Goal: Task Accomplishment & Management: Manage account settings

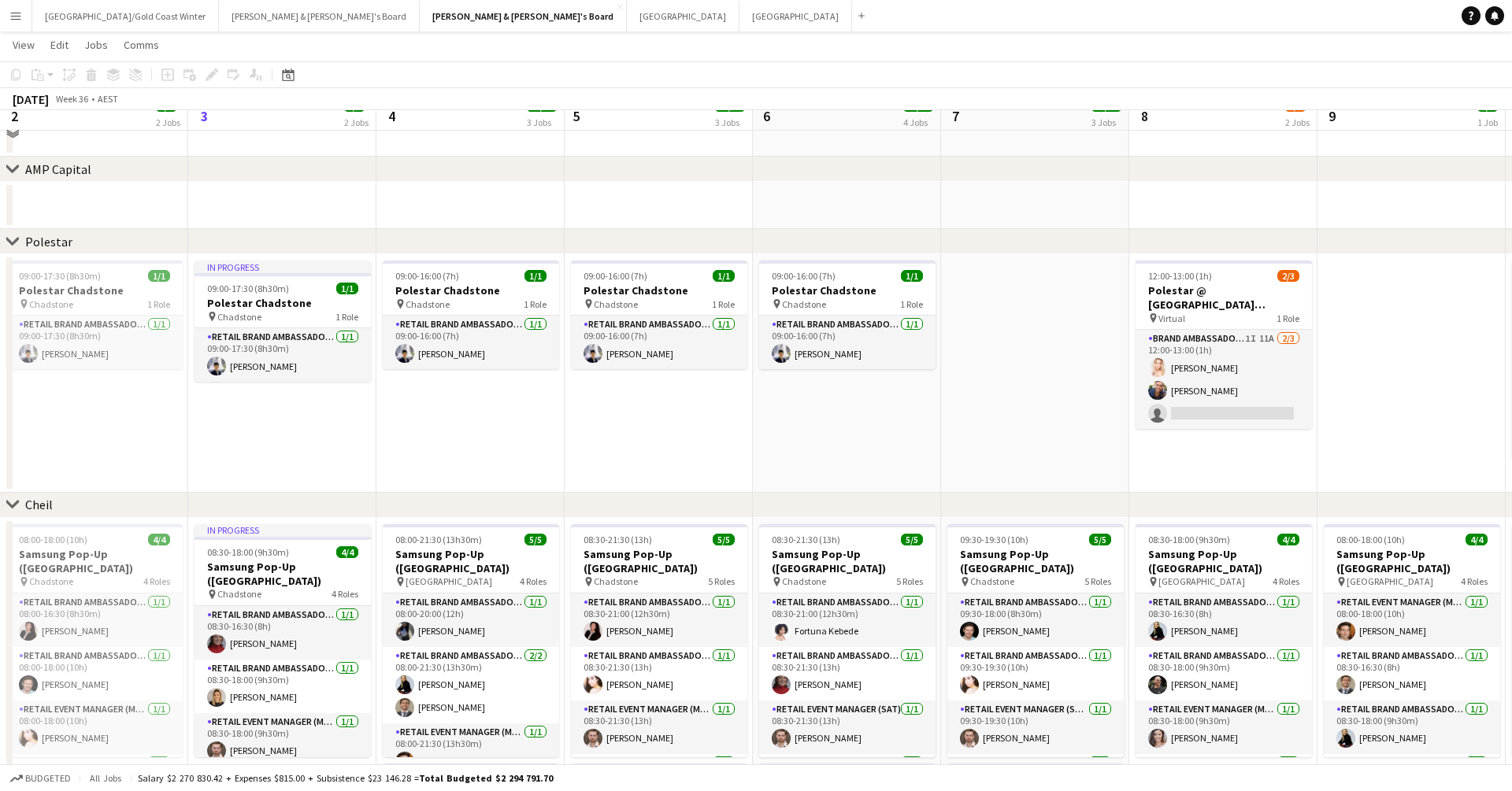
scroll to position [1027, 0]
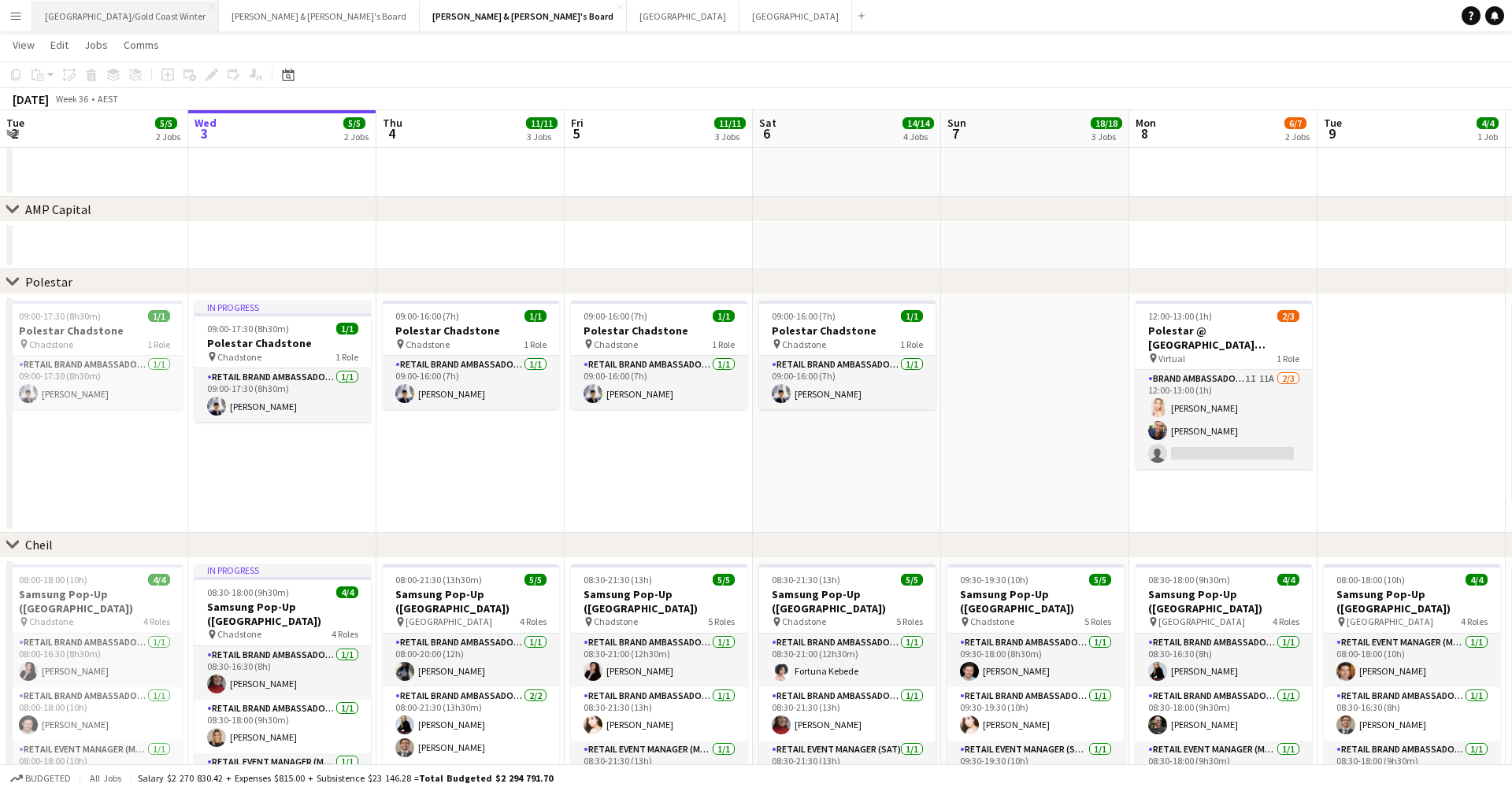
click at [92, 27] on button "Brisbane/Gold Coast Winter Close" at bounding box center [125, 16] width 187 height 31
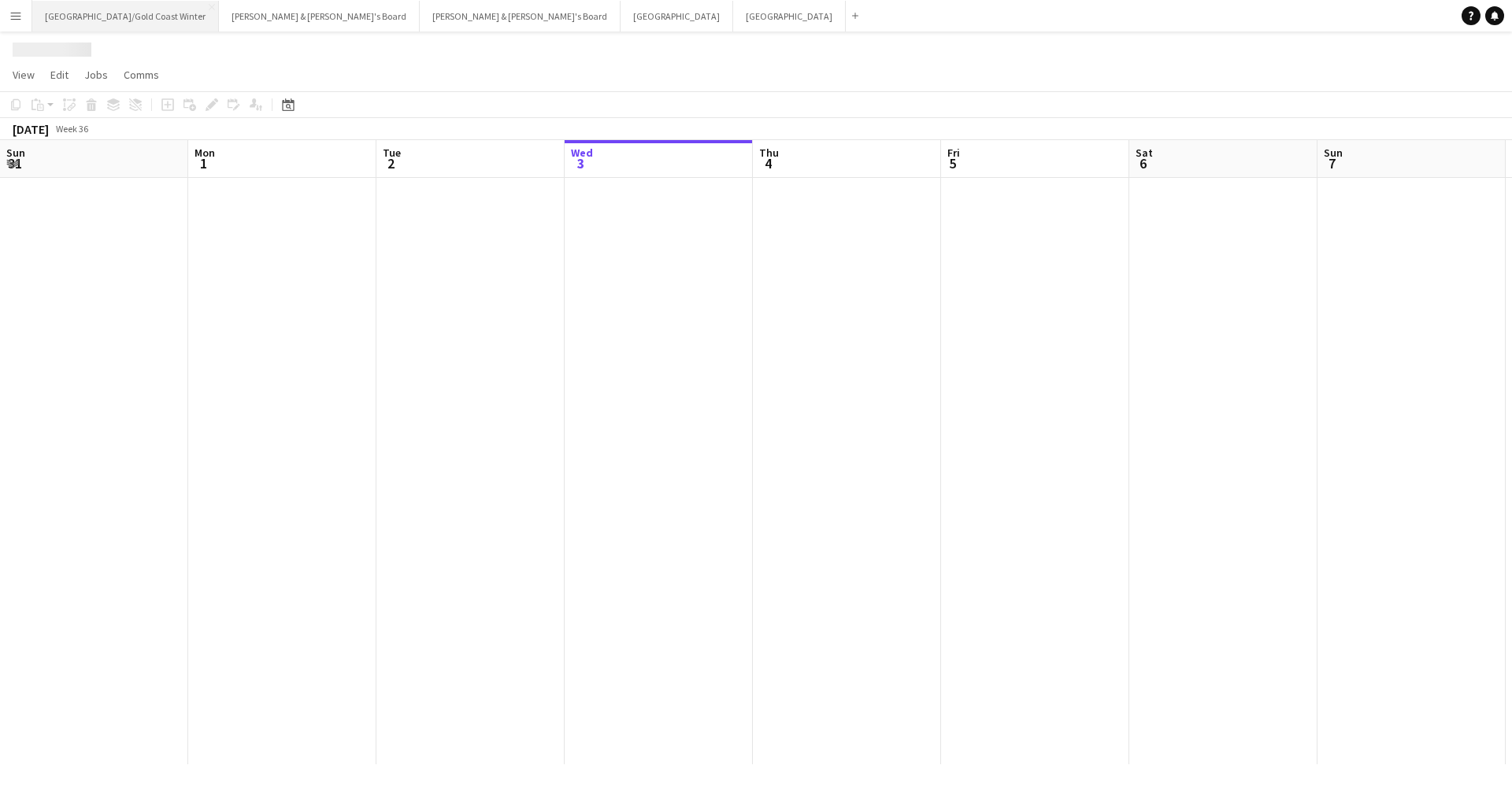
scroll to position [0, 376]
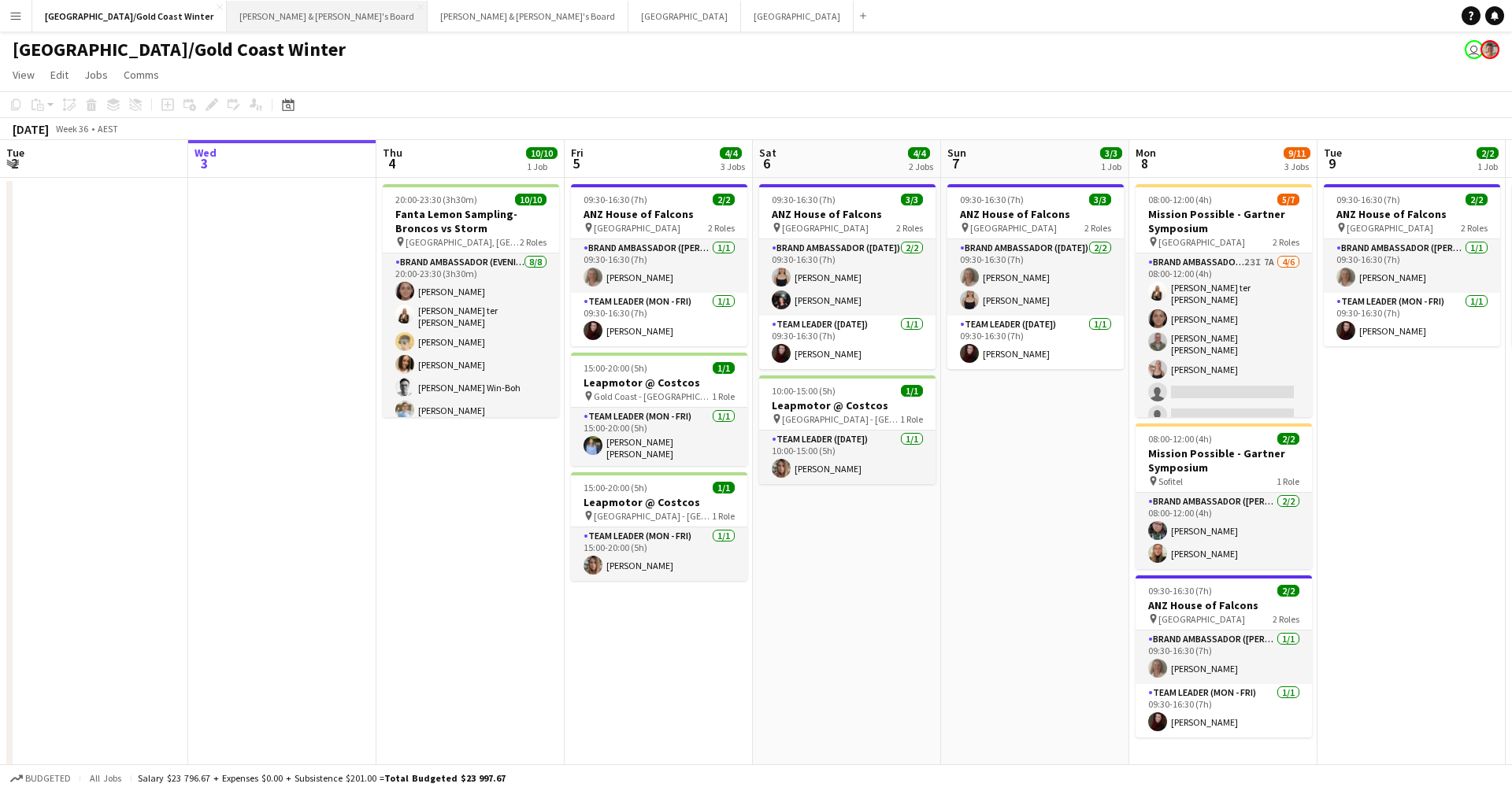
click at [227, 26] on button "[PERSON_NAME] & [PERSON_NAME]'s Board Close" at bounding box center [327, 16] width 201 height 31
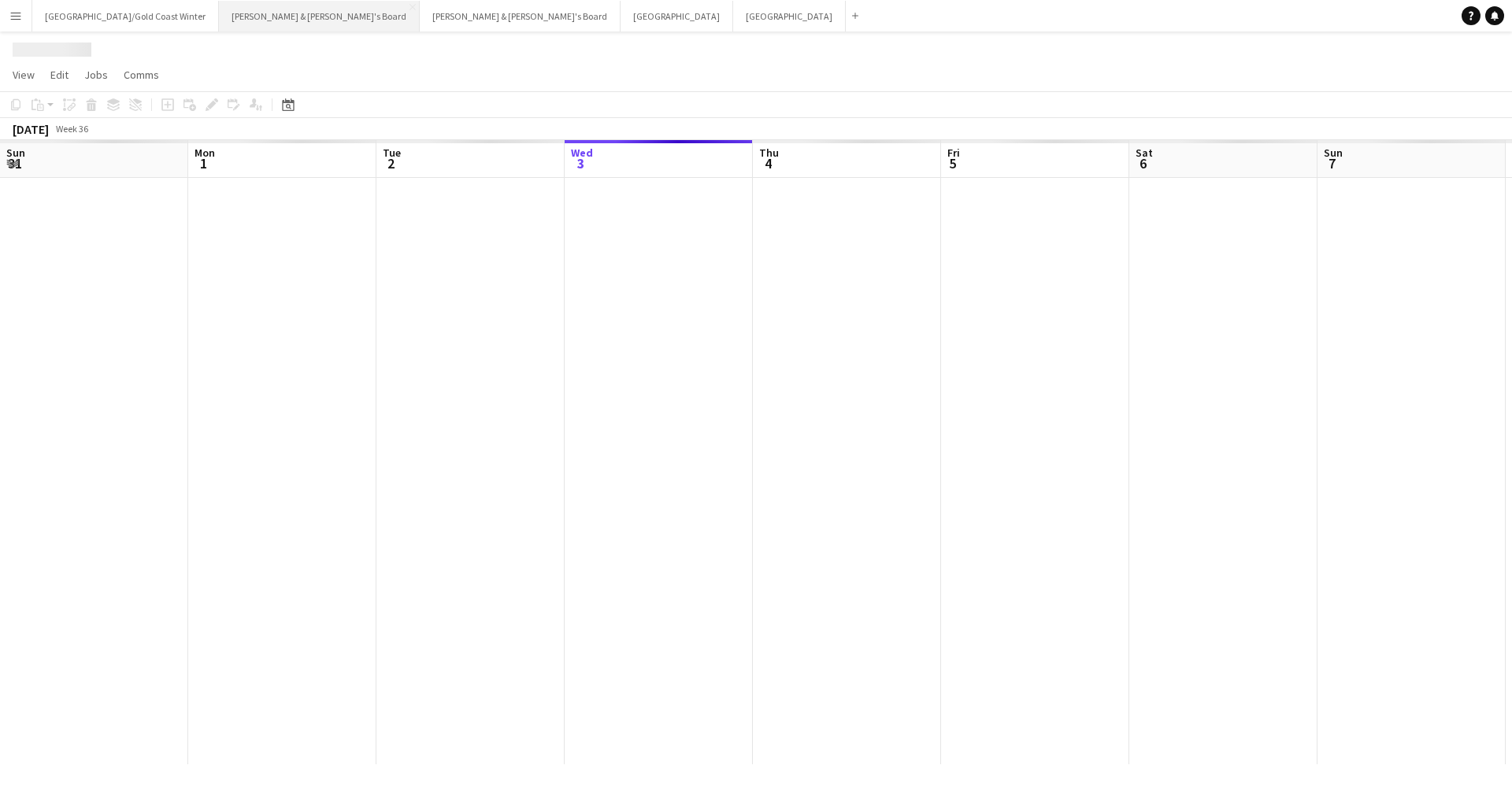
scroll to position [0, 376]
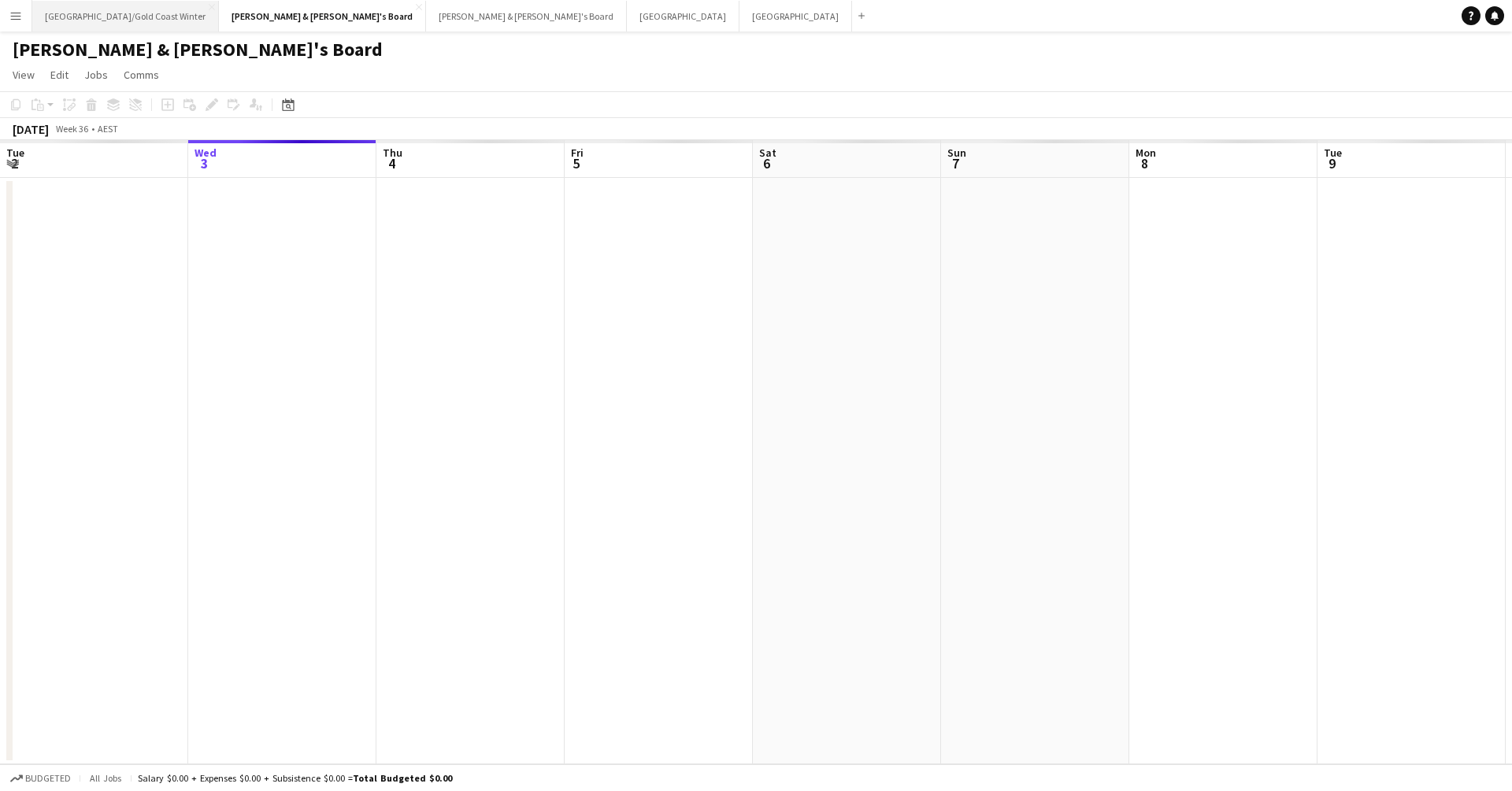
click at [86, 13] on button "Brisbane/Gold Coast Winter Close" at bounding box center [125, 16] width 187 height 31
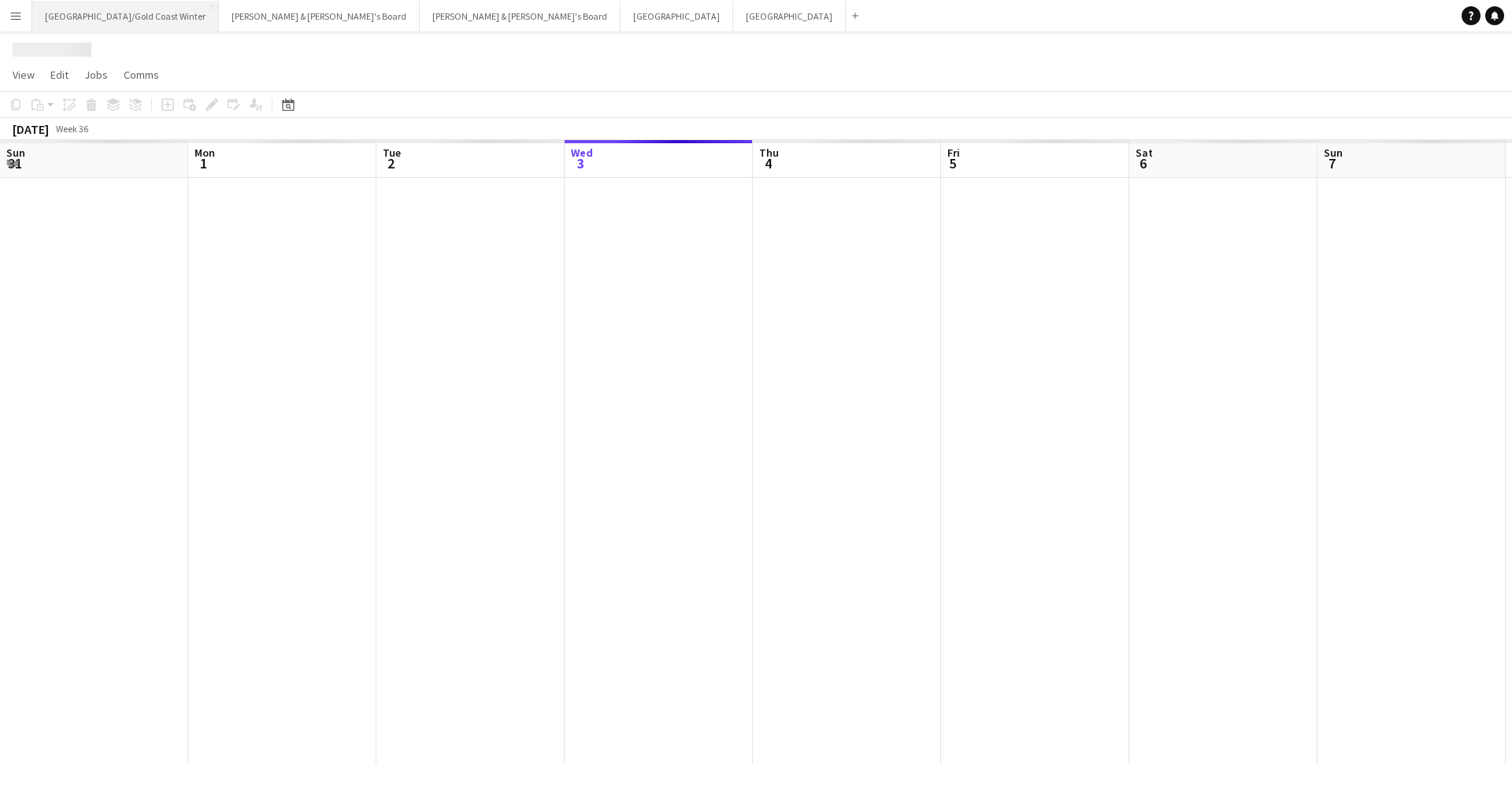
scroll to position [0, 376]
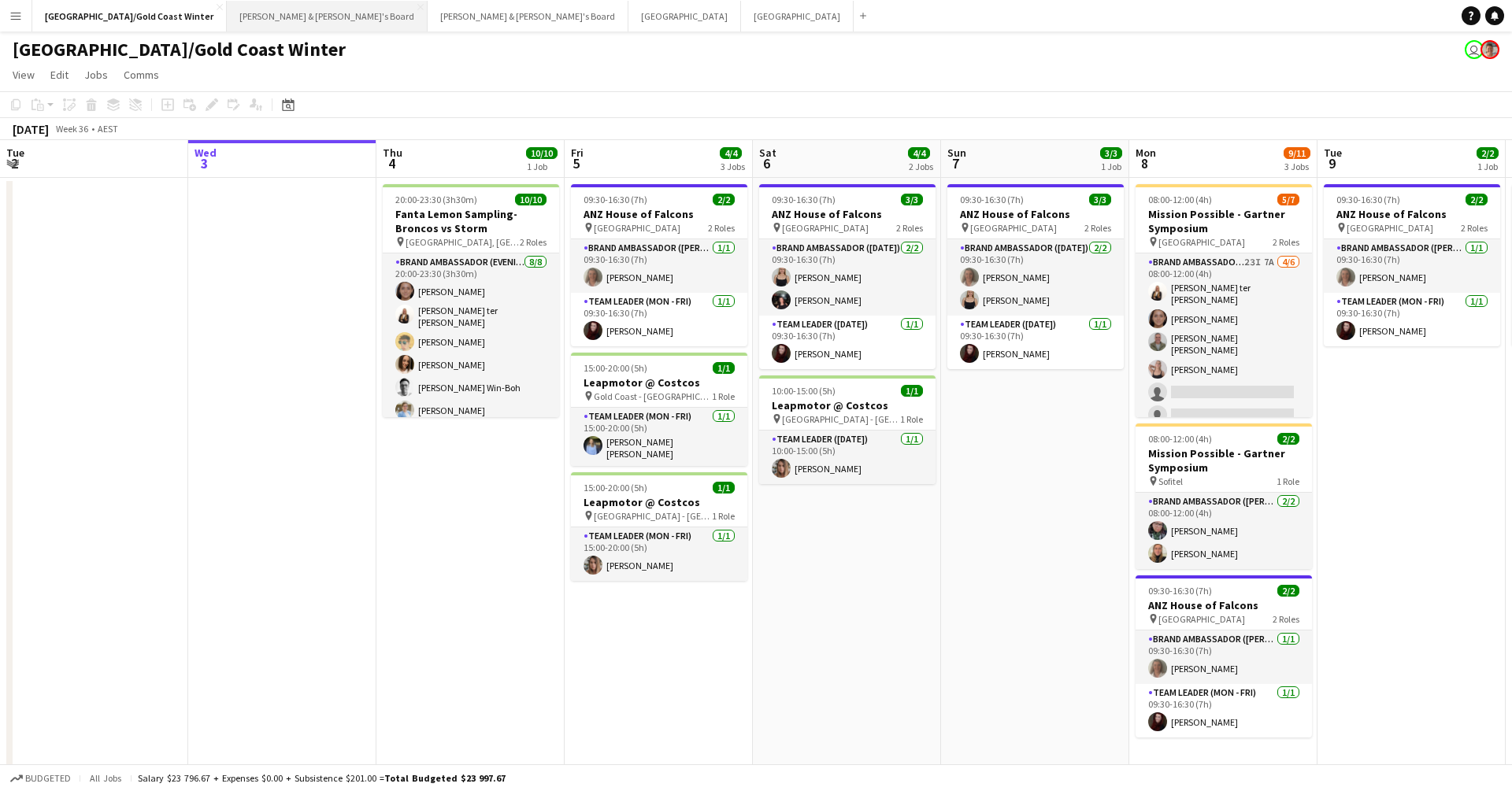
click at [227, 16] on button "[PERSON_NAME] & [PERSON_NAME]'s Board Close" at bounding box center [327, 16] width 201 height 31
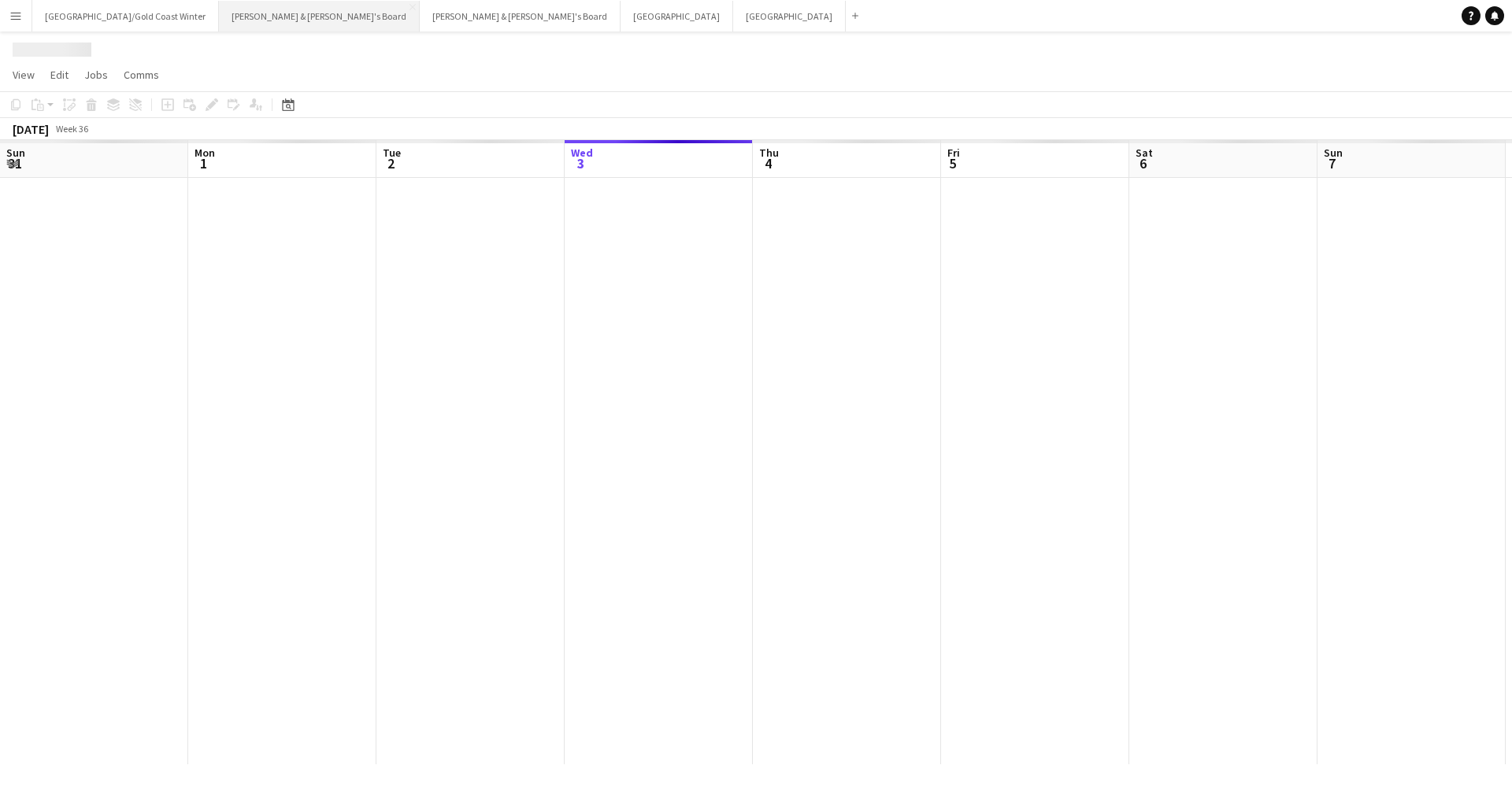
scroll to position [0, 376]
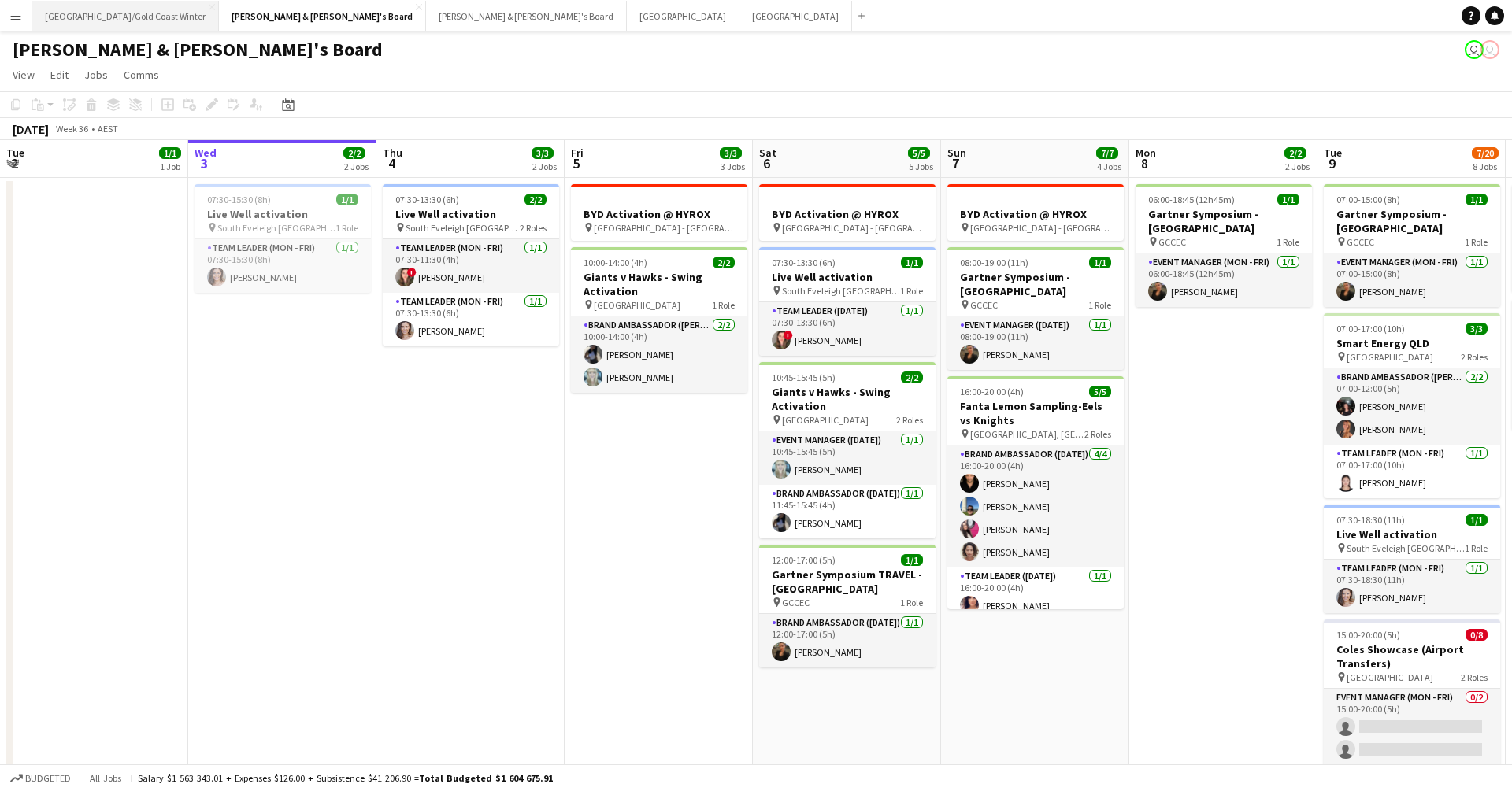
click at [108, 17] on button "Brisbane/Gold Coast Winter Close" at bounding box center [125, 16] width 187 height 31
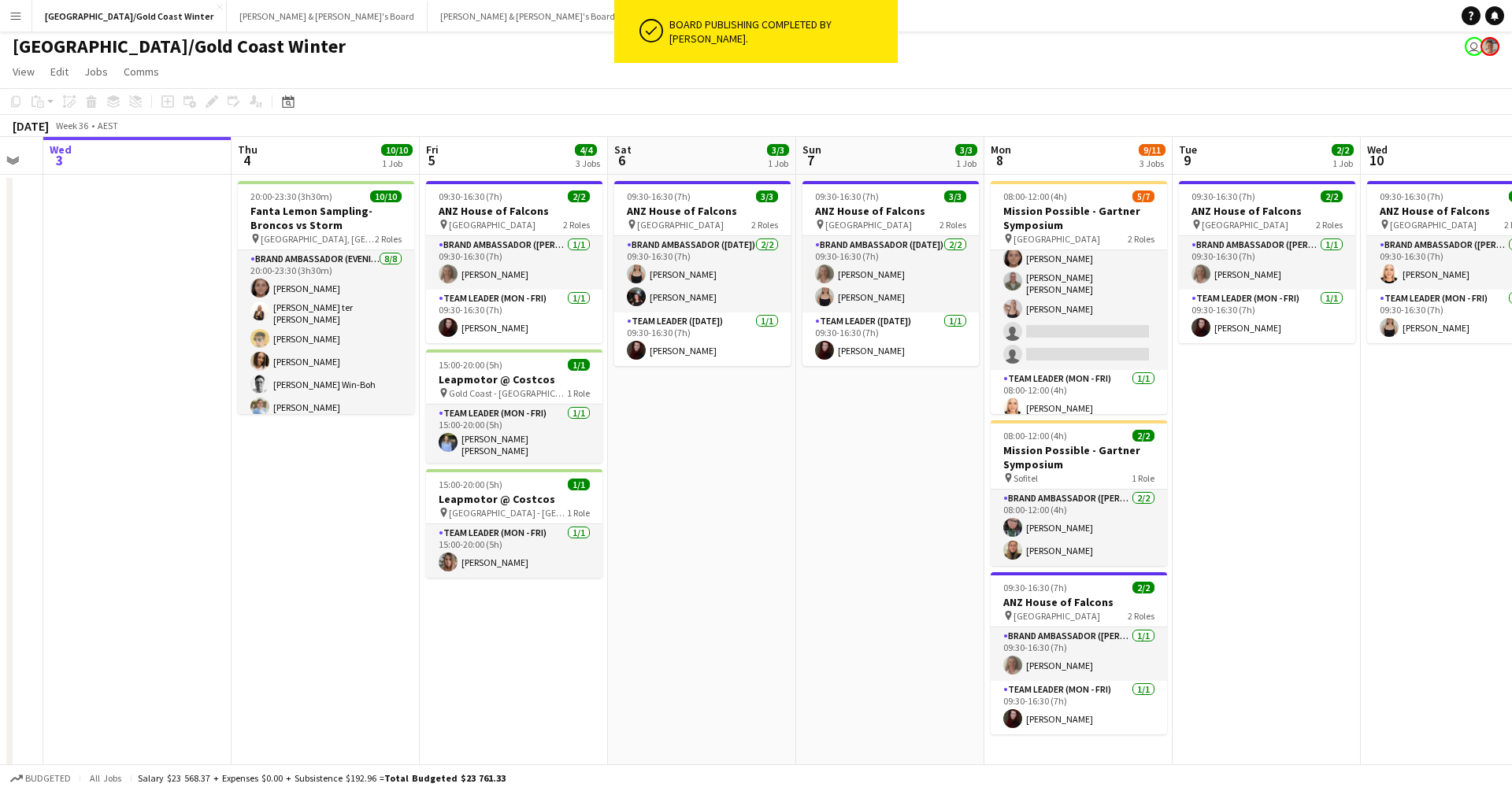
scroll to position [3, 0]
click at [929, 108] on app-toolbar "Copy Paste Paste Command V Paste with crew Command Shift V Paste linked Job Del…" at bounding box center [756, 101] width 1512 height 26
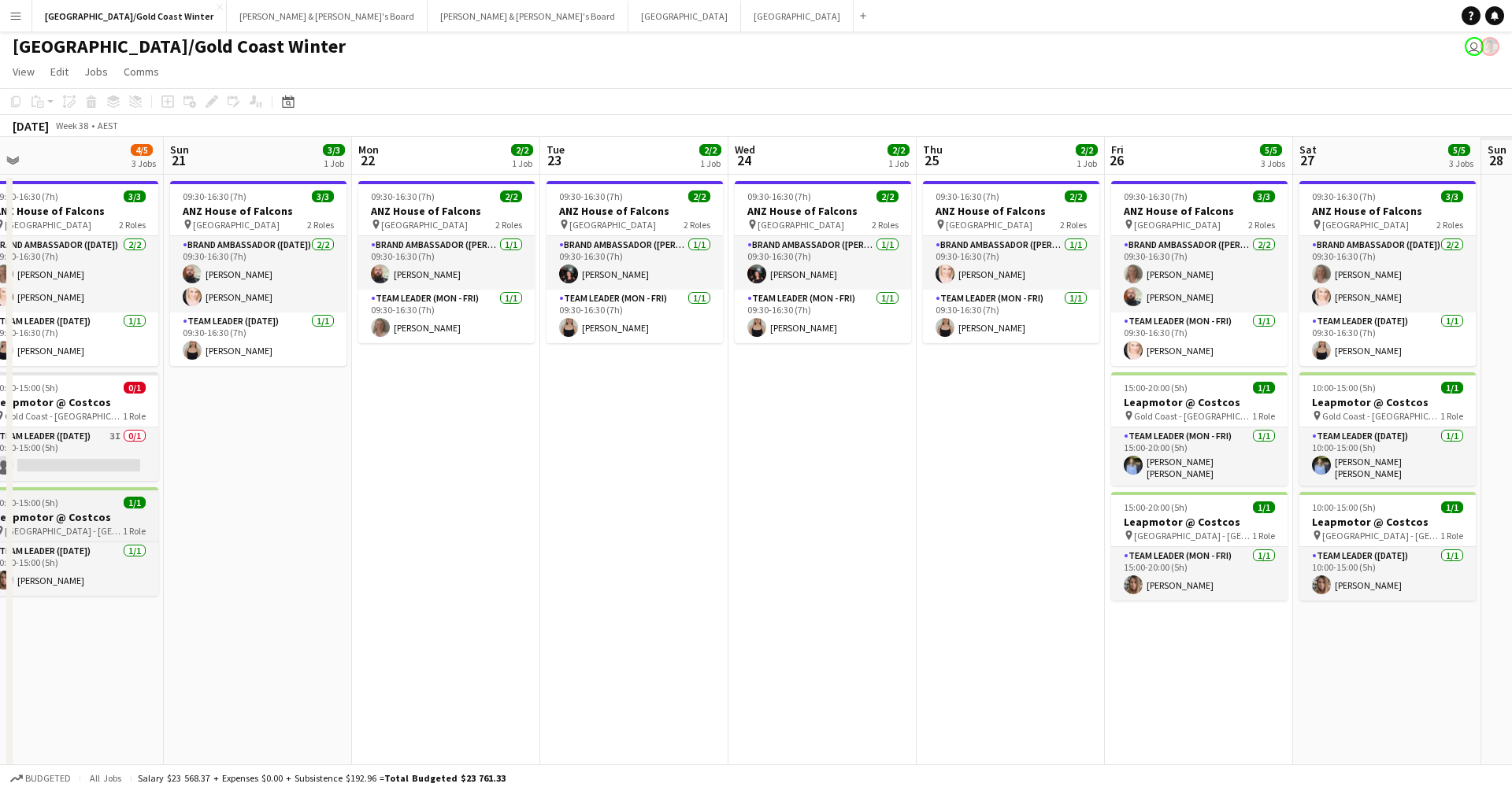
scroll to position [0, 494]
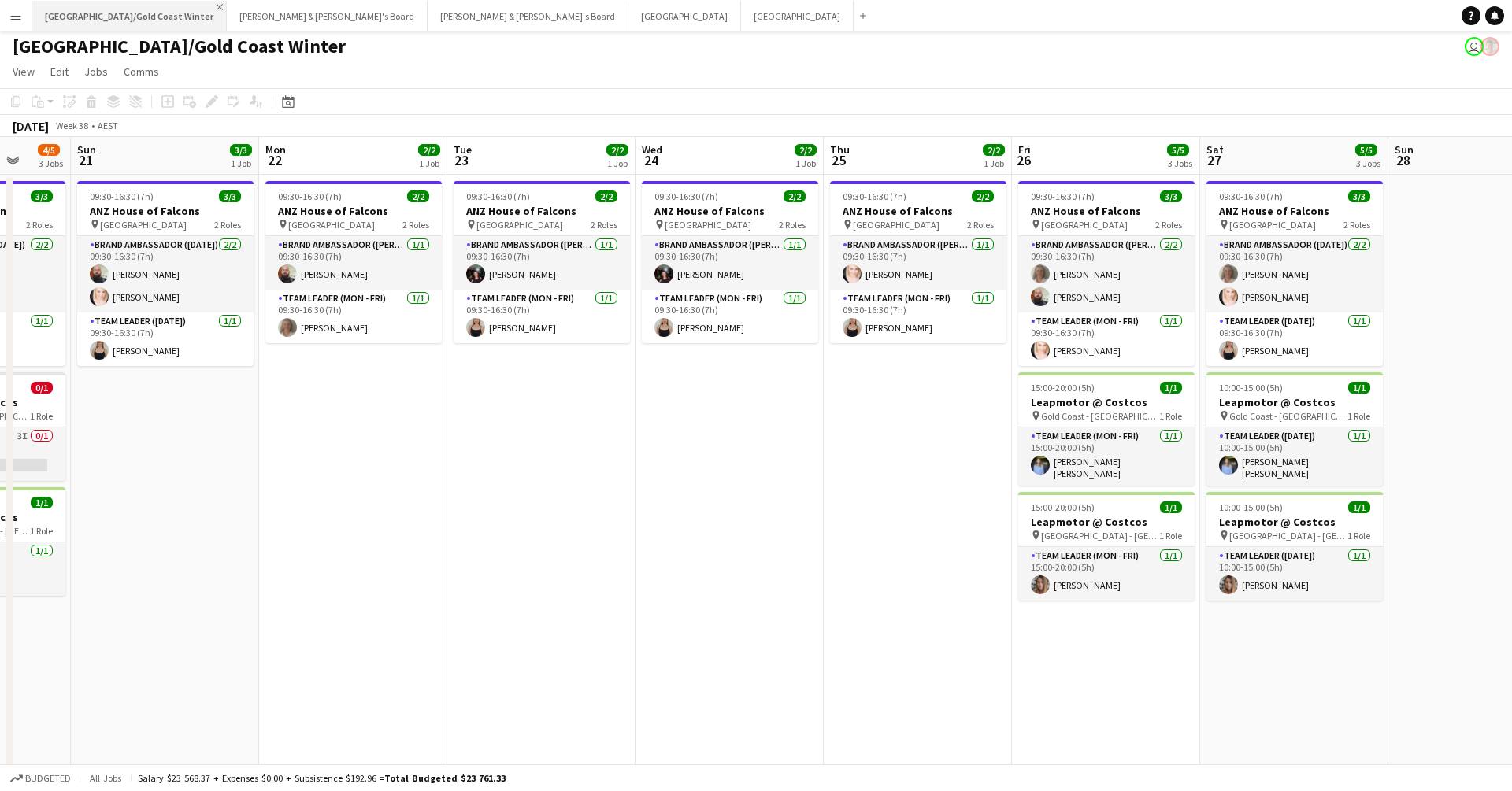
click at [217, 5] on app-icon "Close" at bounding box center [219, 7] width 6 height 6
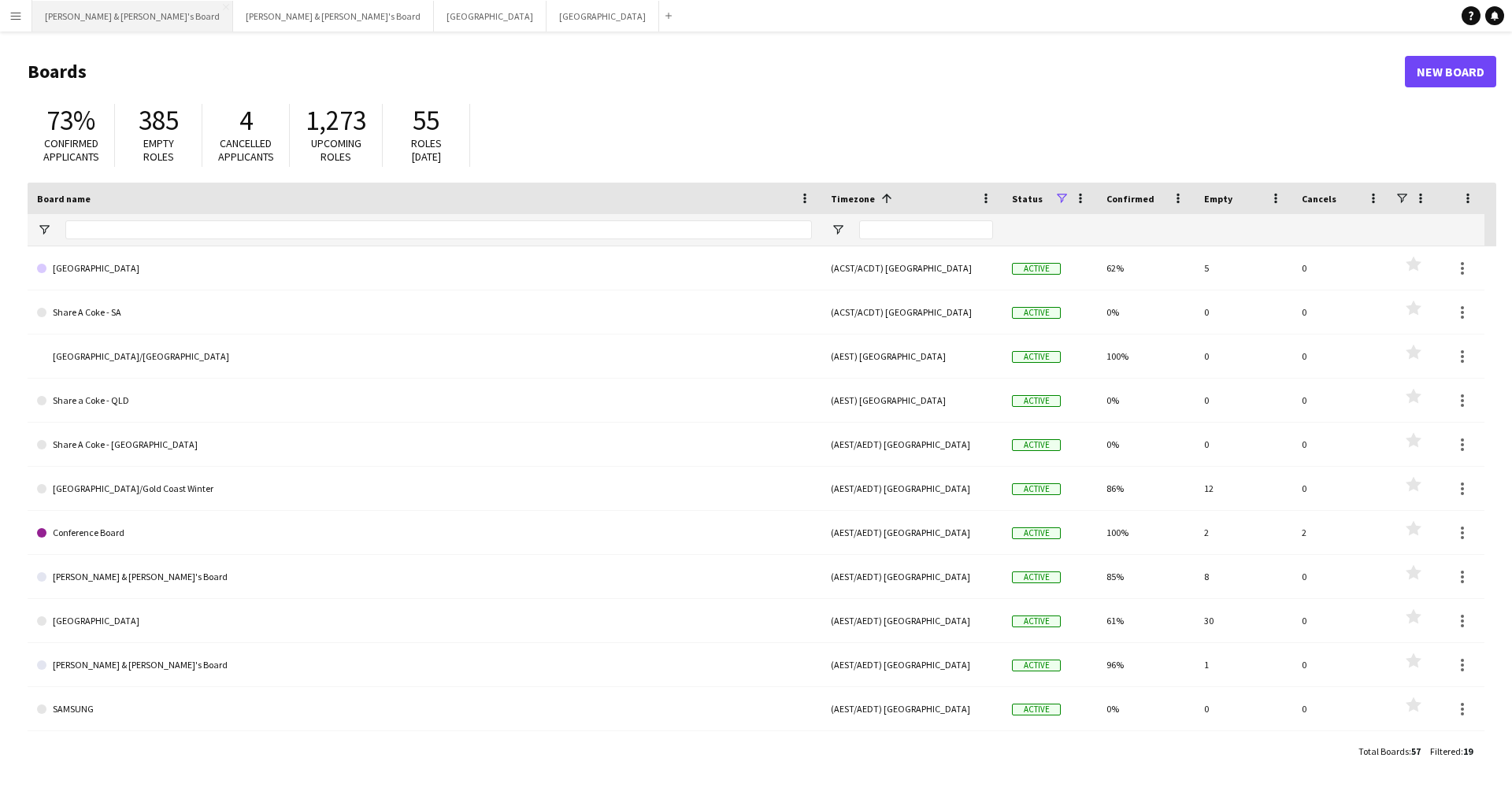
click at [106, 27] on button "[PERSON_NAME] & [PERSON_NAME]'s Board Close" at bounding box center [132, 16] width 201 height 31
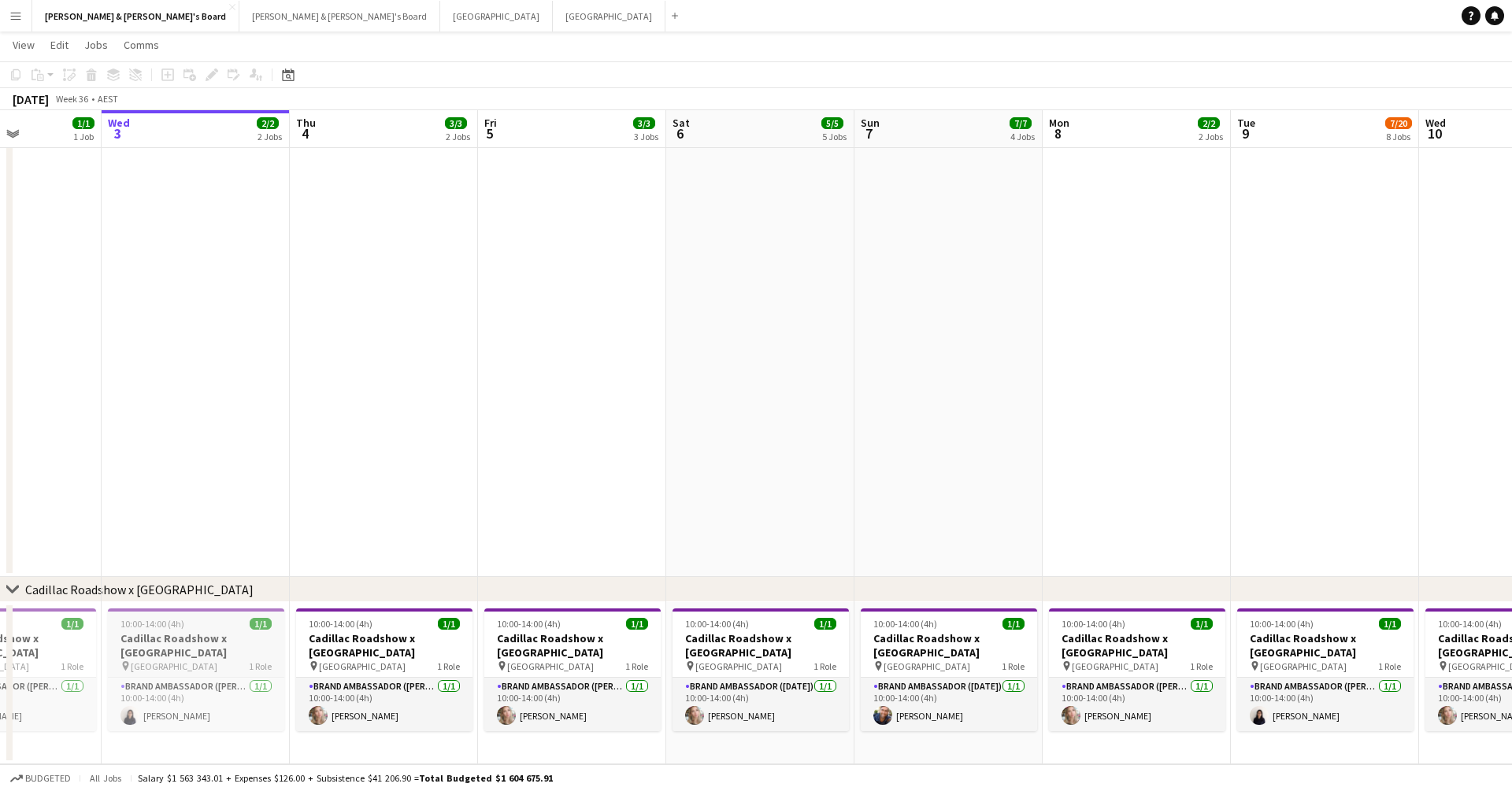
scroll to position [0, 464]
click at [382, 597] on app-card-role "Brand Ambassador (Mon - Fri) 1/1 10:00-14:00 (4h) Annie Anderson" at bounding box center [382, 705] width 177 height 54
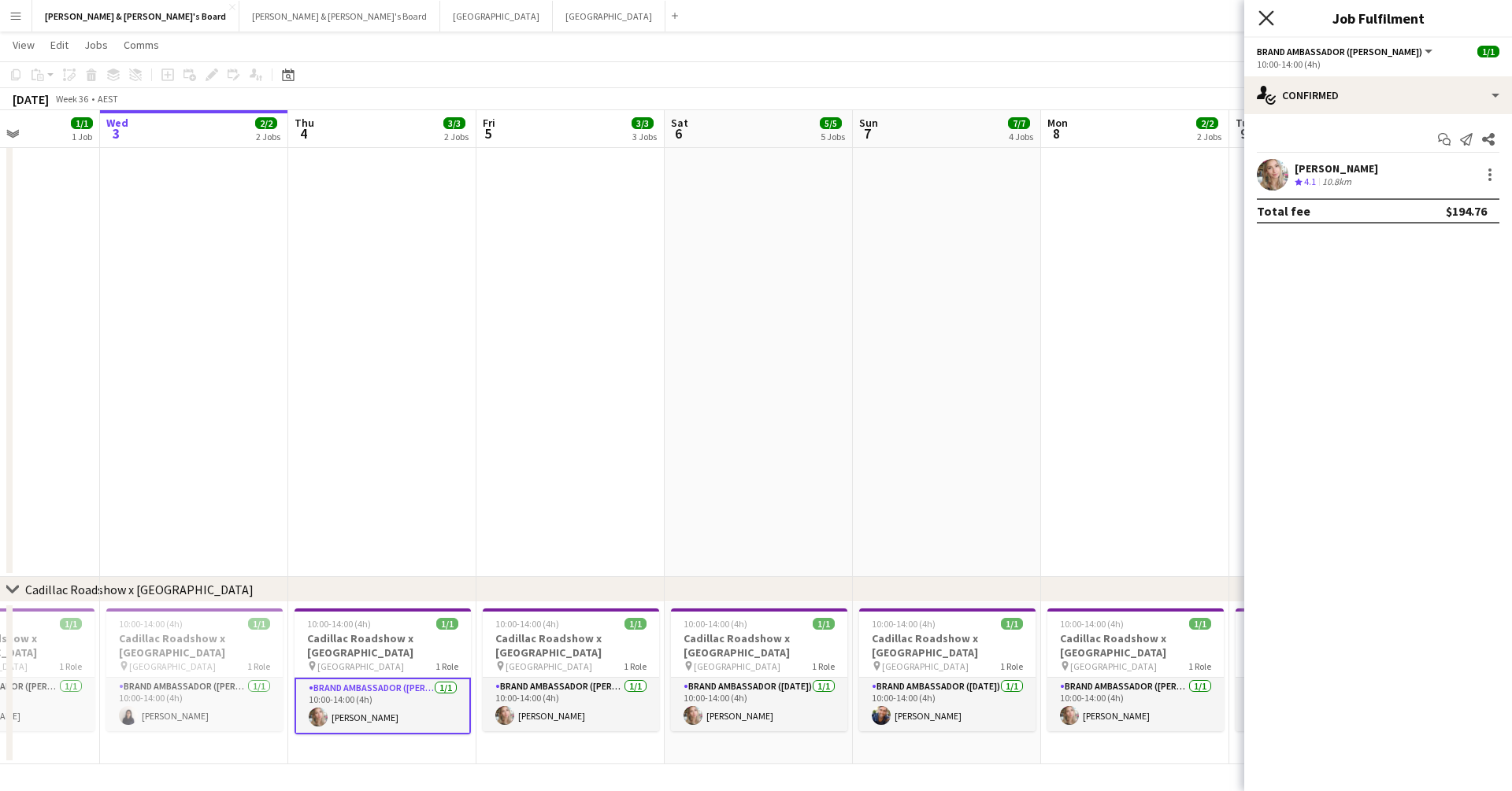
click at [1042, 23] on icon at bounding box center [1266, 18] width 15 height 15
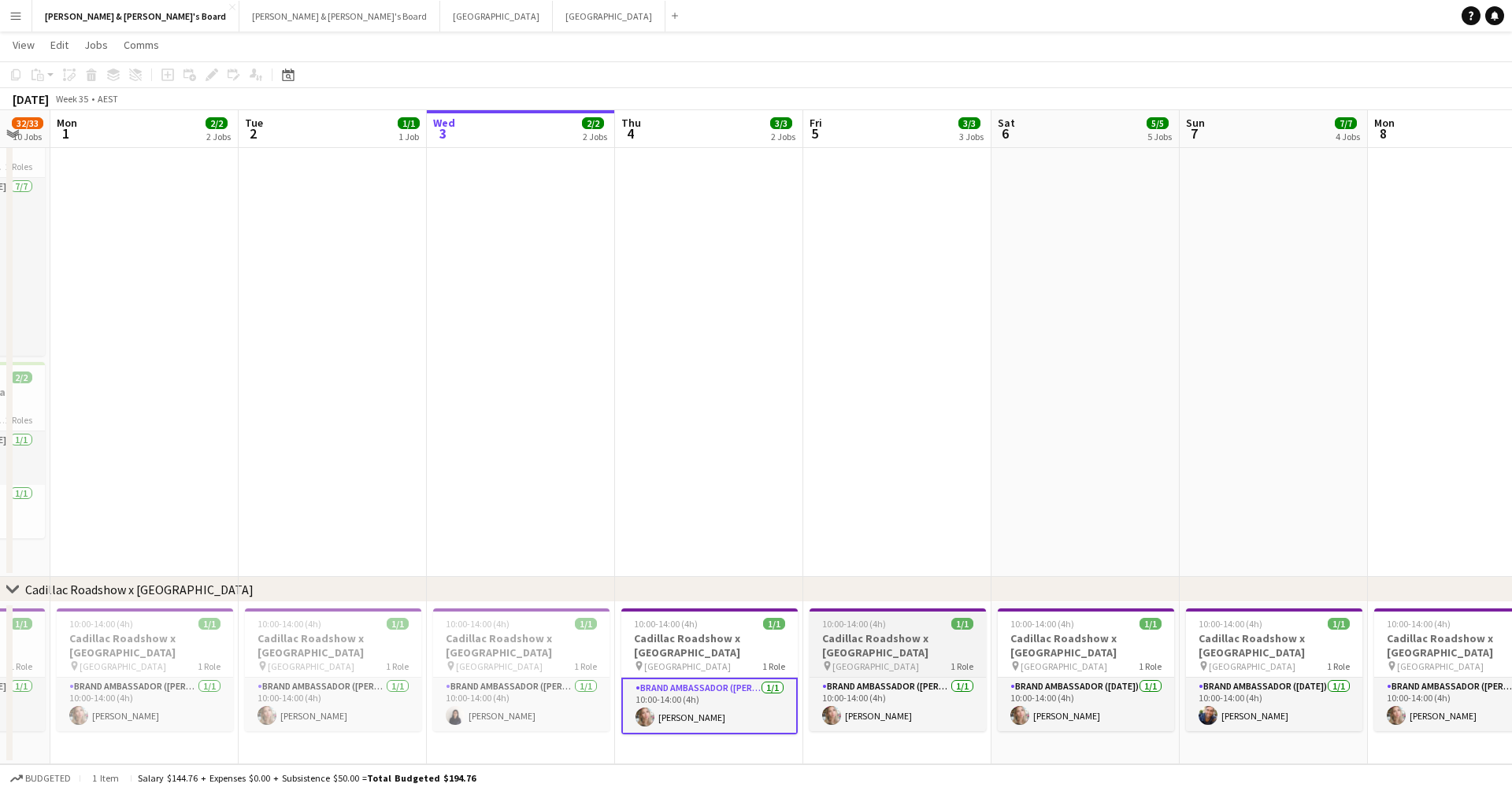
scroll to position [0, 513]
click at [1042, 597] on h3 "Cadillac Roadshow x [GEOGRAPHIC_DATA]" at bounding box center [1087, 645] width 177 height 28
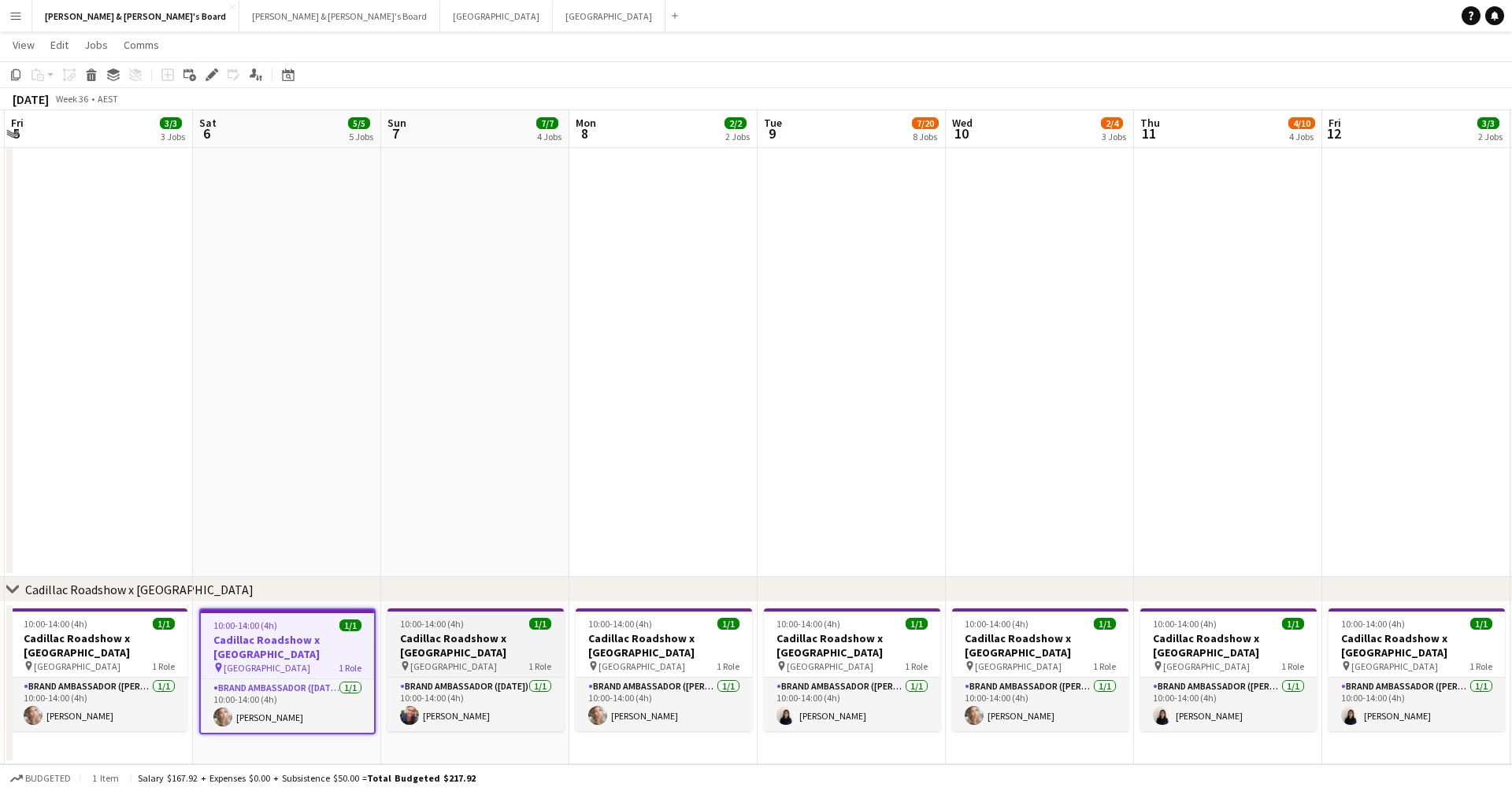
scroll to position [0, 567]
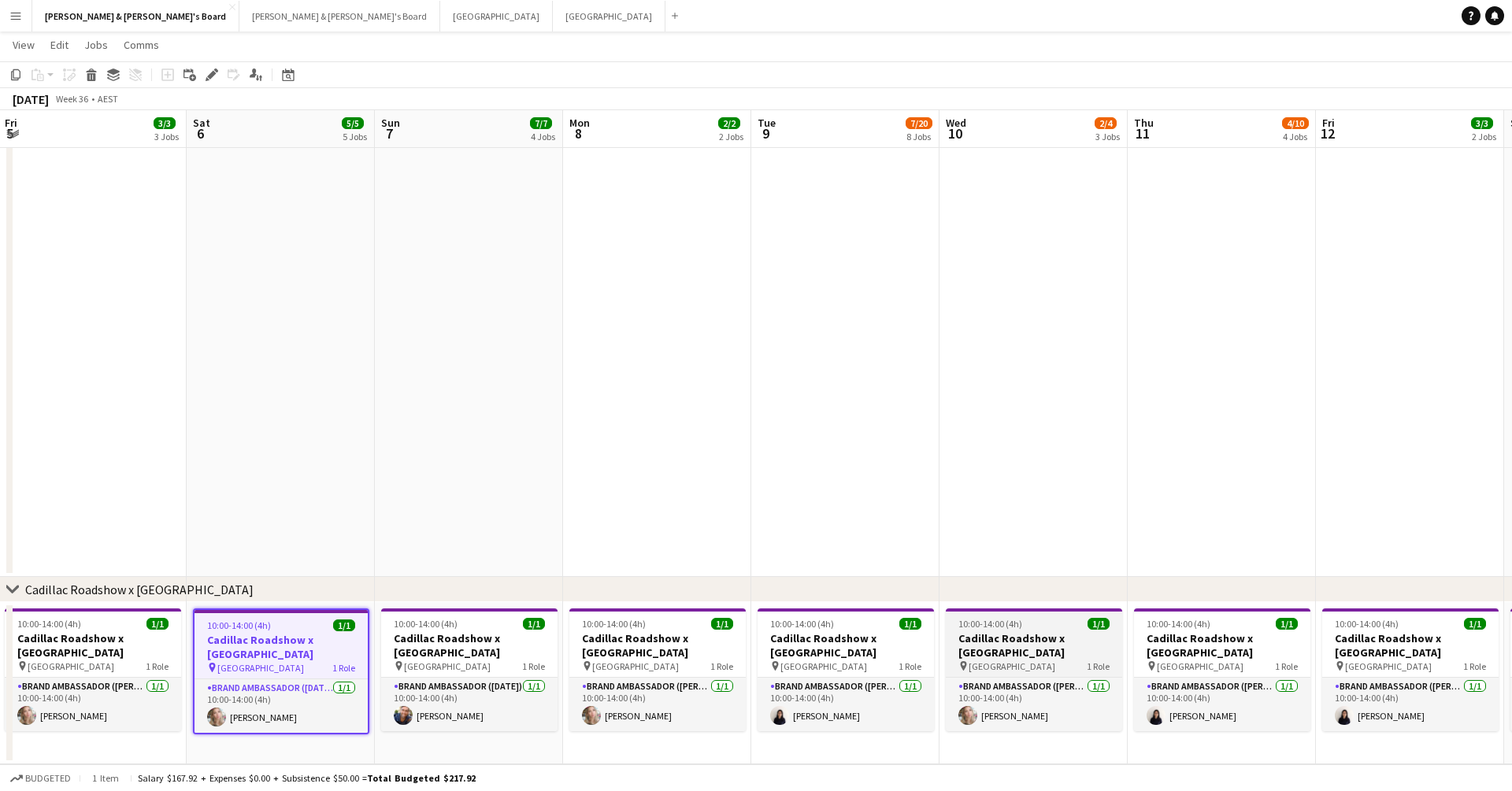
click at [1042, 597] on h3 "Cadillac Roadshow x [GEOGRAPHIC_DATA]" at bounding box center [1033, 645] width 177 height 28
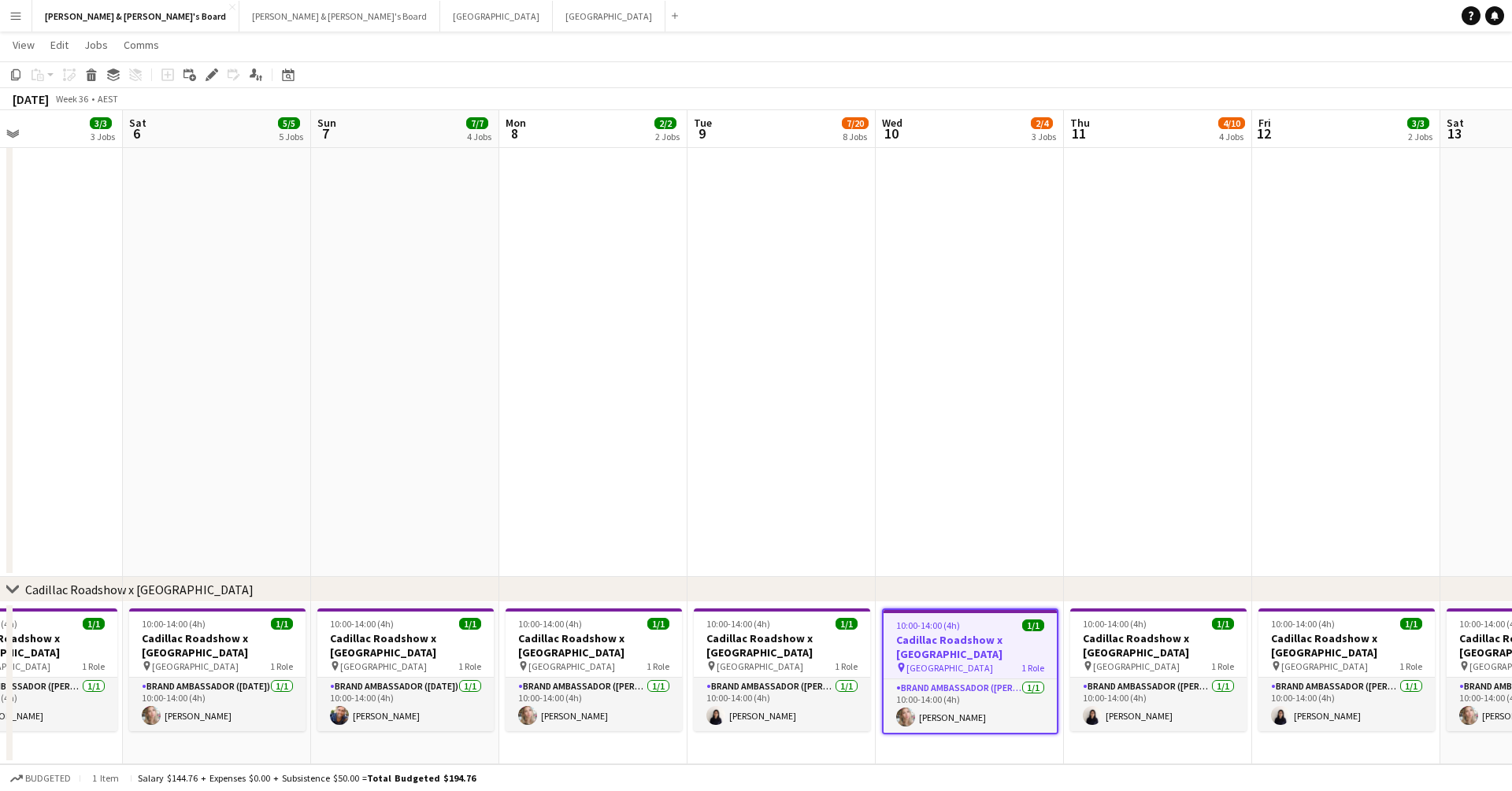
scroll to position [0, 648]
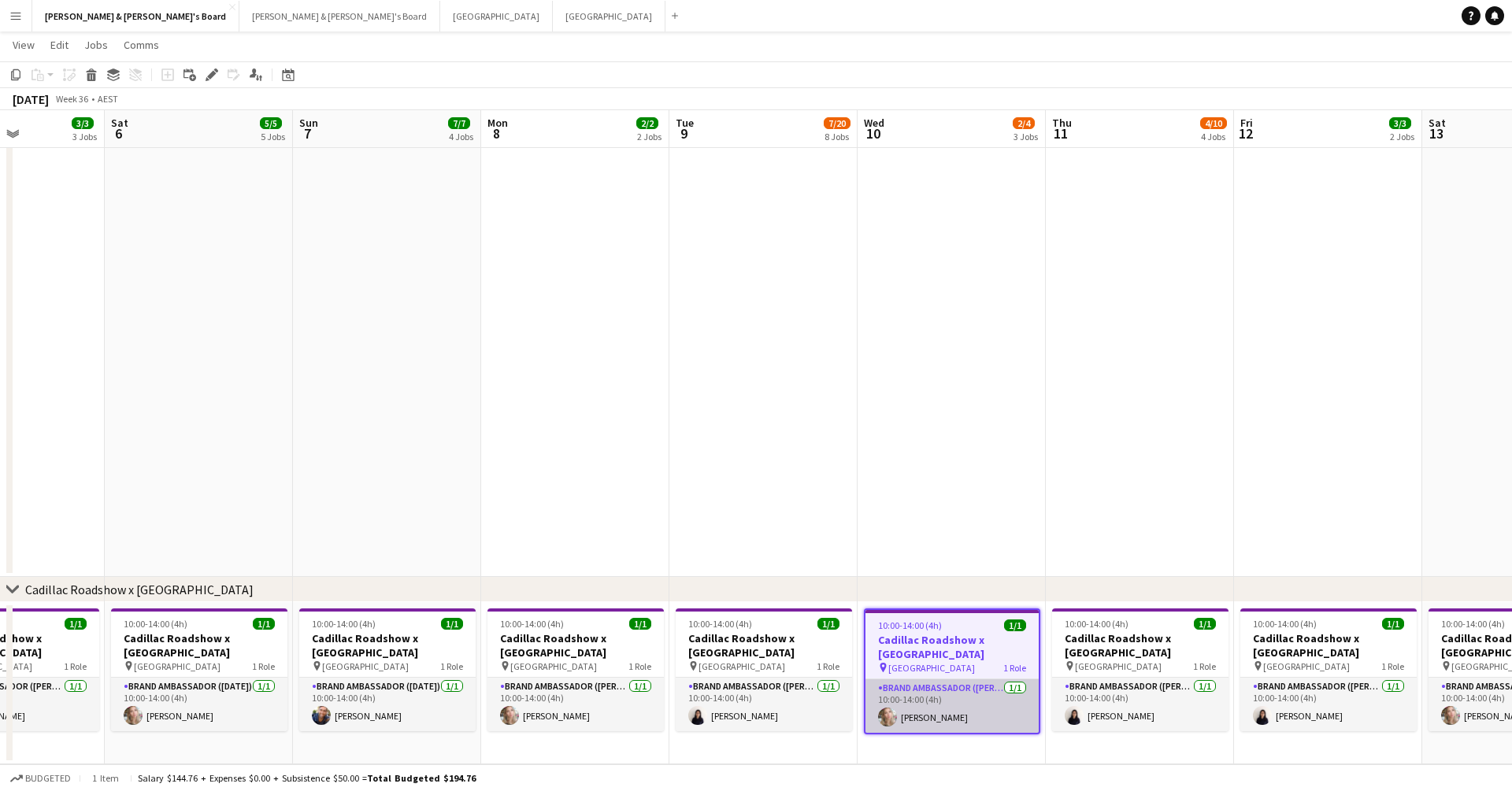
click at [933, 597] on app-card-role "Brand Ambassador (Mon - Fri) 1/1 10:00-14:00 (4h) Annie Anderson" at bounding box center [951, 706] width 173 height 54
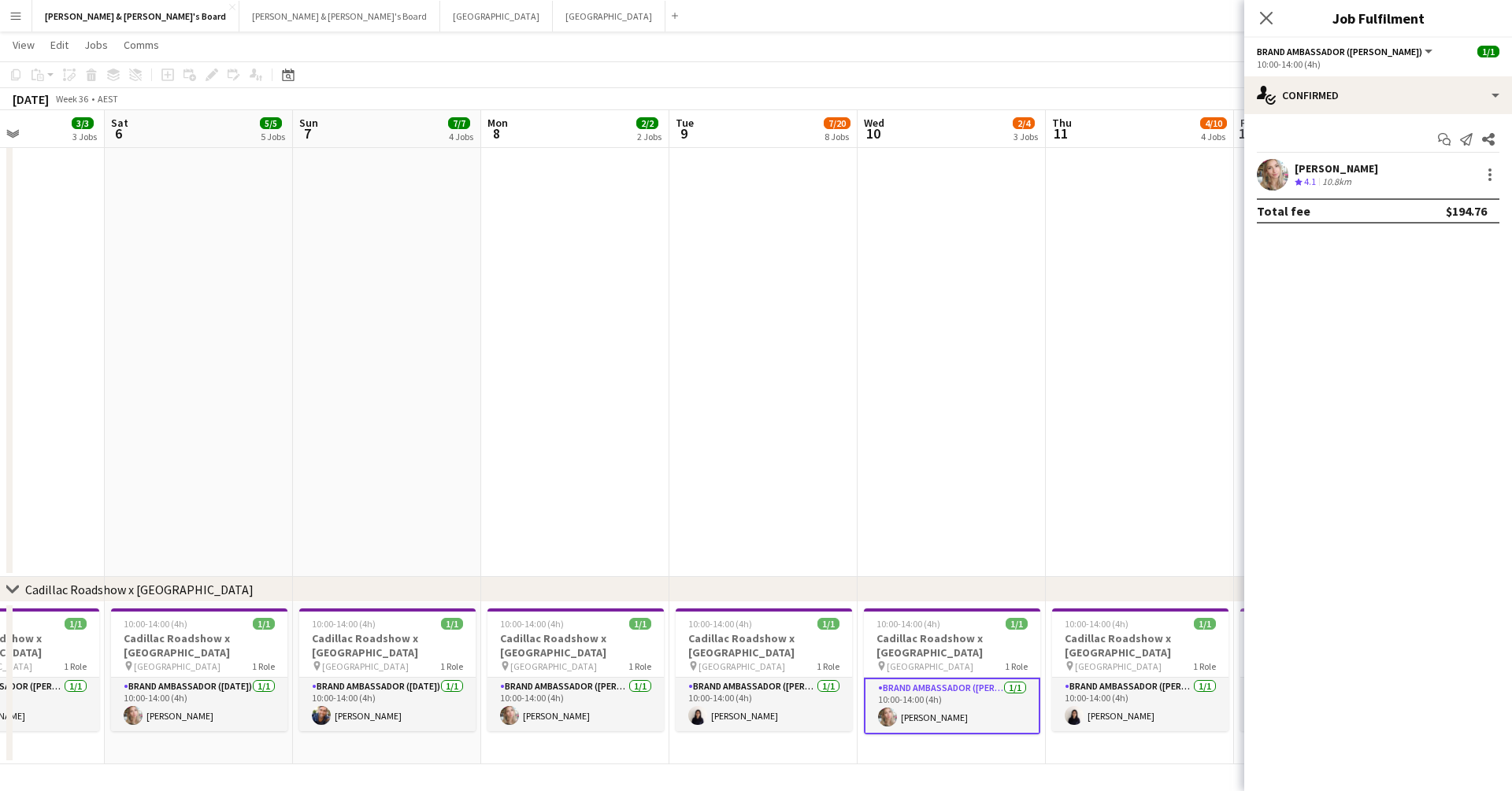
click at [1042, 167] on div "[PERSON_NAME]" at bounding box center [1336, 168] width 84 height 15
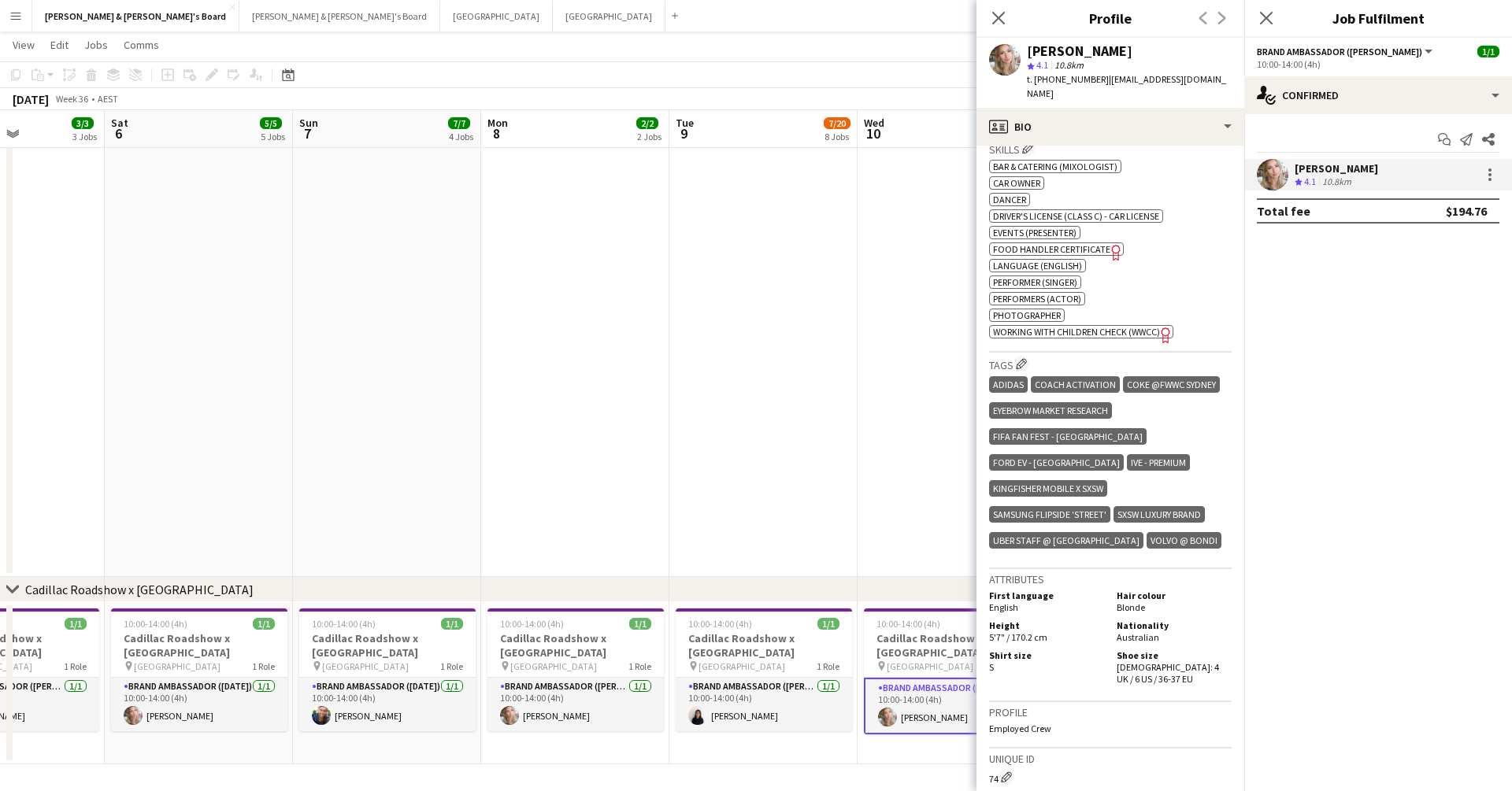
scroll to position [758, 0]
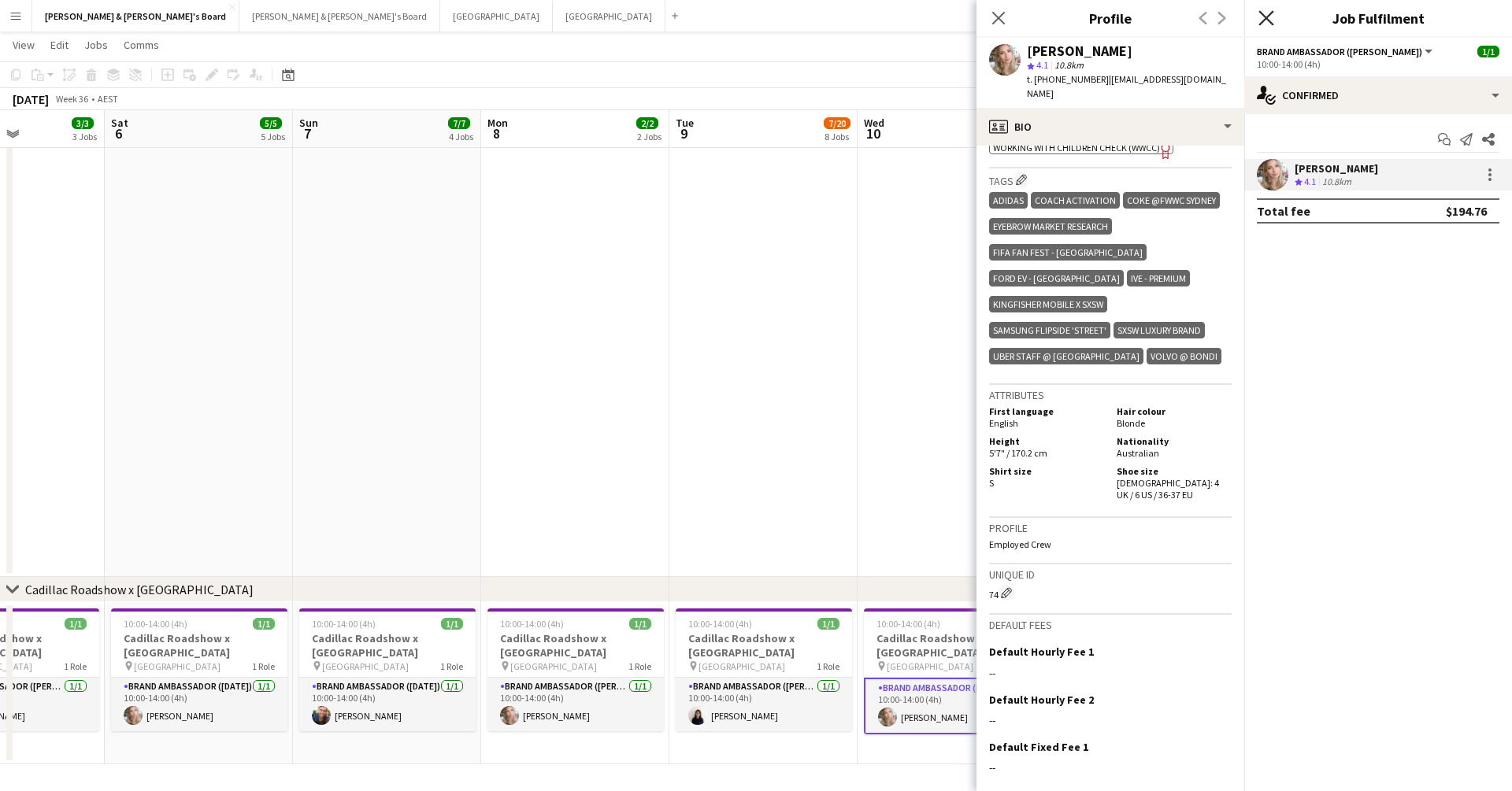
click at [1042, 20] on icon "Close pop-in" at bounding box center [1266, 18] width 15 height 15
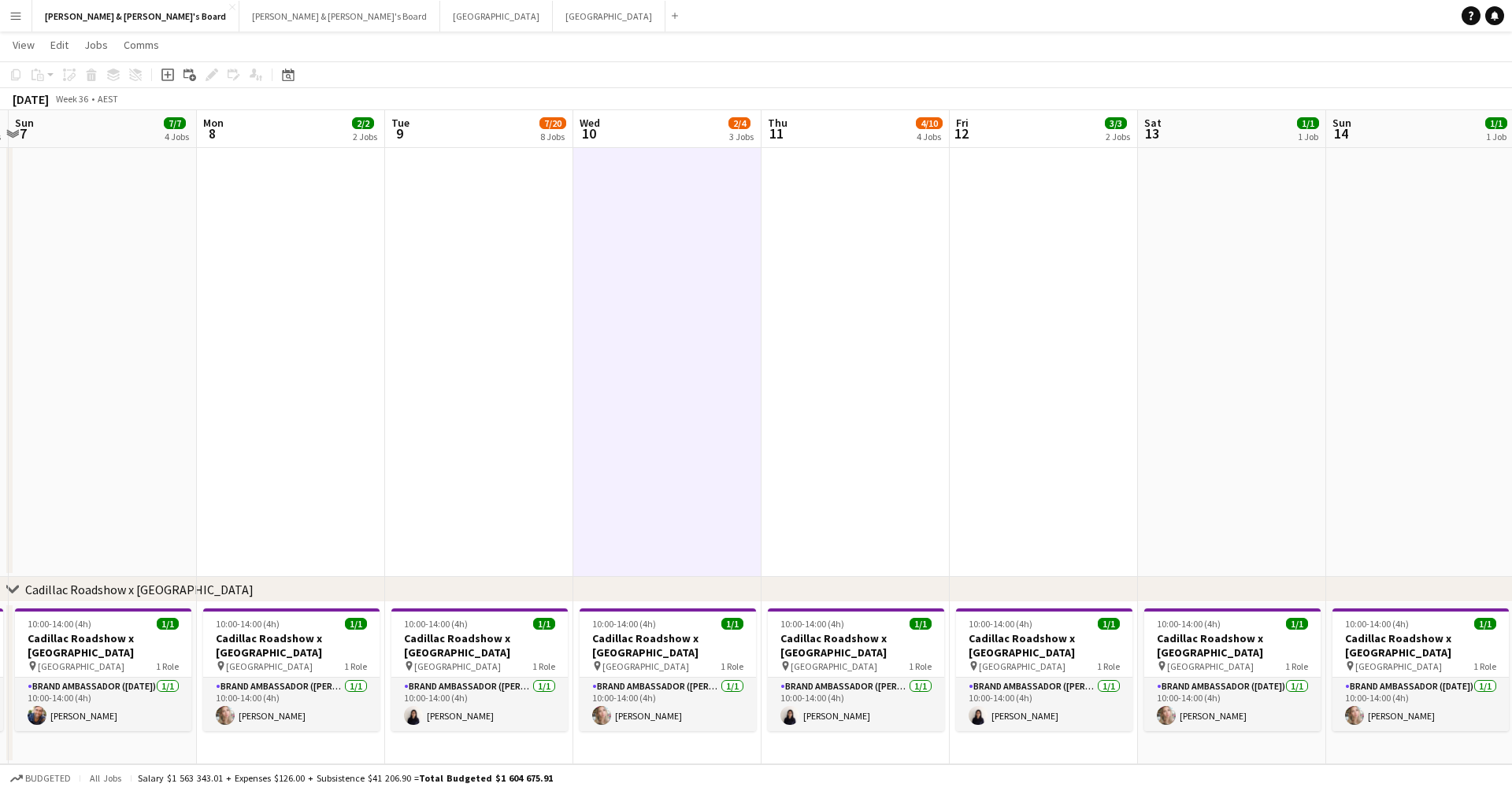
scroll to position [0, 572]
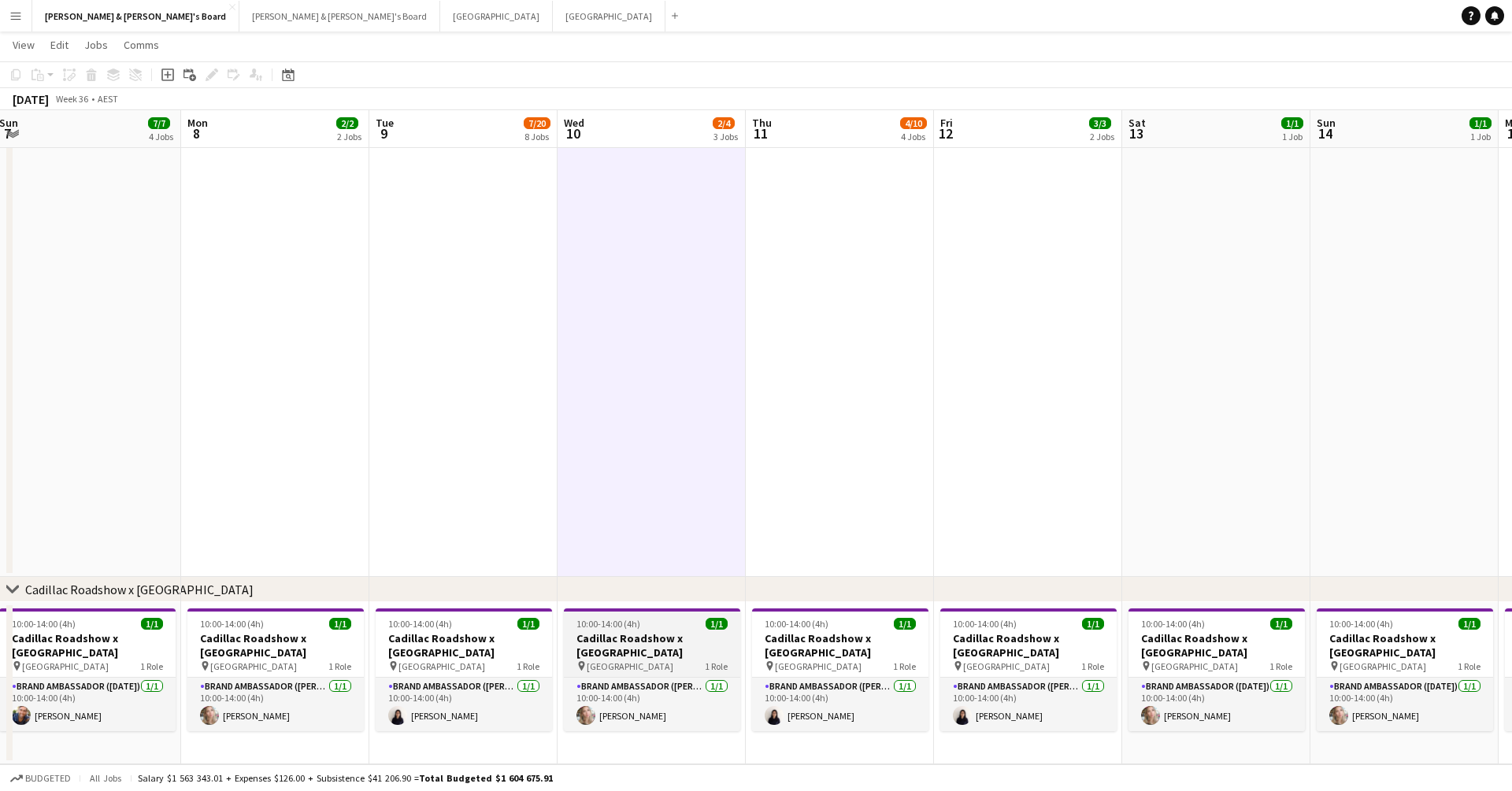
click at [596, 597] on h3 "Cadillac Roadshow x [GEOGRAPHIC_DATA]" at bounding box center [652, 645] width 177 height 28
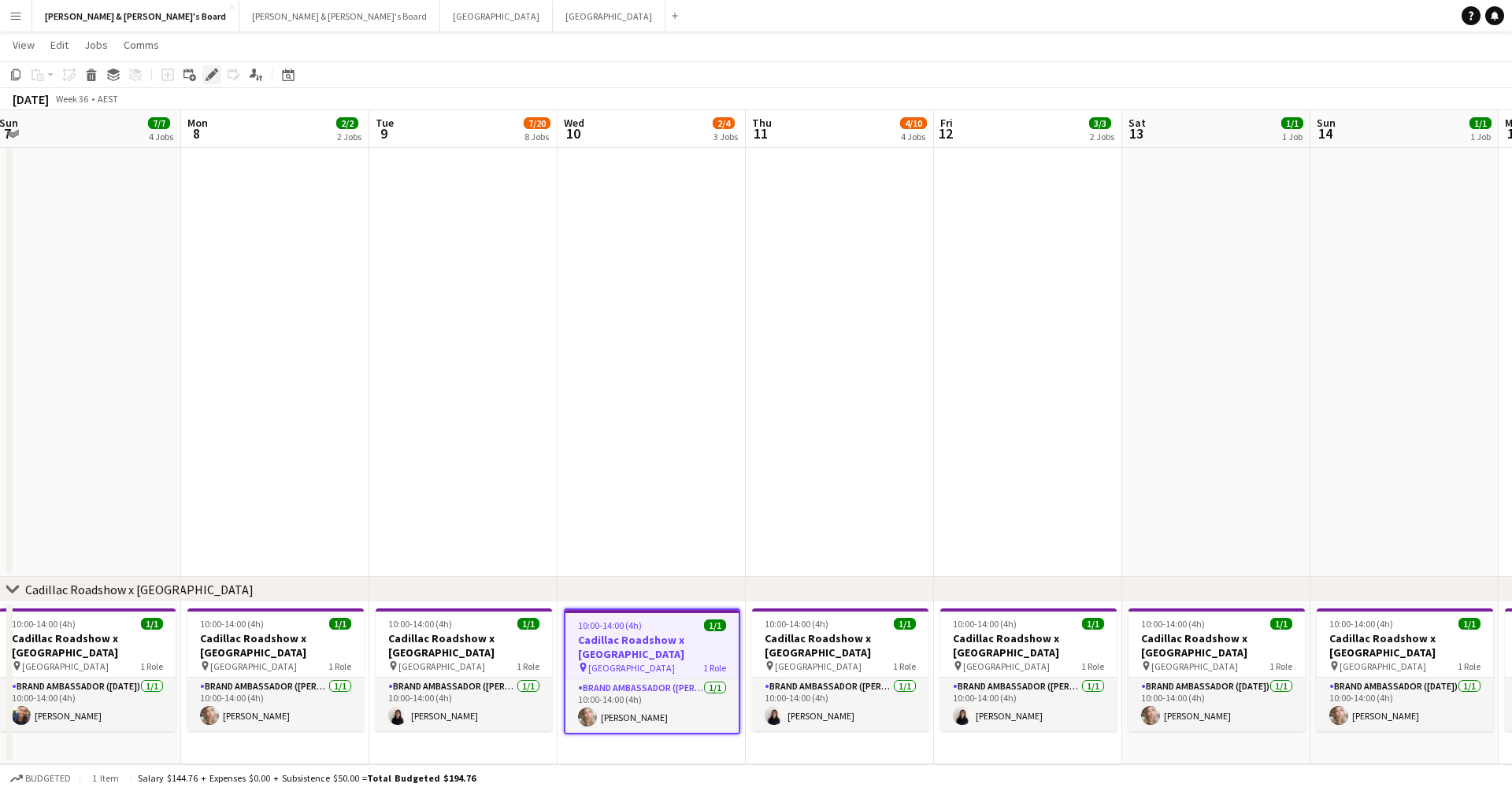
click at [218, 67] on div "Edit" at bounding box center [212, 75] width 19 height 19
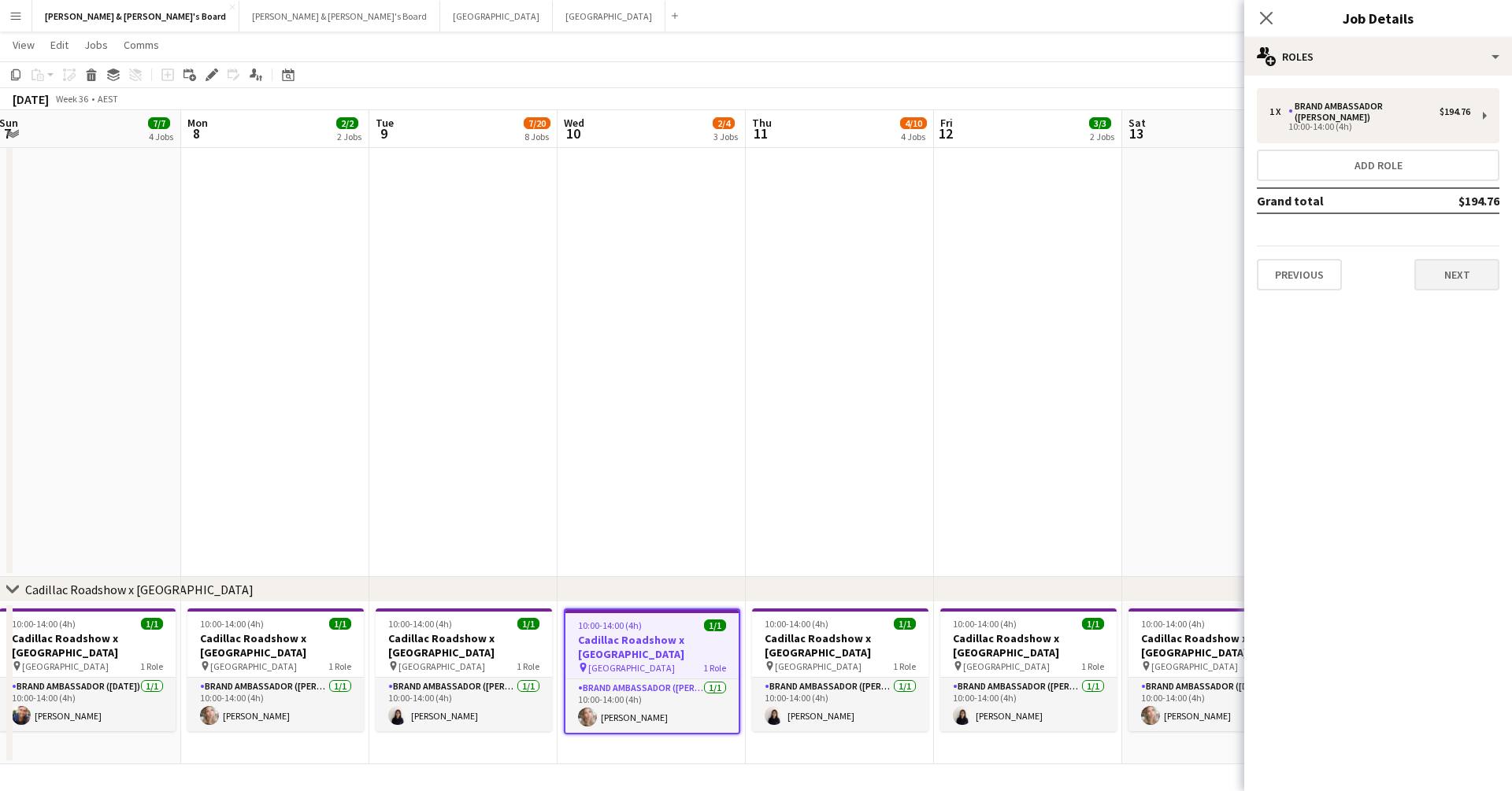
click at [1042, 265] on button "Next" at bounding box center [1457, 275] width 85 height 32
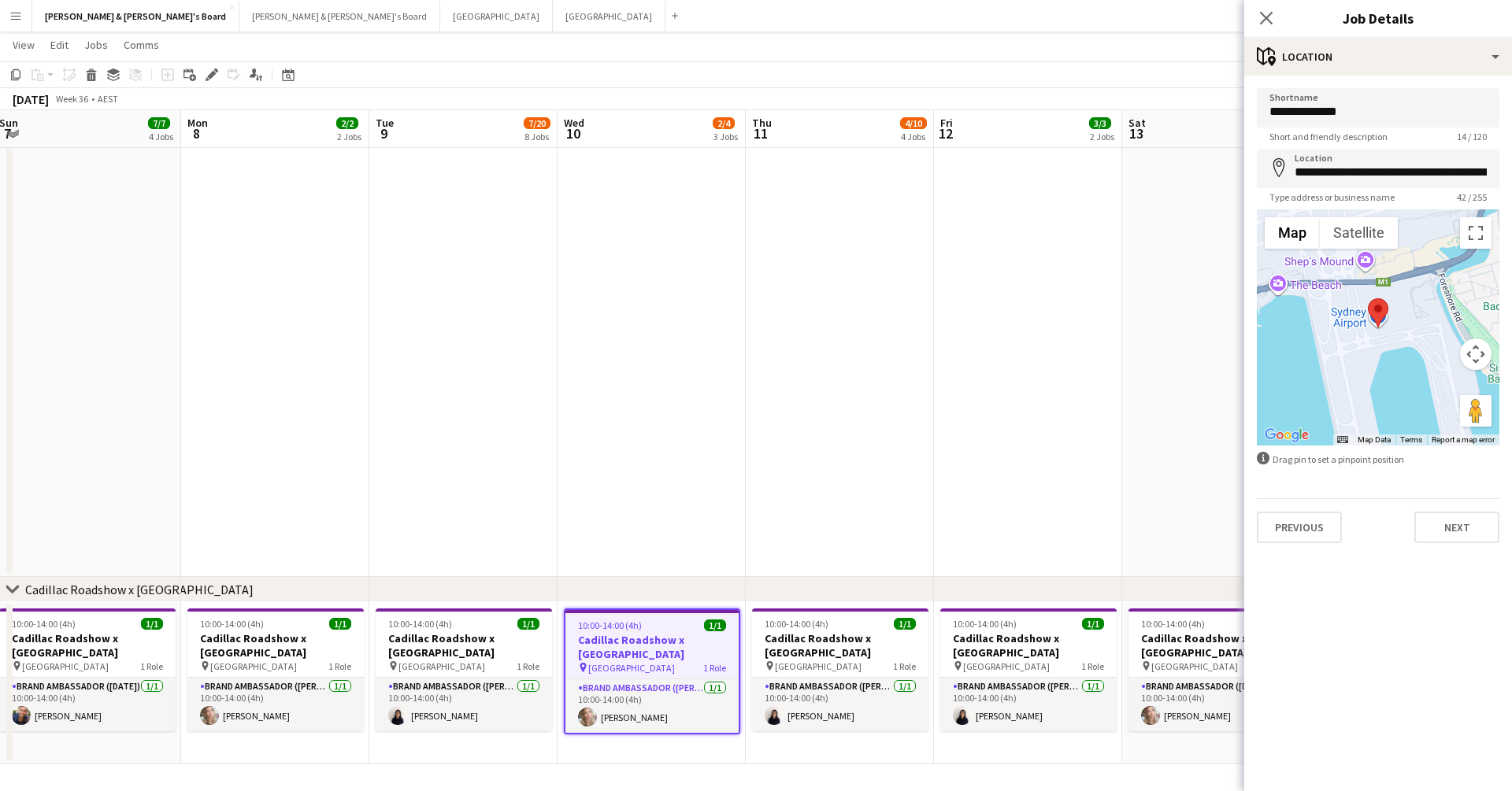
click at [1042, 506] on div "Previous Next" at bounding box center [1378, 521] width 242 height 45
click at [1042, 529] on button "Previous" at bounding box center [1300, 527] width 85 height 32
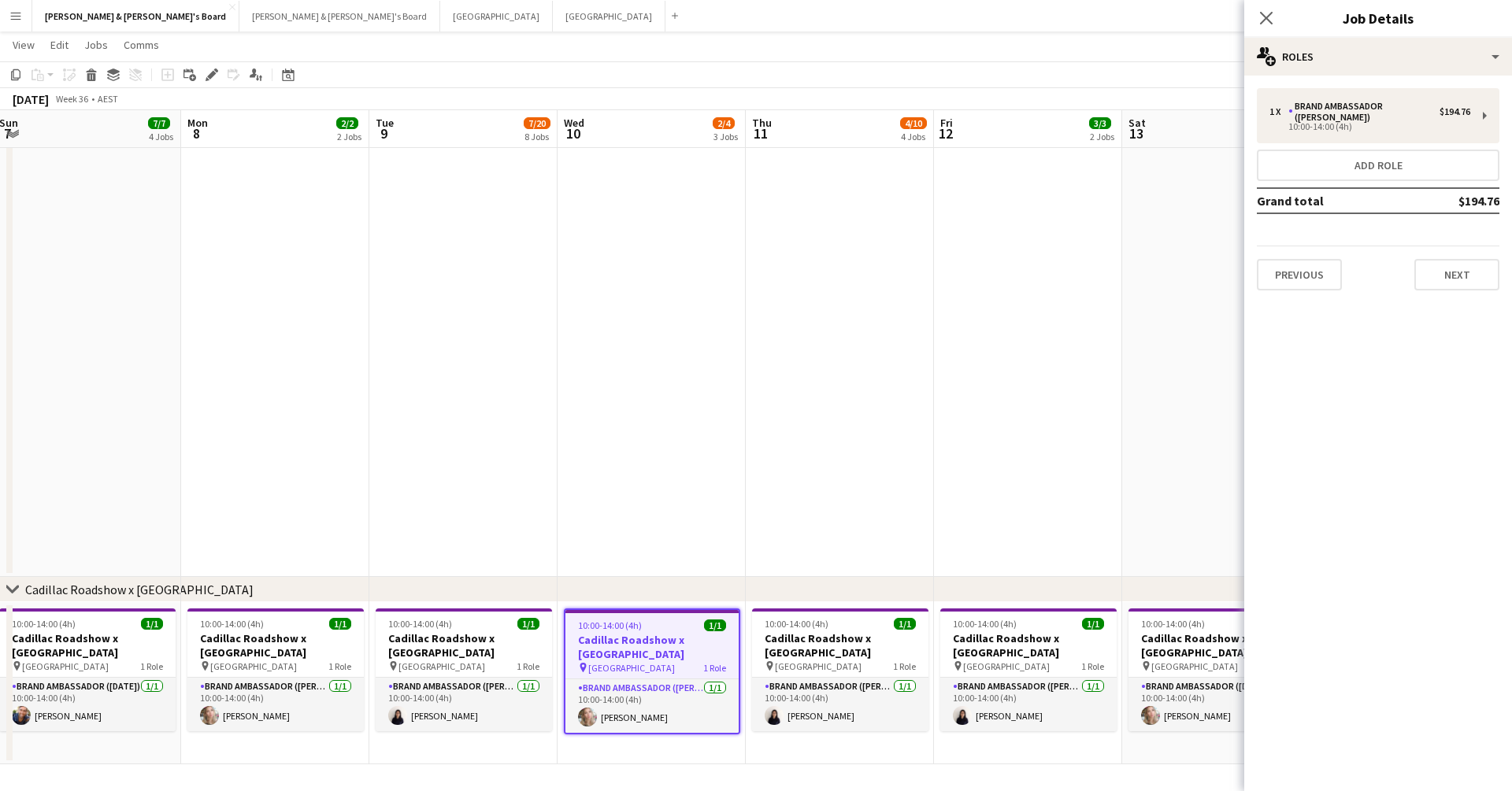
click at [1042, 246] on div "Previous Next" at bounding box center [1378, 268] width 242 height 45
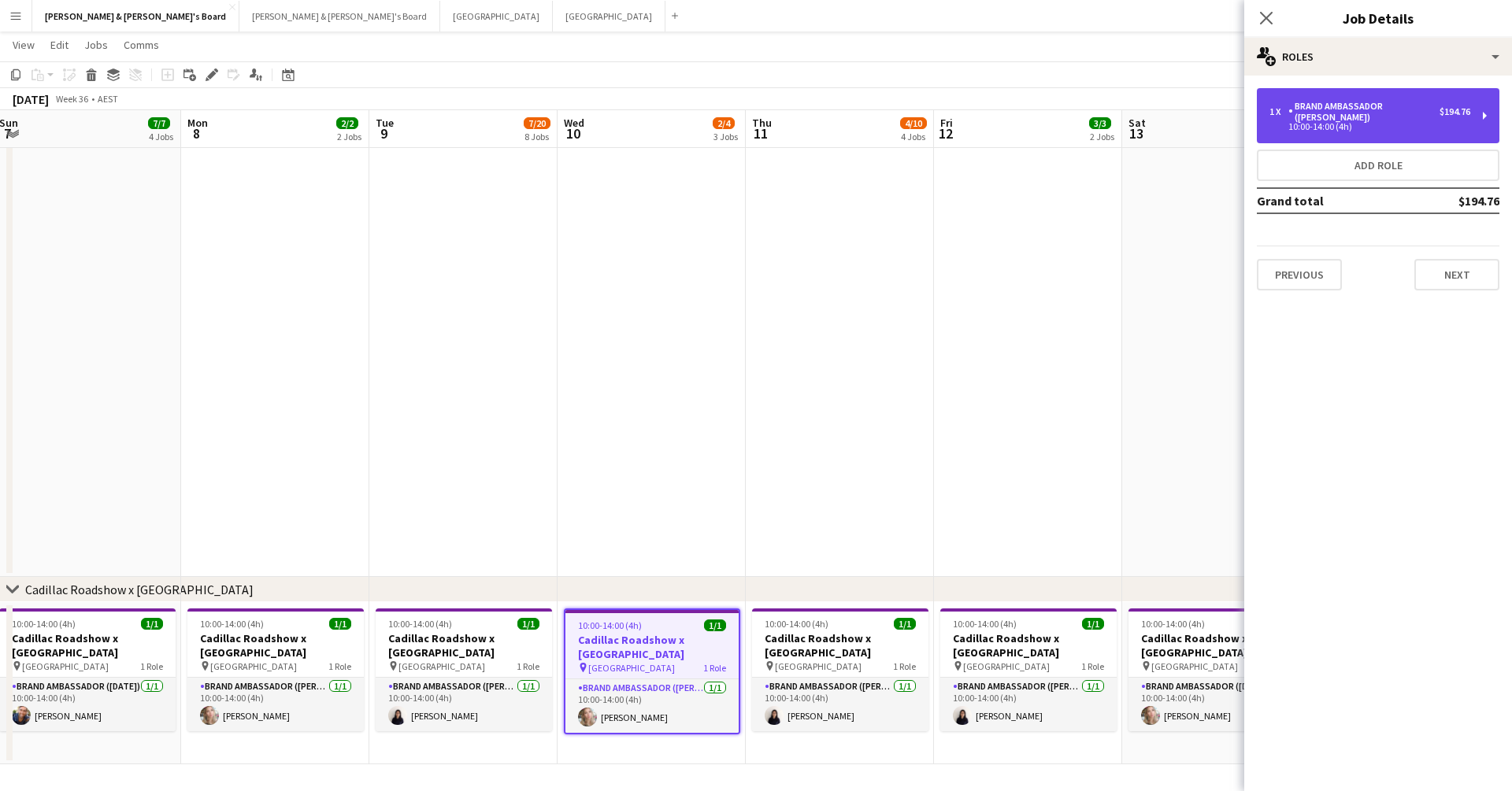
click at [1042, 123] on div "10:00-14:00 (4h)" at bounding box center [1370, 126] width 201 height 8
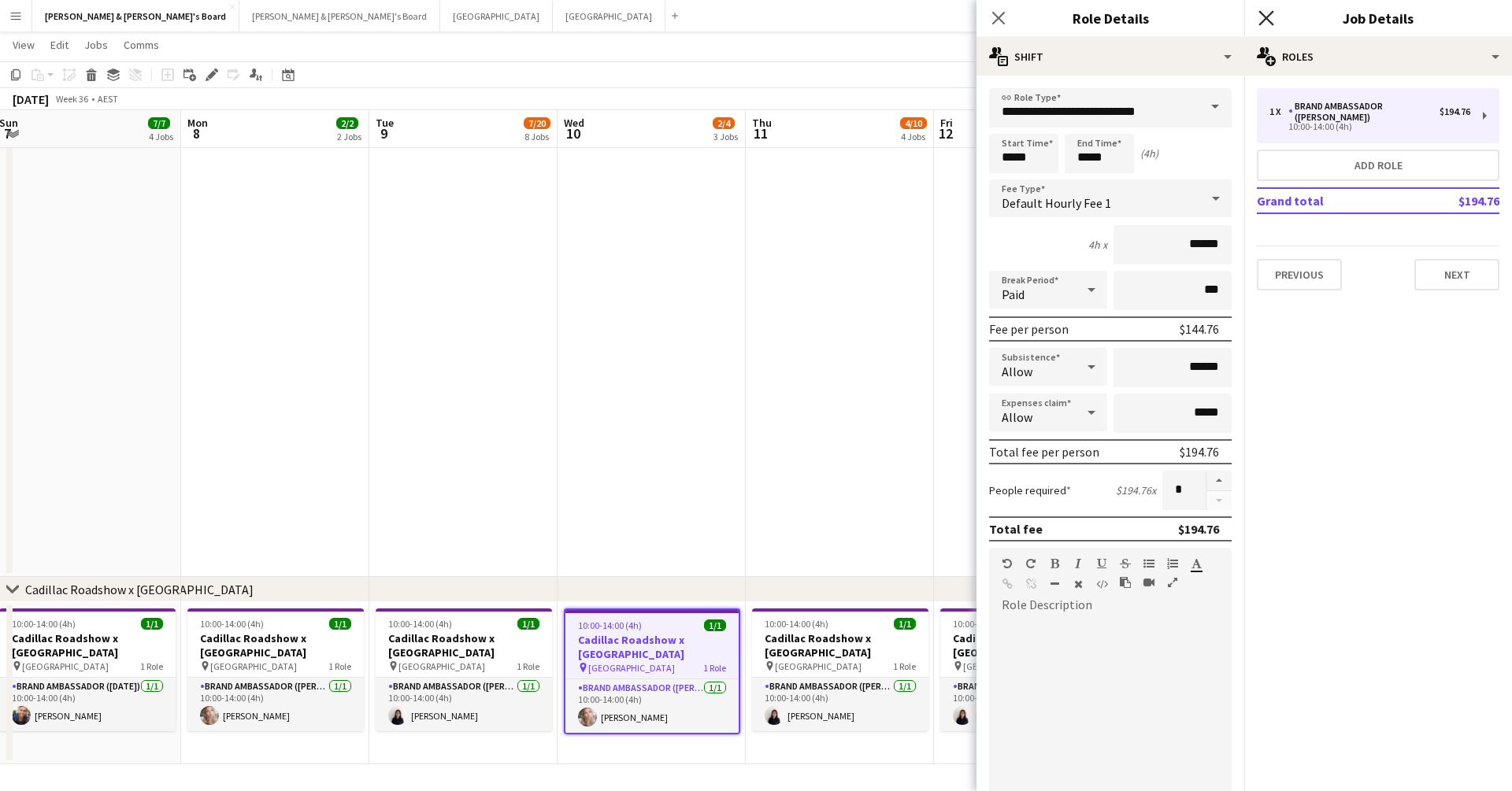
click at [1042, 14] on icon at bounding box center [1266, 18] width 15 height 15
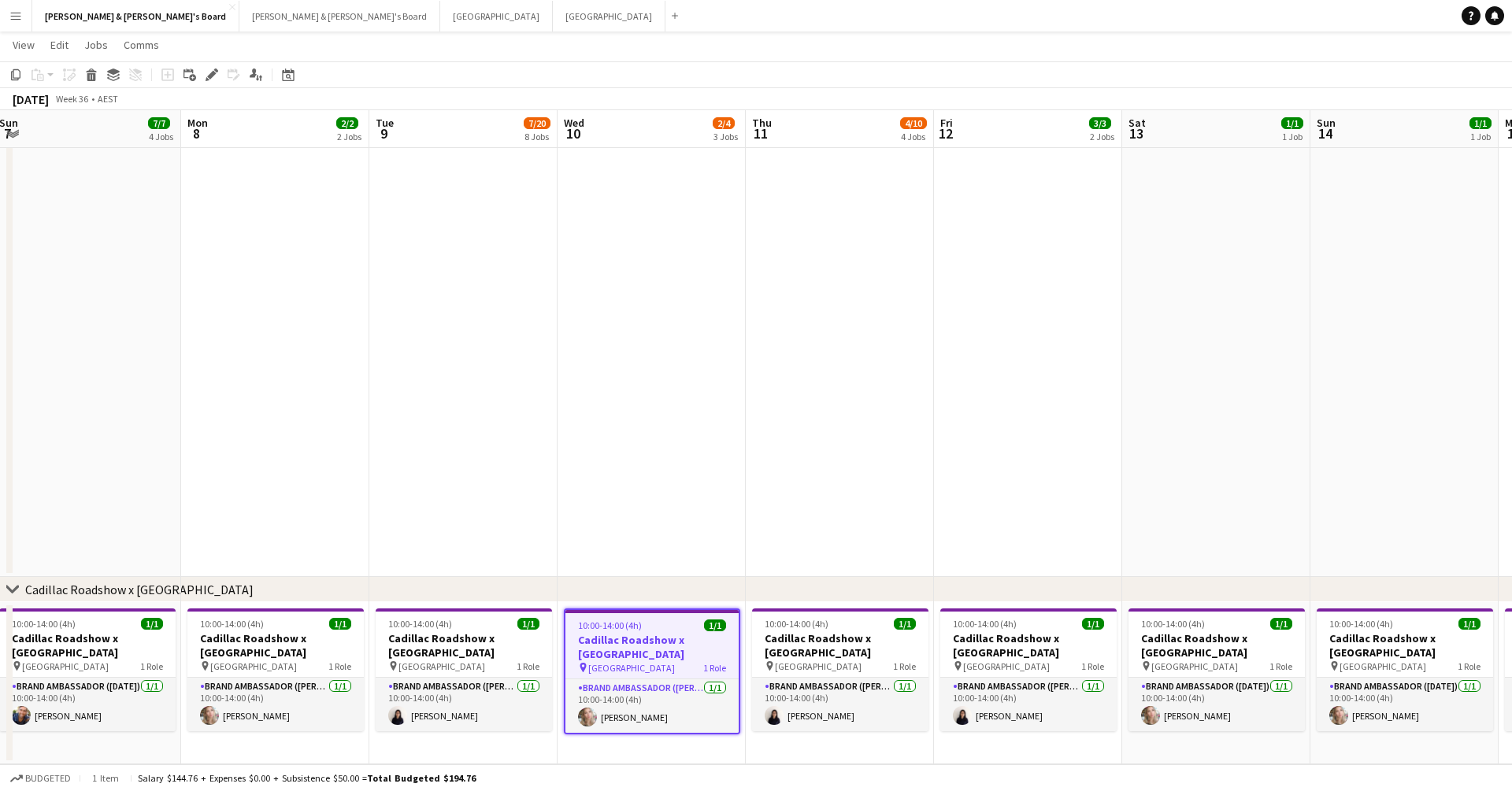
click at [933, 87] on app-toolbar "Copy Paste Paste Command V Paste with crew Command Shift V Paste linked Job Del…" at bounding box center [756, 74] width 1512 height 26
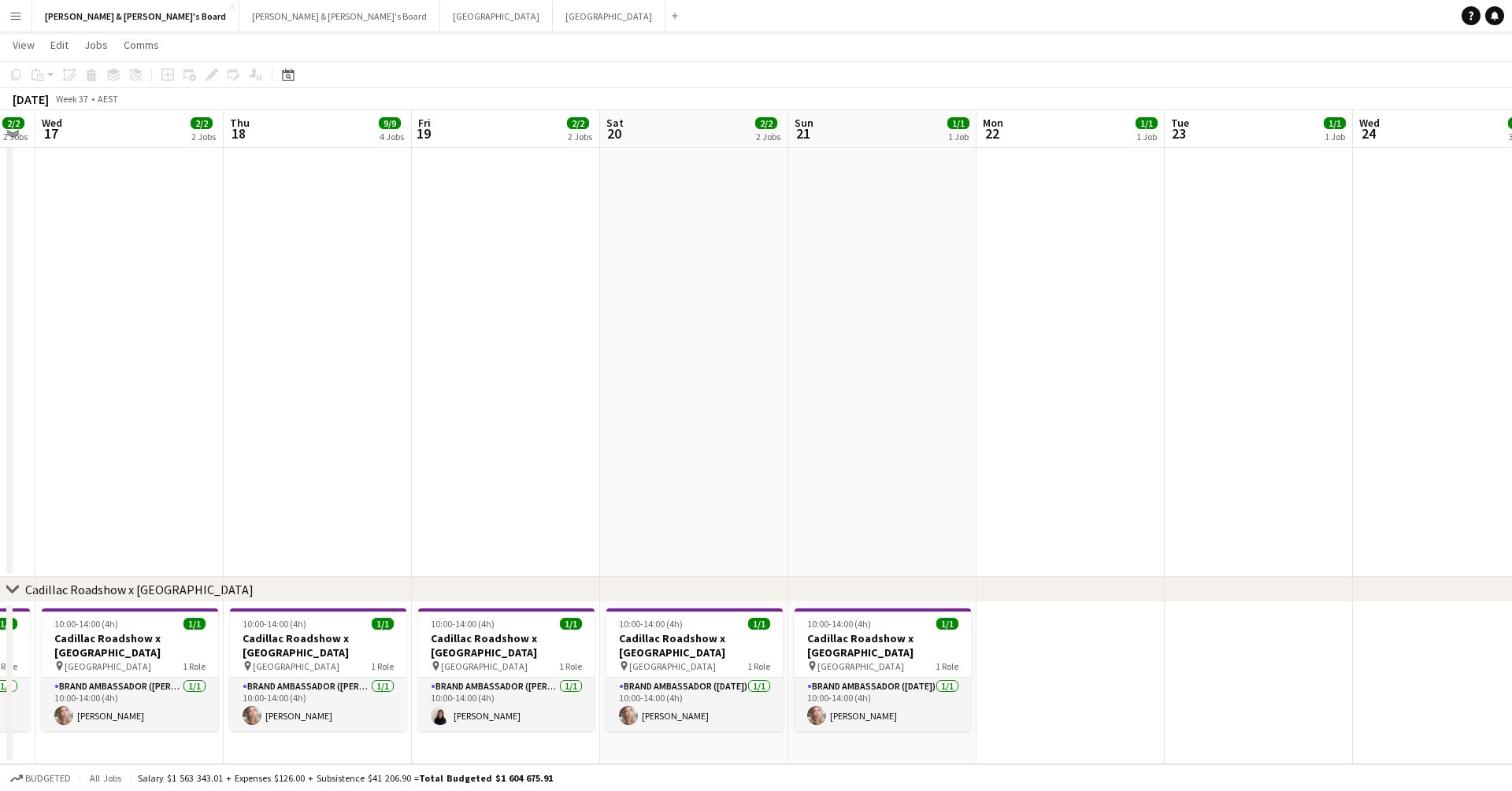
scroll to position [0, 531]
click at [149, 3] on button "[PERSON_NAME] & [PERSON_NAME]'s Board Close" at bounding box center [136, 16] width 207 height 31
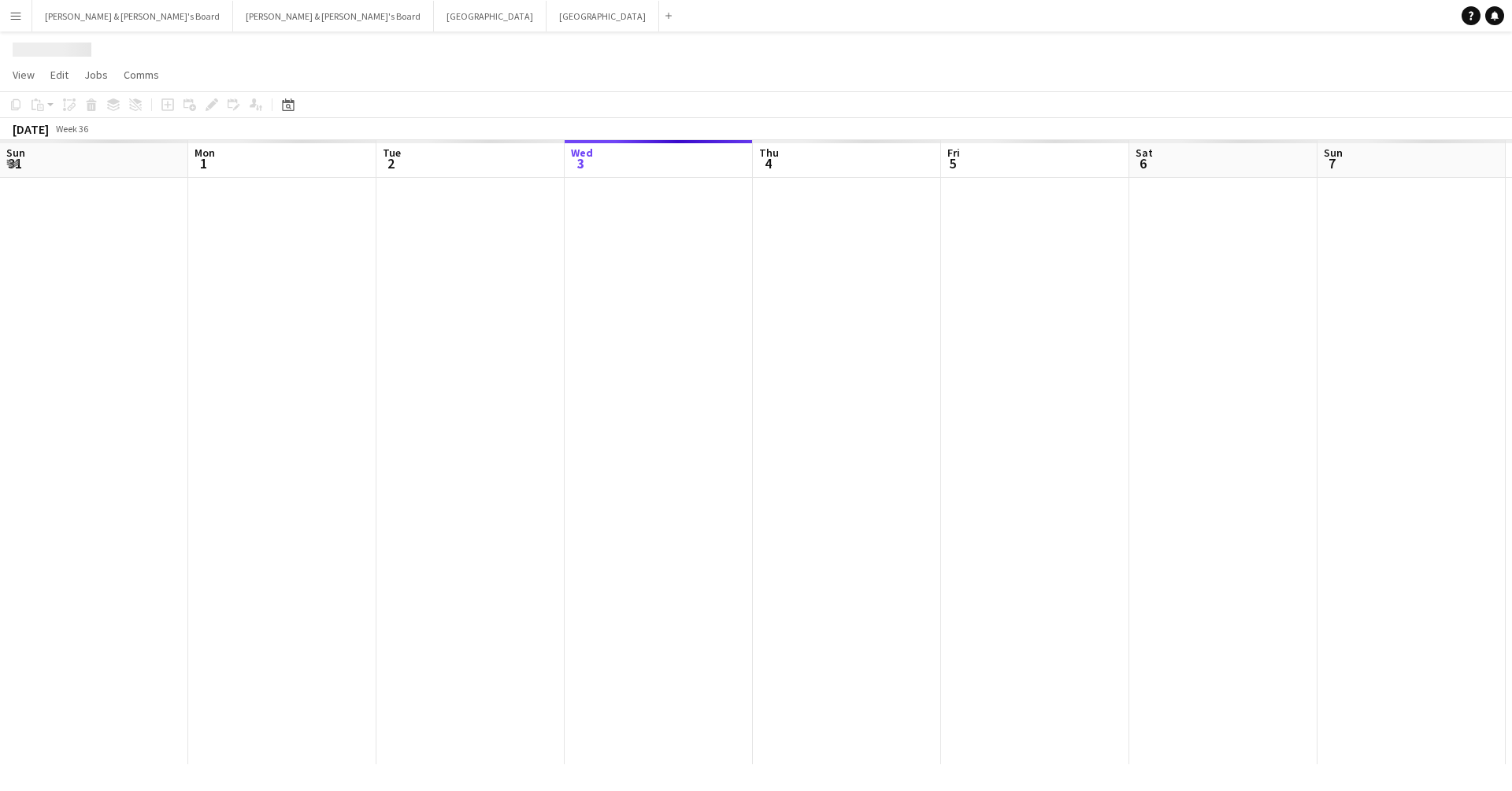
scroll to position [0, 376]
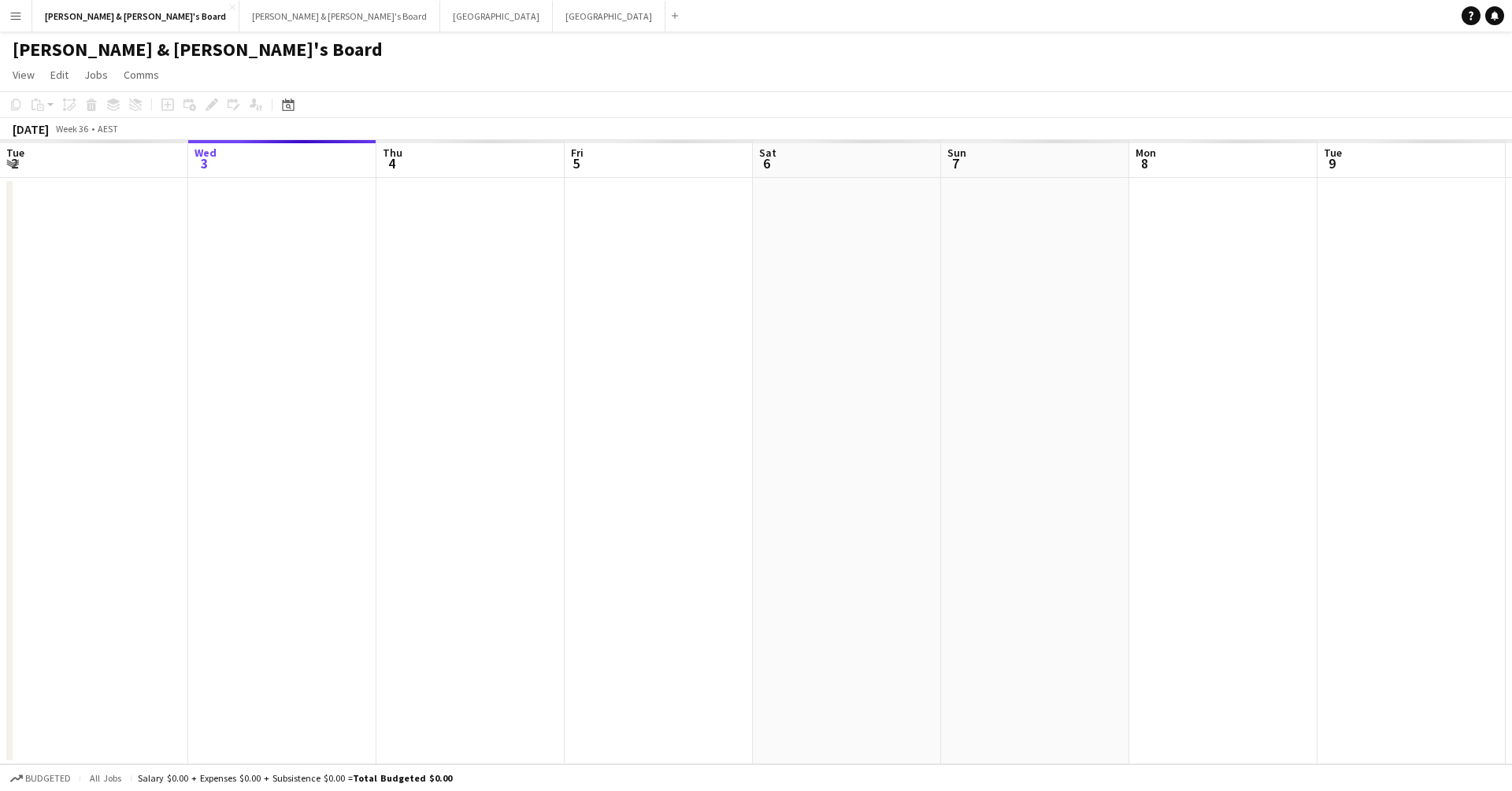
click at [15, 15] on app-icon "Menu" at bounding box center [15, 15] width 13 height 13
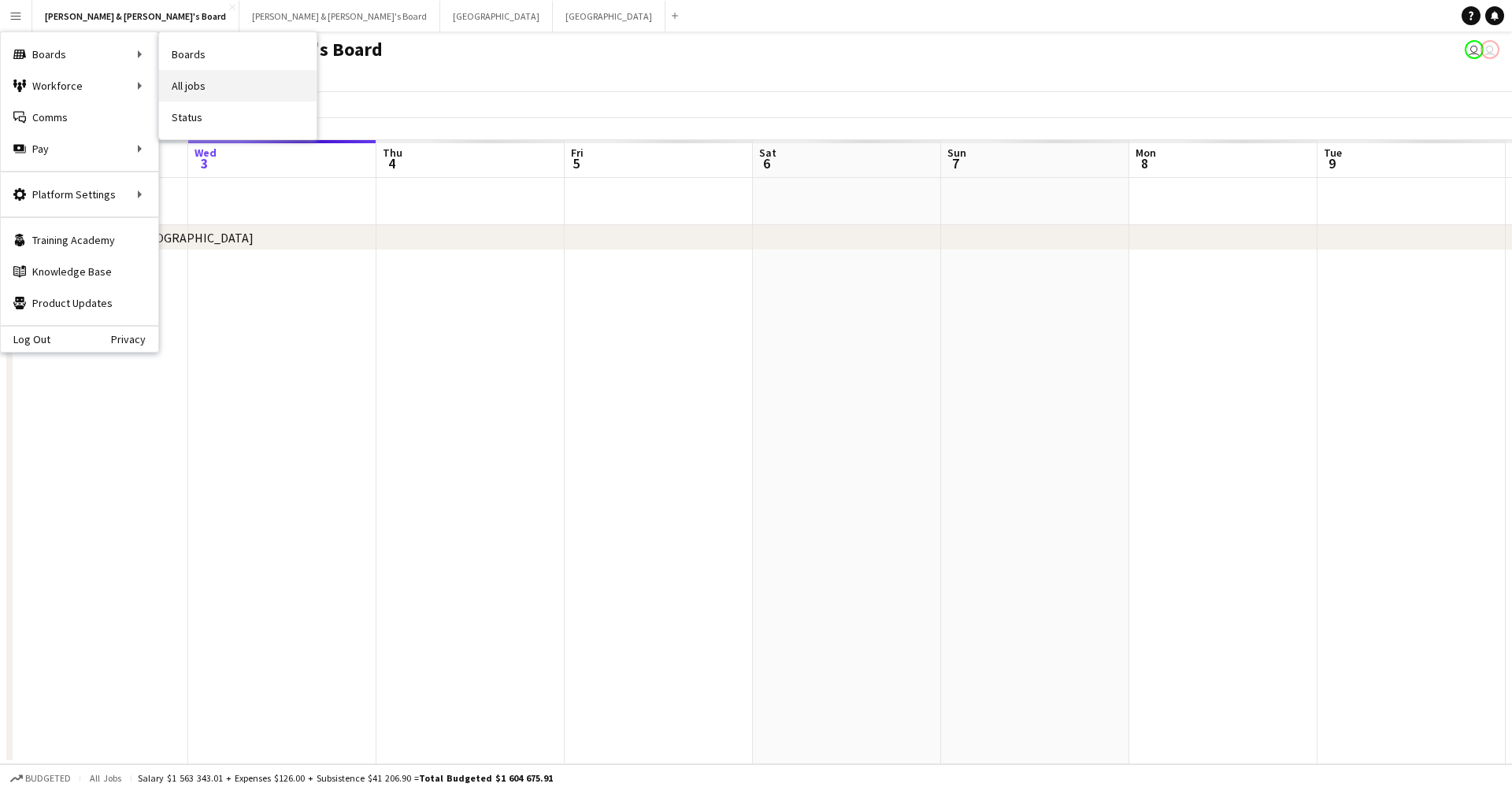
click at [190, 86] on link "All jobs" at bounding box center [237, 85] width 158 height 32
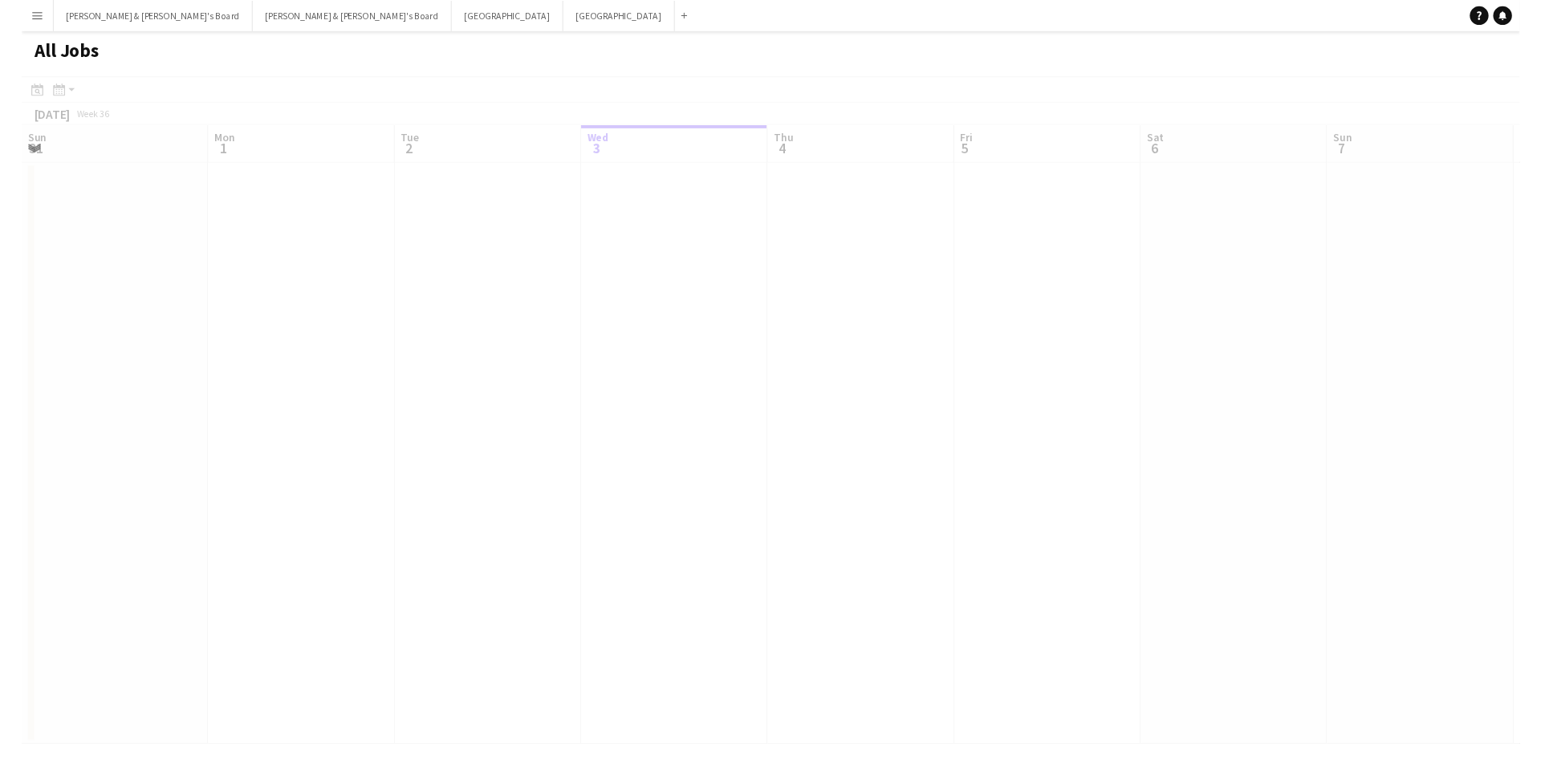
scroll to position [0, 384]
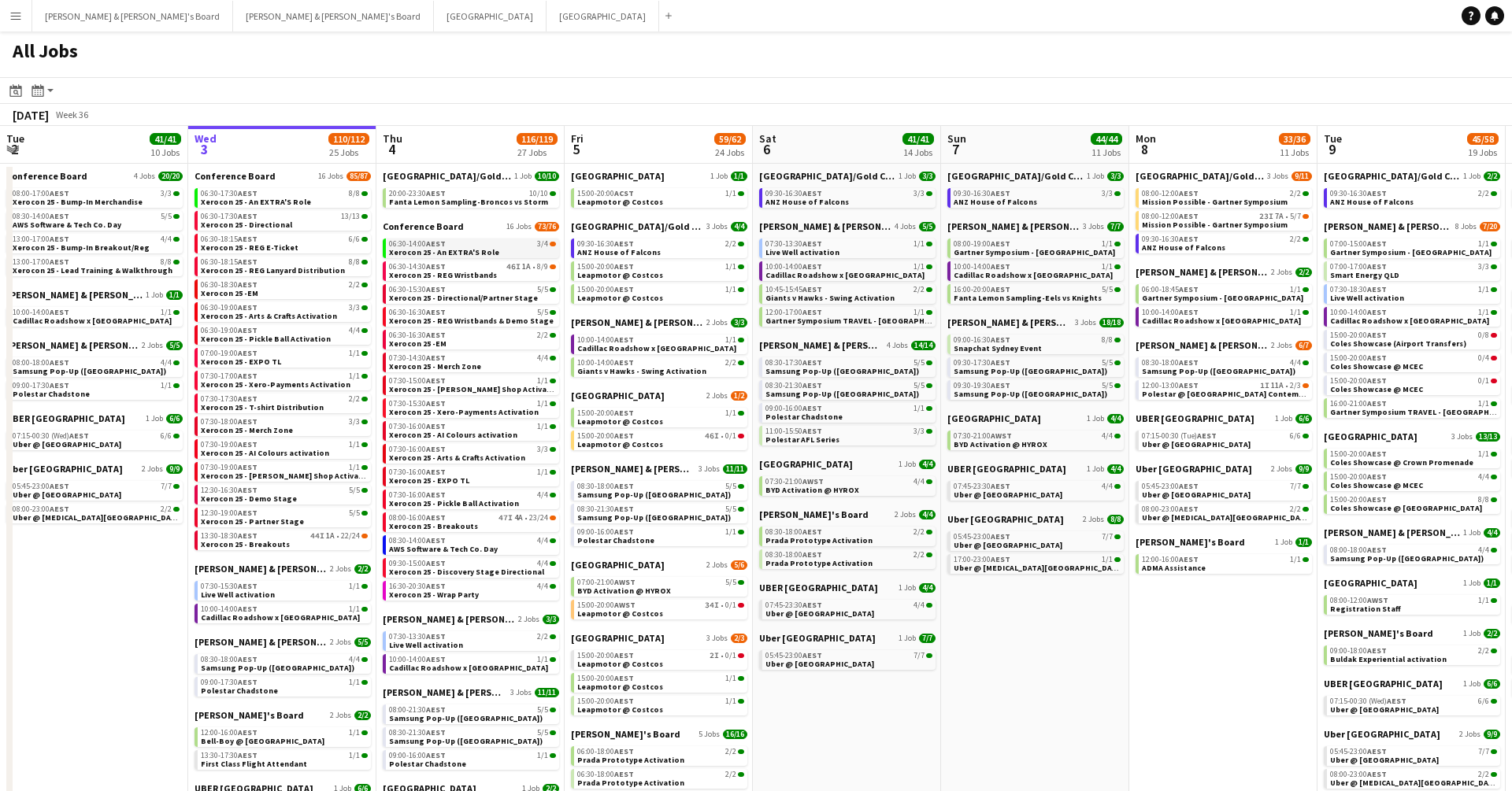
click at [503, 249] on link "06:30-14:00 AEST 3/4 Xerocon 25 - An EXTRA'S Role" at bounding box center [473, 247] width 167 height 18
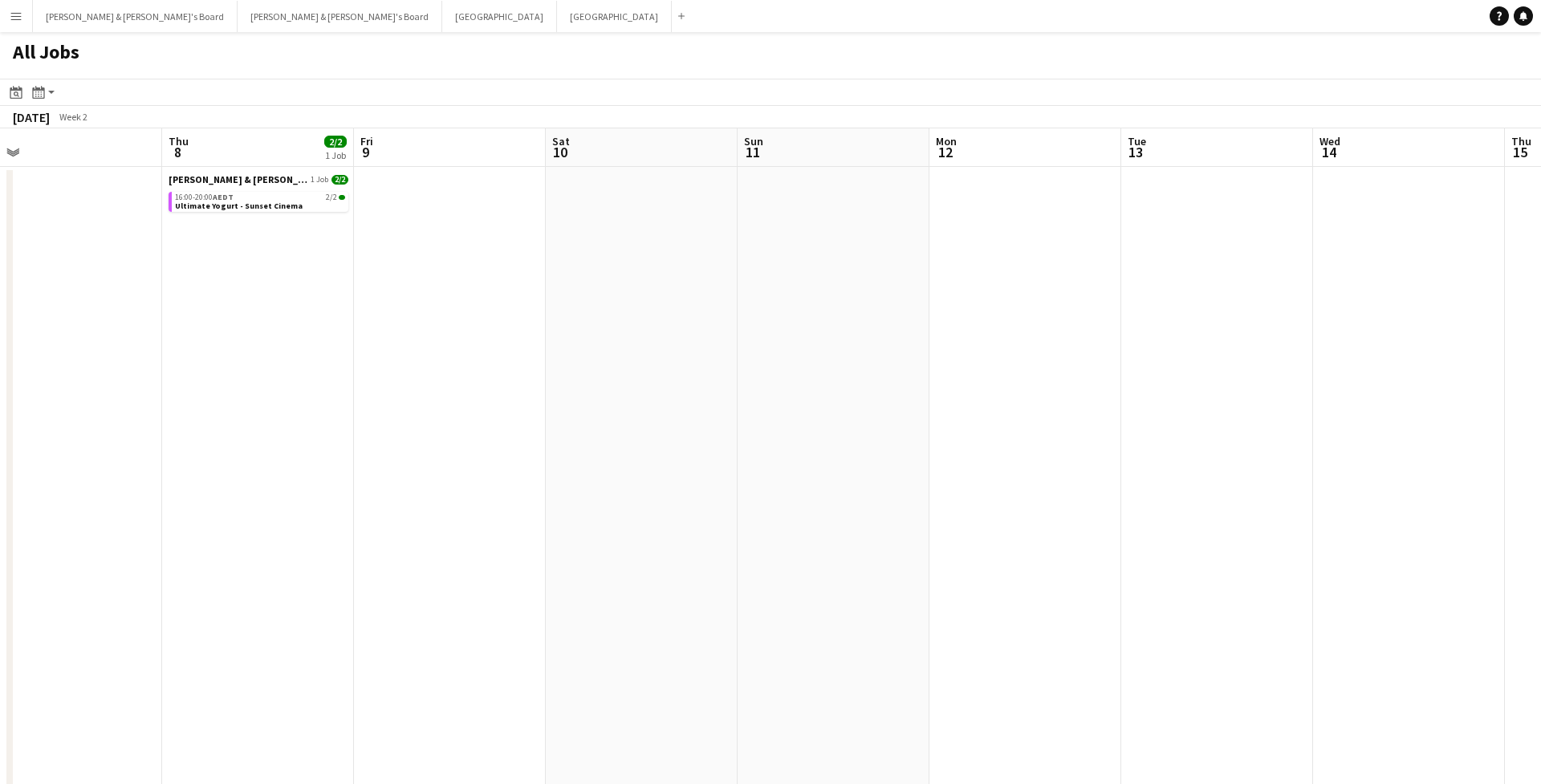
scroll to position [0, 401]
click at [293, 209] on span "Ultimate Yogurt - Sunset Cinema" at bounding box center [250, 206] width 128 height 10
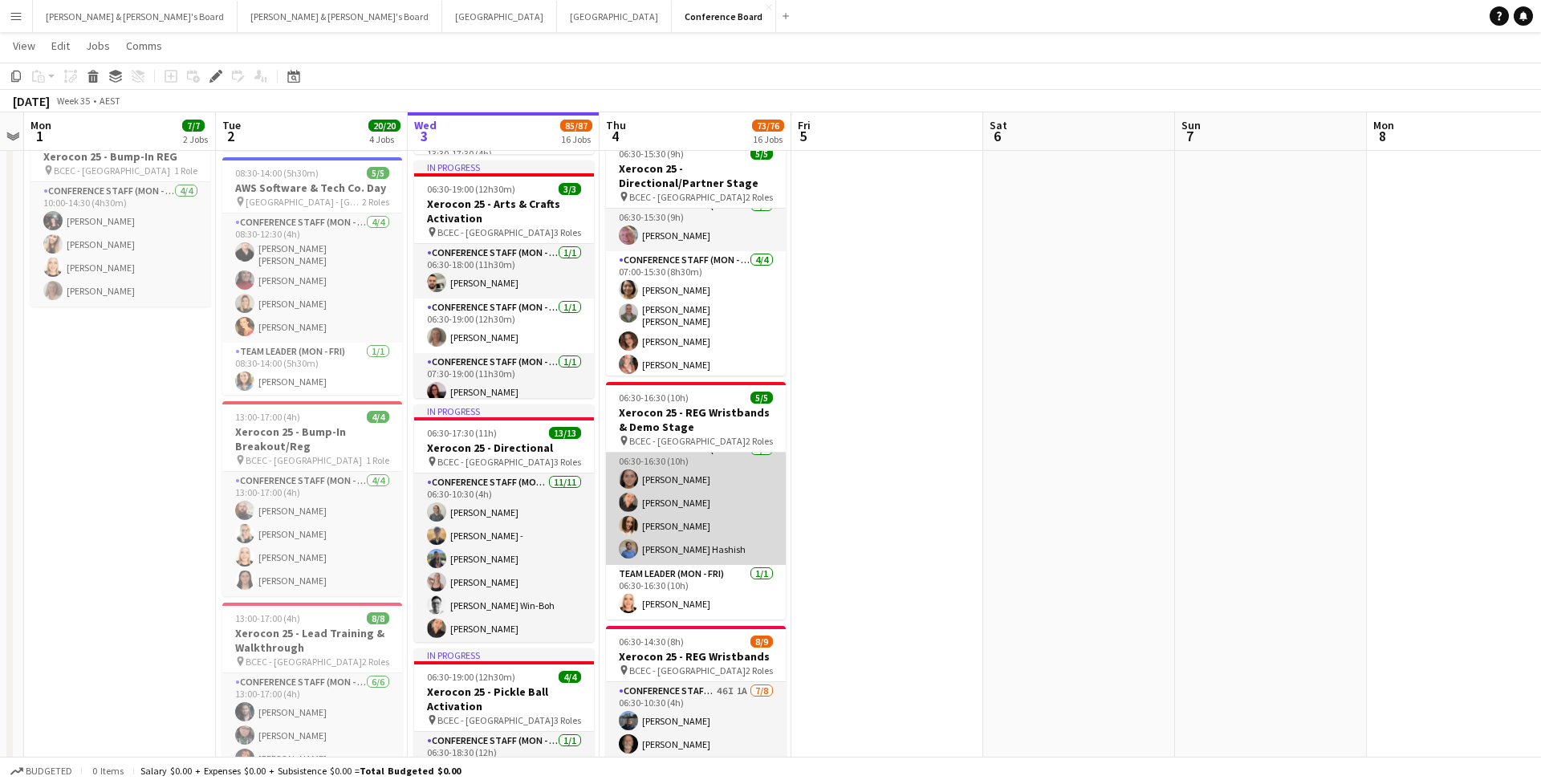
scroll to position [12, 0]
click at [681, 504] on app-card-role "Conference Staff (Mon - Fri) [DATE] 06:30-16:30 (10h) [PERSON_NAME] Chaewon [PE…" at bounding box center [696, 502] width 180 height 124
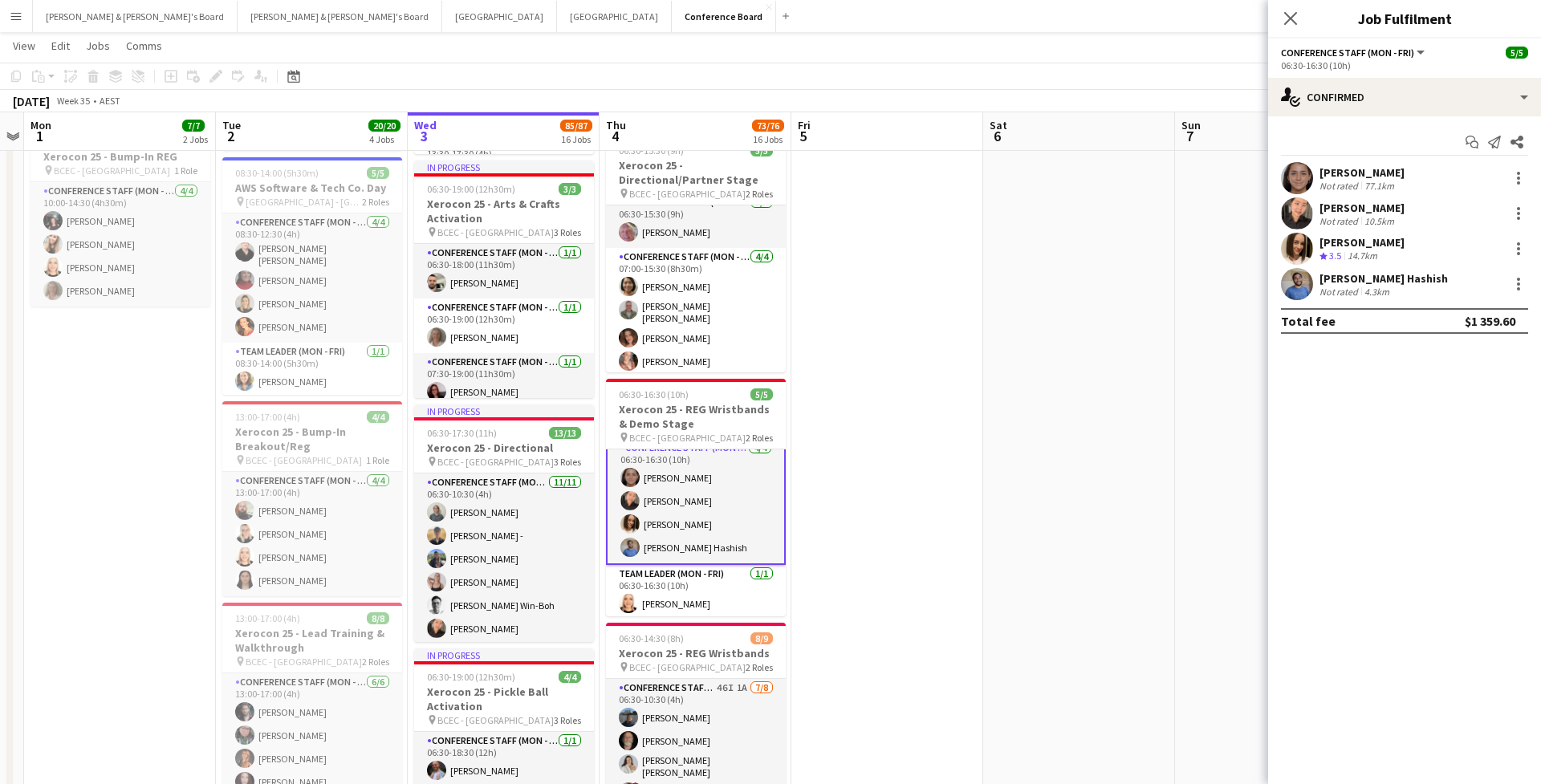
click at [1396, 212] on div "[PERSON_NAME]" at bounding box center [1362, 208] width 85 height 15
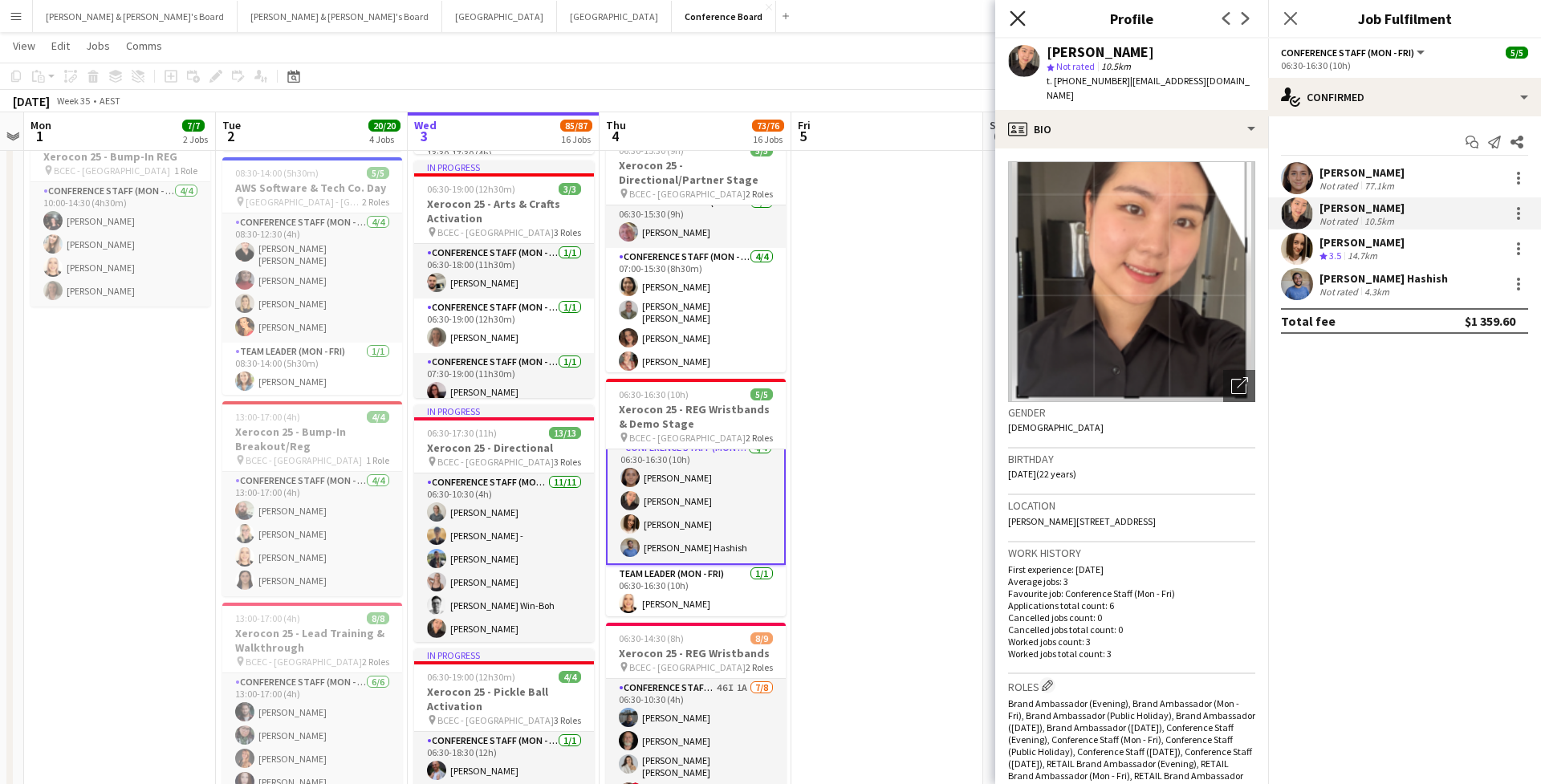
click at [1017, 16] on icon "Close pop-in" at bounding box center [1017, 18] width 16 height 16
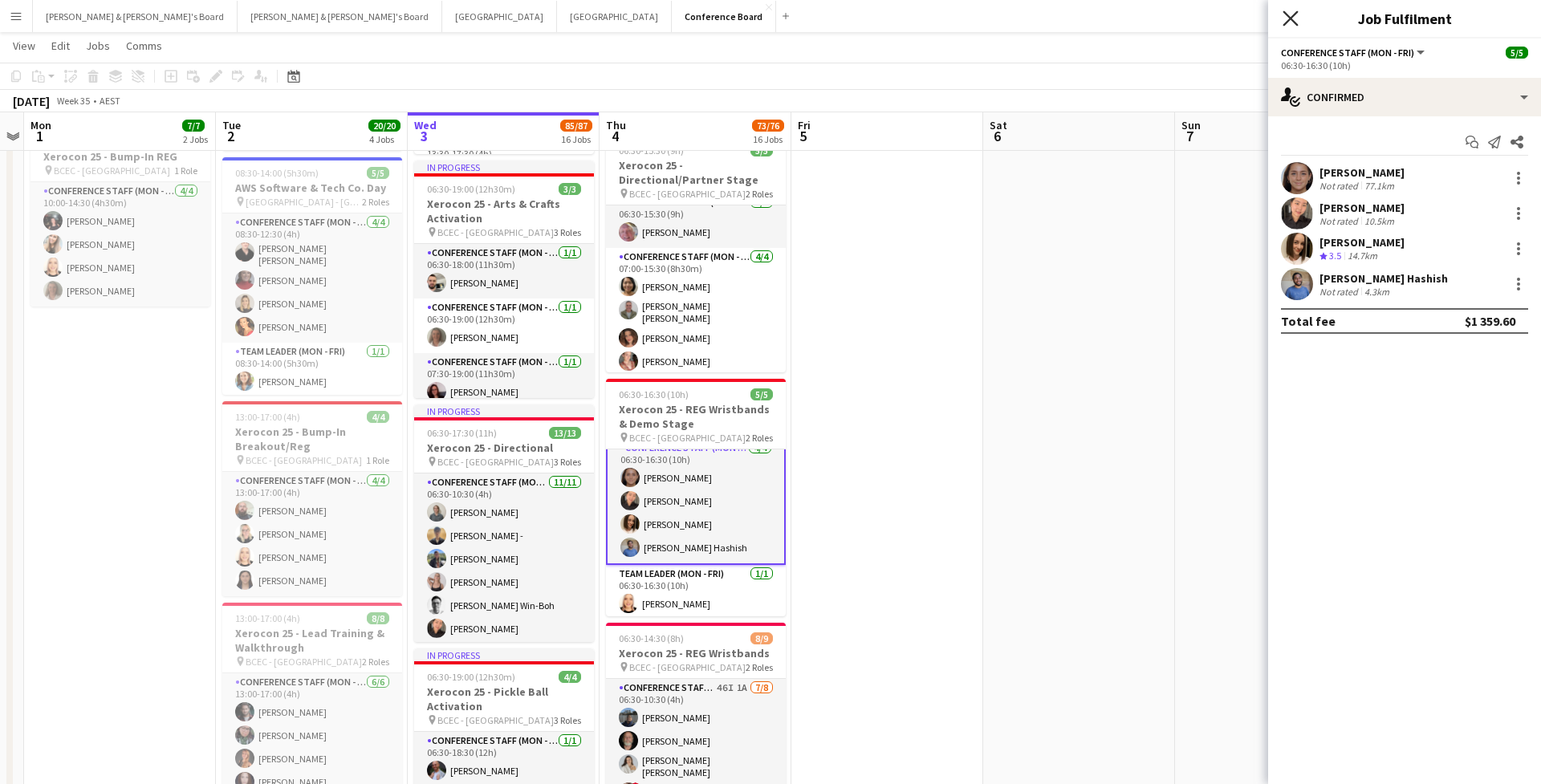
click at [1293, 16] on icon "Close pop-in" at bounding box center [1291, 18] width 16 height 16
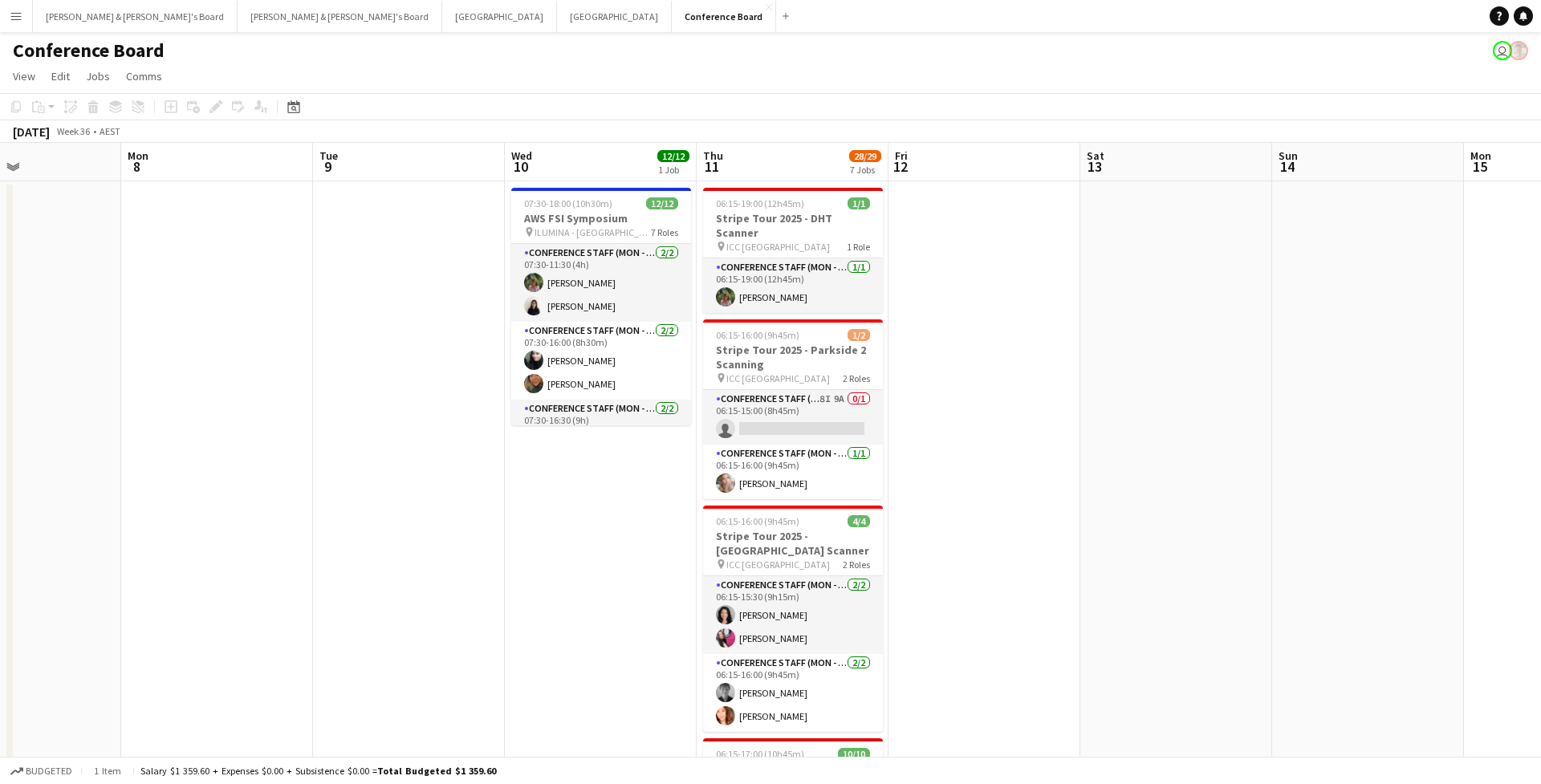
scroll to position [0, 0]
click at [753, 588] on app-card-role "Conference Staff (Mon - Fri) [DATE] 06:15-15:30 (9h15m) [PERSON_NAME] [PERSON_N…" at bounding box center [792, 615] width 180 height 78
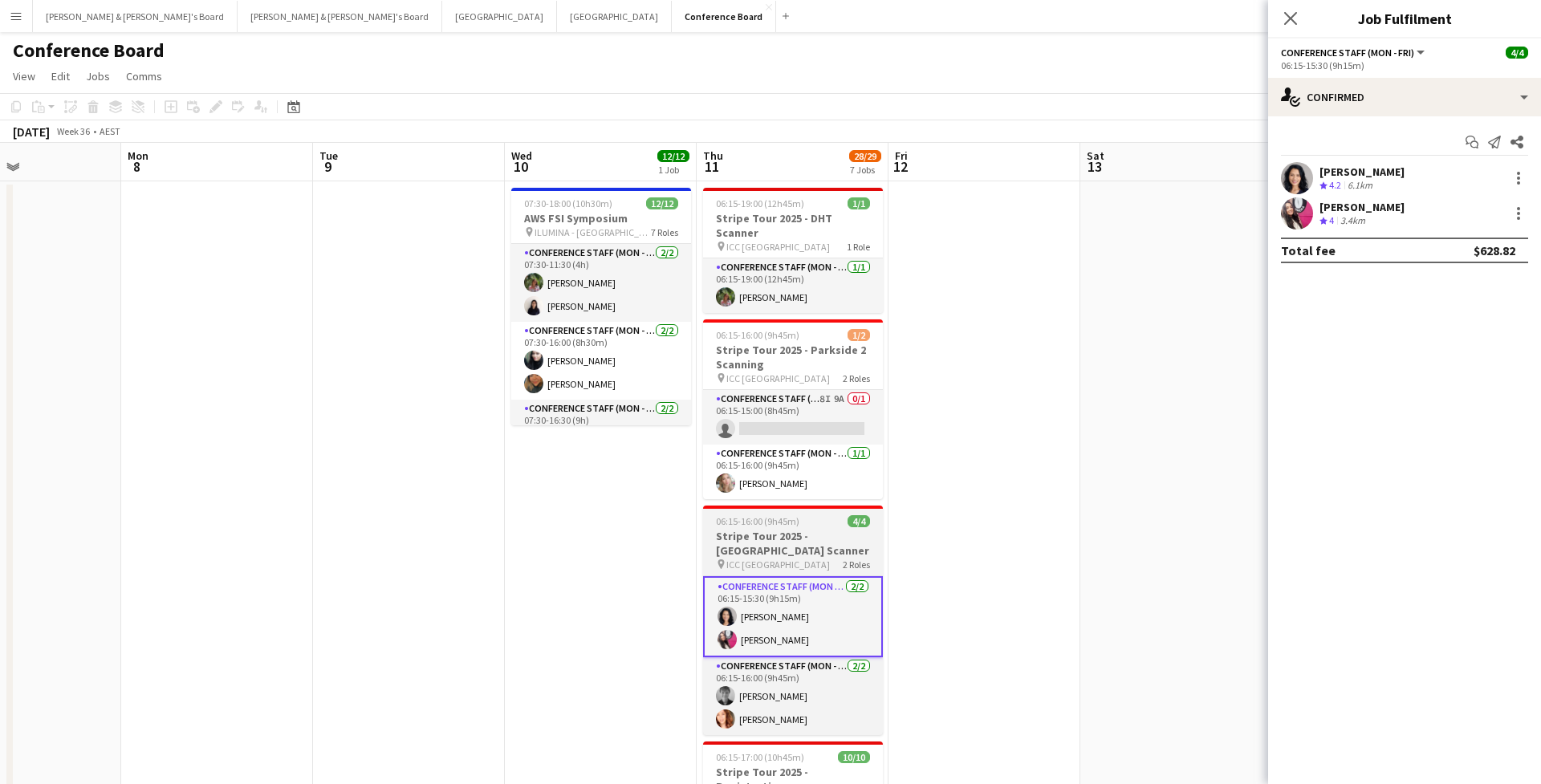
click at [786, 528] on h3 "Stripe Tour 2025 - [GEOGRAPHIC_DATA] Scanner" at bounding box center [792, 542] width 180 height 29
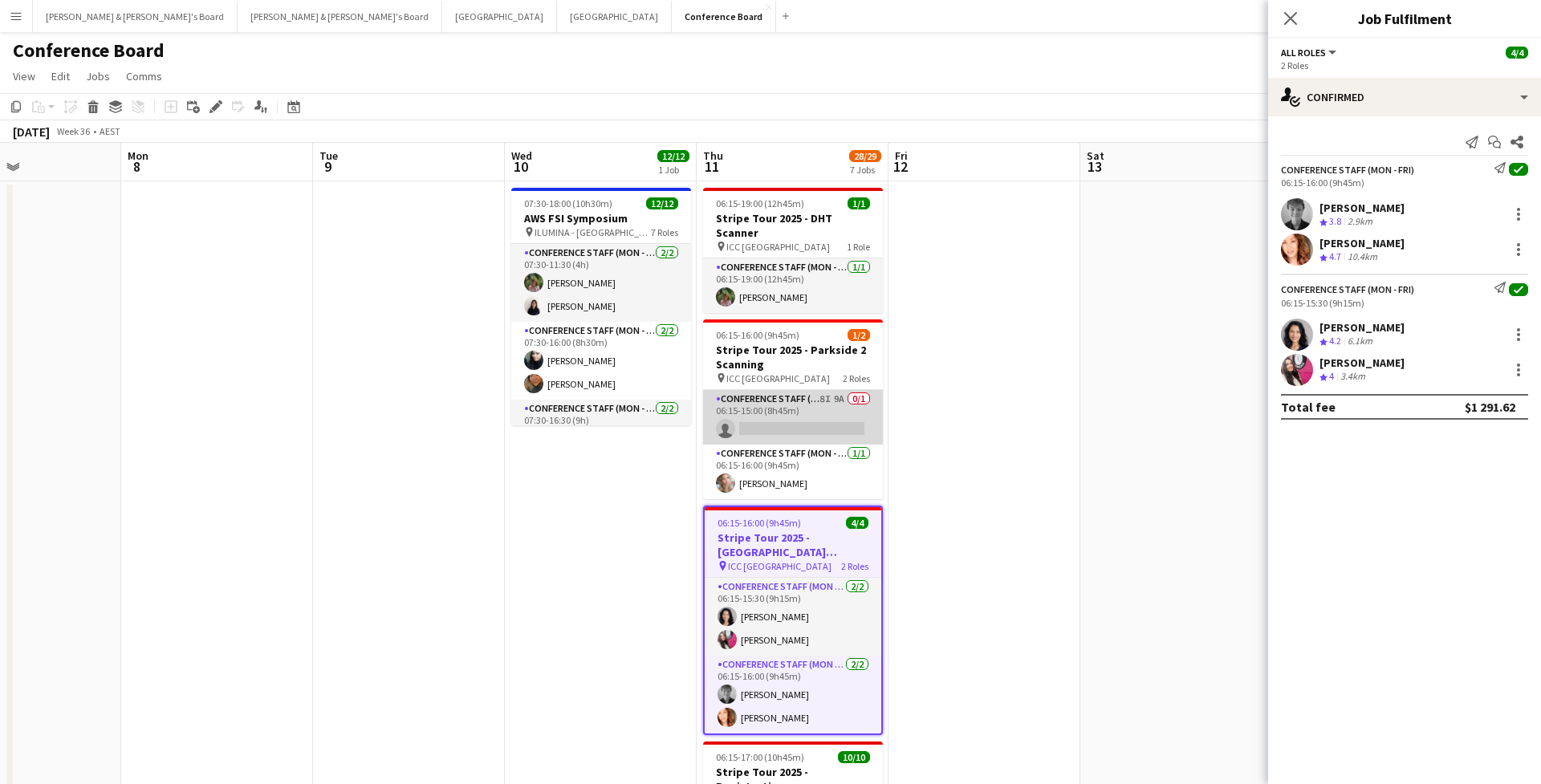
click at [817, 390] on app-card-role "Conference Staff (Mon - Fri) 8I 9A 0/1 06:15-15:00 (8h45m) single-neutral-actio…" at bounding box center [792, 417] width 180 height 55
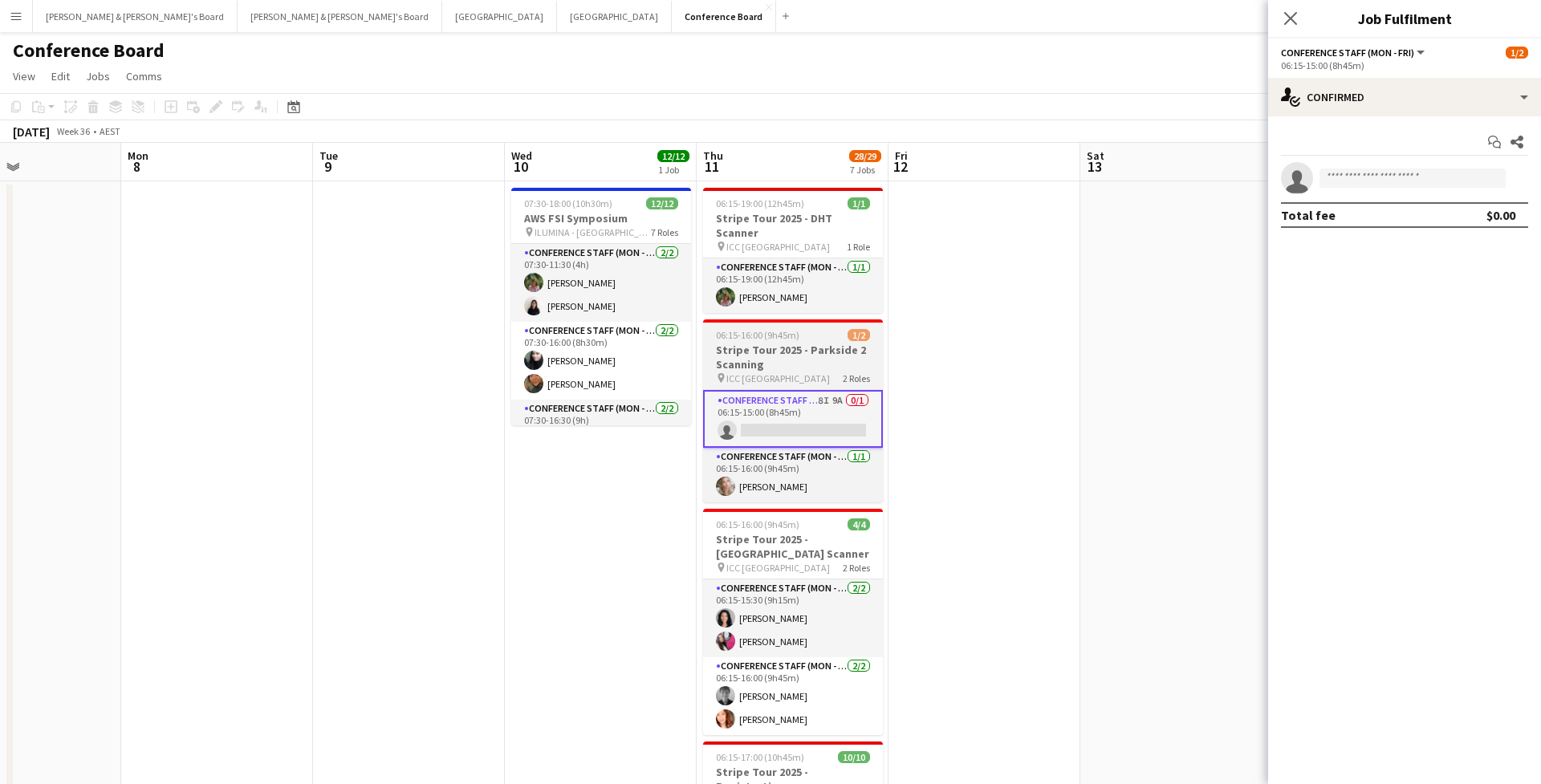
click at [826, 342] on h3 "Stripe Tour 2025 - Parkside 2 Scanning" at bounding box center [792, 356] width 180 height 29
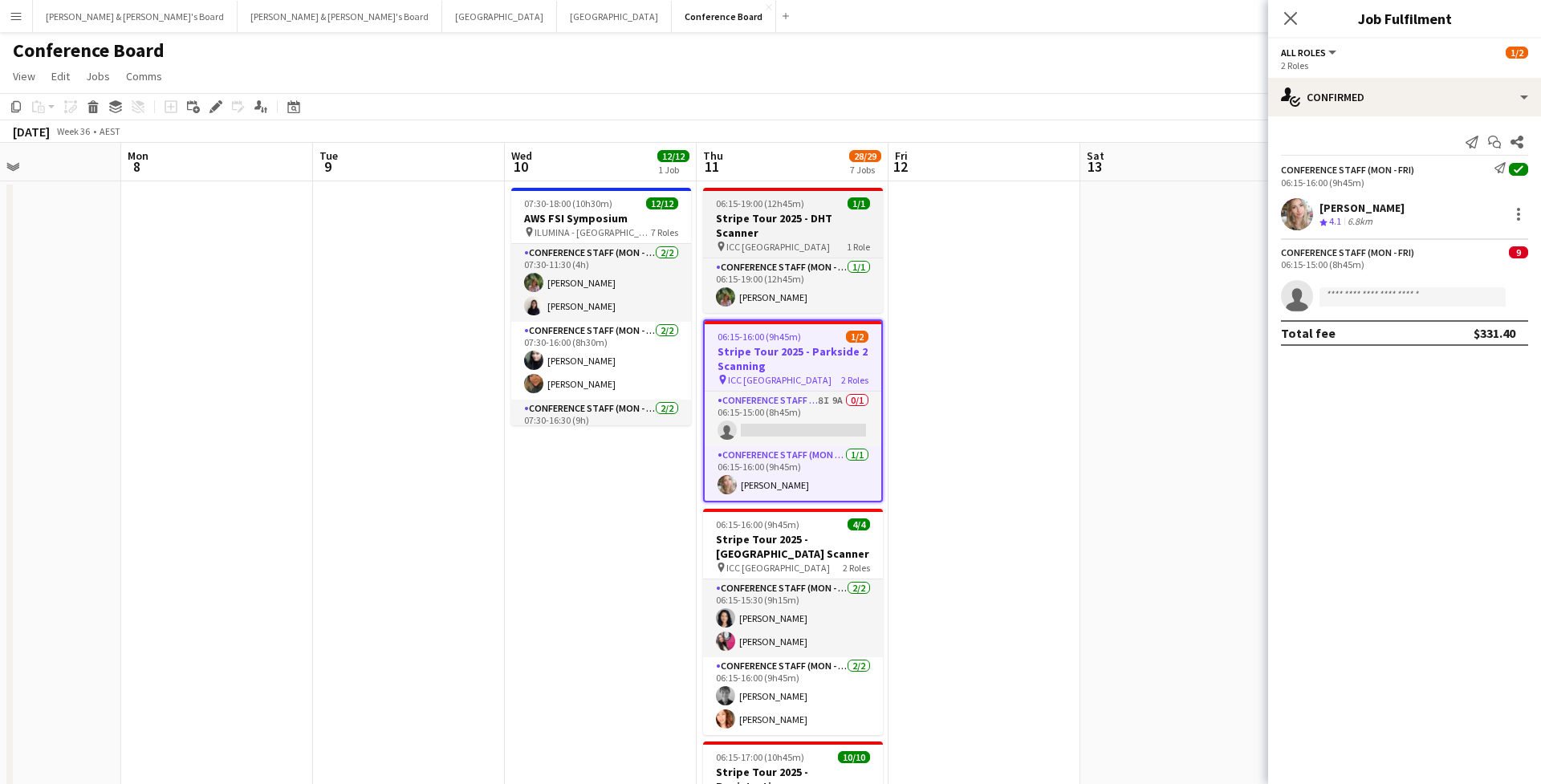
click at [824, 202] on div "06:15-19:00 (12h45m) 1/1" at bounding box center [792, 203] width 180 height 12
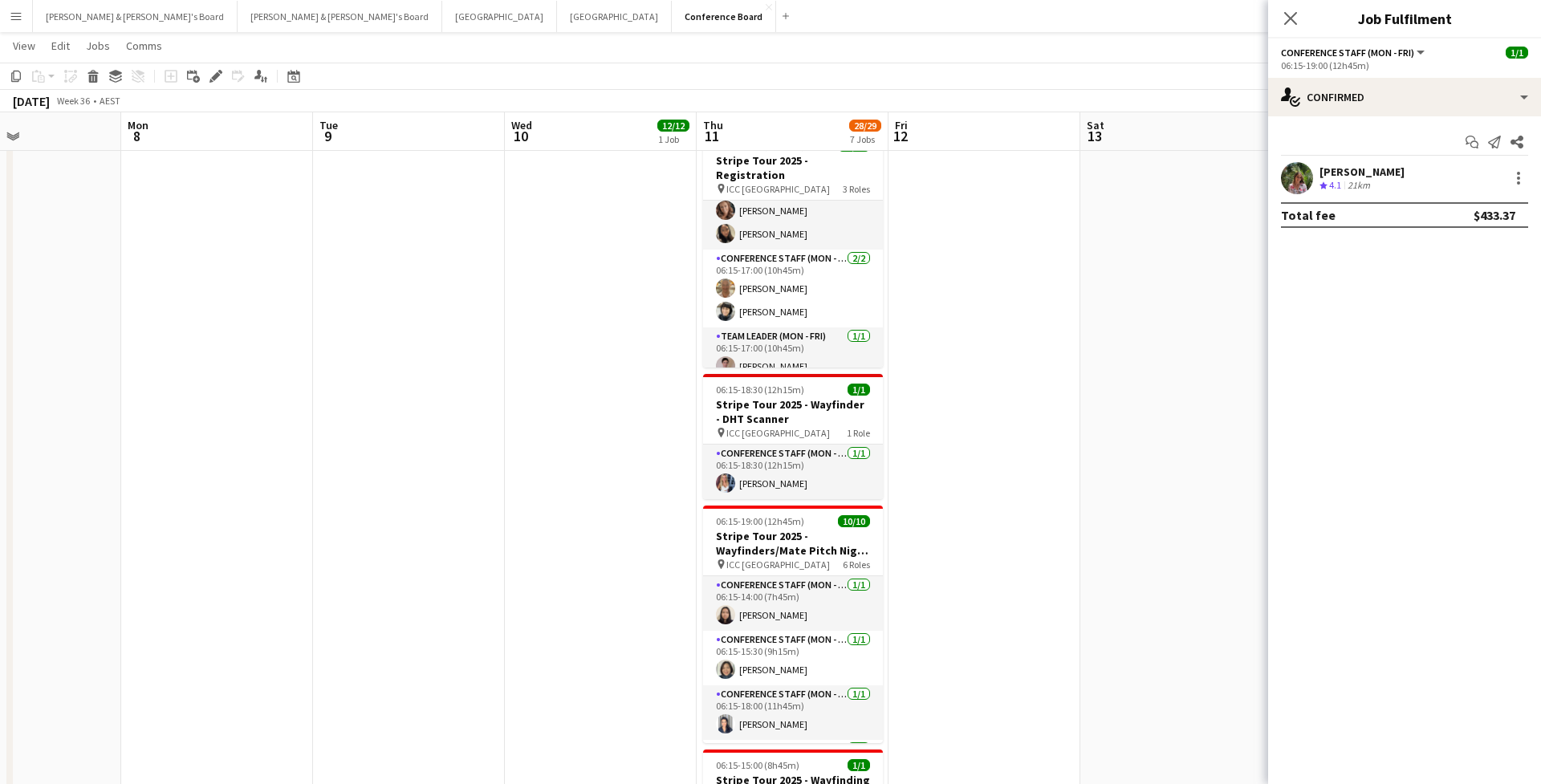
scroll to position [-1, 0]
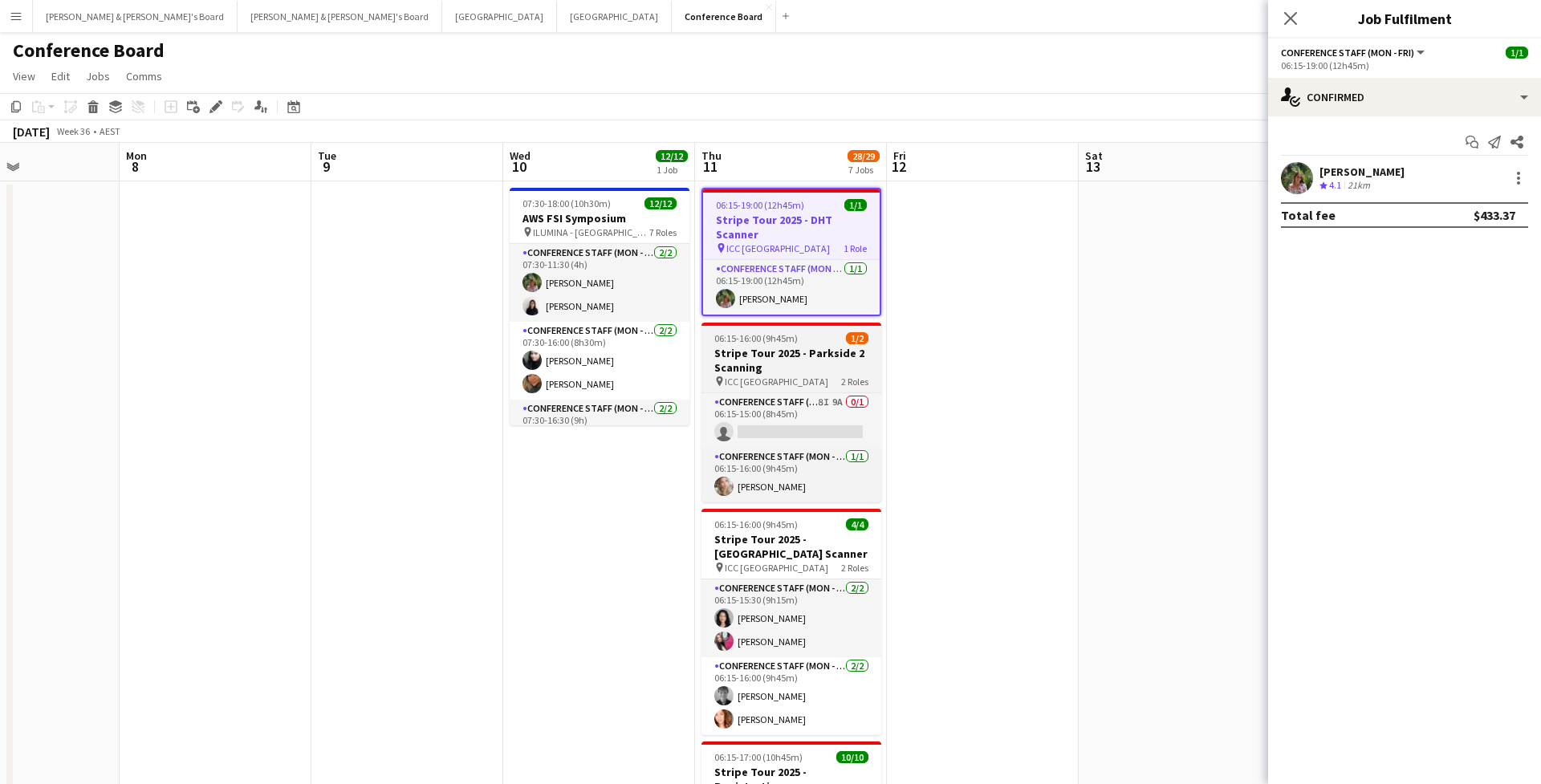
click at [755, 349] on h3 "Stripe Tour 2025 - Parkside 2 Scanning" at bounding box center [791, 360] width 180 height 29
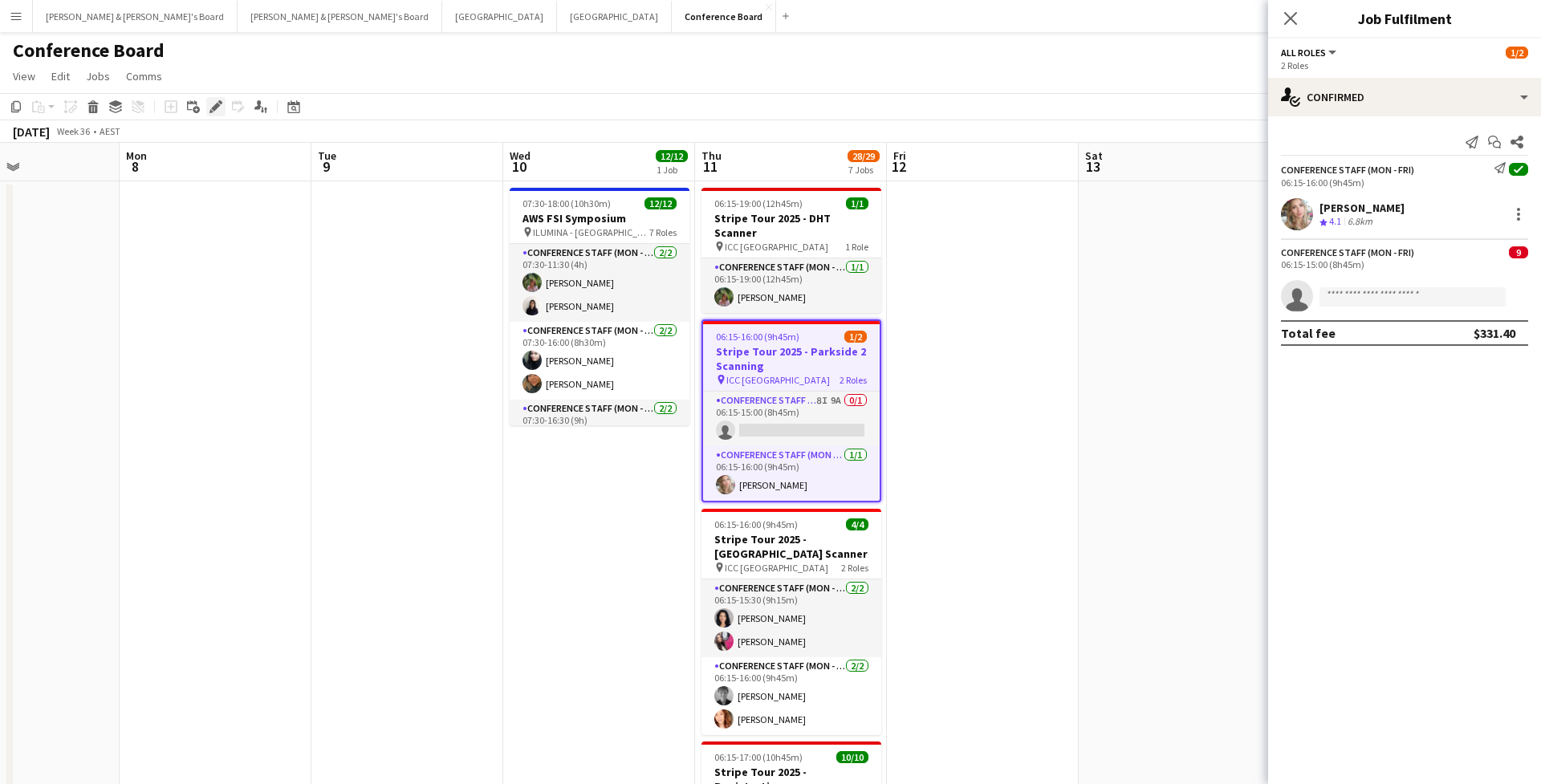
click at [223, 108] on div "Edit" at bounding box center [216, 107] width 19 height 19
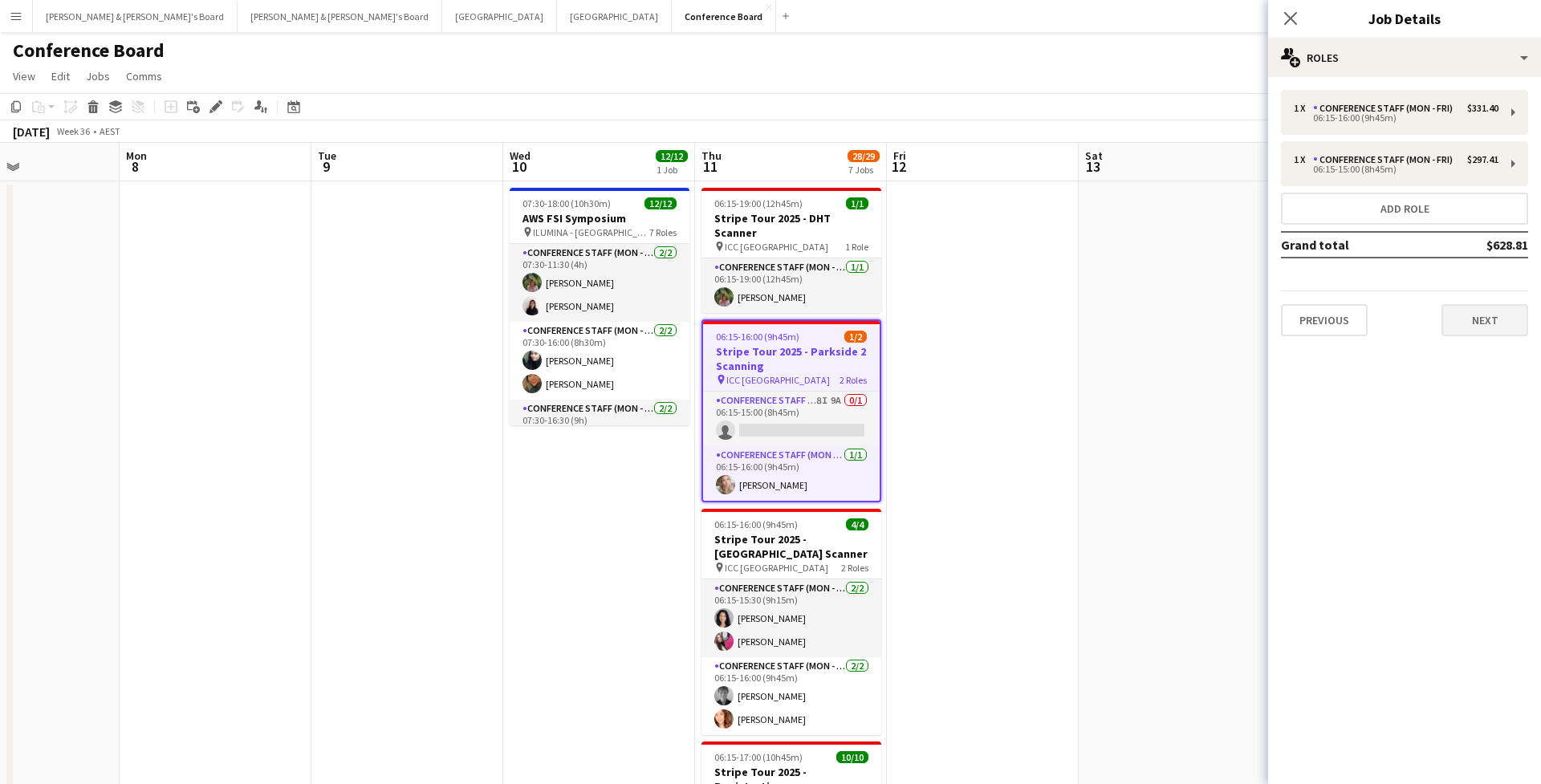
click at [1488, 322] on button "Next" at bounding box center [1484, 320] width 87 height 32
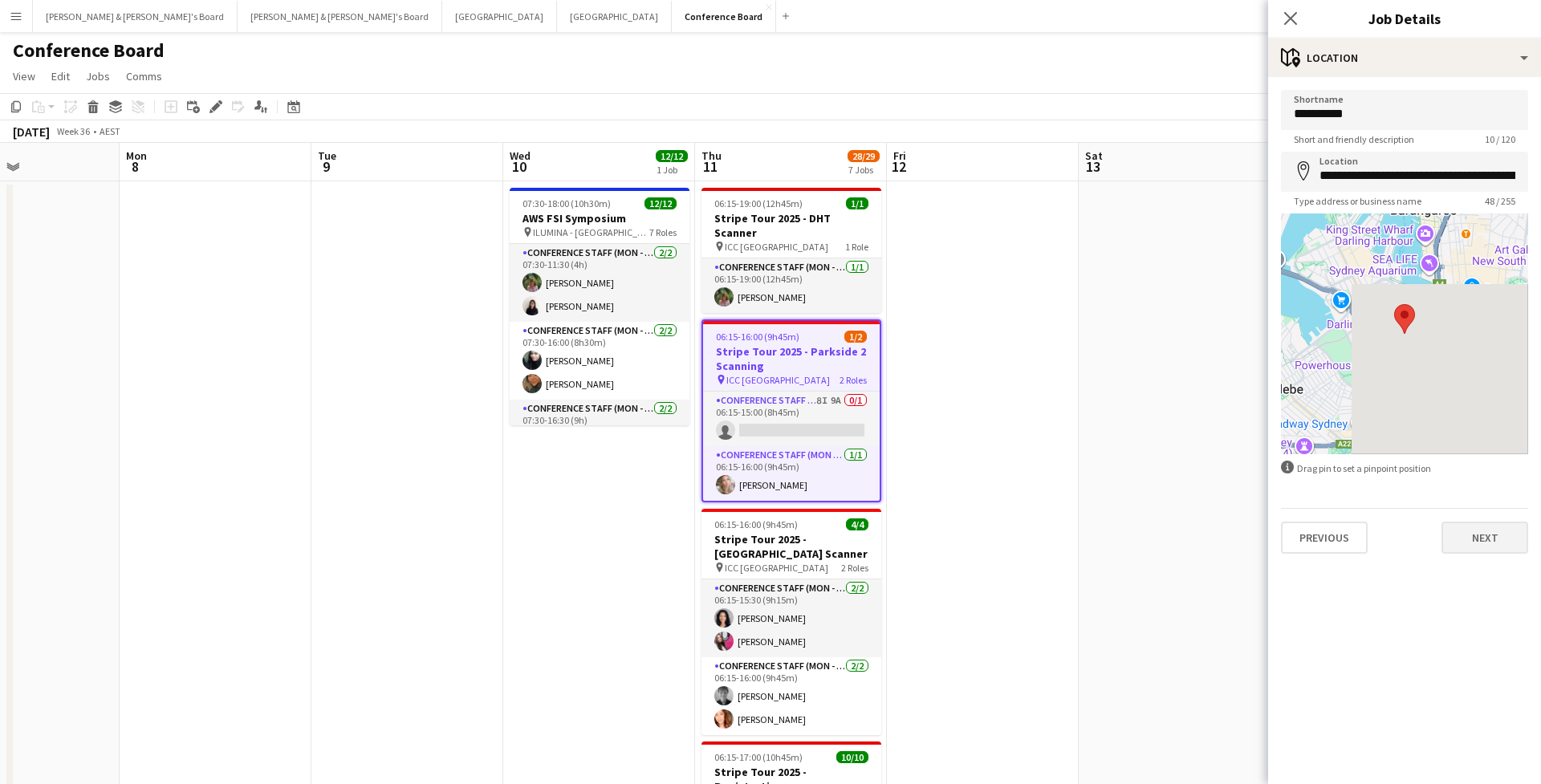
click at [1503, 534] on button "Next" at bounding box center [1484, 537] width 87 height 32
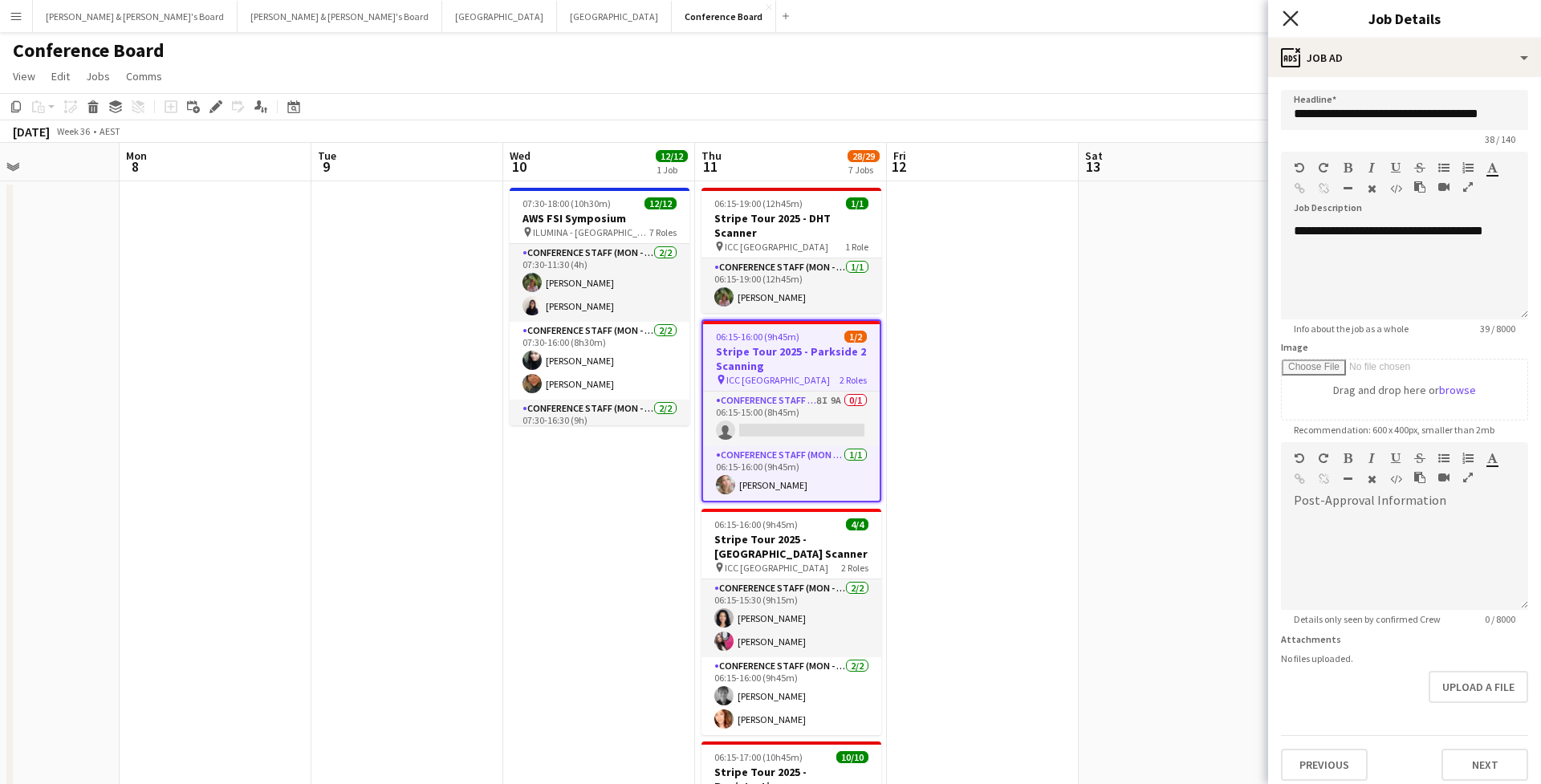
click at [1295, 17] on icon "Close pop-in" at bounding box center [1291, 18] width 16 height 16
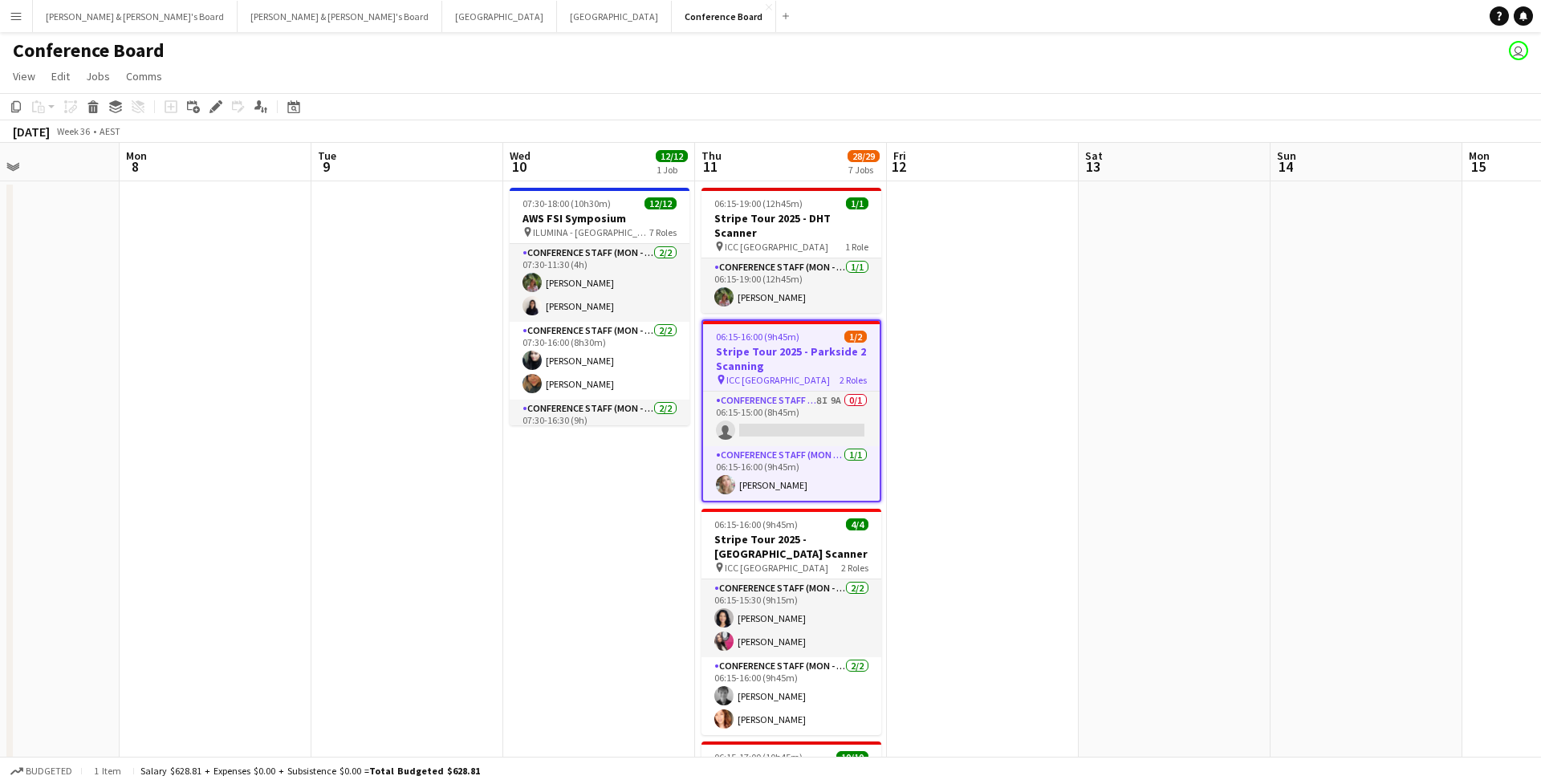
click at [570, 90] on app-page-menu "View Day view expanded Day view collapsed Month view Date picker Jump to [DATE]…" at bounding box center [770, 77] width 1541 height 30
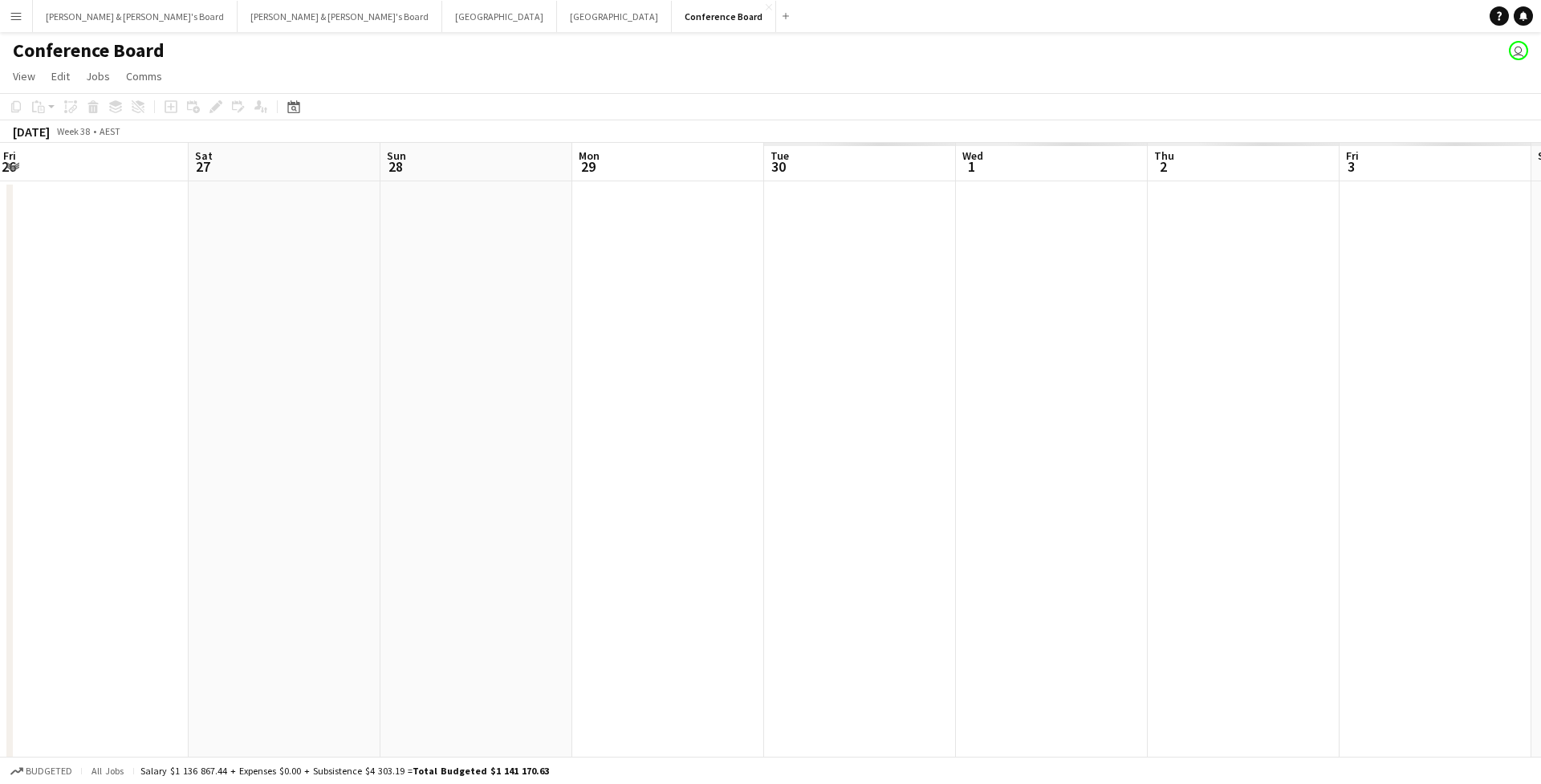
scroll to position [0, 797]
click at [10, 18] on app-icon "Menu" at bounding box center [16, 16] width 13 height 13
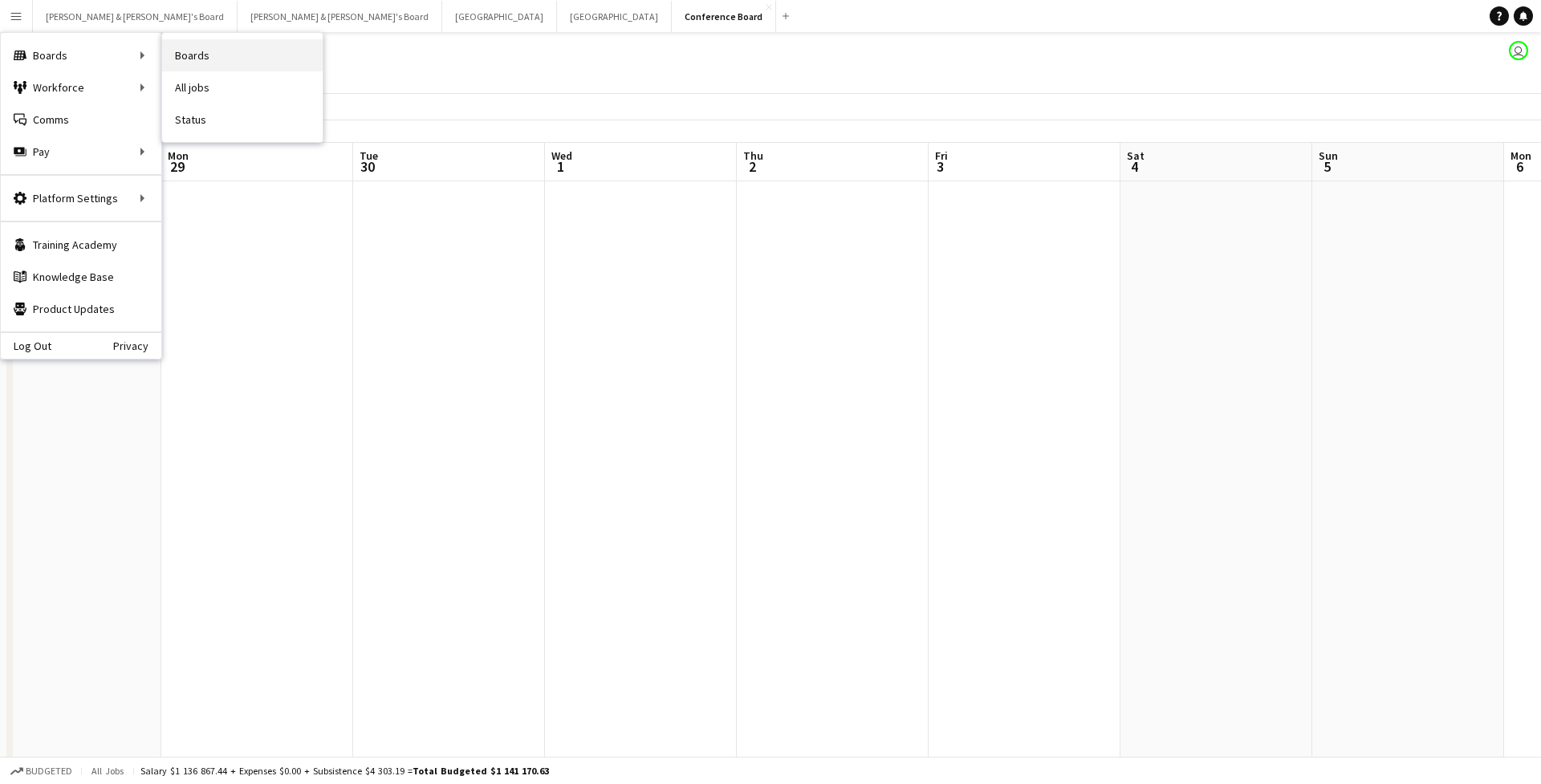
click at [187, 58] on link "Boards" at bounding box center [242, 55] width 161 height 32
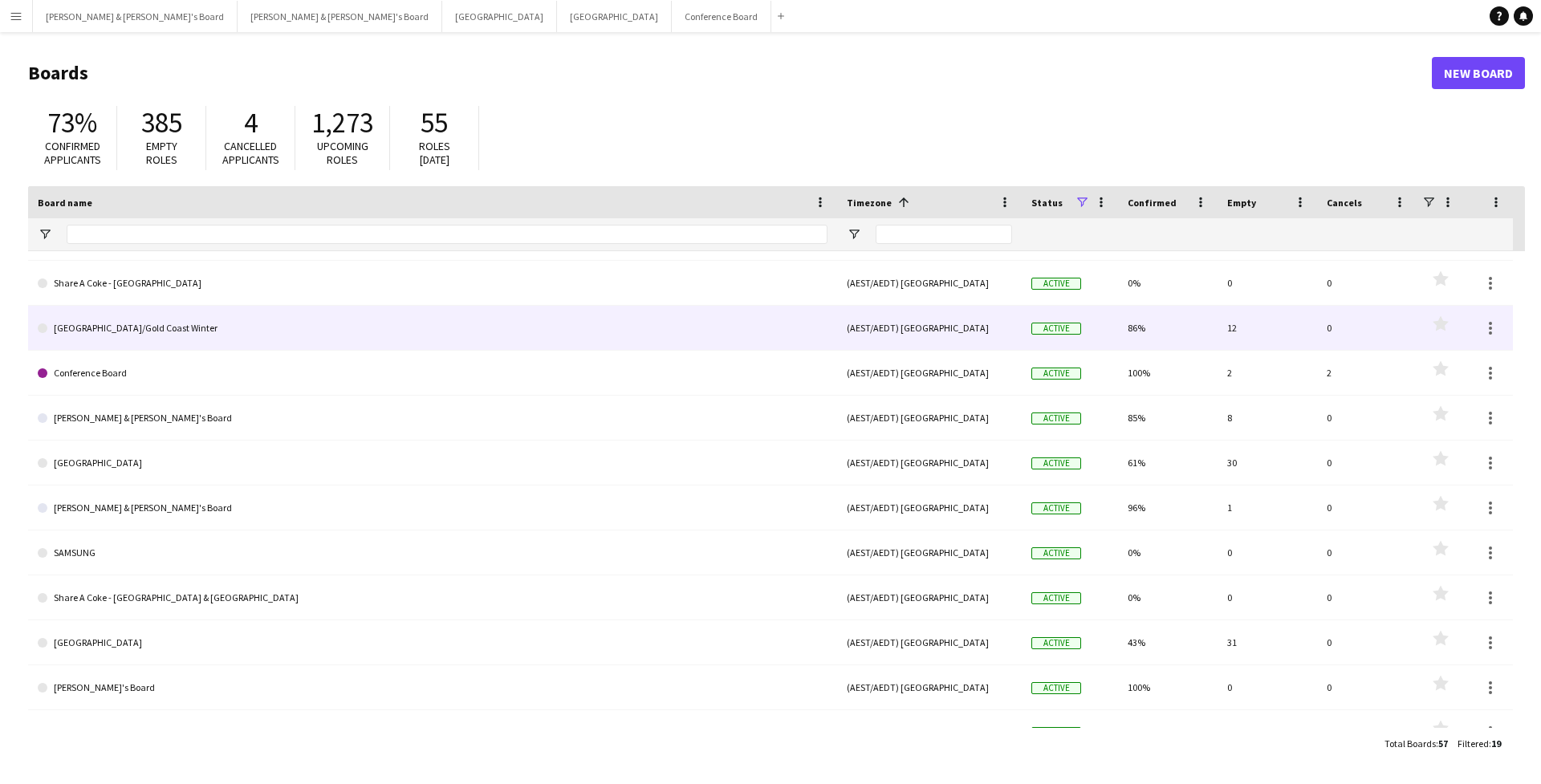
scroll to position [175, 0]
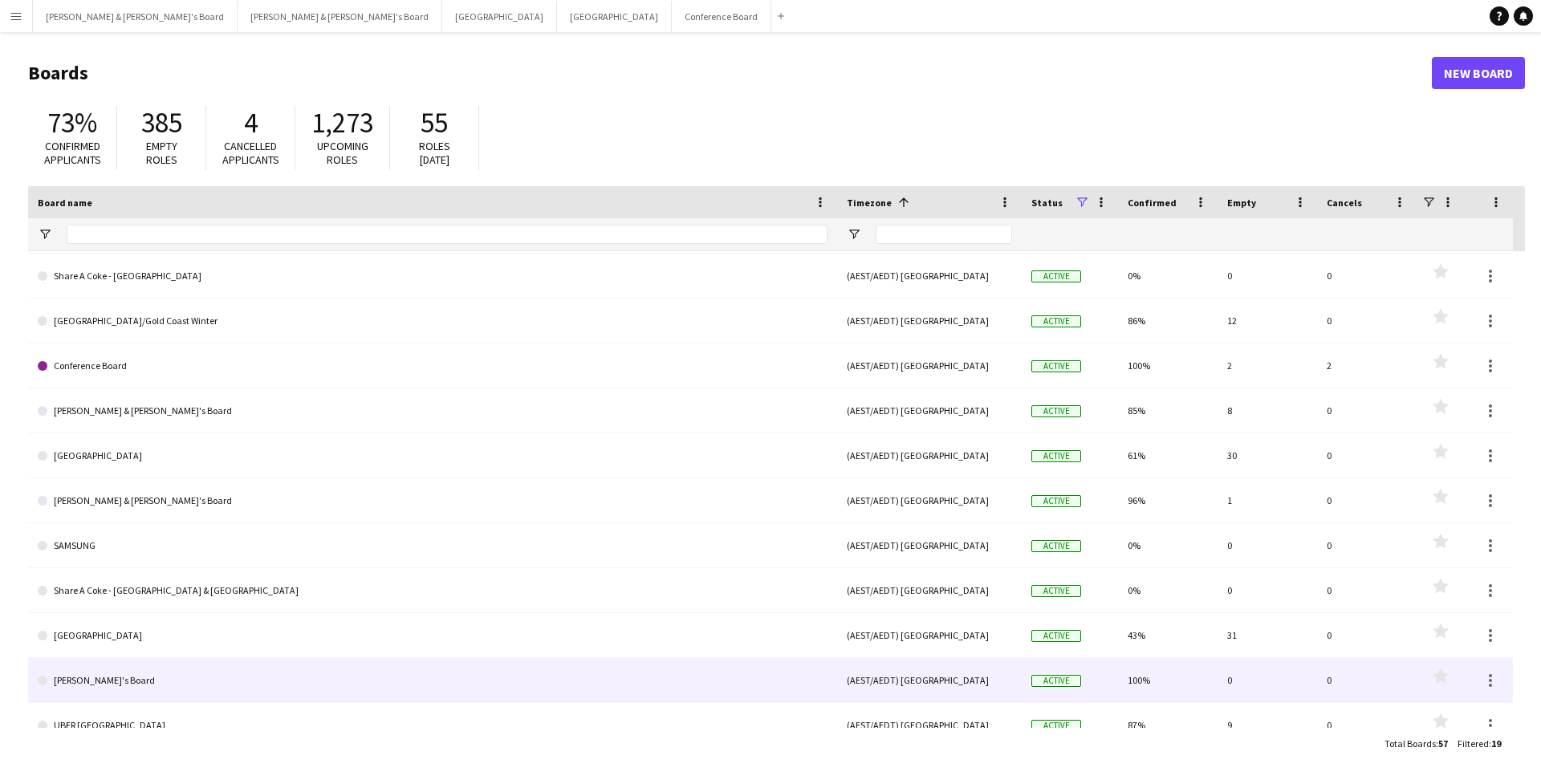
click at [132, 676] on link "[PERSON_NAME]'s Board" at bounding box center [432, 681] width 790 height 45
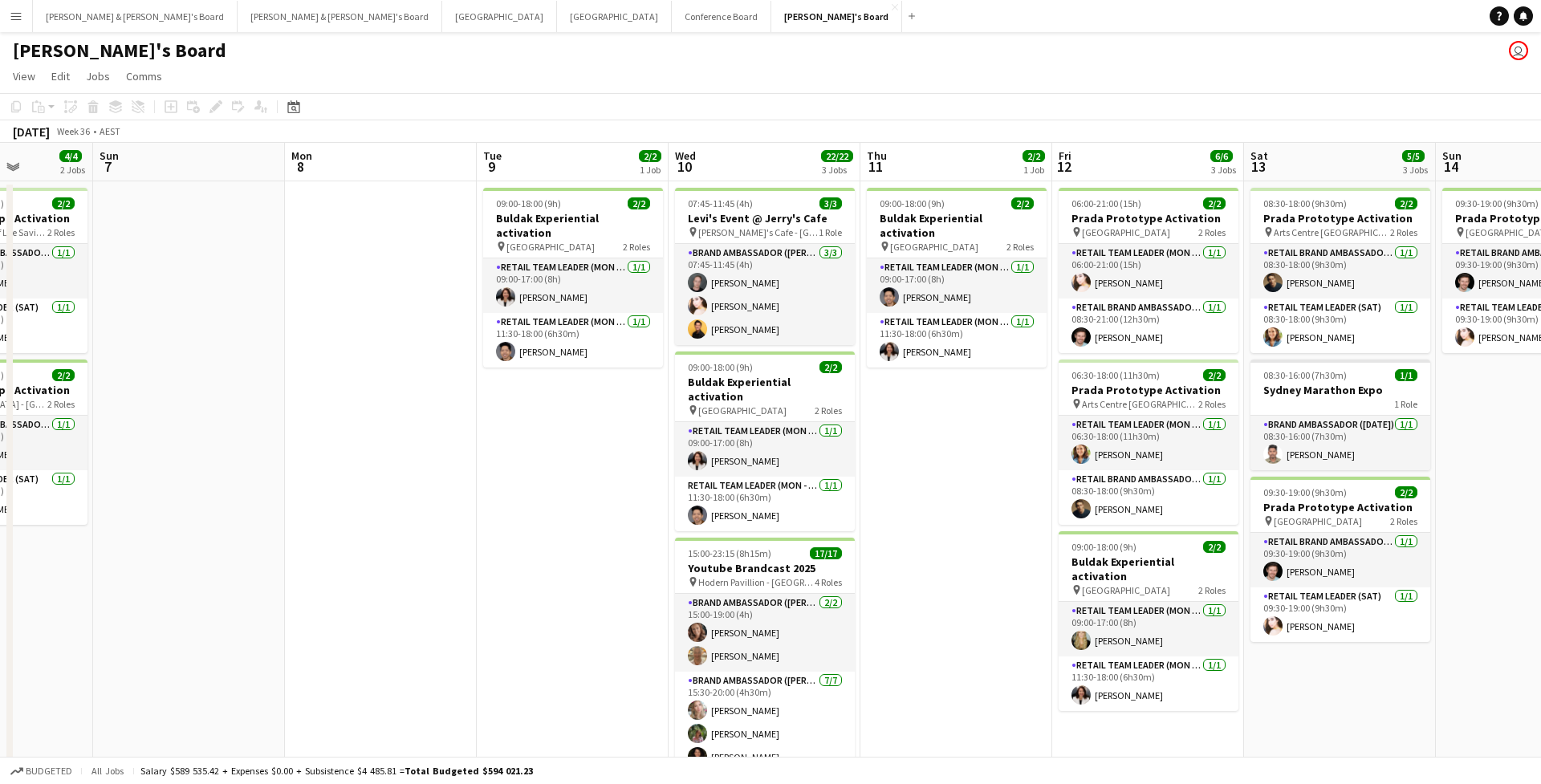
scroll to position [0, 484]
click at [552, 207] on span "09:00-18:00 (9h)" at bounding box center [527, 203] width 65 height 12
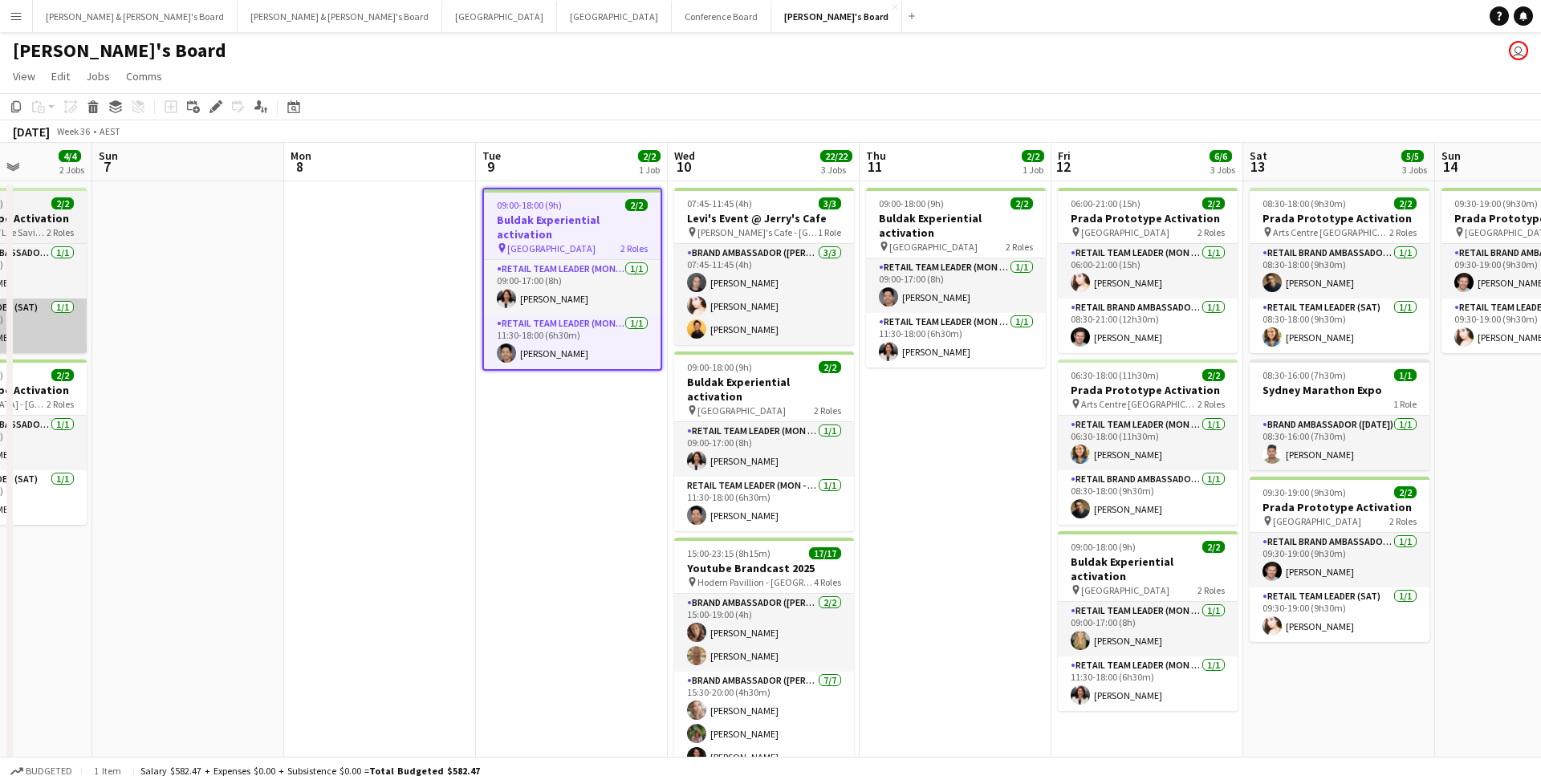
scroll to position [0, 512]
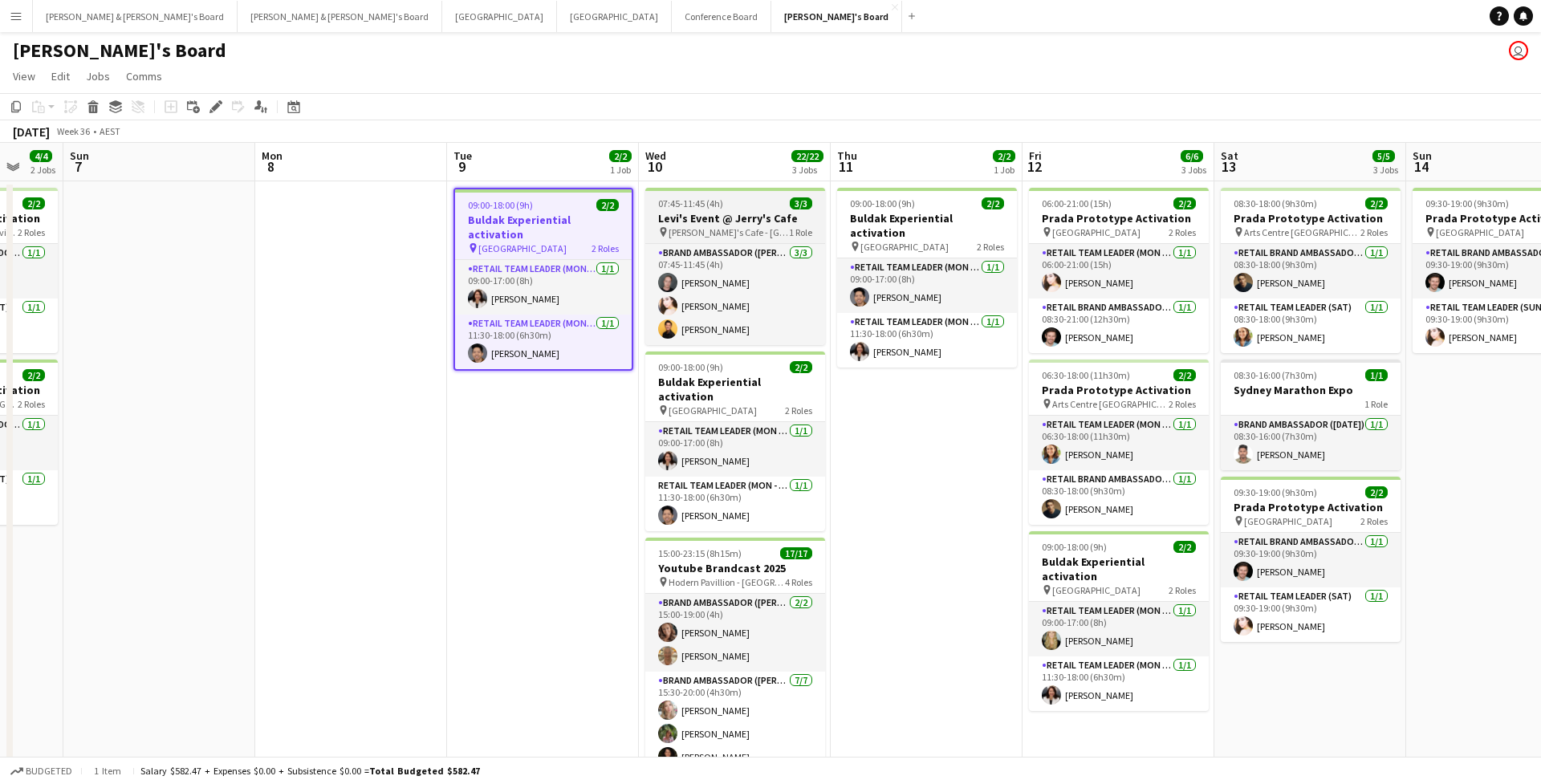
click at [750, 205] on div "07:45-11:45 (4h) 3/3" at bounding box center [735, 203] width 180 height 12
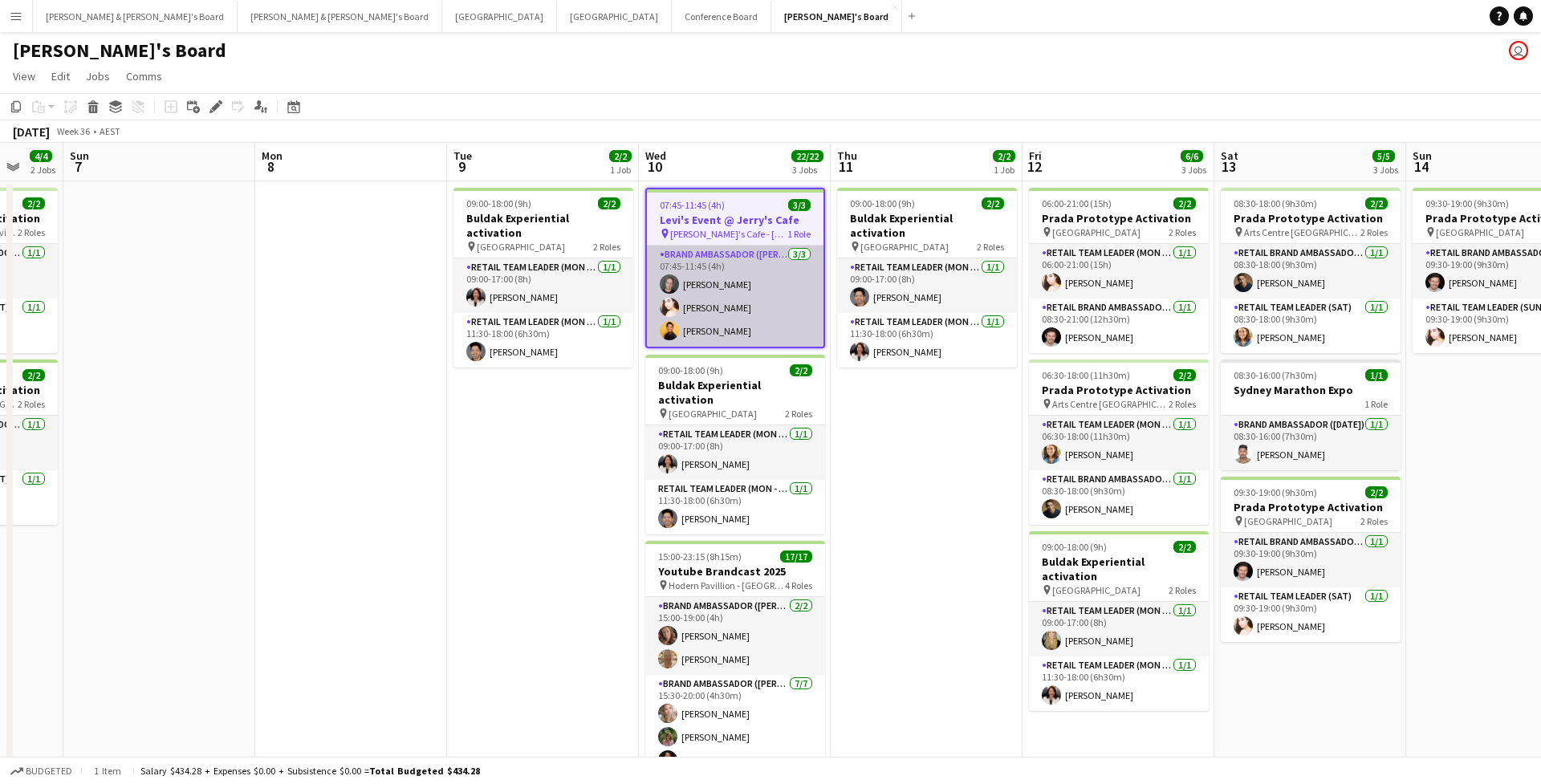
click at [751, 290] on app-card-role "Brand Ambassador (Mon - Fri) [DATE] 07:45-11:45 (4h) [PERSON_NAME] [PERSON_NAME…" at bounding box center [735, 296] width 177 height 101
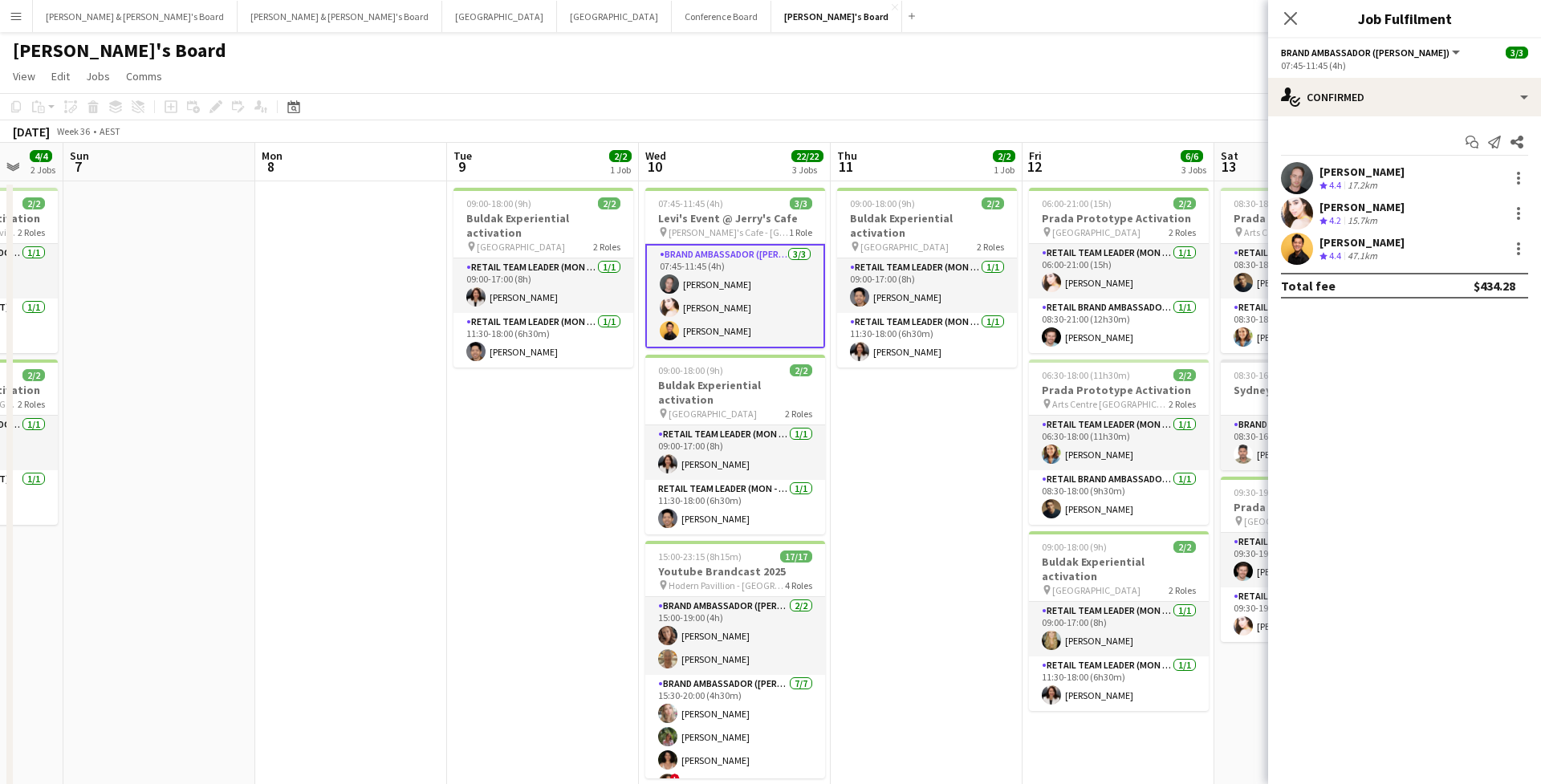
click at [1411, 176] on div "[PERSON_NAME] Crew rating 4.4 17.2km" at bounding box center [1404, 177] width 273 height 32
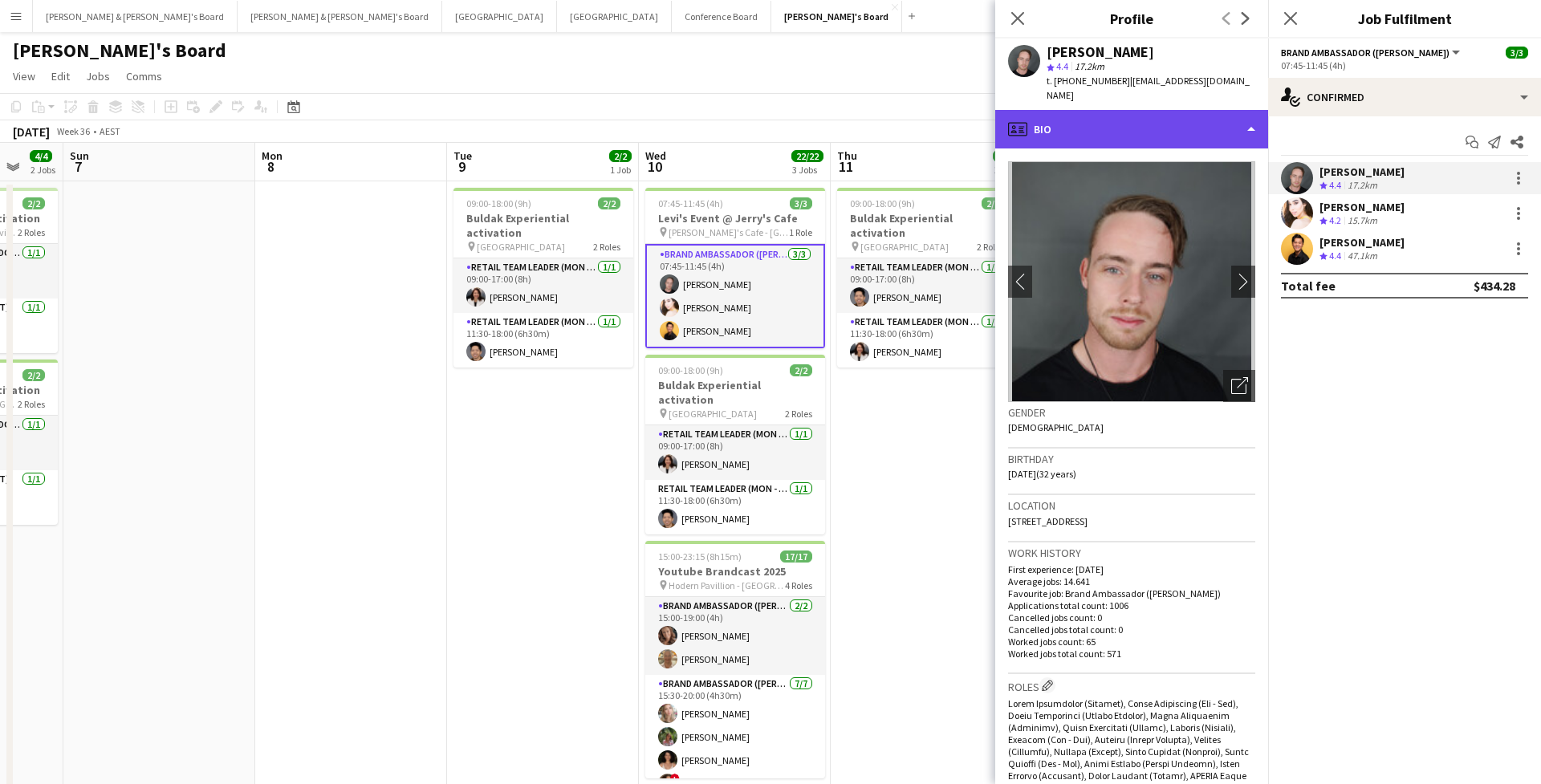
click at [1224, 114] on div "profile Bio" at bounding box center [1131, 129] width 273 height 38
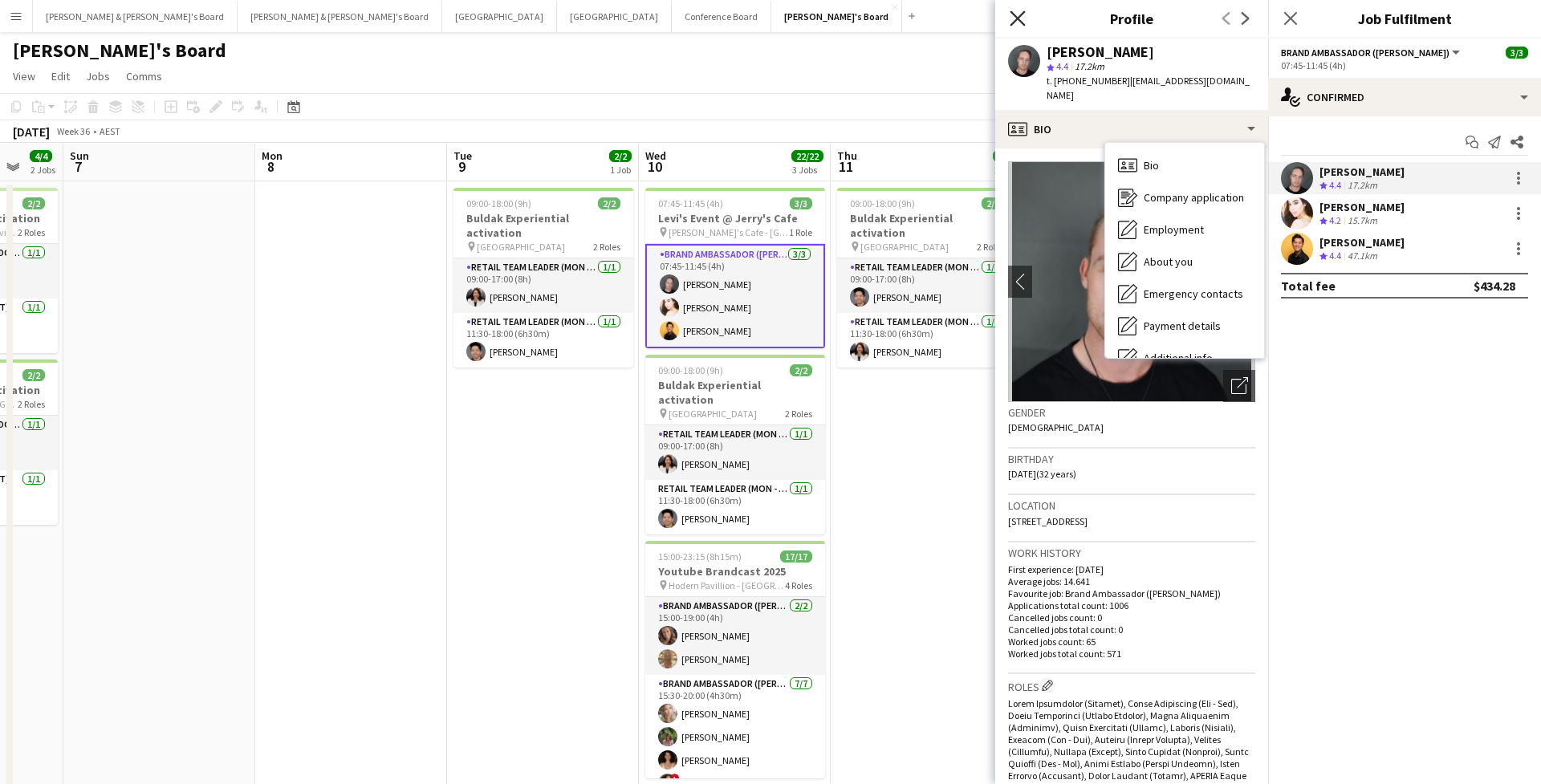
click at [1017, 19] on icon at bounding box center [1017, 18] width 16 height 16
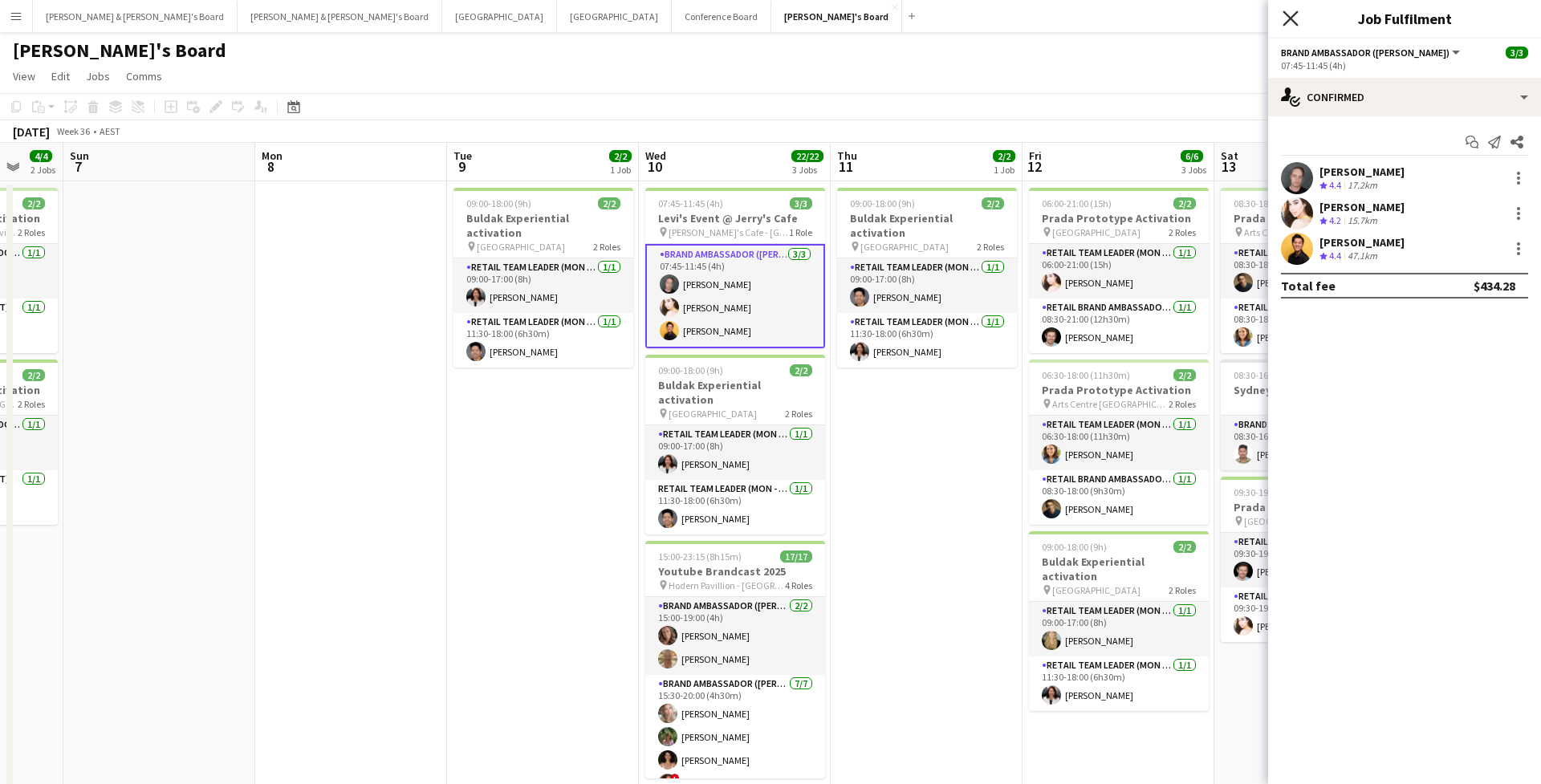
click at [1292, 17] on icon at bounding box center [1291, 18] width 16 height 16
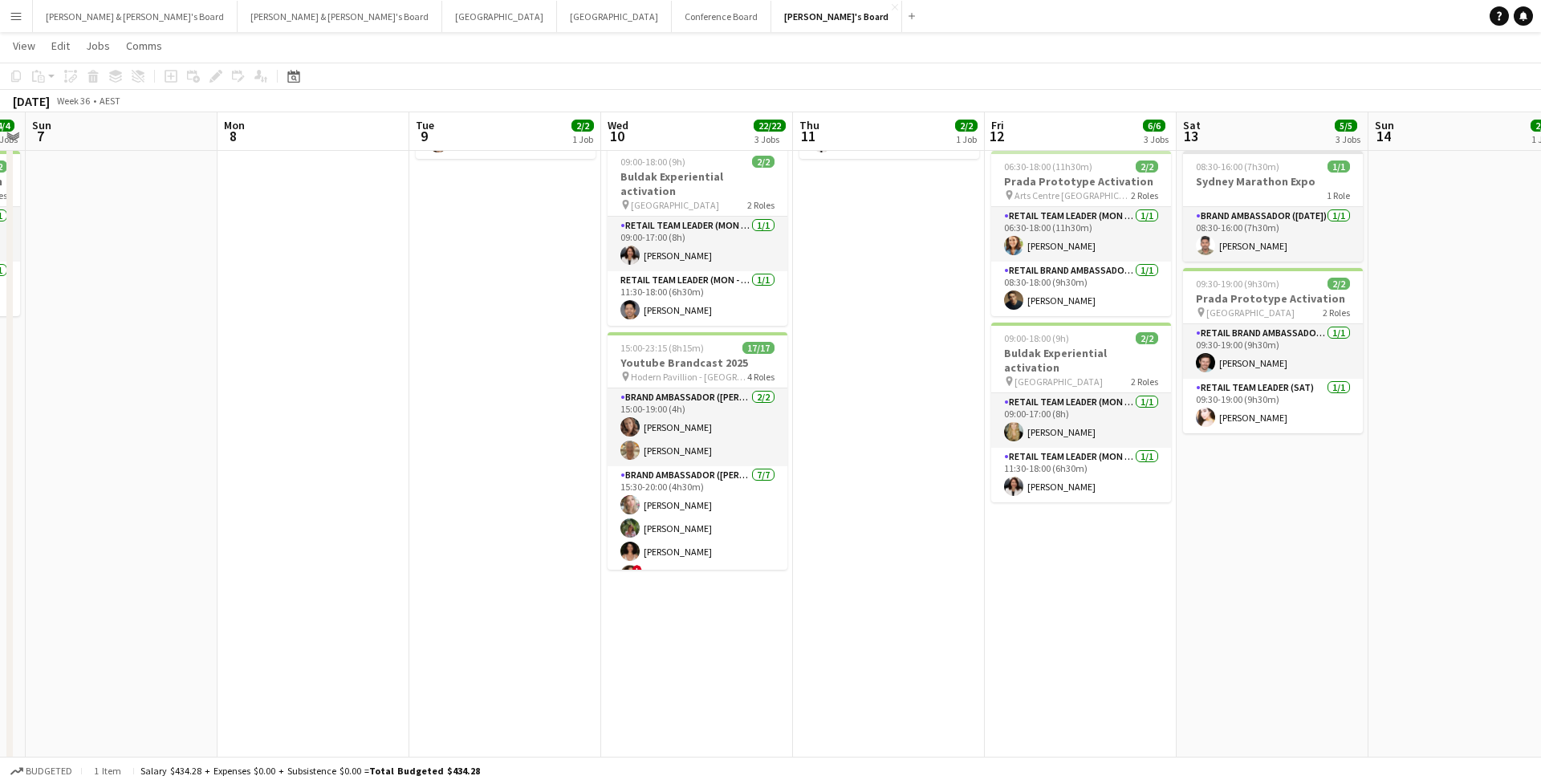
scroll to position [206, 0]
click at [237, 19] on button "[PERSON_NAME] & [PERSON_NAME]'s Board Close" at bounding box center [339, 17] width 204 height 31
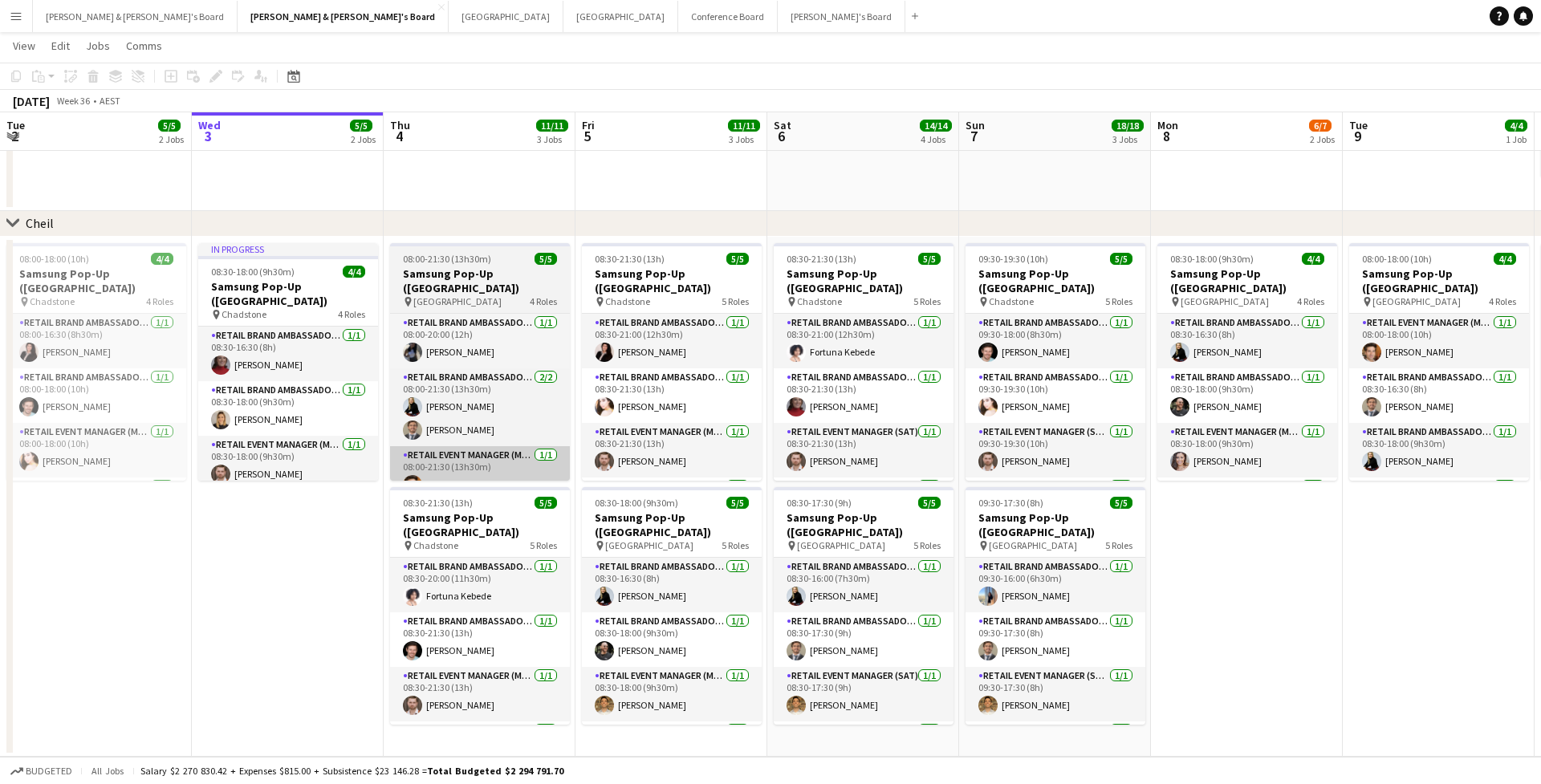
scroll to position [1378, 0]
click at [496, 296] on div "pin [GEOGRAPHIC_DATA] 4 Roles" at bounding box center [480, 302] width 180 height 13
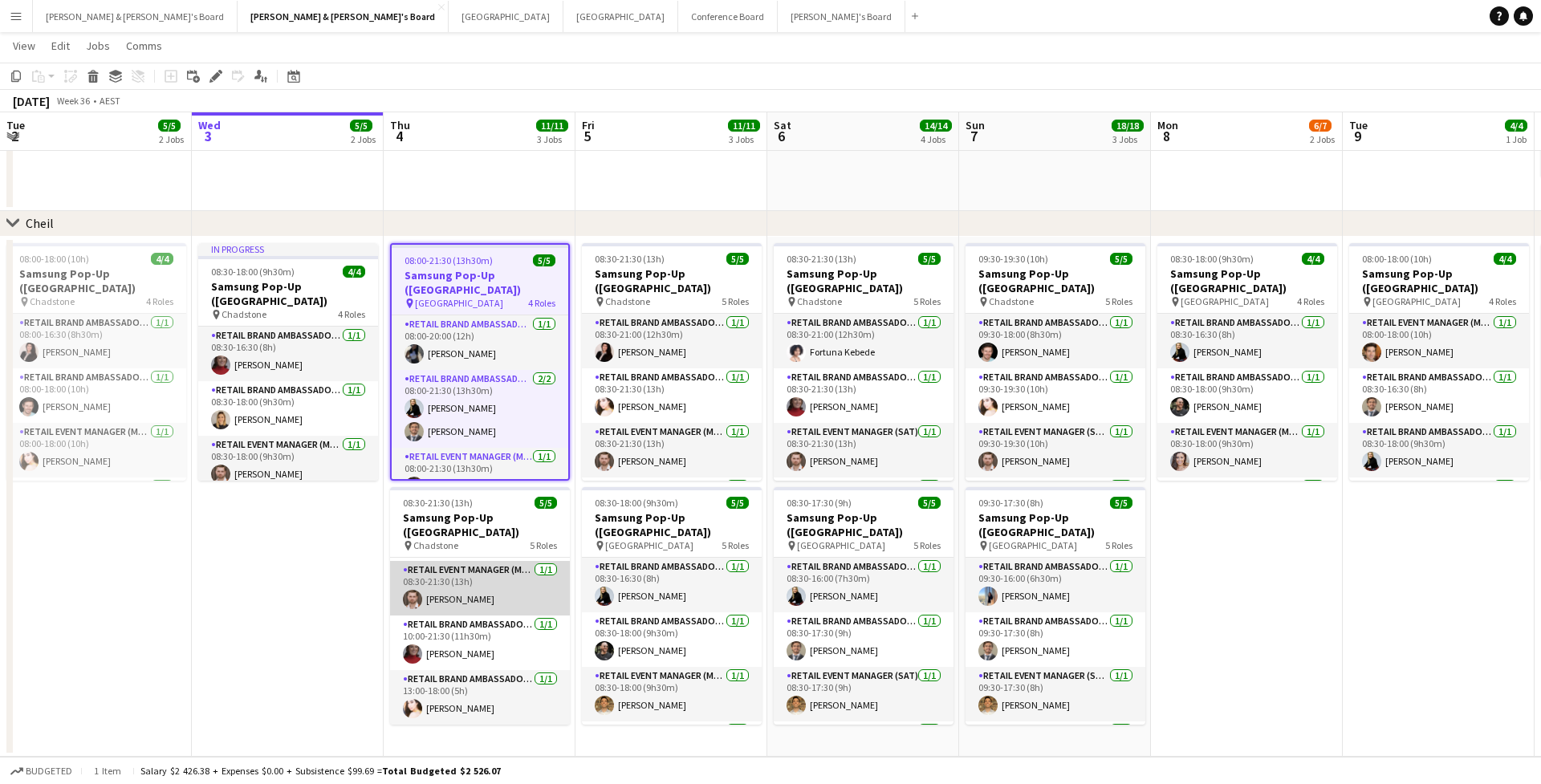
click at [457, 589] on app-card-role "RETAIL Event Manager (Mon - Fri) [DATE] 08:30-21:30 (13h) [PERSON_NAME]" at bounding box center [480, 588] width 180 height 55
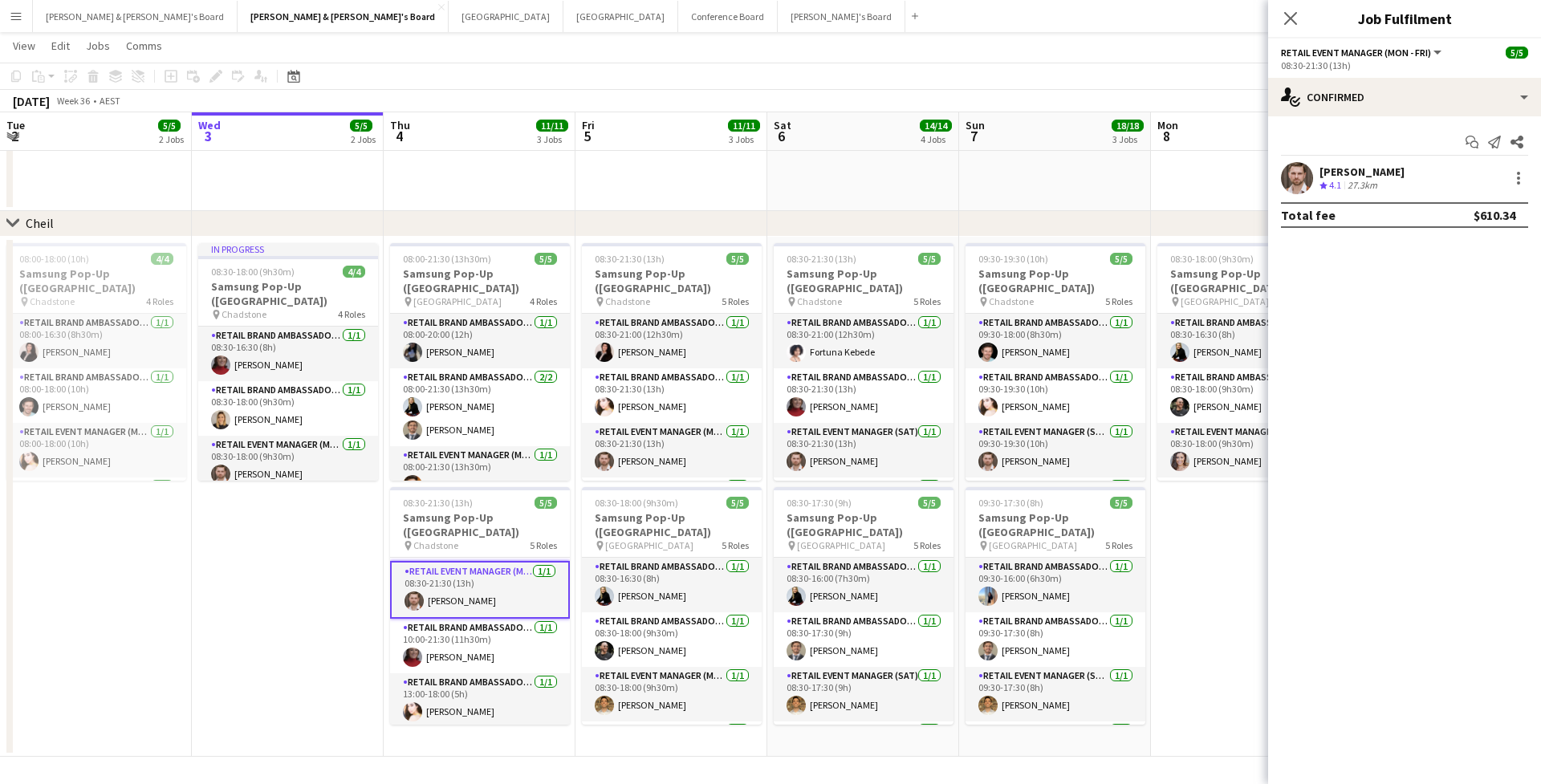
click at [1304, 189] on app-user-avatar at bounding box center [1297, 177] width 32 height 32
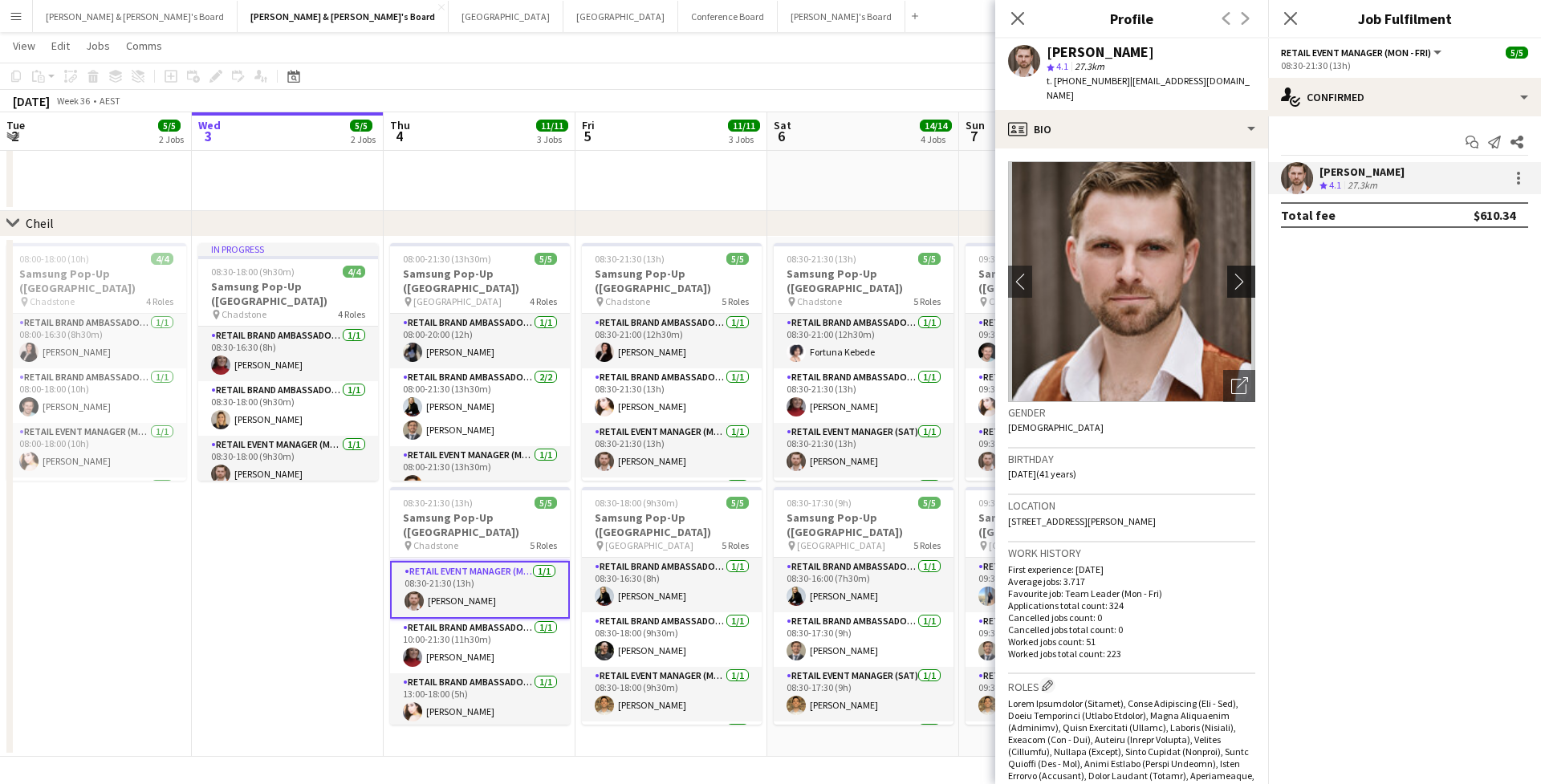
click at [1250, 273] on app-icon "chevron-right" at bounding box center [1244, 281] width 25 height 17
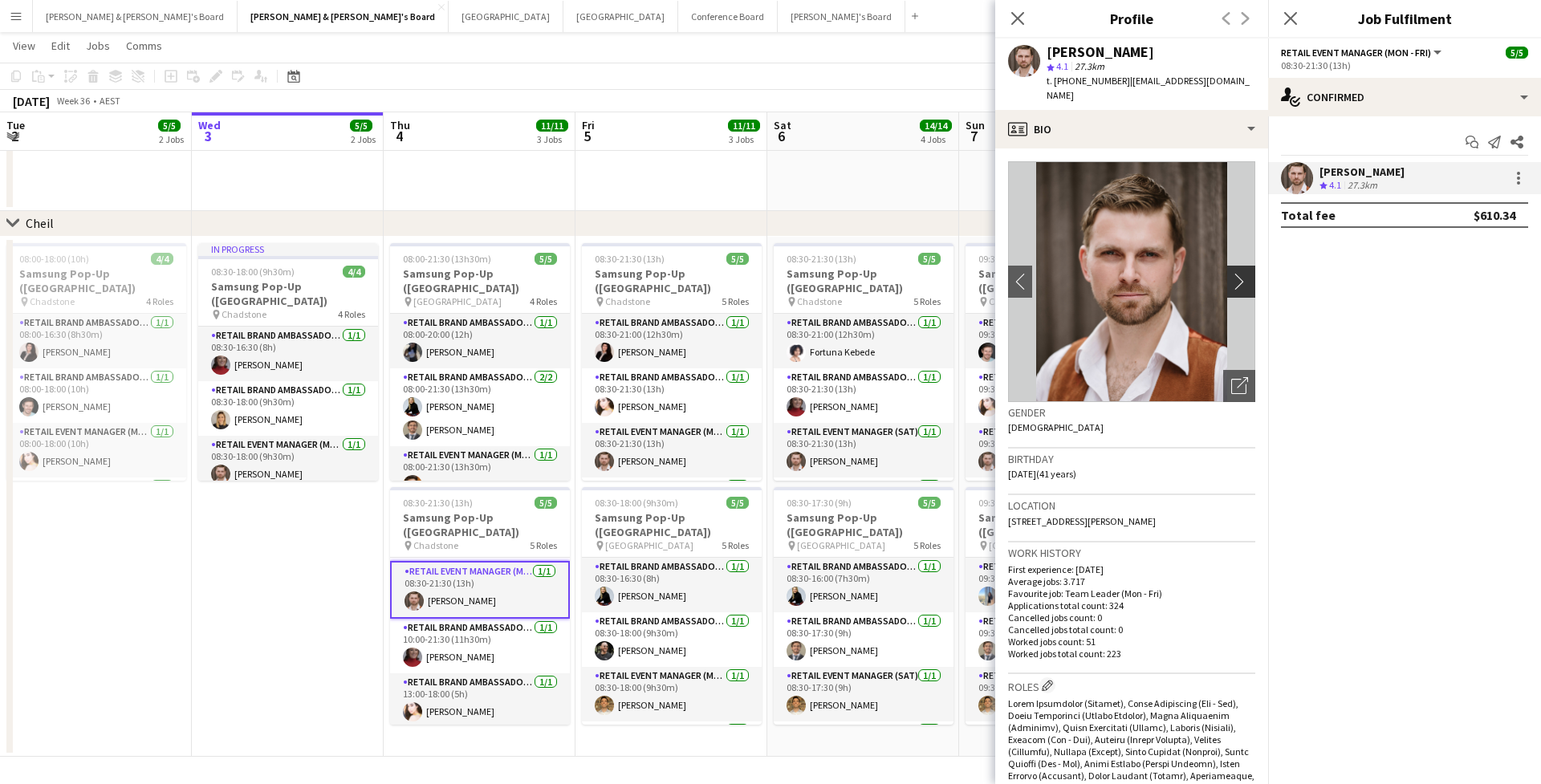
click at [1247, 273] on app-icon "chevron-right" at bounding box center [1244, 281] width 25 height 17
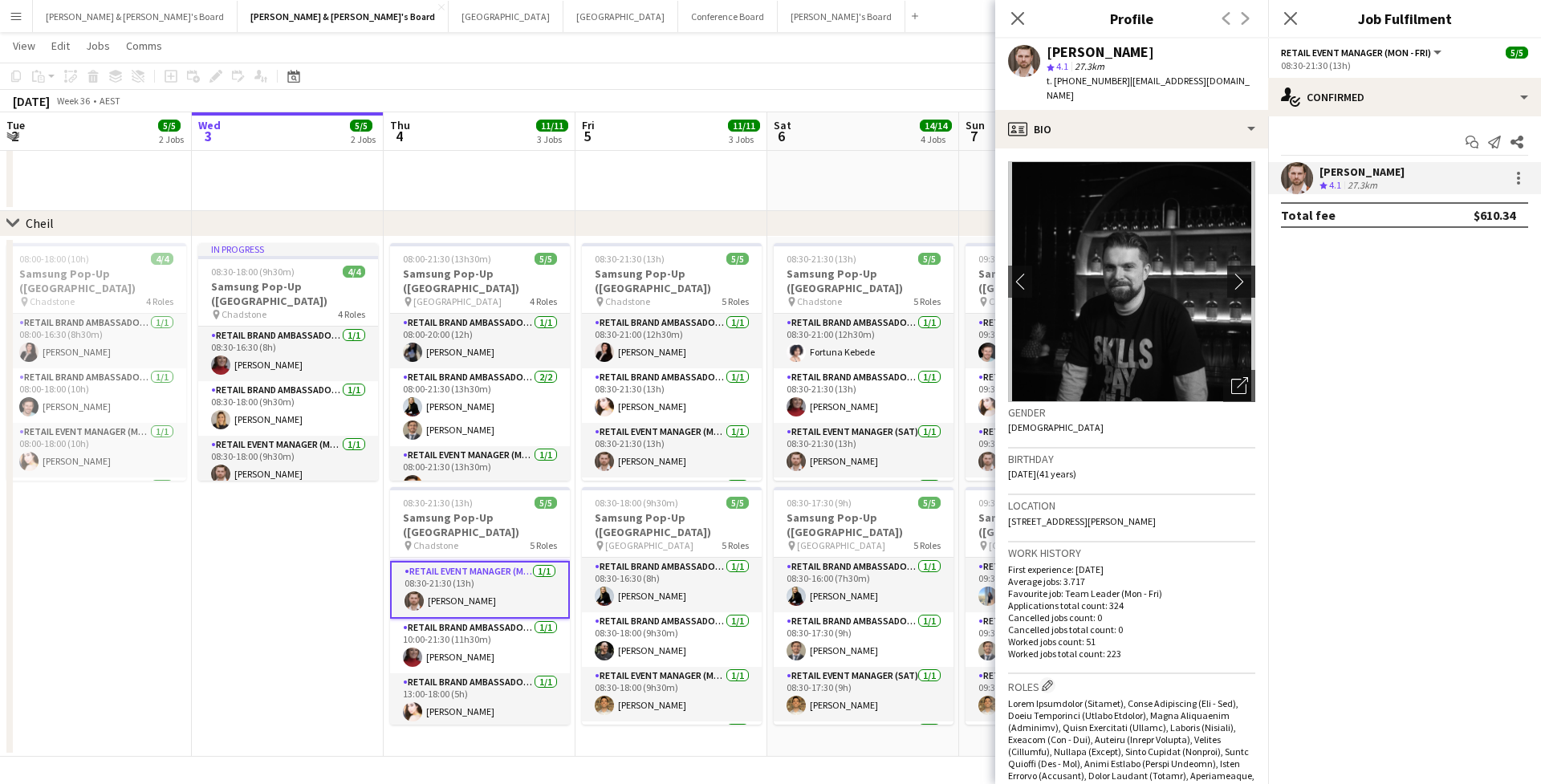
click at [1247, 273] on app-icon "chevron-right" at bounding box center [1244, 281] width 25 height 17
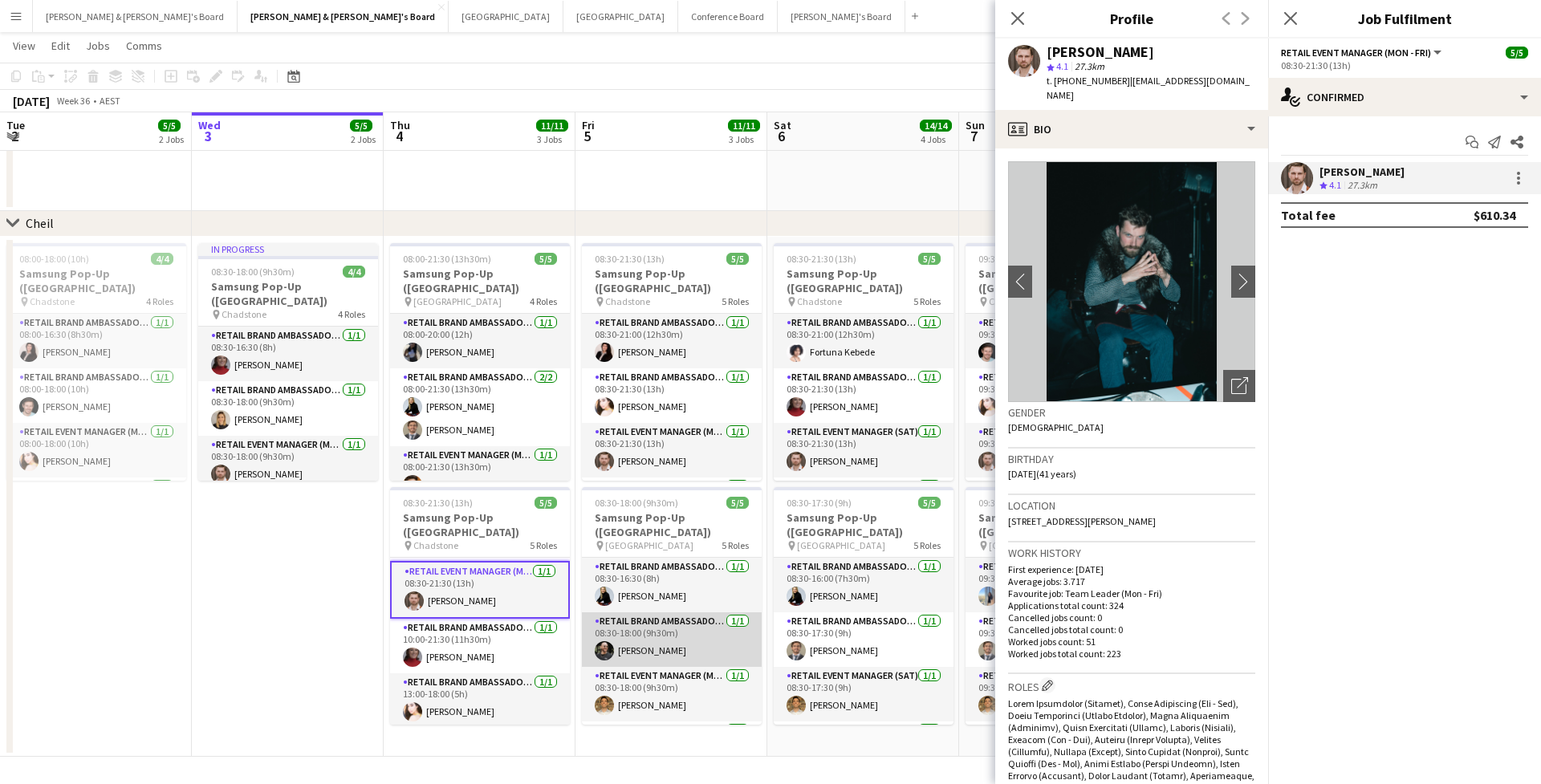
click at [695, 620] on app-card-role "RETAIL Brand Ambassador (Mon - Fri) [DATE] 08:30-18:00 (9h30m) [PERSON_NAME]" at bounding box center [671, 639] width 180 height 55
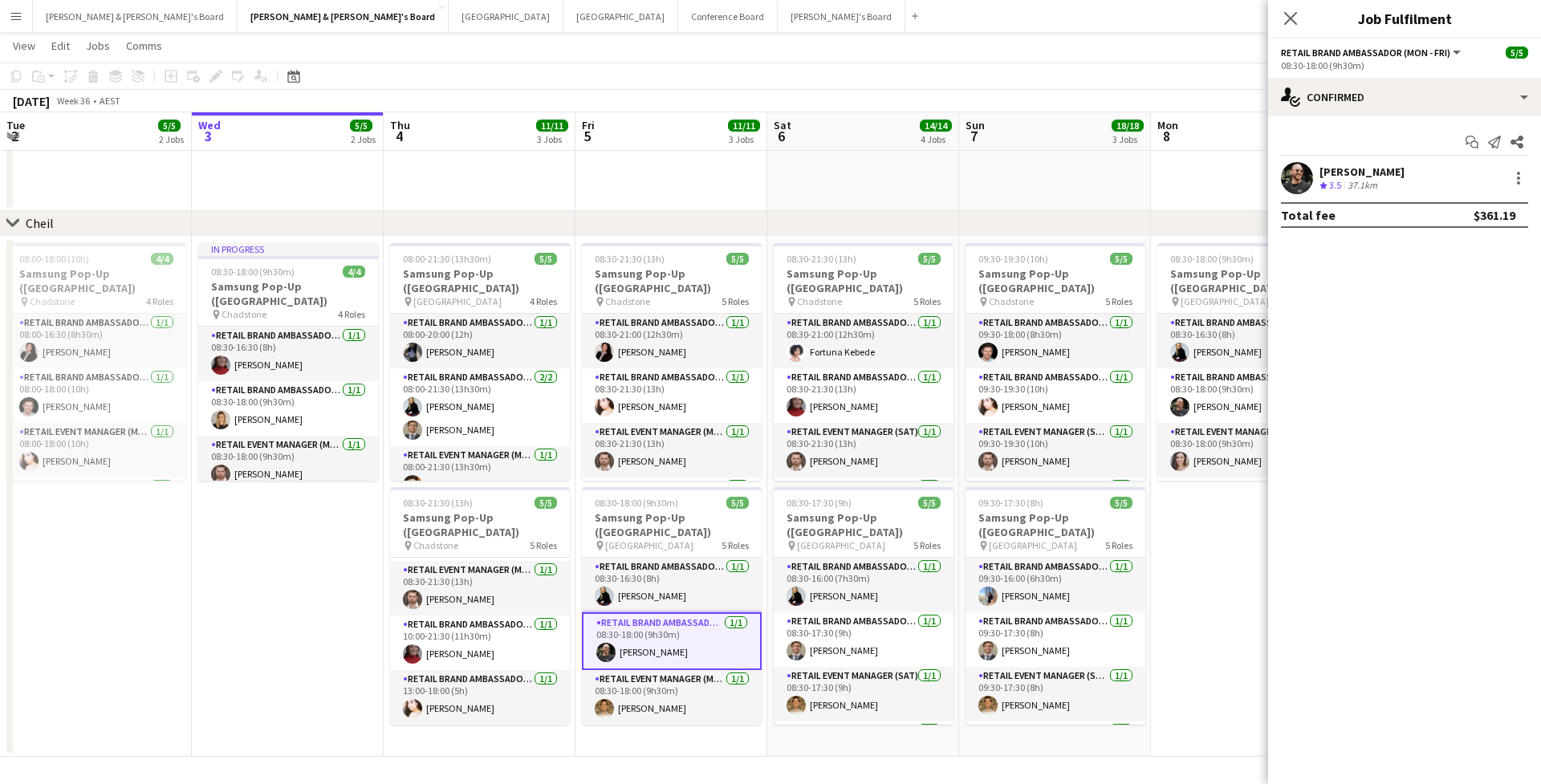
click at [1289, 163] on div at bounding box center [1297, 177] width 32 height 32
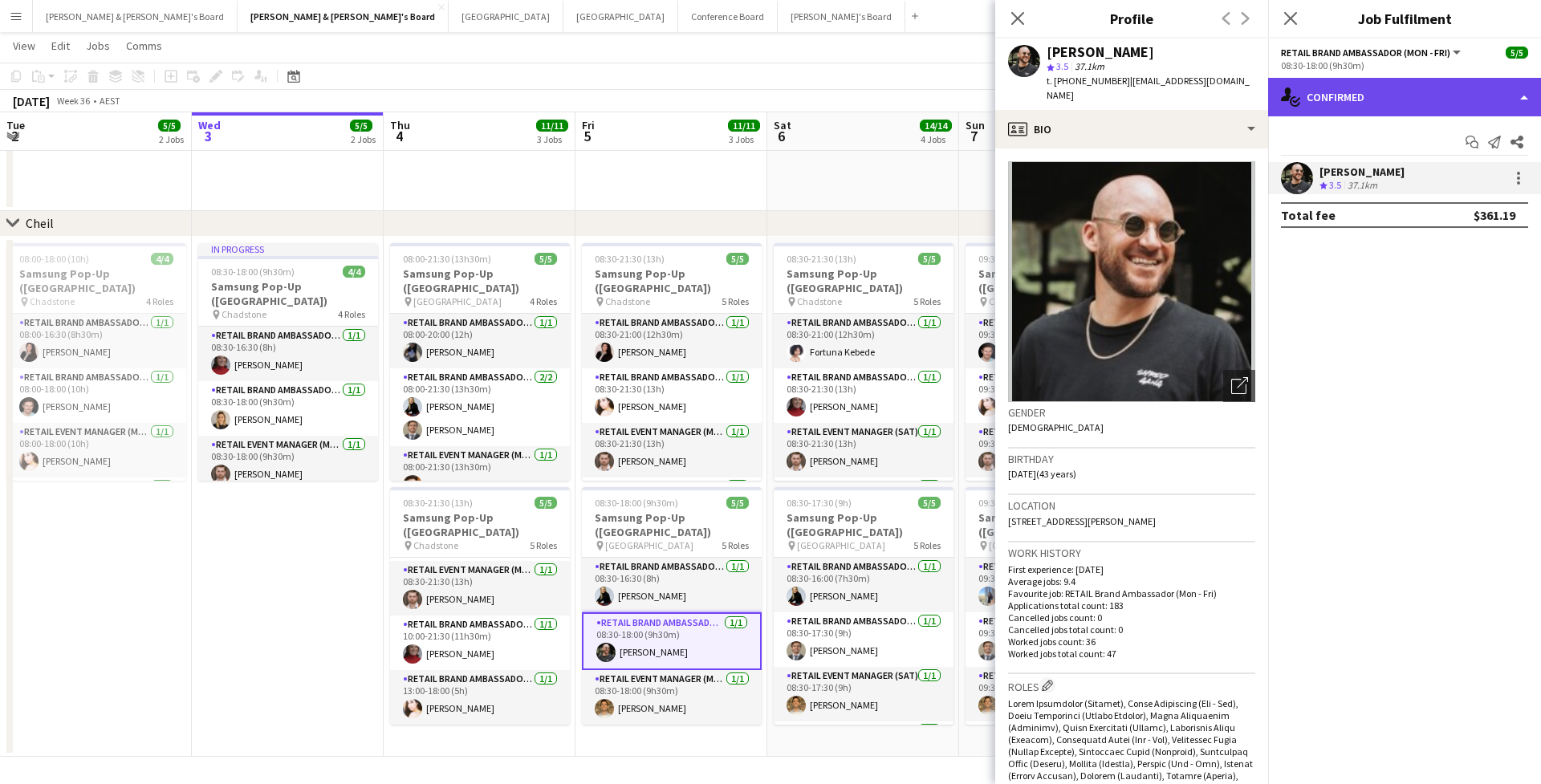
click at [1305, 90] on div "single-neutral-actions-check-2 Confirmed" at bounding box center [1404, 97] width 273 height 38
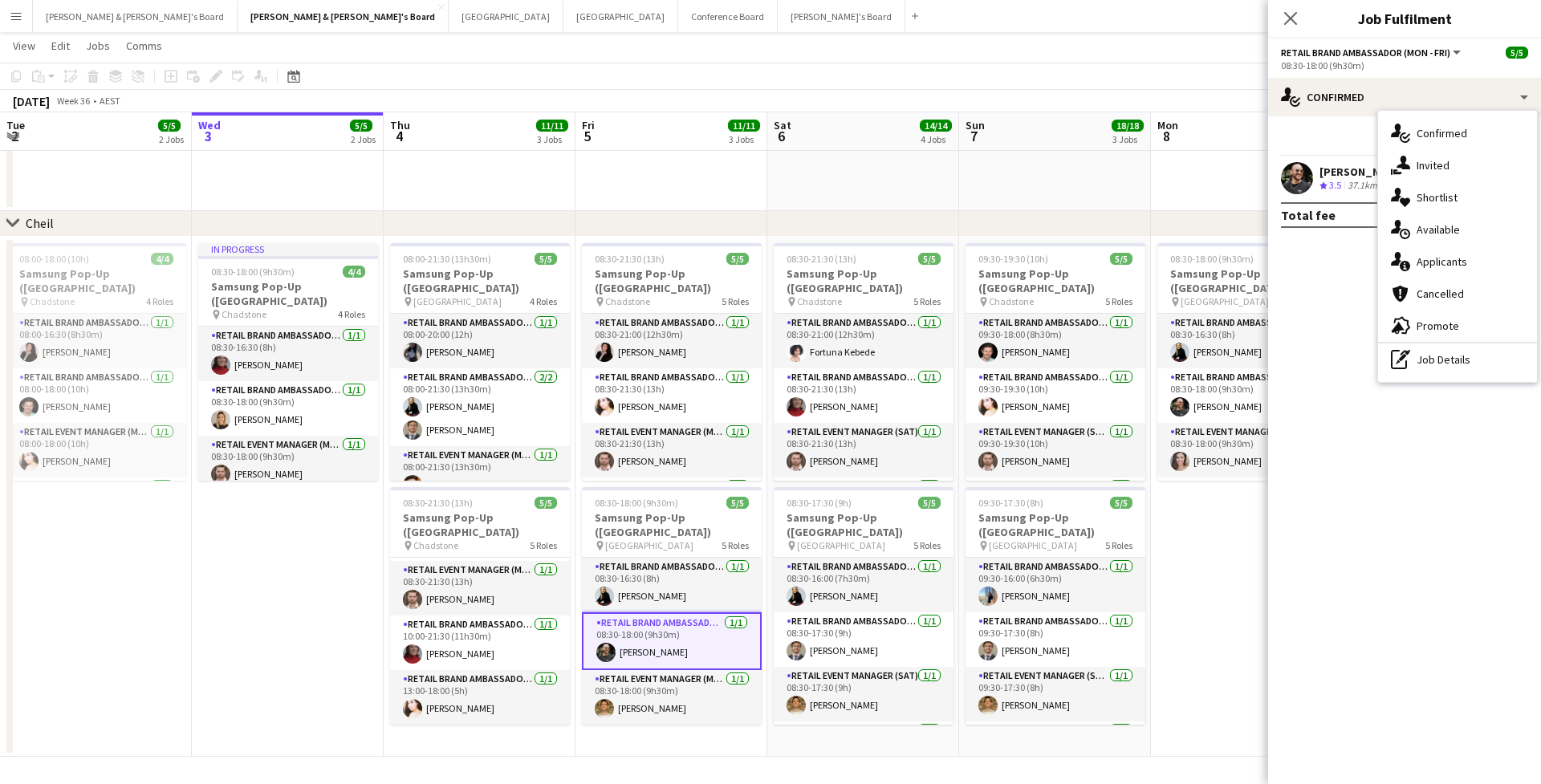
click at [1333, 169] on div "[PERSON_NAME]" at bounding box center [1362, 171] width 85 height 15
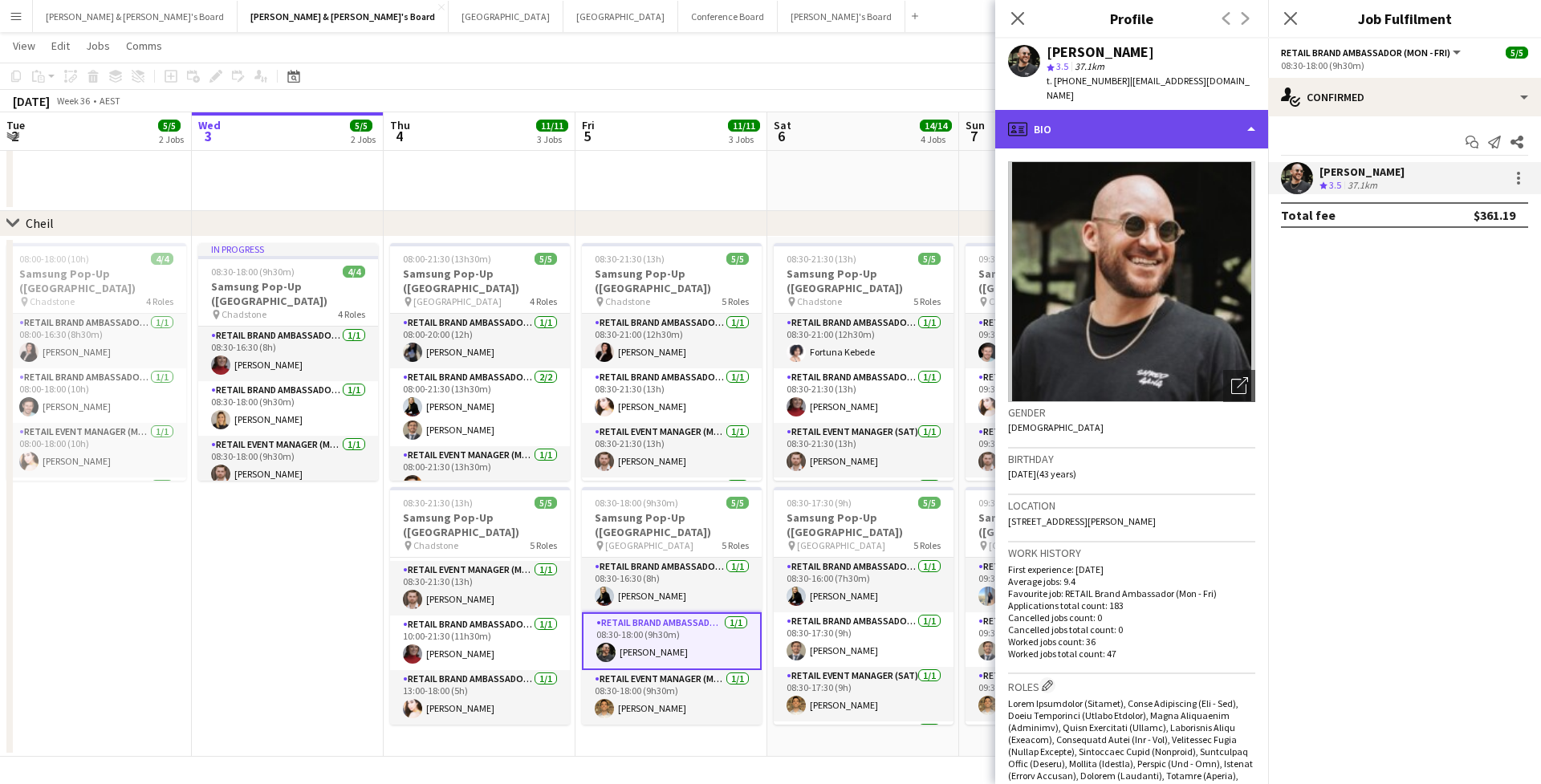
click at [1171, 110] on div "profile Bio" at bounding box center [1131, 129] width 273 height 38
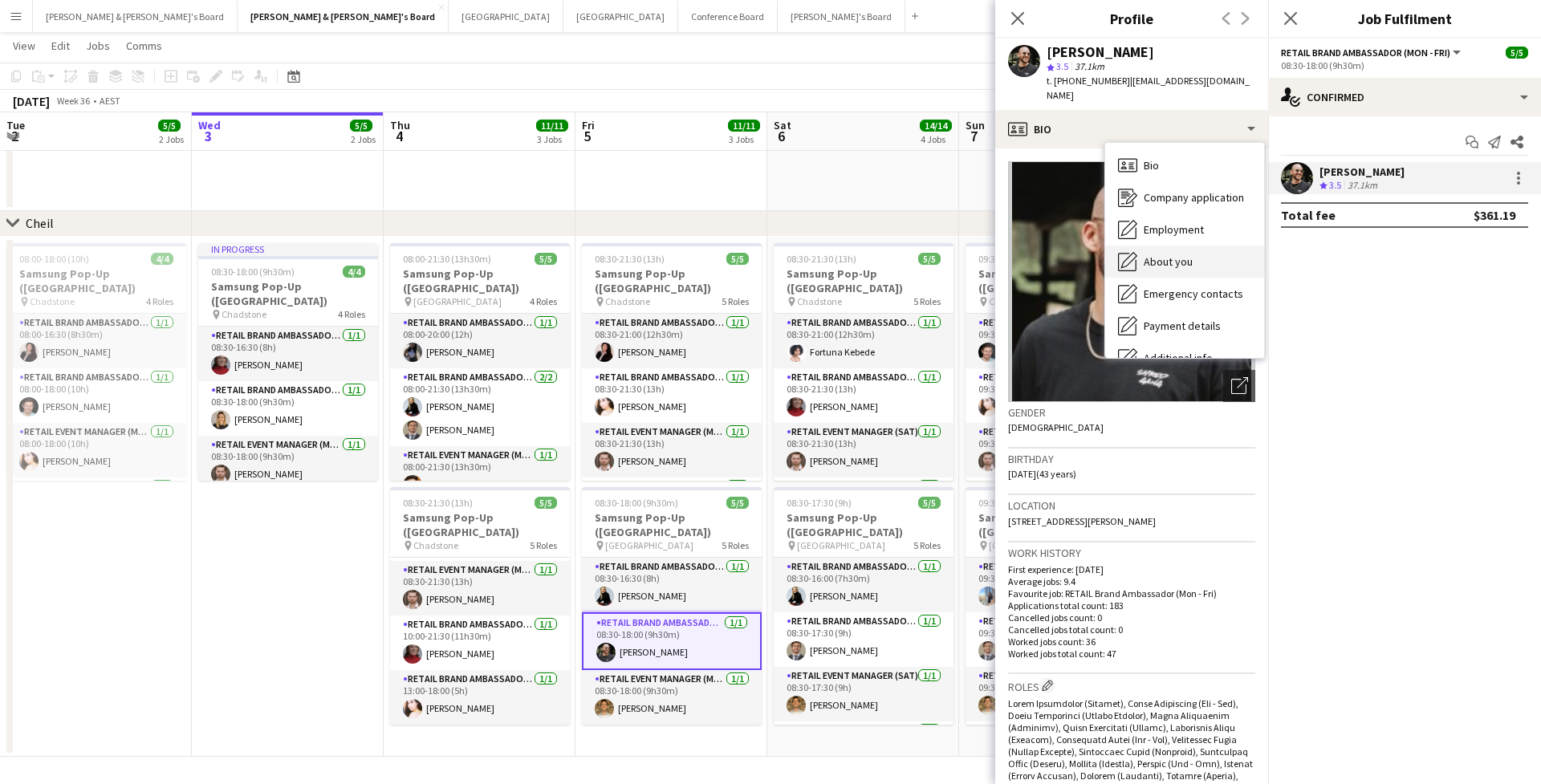
click at [1181, 257] on div "About you About you" at bounding box center [1184, 261] width 159 height 32
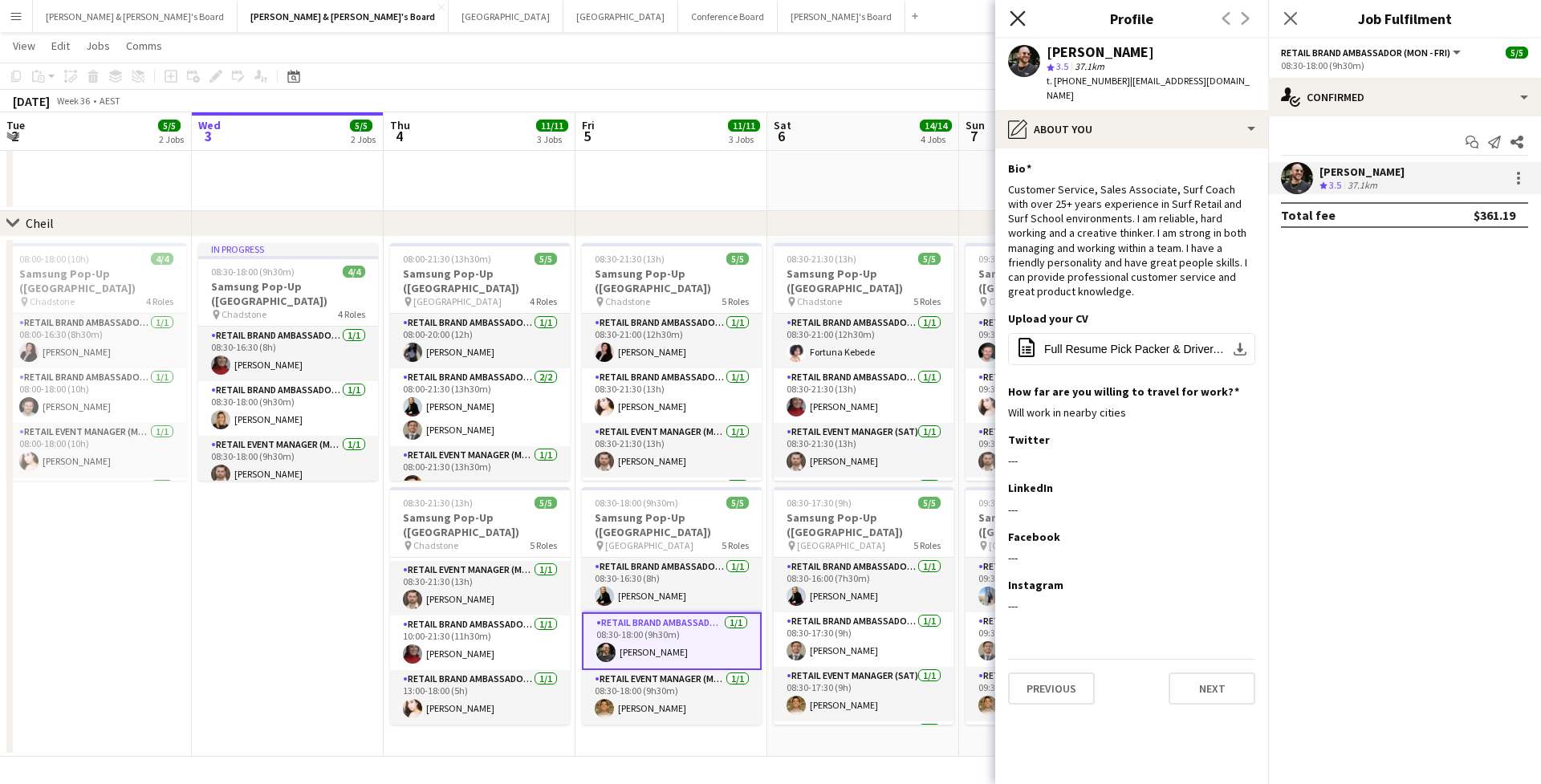
click at [1014, 18] on icon "Close pop-in" at bounding box center [1017, 18] width 16 height 16
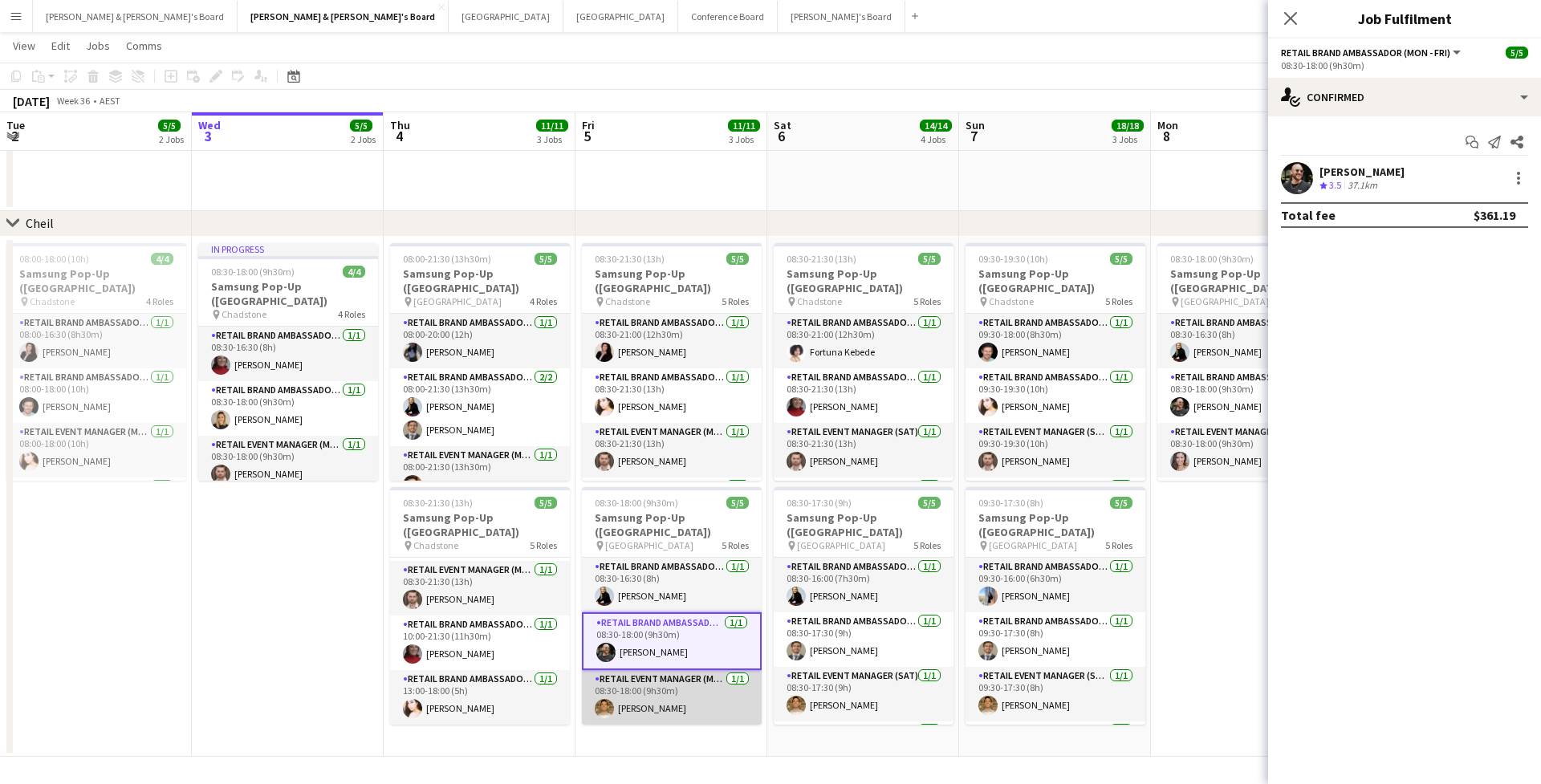
scroll to position [28, 0]
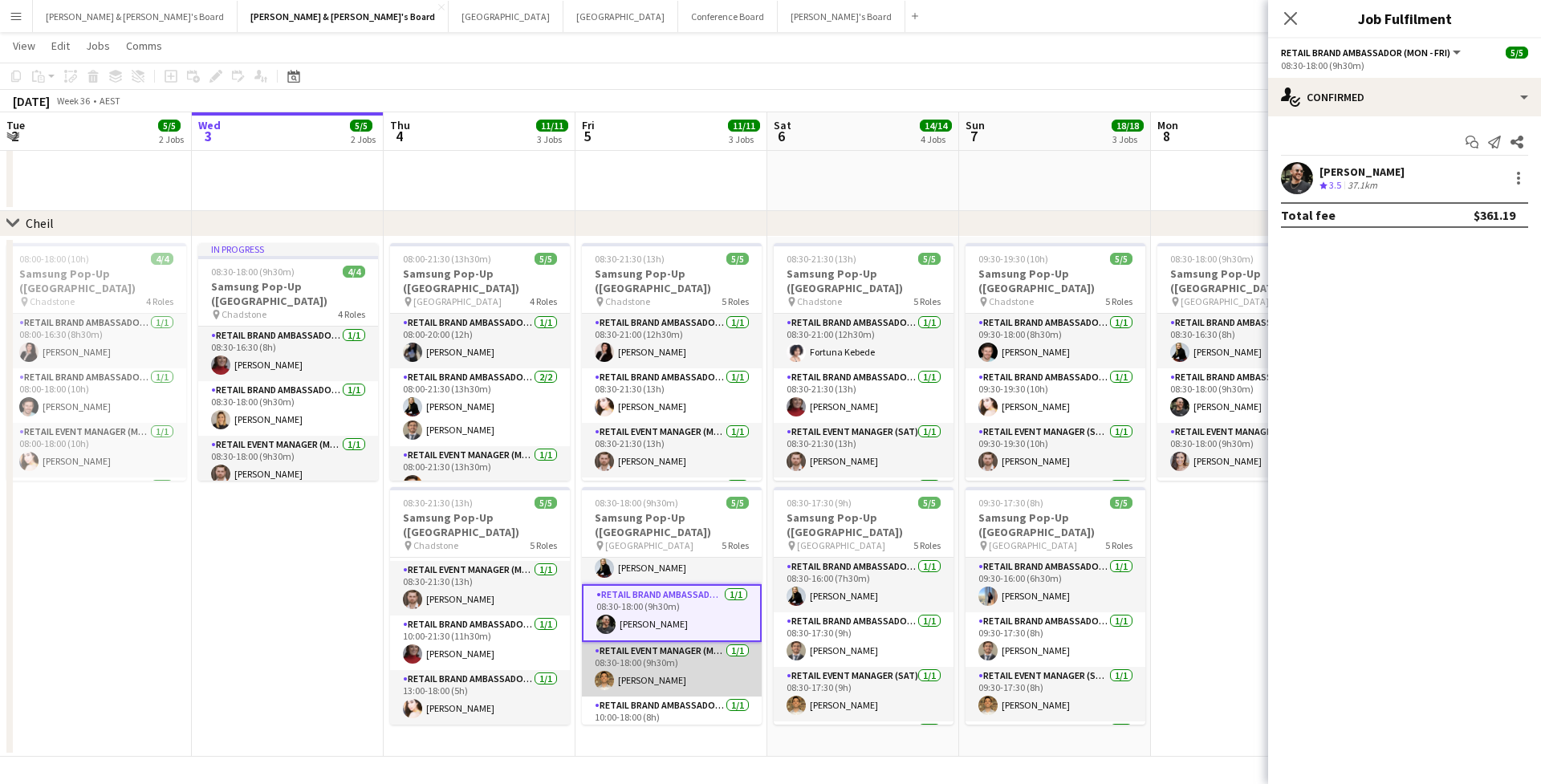
click at [627, 661] on app-card-role "RETAIL Event Manager (Mon - Fri) [DATE] 08:30-18:00 (9h30m) [PERSON_NAME]" at bounding box center [671, 668] width 180 height 55
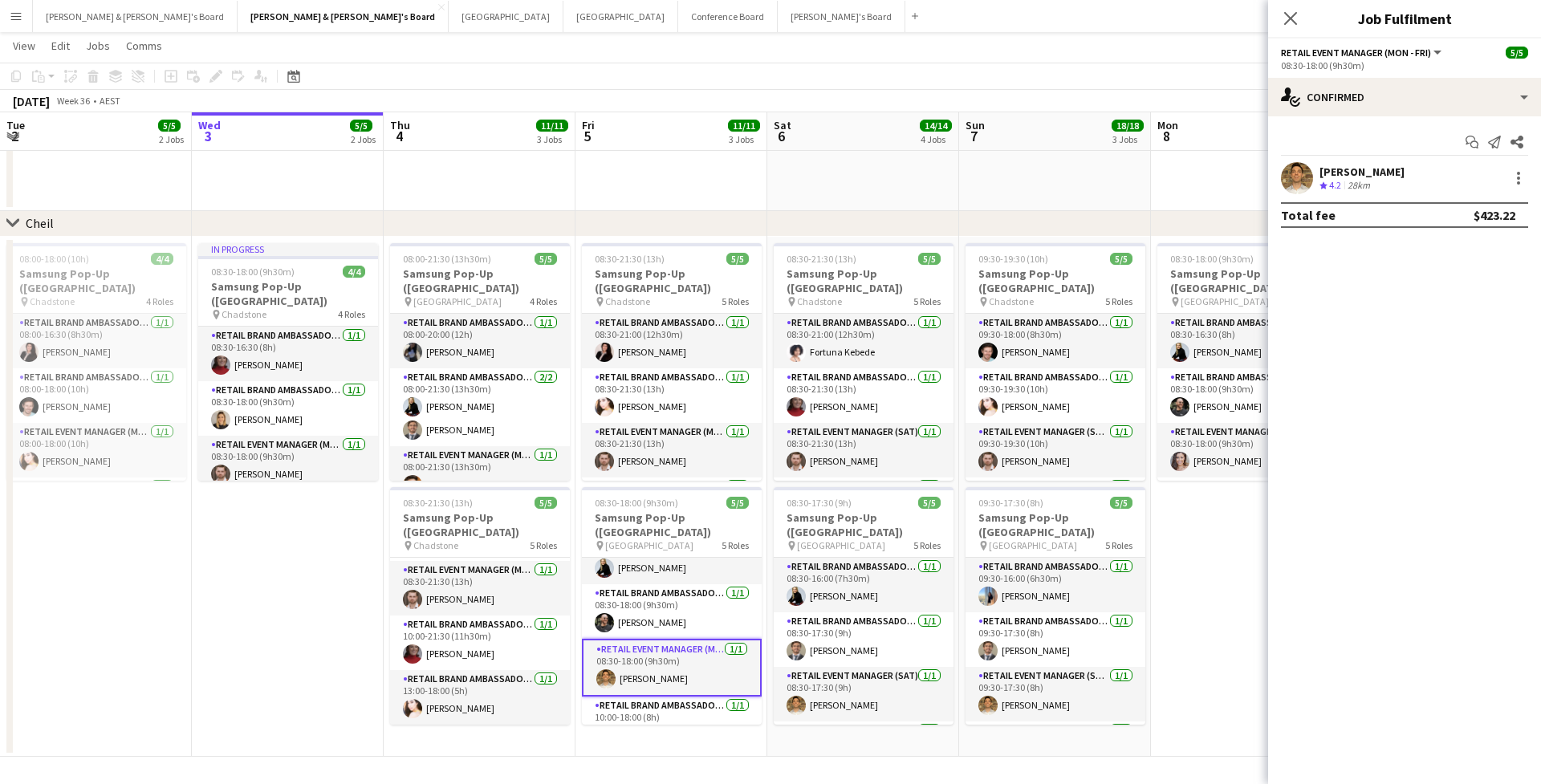
click at [1298, 179] on app-user-avatar at bounding box center [1297, 177] width 32 height 32
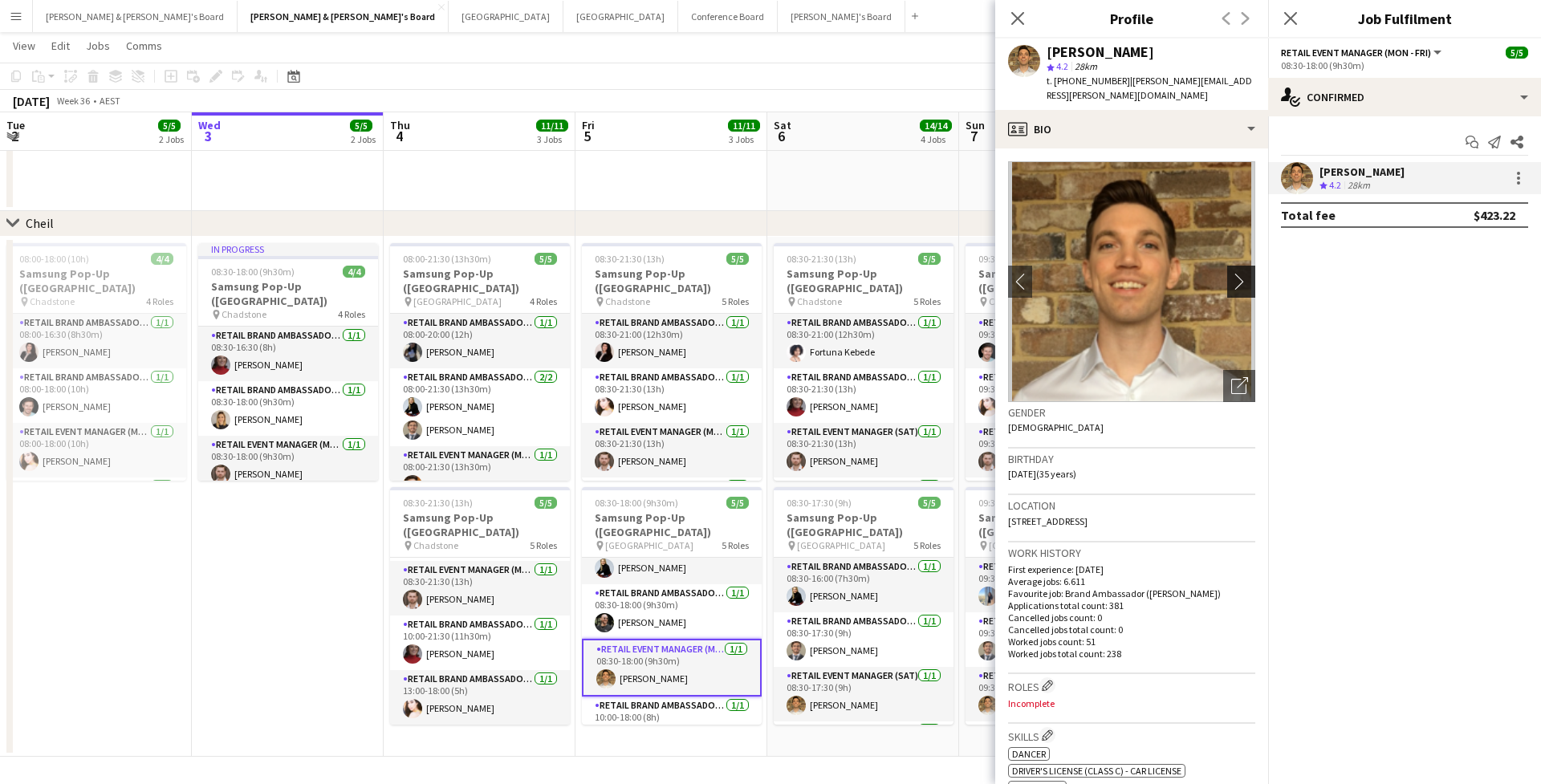
click at [1248, 273] on app-icon "chevron-right" at bounding box center [1244, 281] width 25 height 17
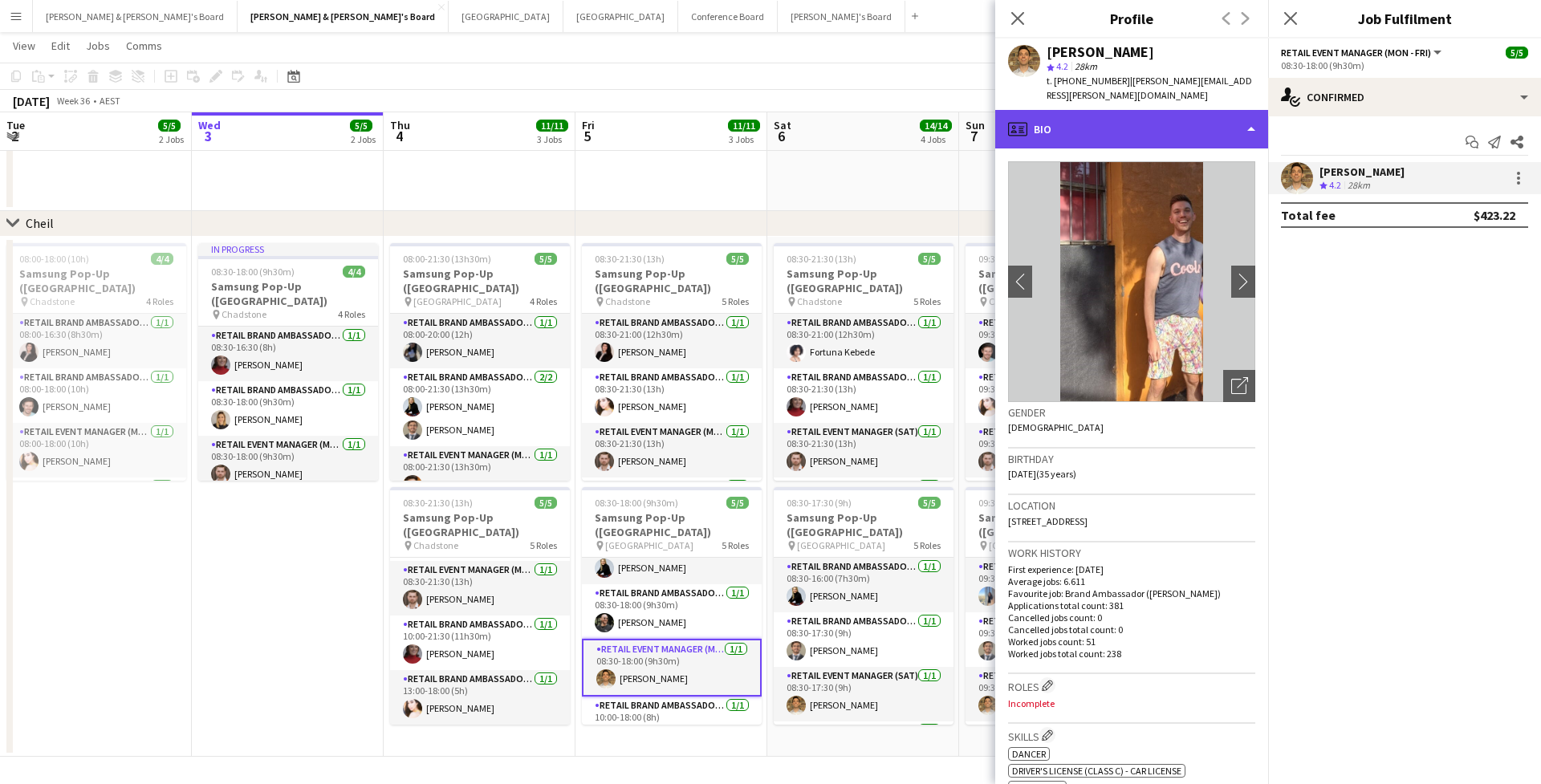
click at [1131, 116] on div "profile Bio" at bounding box center [1131, 129] width 273 height 38
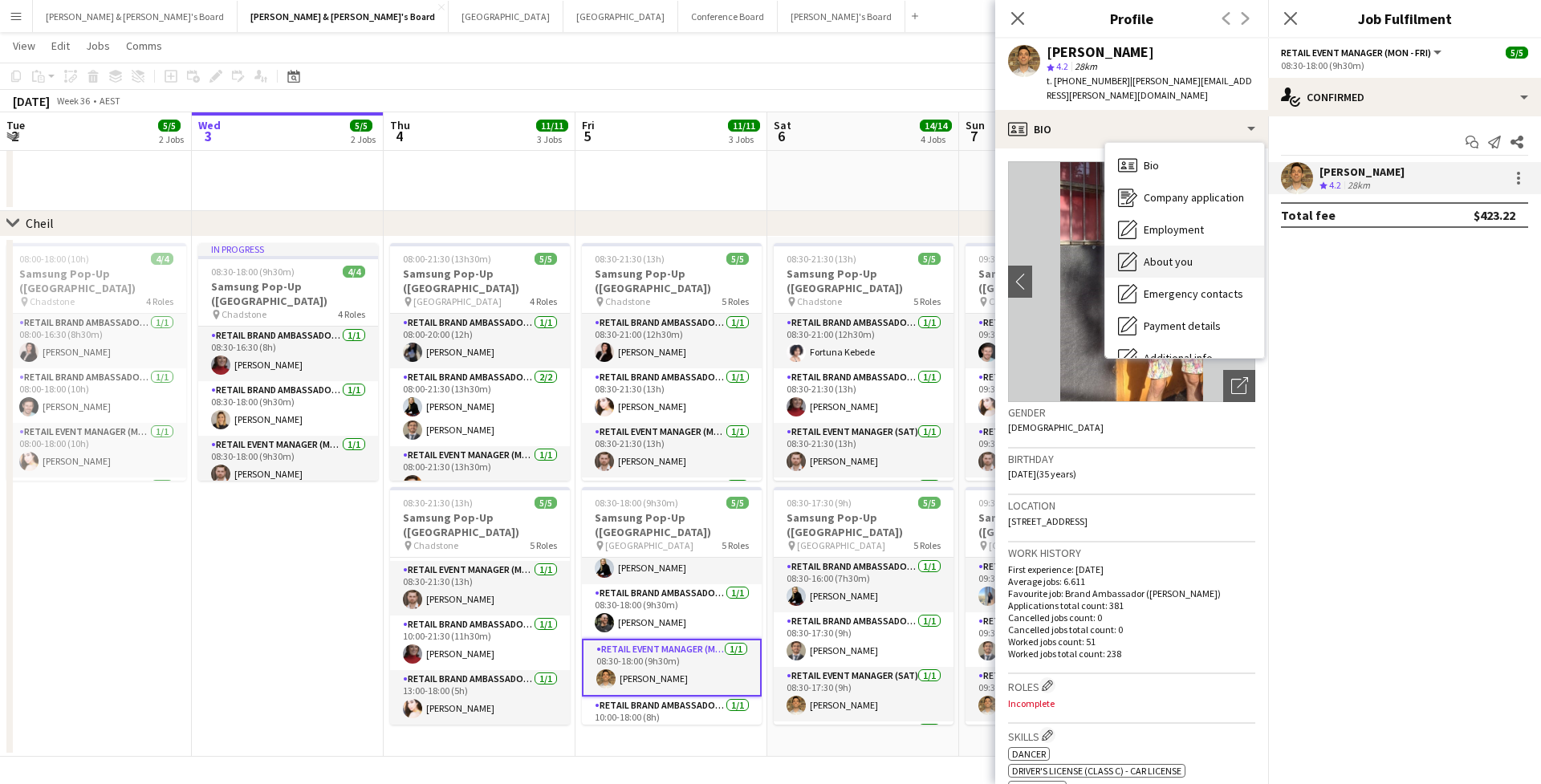
click at [1142, 245] on div "About you About you" at bounding box center [1184, 261] width 159 height 32
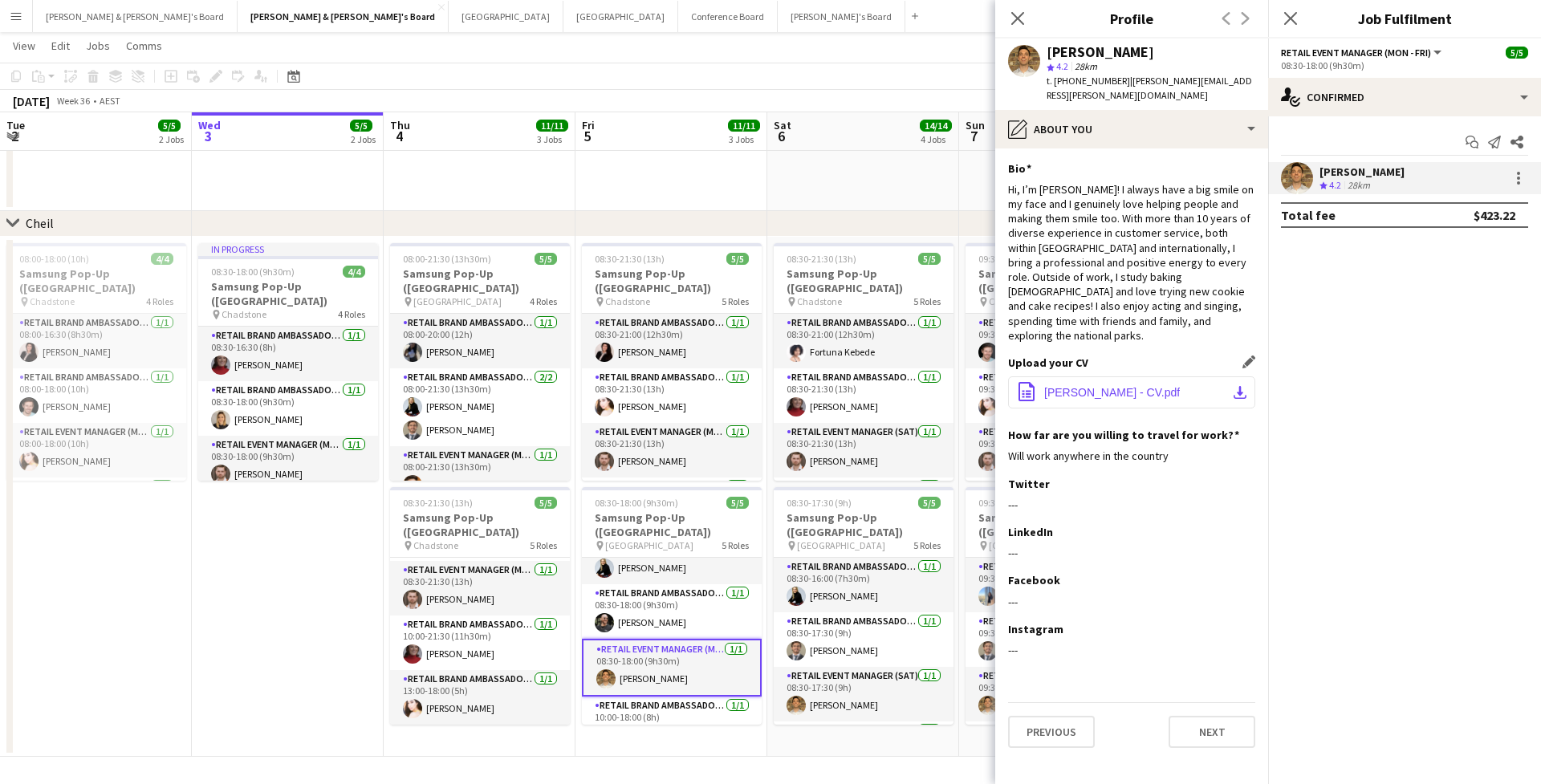
click at [1067, 376] on button "office-file-sheet [PERSON_NAME] - CV.pdf download-bottom" at bounding box center [1131, 392] width 247 height 32
click at [1239, 386] on app-icon "download-bottom" at bounding box center [1239, 392] width 13 height 13
click at [1215, 20] on div "Previous Next" at bounding box center [1236, 18] width 64 height 37
click at [1017, 19] on icon at bounding box center [1017, 18] width 16 height 16
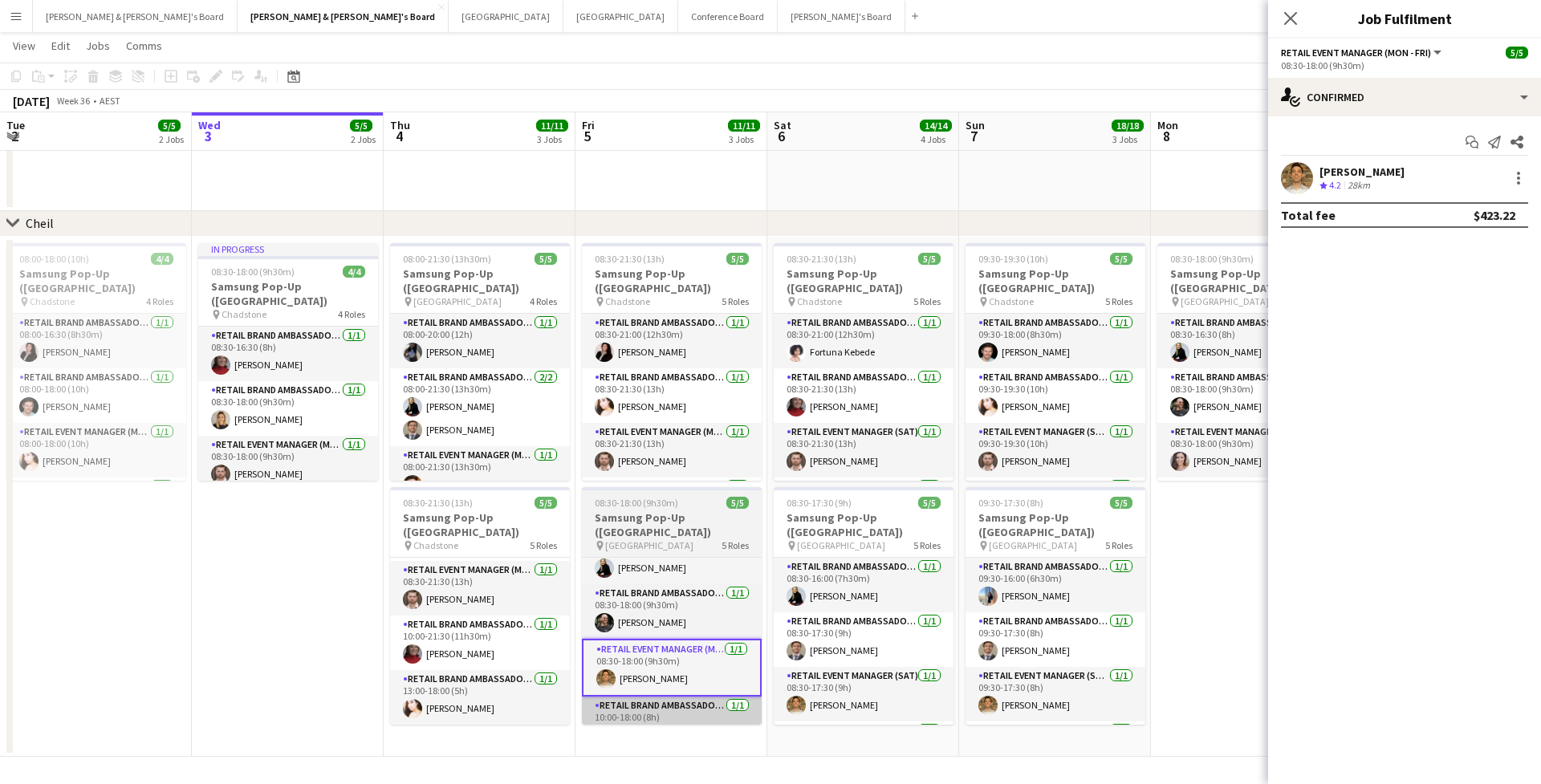
click at [657, 698] on app-card-role "RETAIL Brand Ambassador (Mon - Fri) [DATE] 10:00-18:00 (8h) [PERSON_NAME]" at bounding box center [671, 723] width 180 height 55
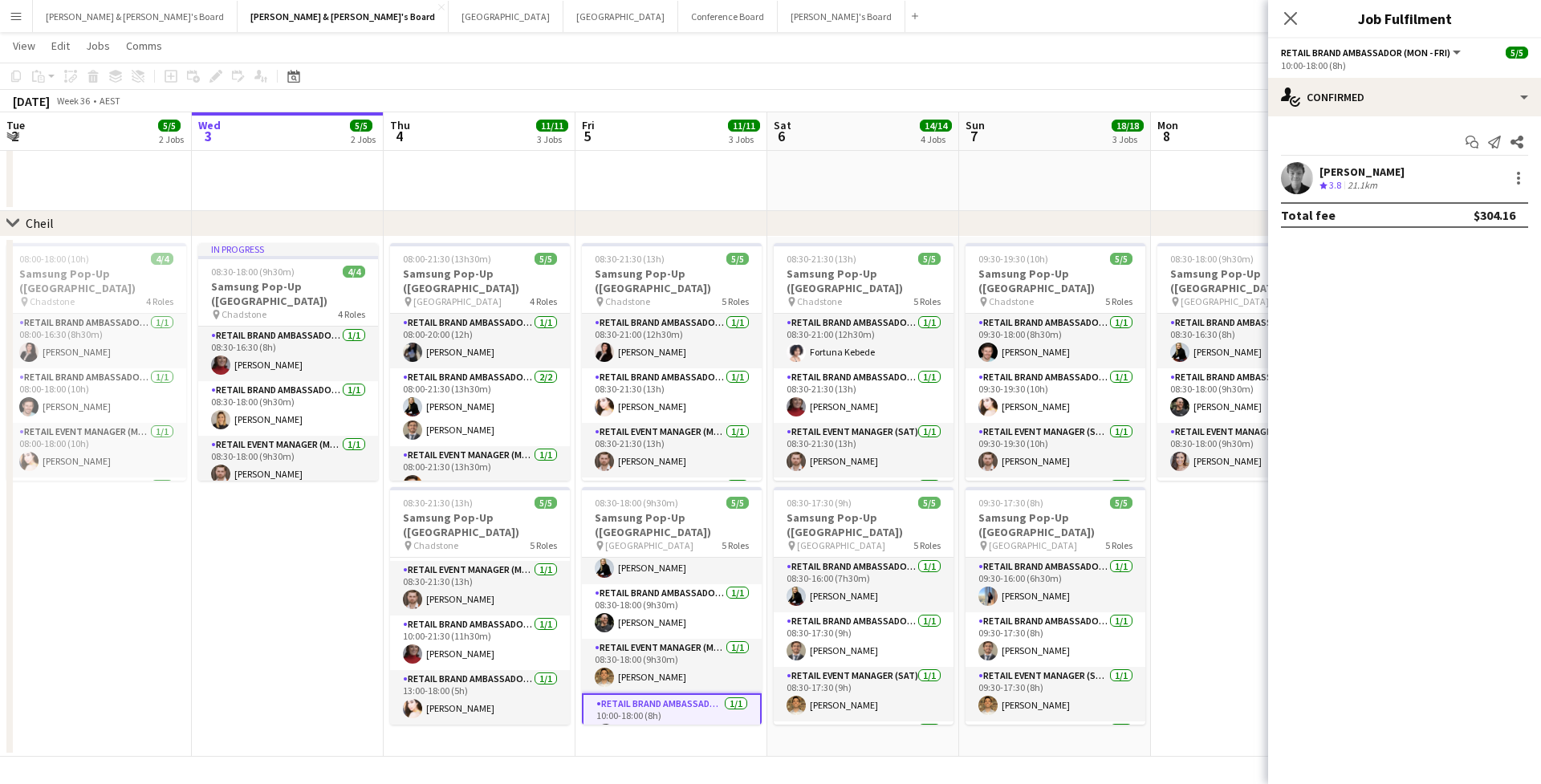
click at [657, 698] on app-card-role "RETAIL Brand Ambassador (Mon - Fri) [DATE] 10:00-18:00 (8h) [PERSON_NAME]" at bounding box center [671, 721] width 180 height 57
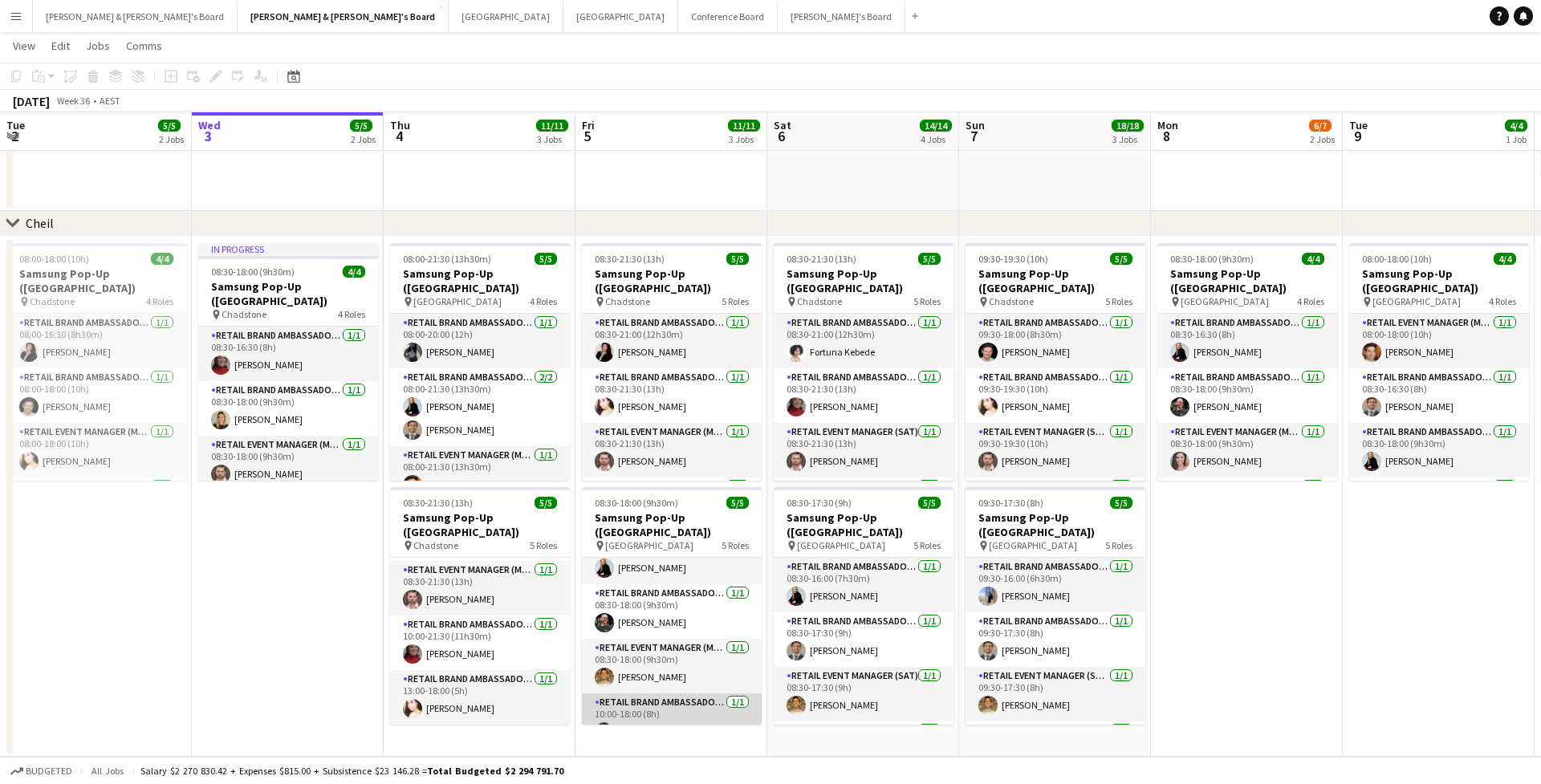
click at [655, 698] on app-card-role "RETAIL Brand Ambassador (Mon - Fri) [DATE] 10:00-18:00 (8h) [PERSON_NAME]" at bounding box center [671, 720] width 180 height 55
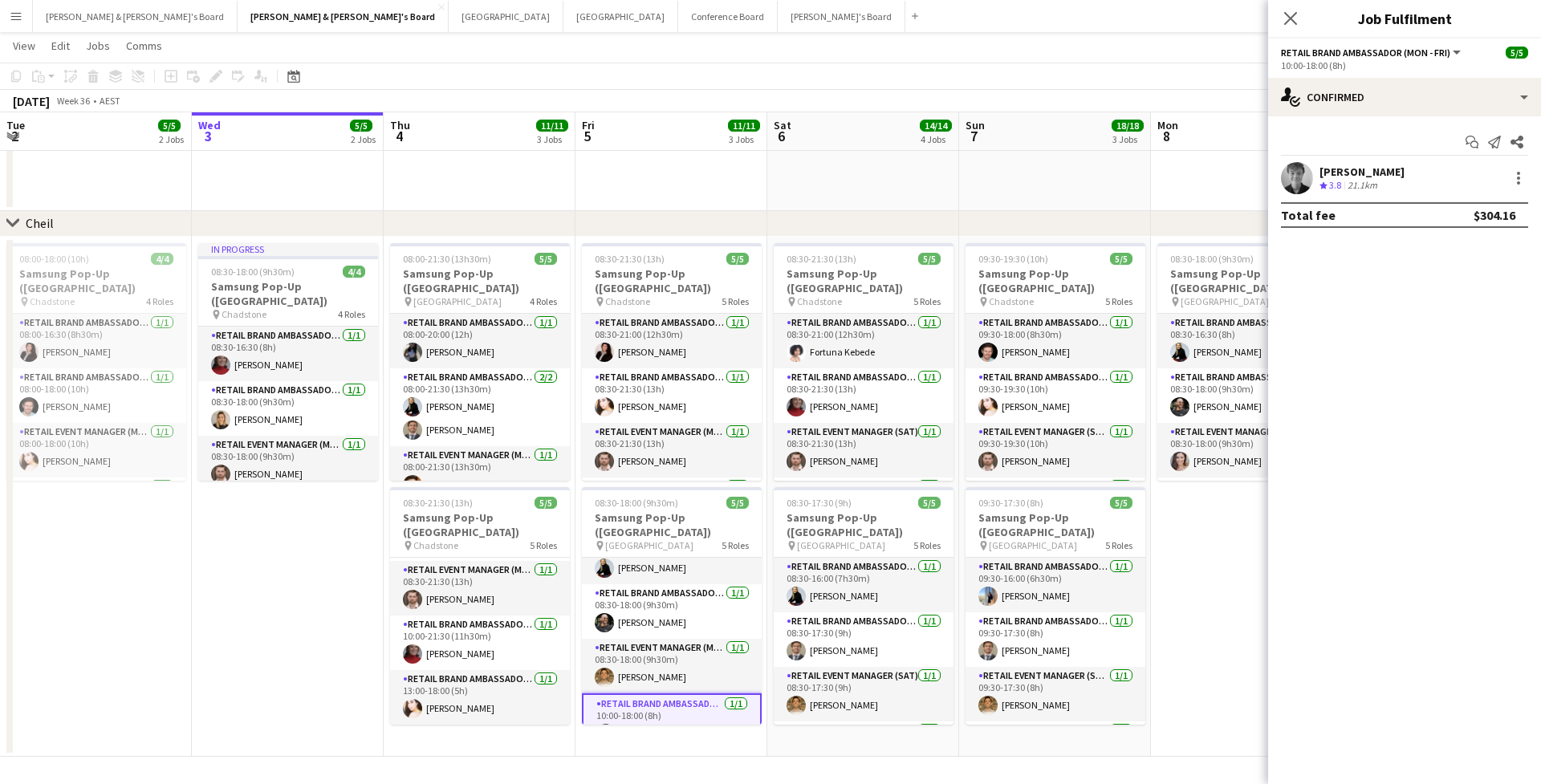
click at [1328, 179] on div "Crew rating 3.8" at bounding box center [1331, 186] width 25 height 14
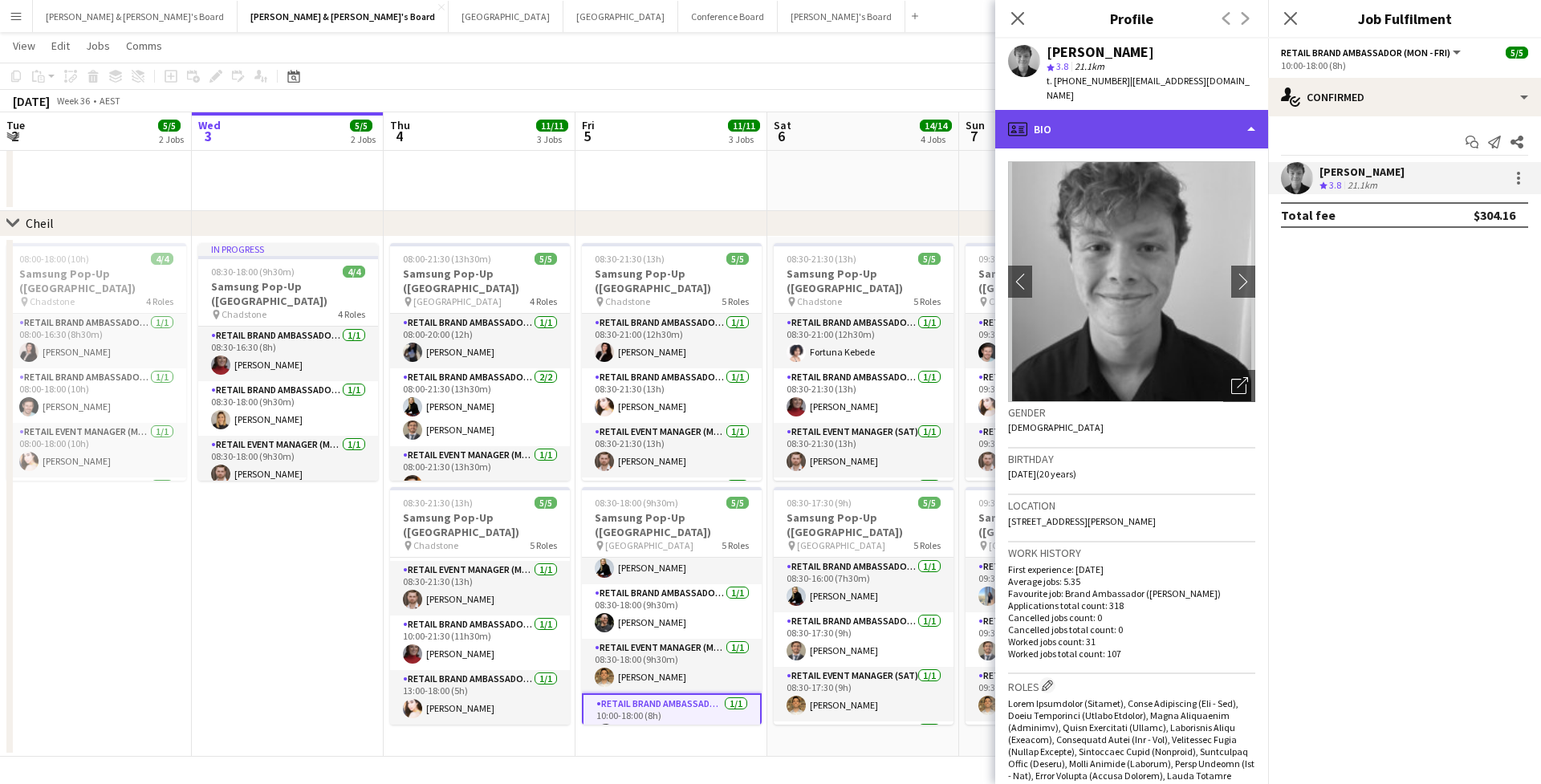
click at [1122, 110] on div "profile Bio" at bounding box center [1131, 129] width 273 height 38
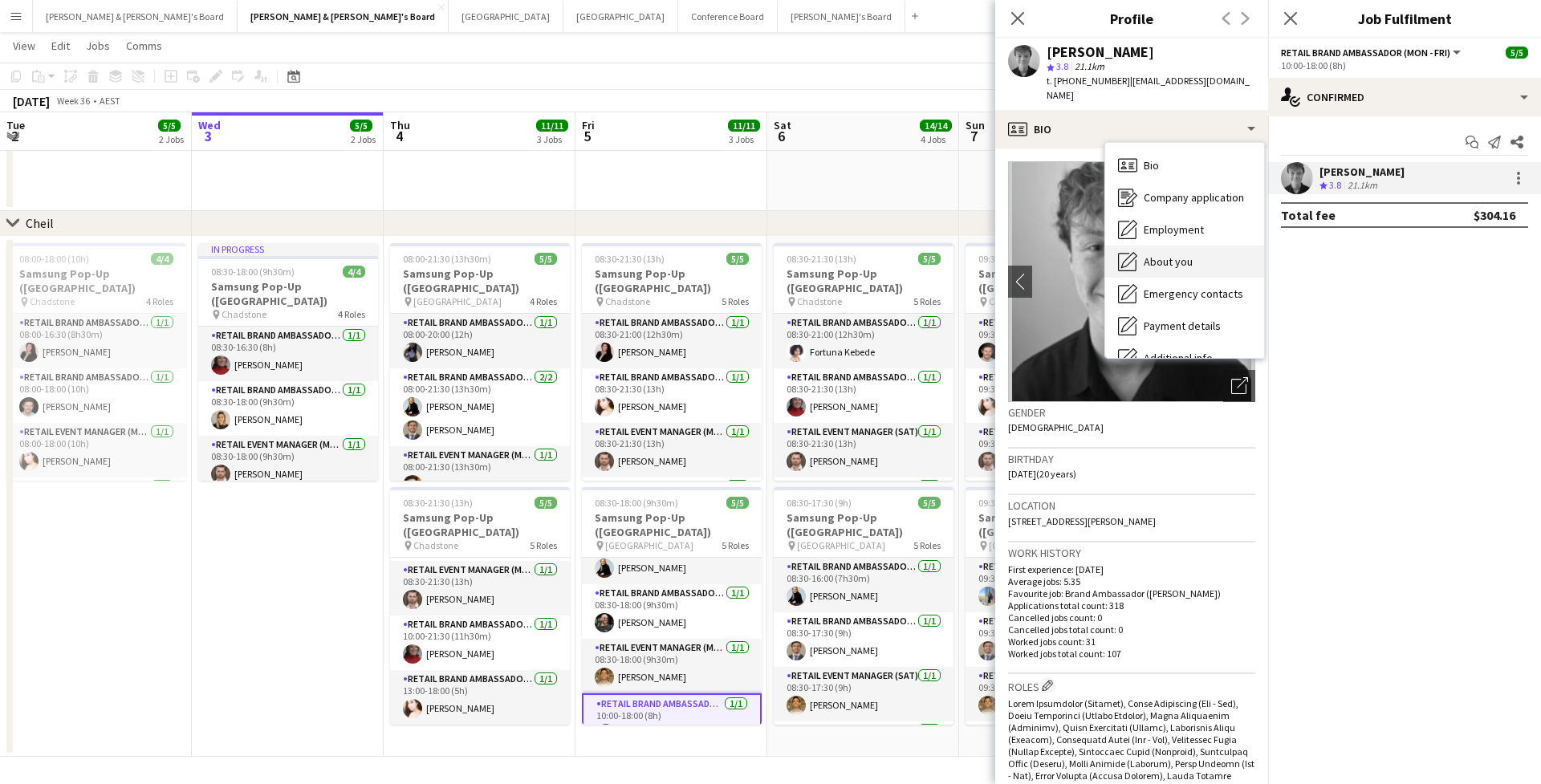
click at [1162, 255] on span "About you" at bounding box center [1168, 262] width 49 height 15
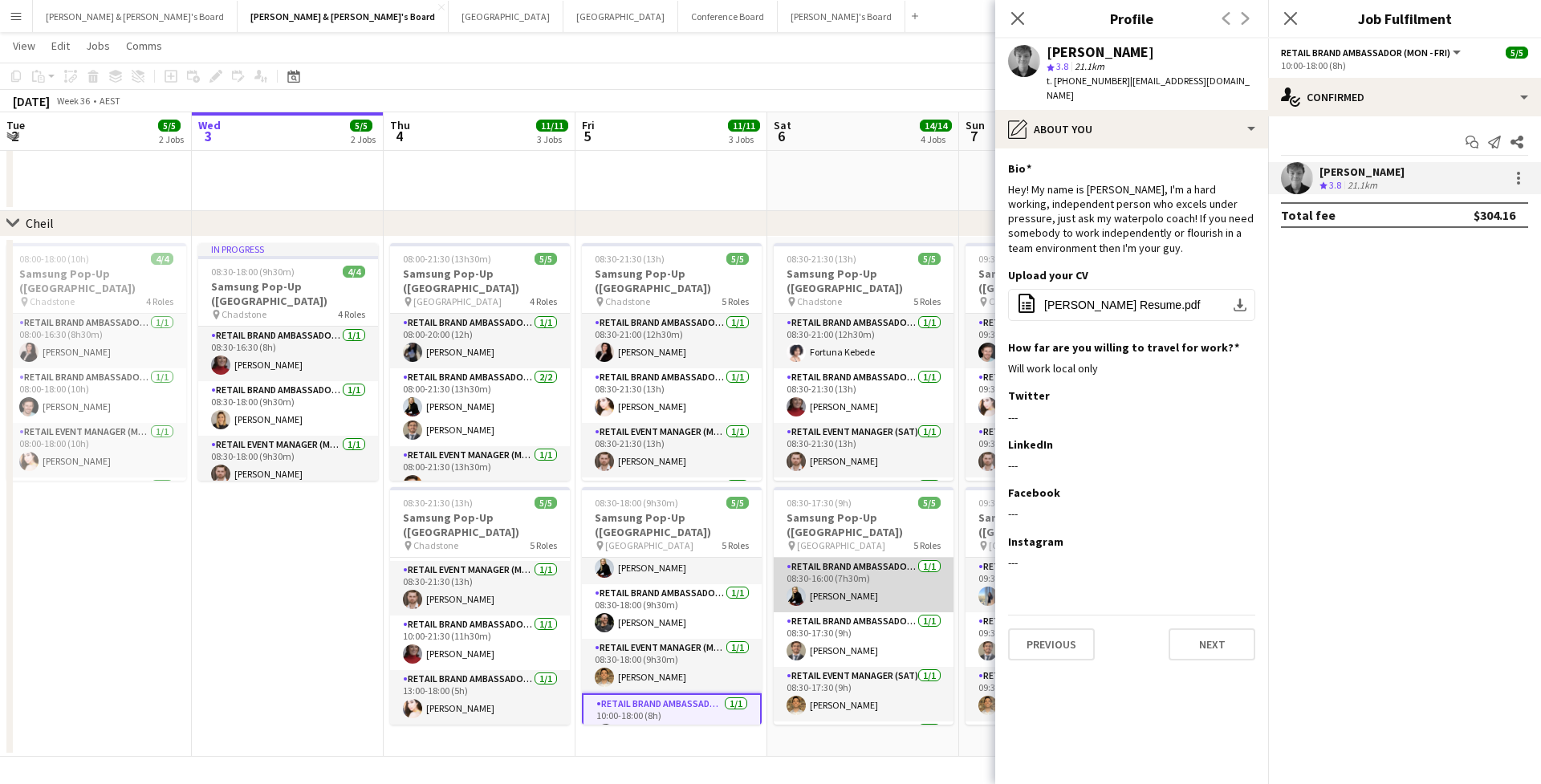
click at [817, 583] on app-card-role "RETAIL Brand Ambassador ([DATE]) [DATE] 08:30-16:00 (7h30m) [PERSON_NAME]" at bounding box center [864, 584] width 180 height 55
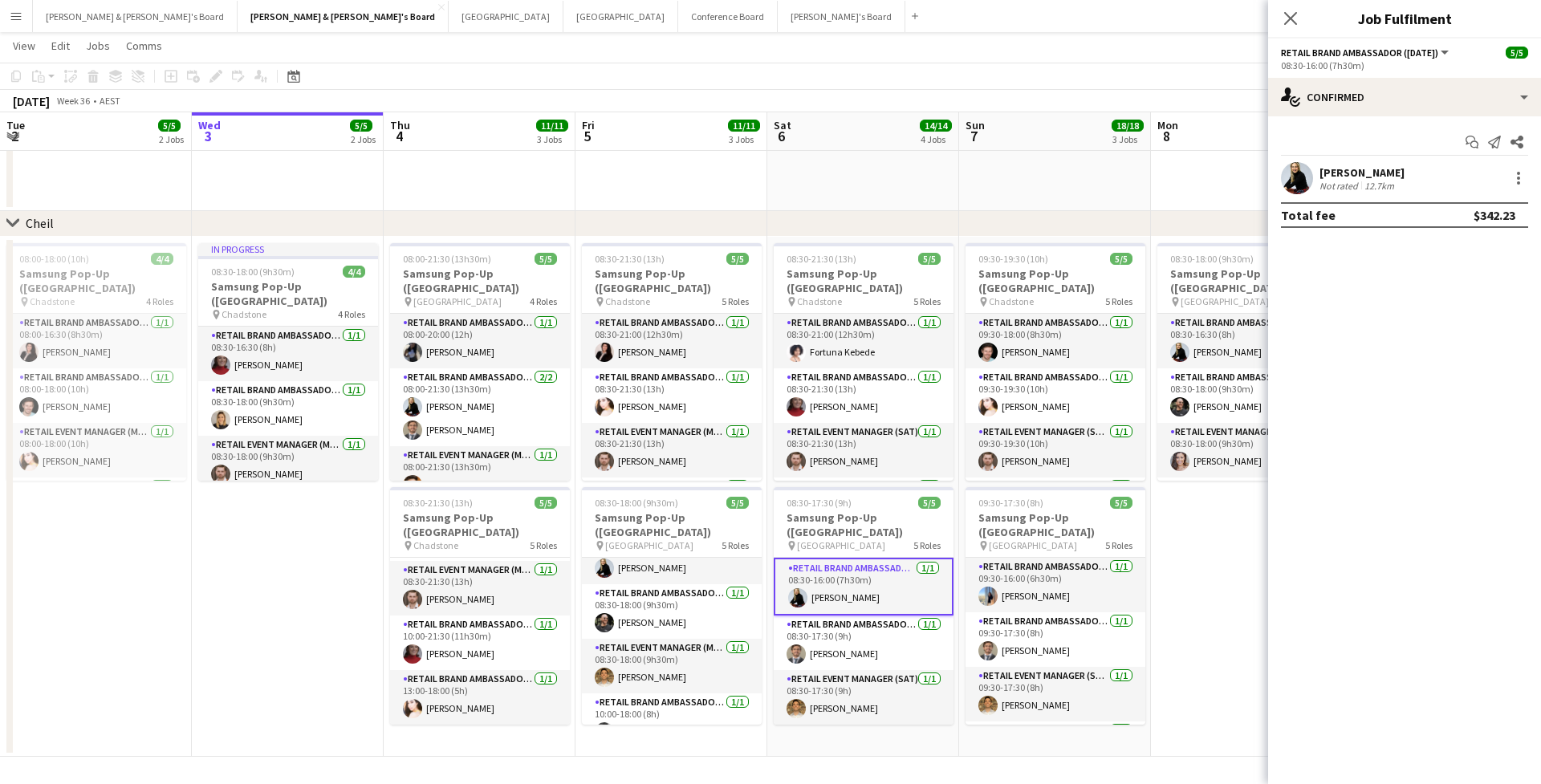
click at [1304, 170] on app-user-avatar at bounding box center [1297, 177] width 32 height 32
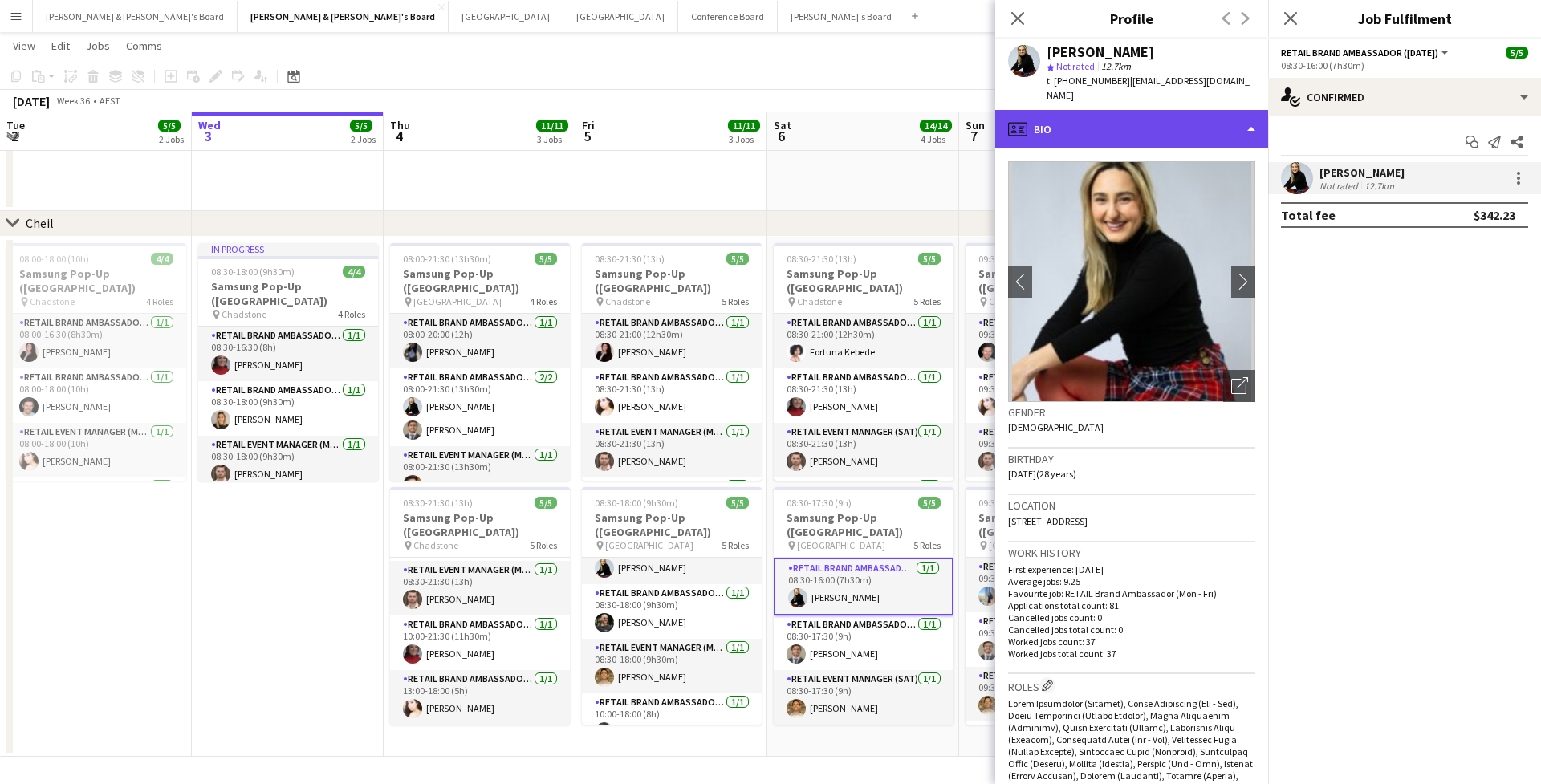
click at [1126, 110] on div "profile Bio" at bounding box center [1131, 129] width 273 height 38
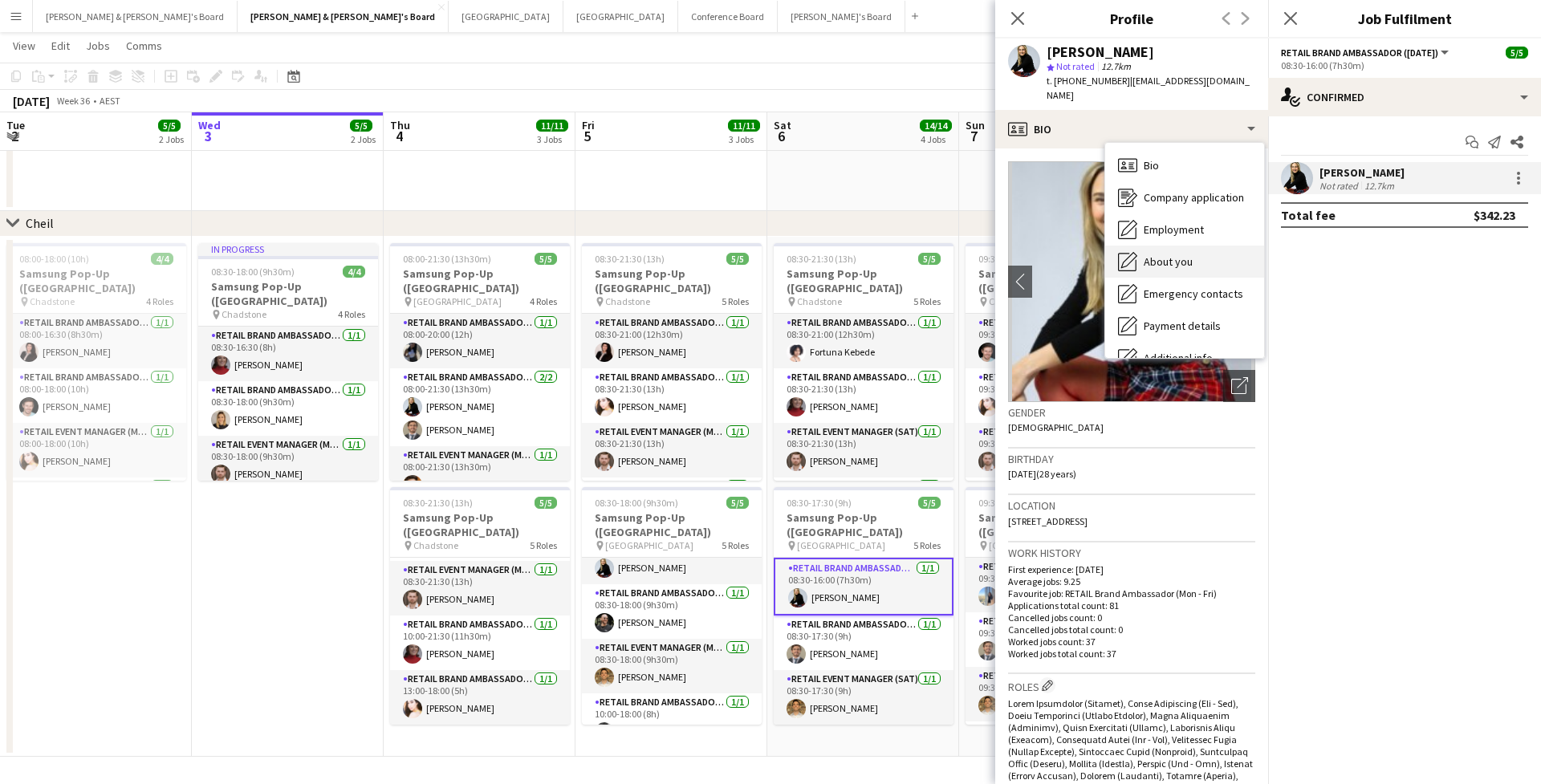
click at [1156, 255] on span "About you" at bounding box center [1168, 262] width 49 height 15
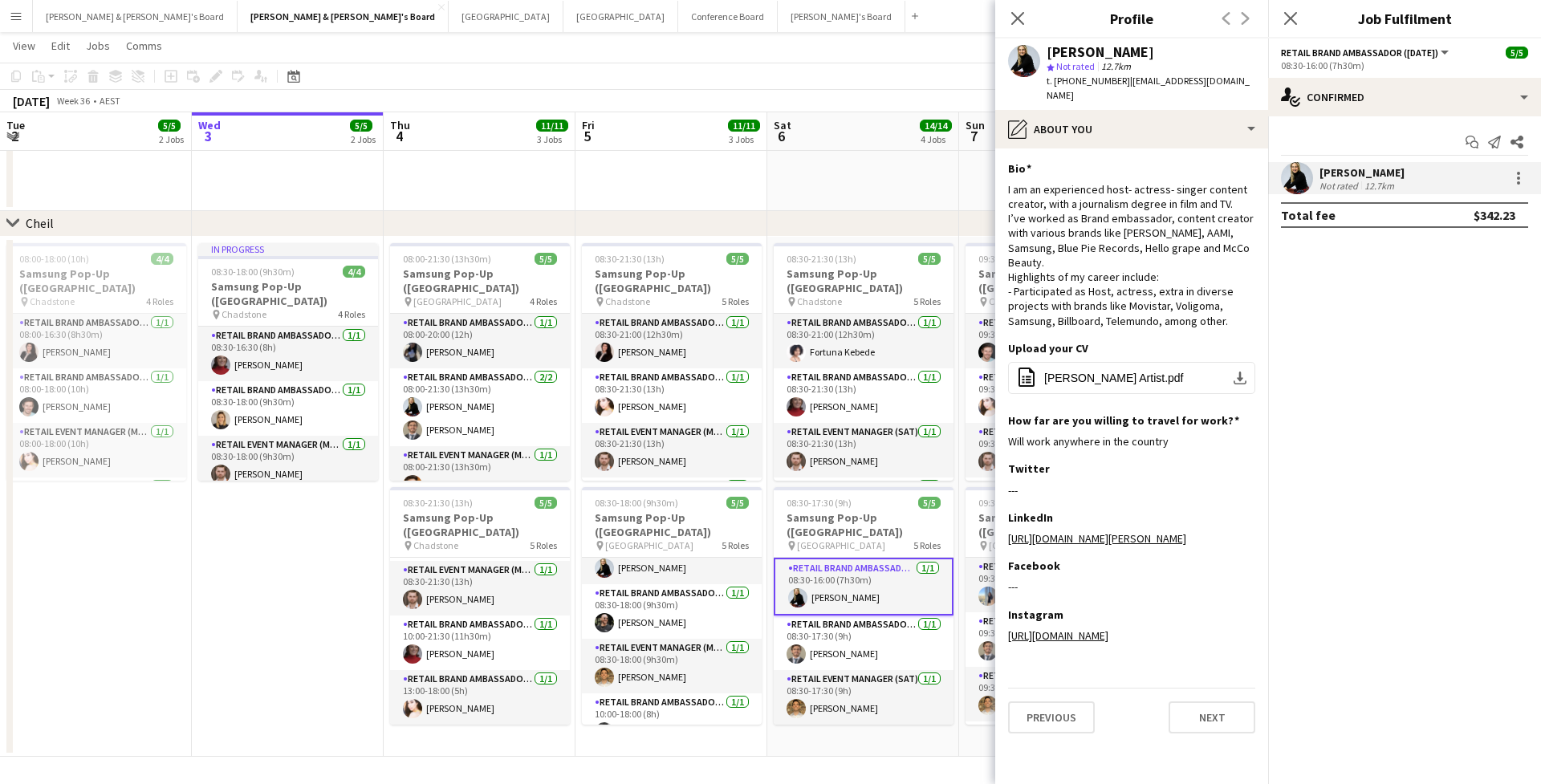
click at [914, 224] on div "chevron-right Cheil" at bounding box center [770, 224] width 1541 height 26
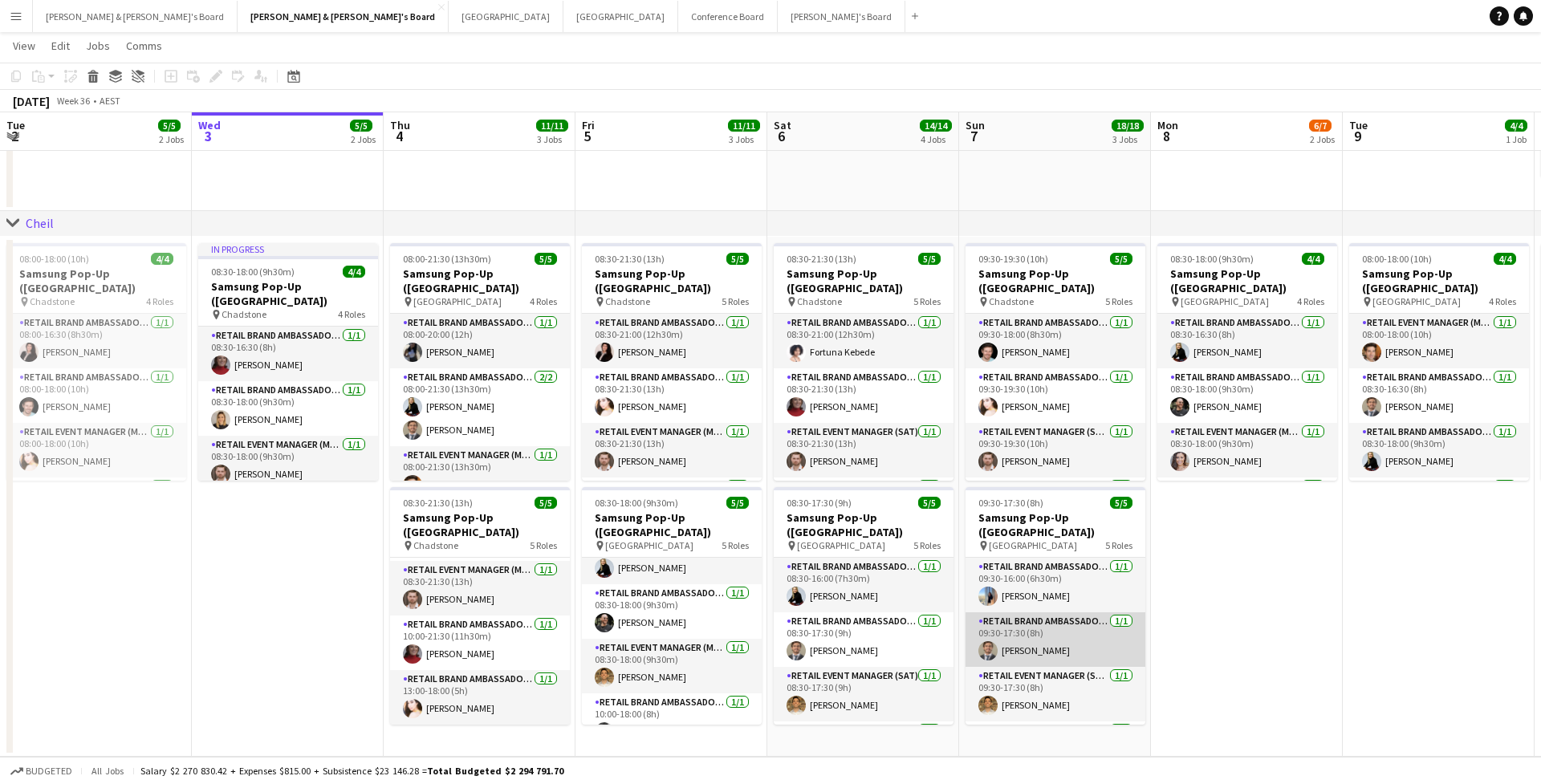
click at [1029, 638] on app-card-role "RETAIL Brand Ambassador ([DATE]) [DATE] 09:30-17:30 (8h) [PERSON_NAME]" at bounding box center [1055, 639] width 180 height 55
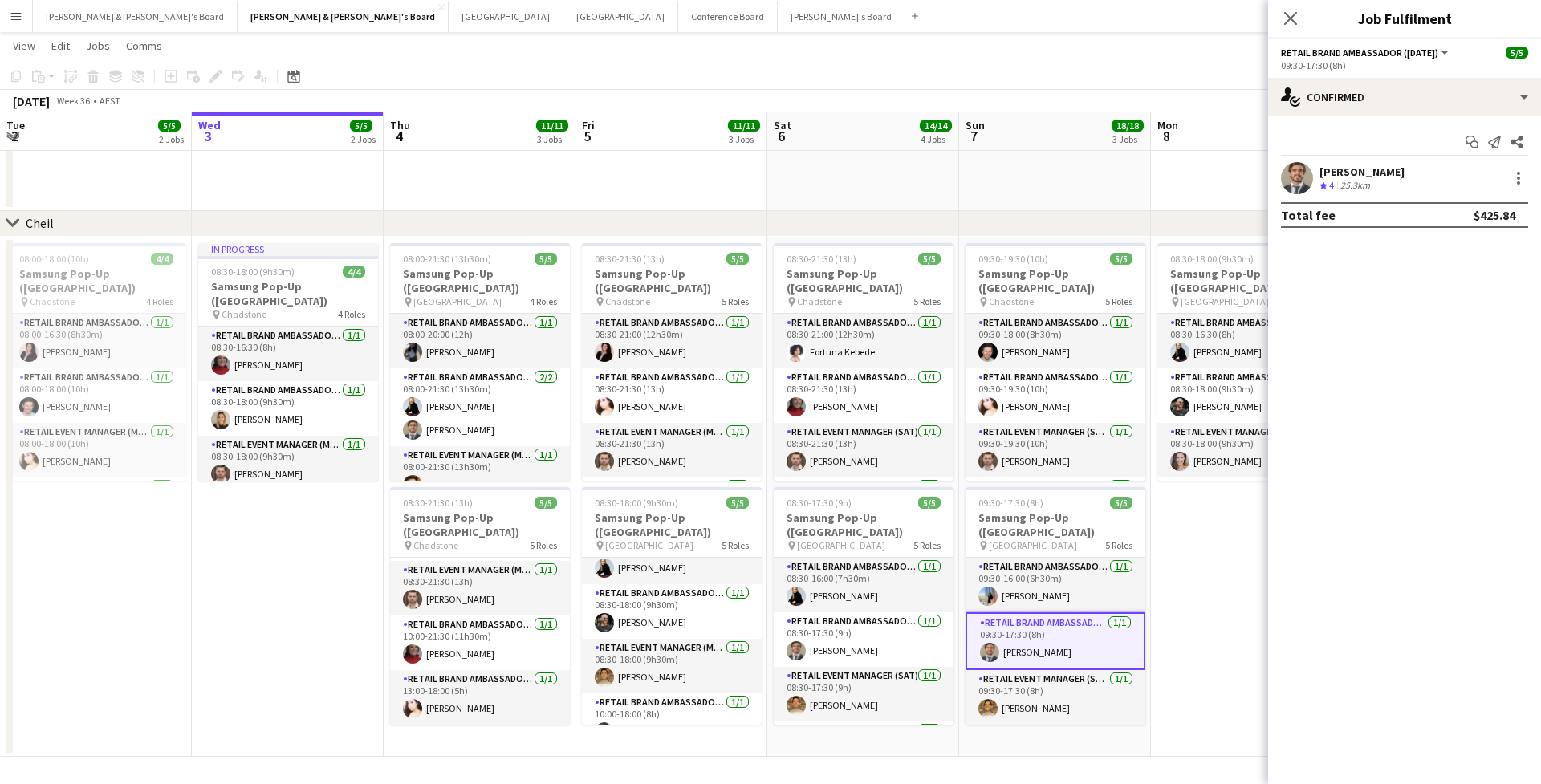
click at [1366, 177] on div "[PERSON_NAME]" at bounding box center [1362, 171] width 85 height 15
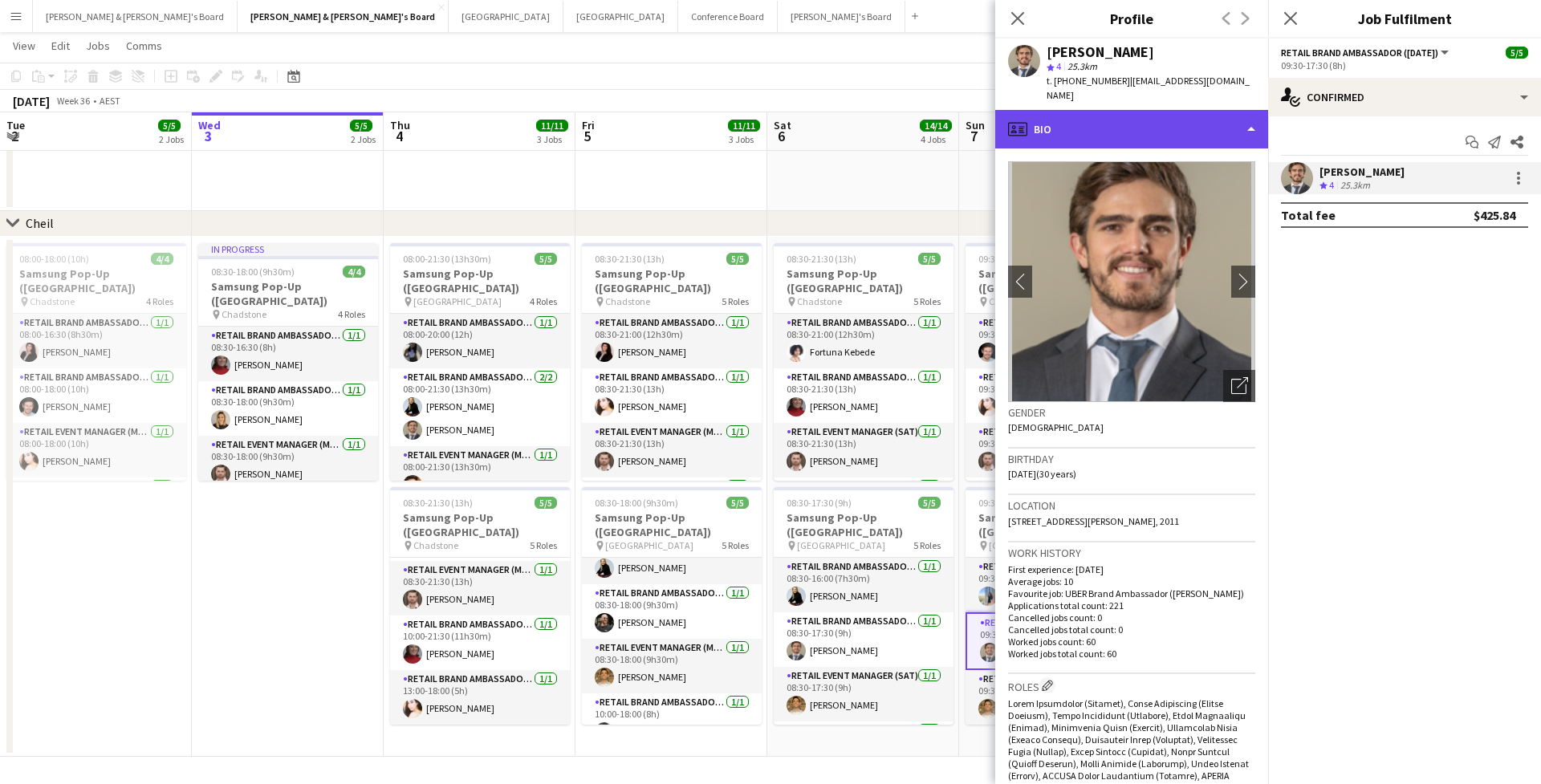
click at [1160, 114] on div "profile Bio" at bounding box center [1131, 129] width 273 height 38
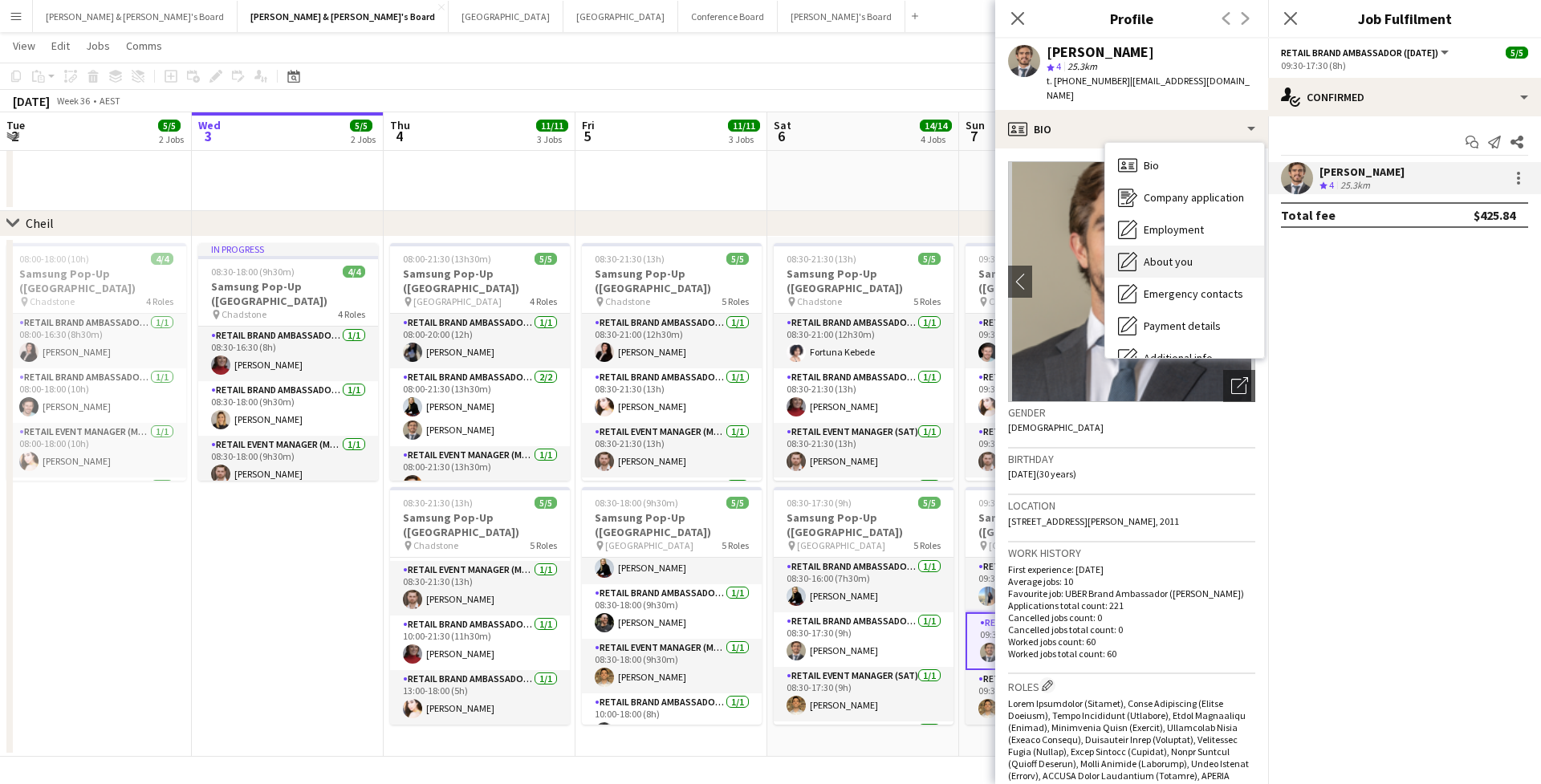
click at [1194, 256] on div "About you About you" at bounding box center [1184, 261] width 159 height 32
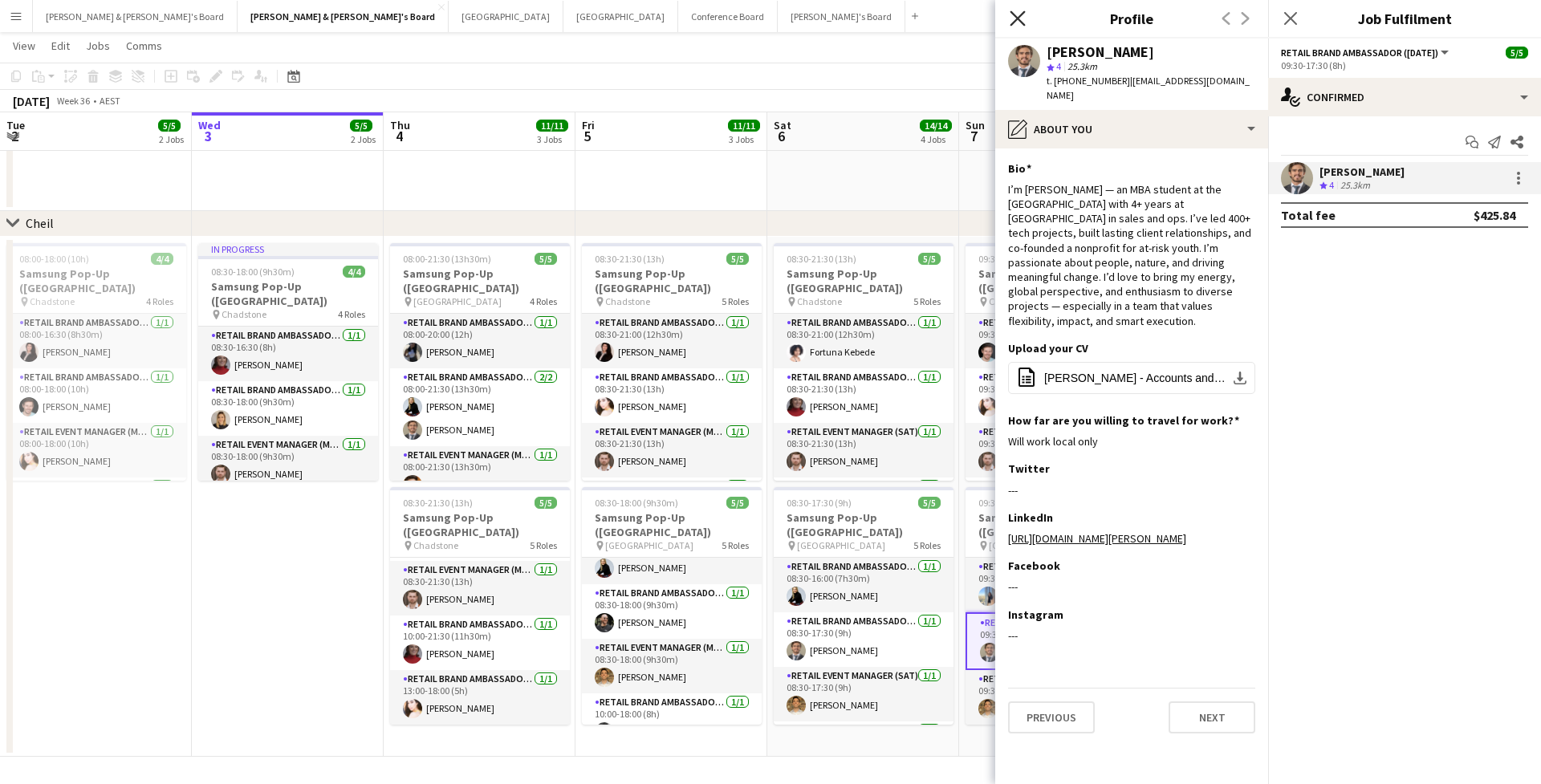
click at [1020, 23] on icon "Close pop-in" at bounding box center [1017, 18] width 16 height 16
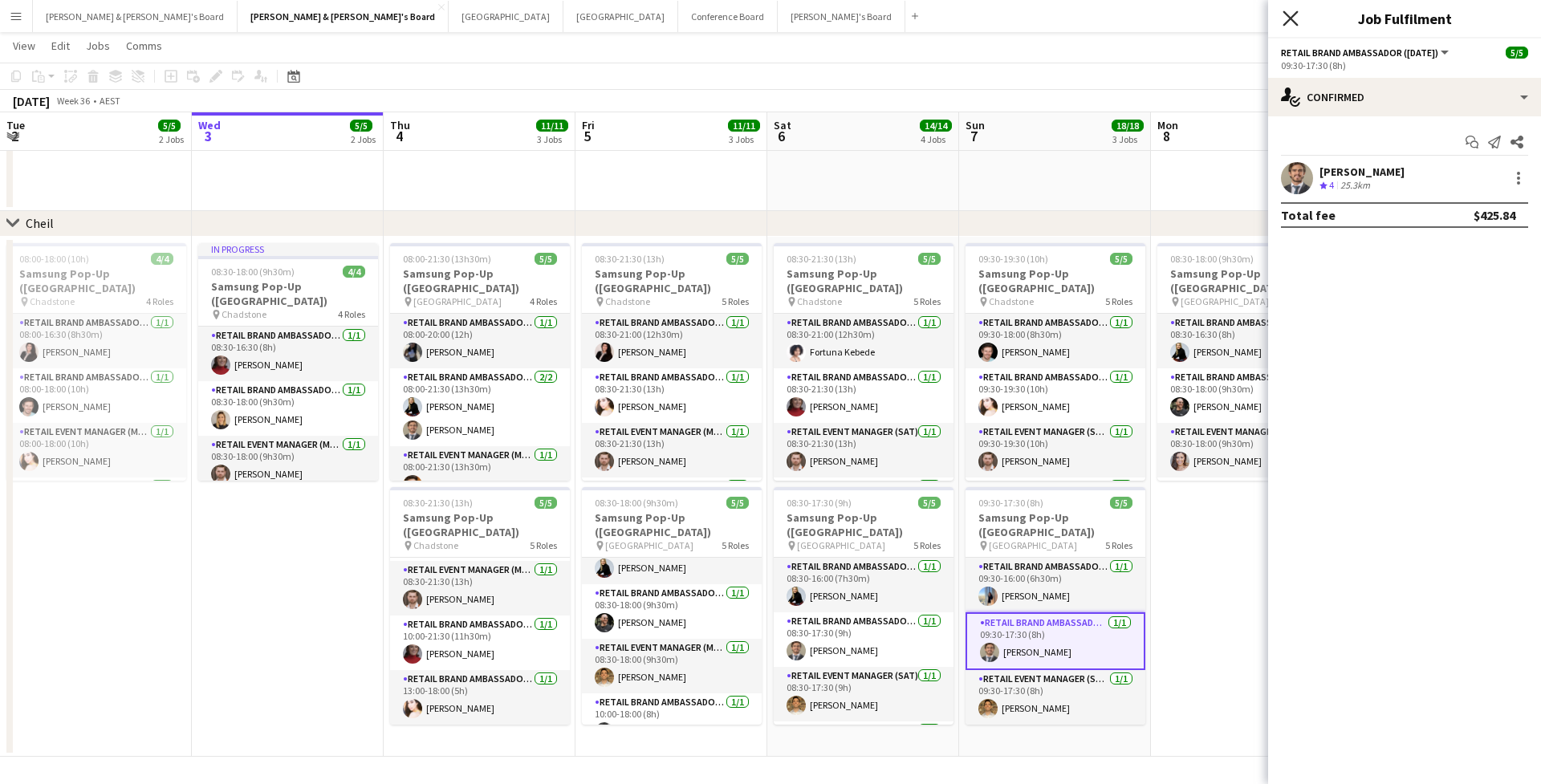
click at [1284, 23] on icon "Close pop-in" at bounding box center [1291, 18] width 16 height 16
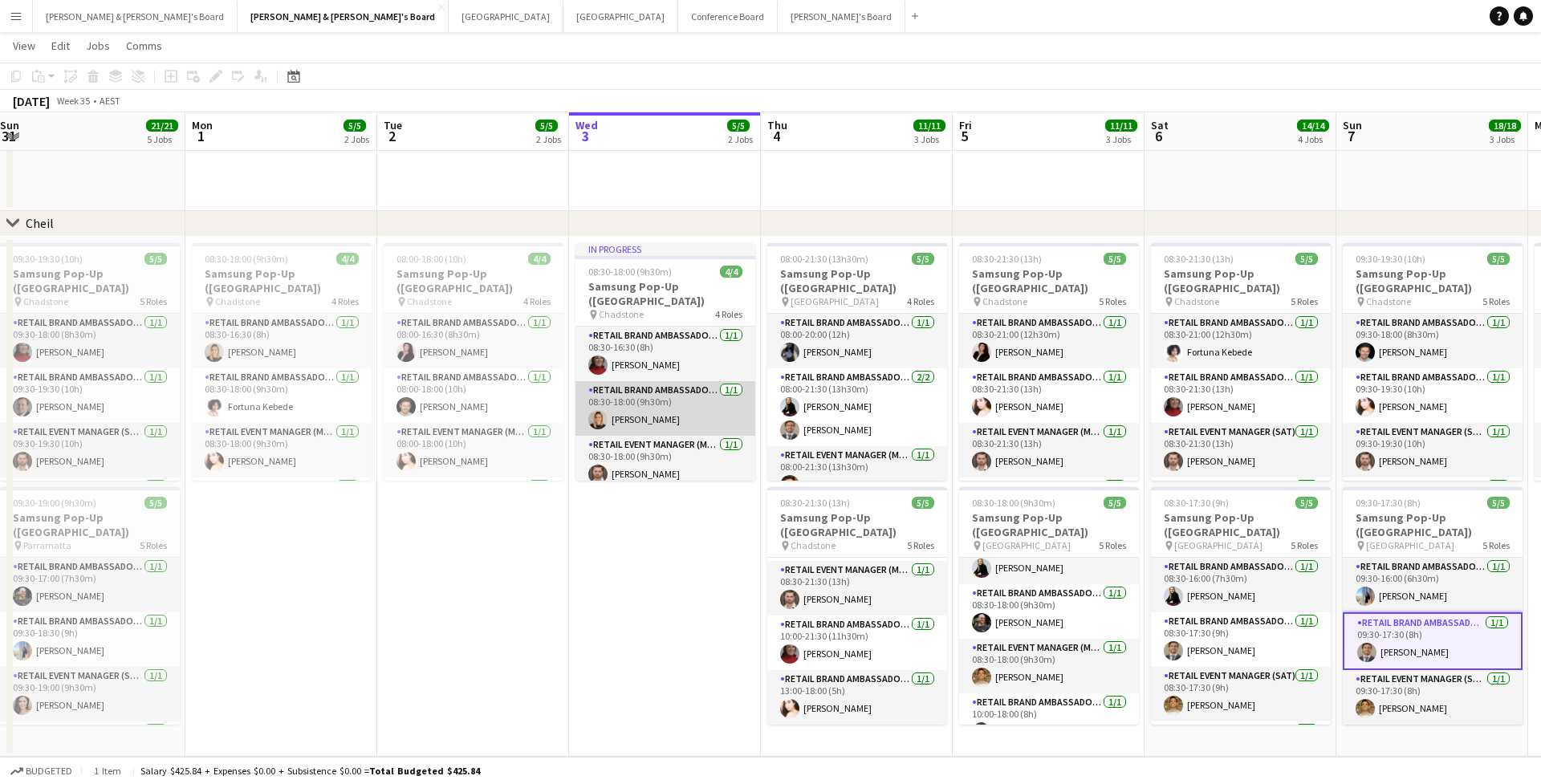
scroll to position [0, 389]
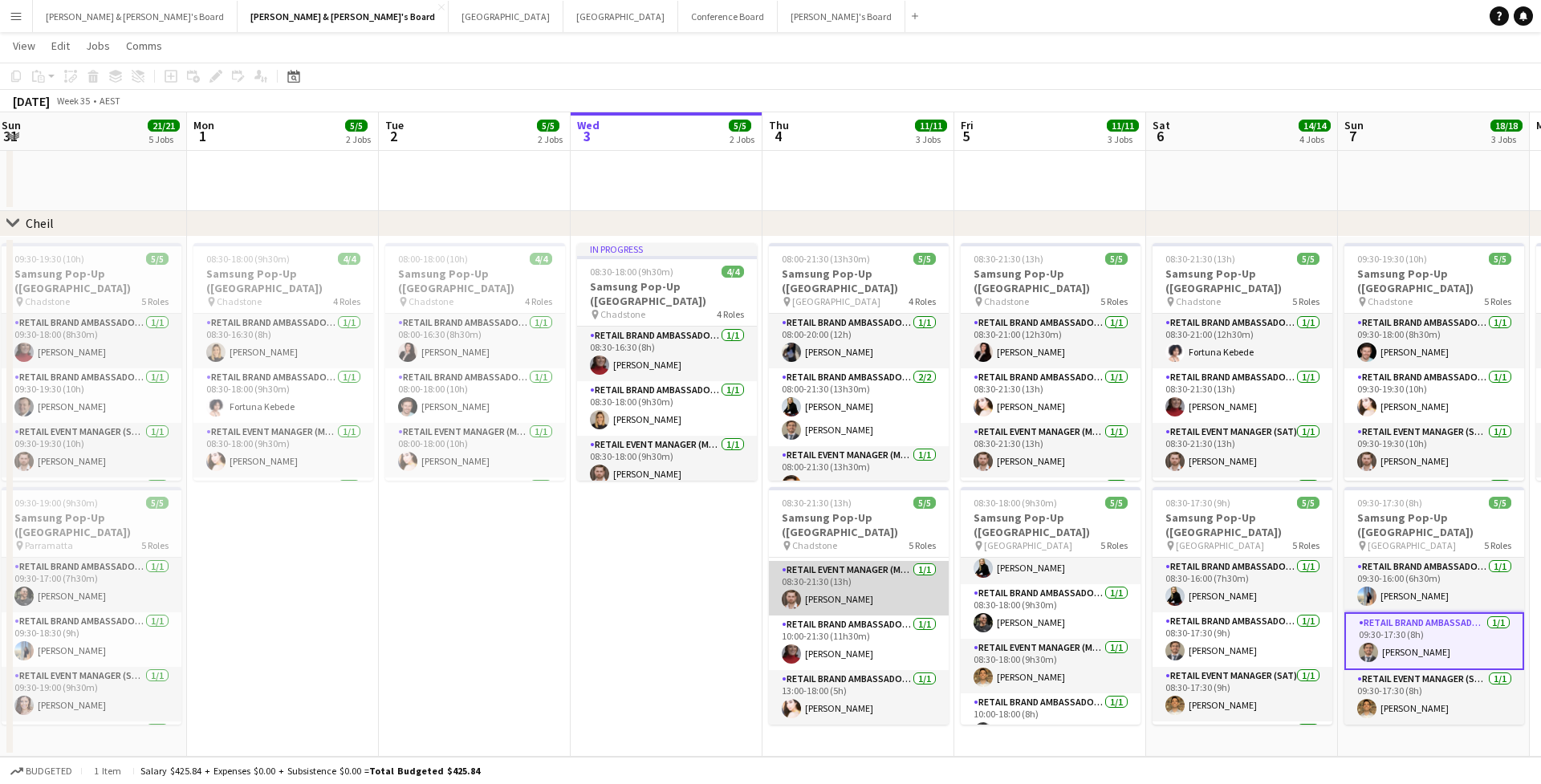
click at [790, 592] on app-user-avatar at bounding box center [791, 599] width 19 height 19
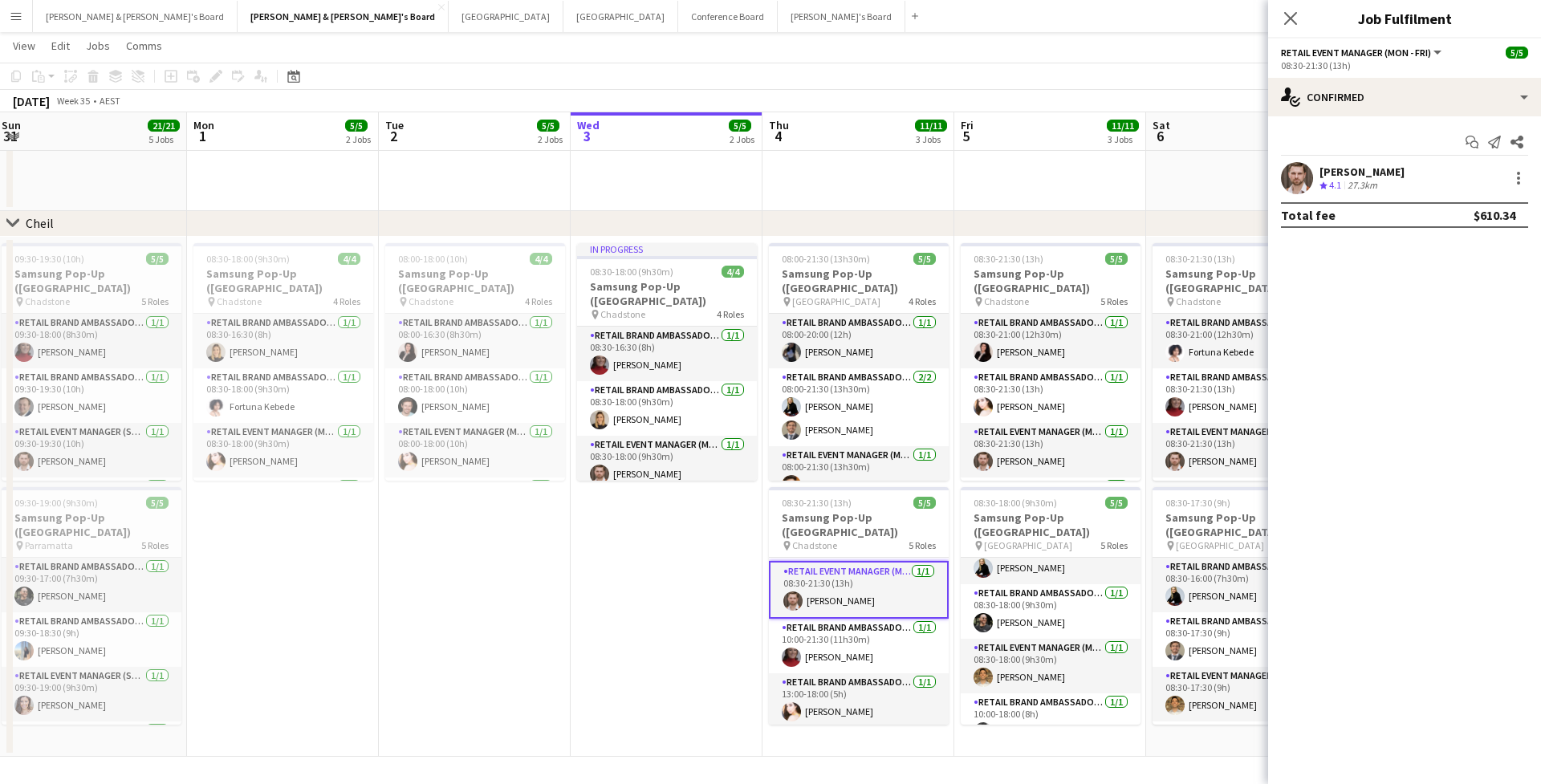
click at [1292, 171] on app-user-avatar at bounding box center [1297, 177] width 32 height 32
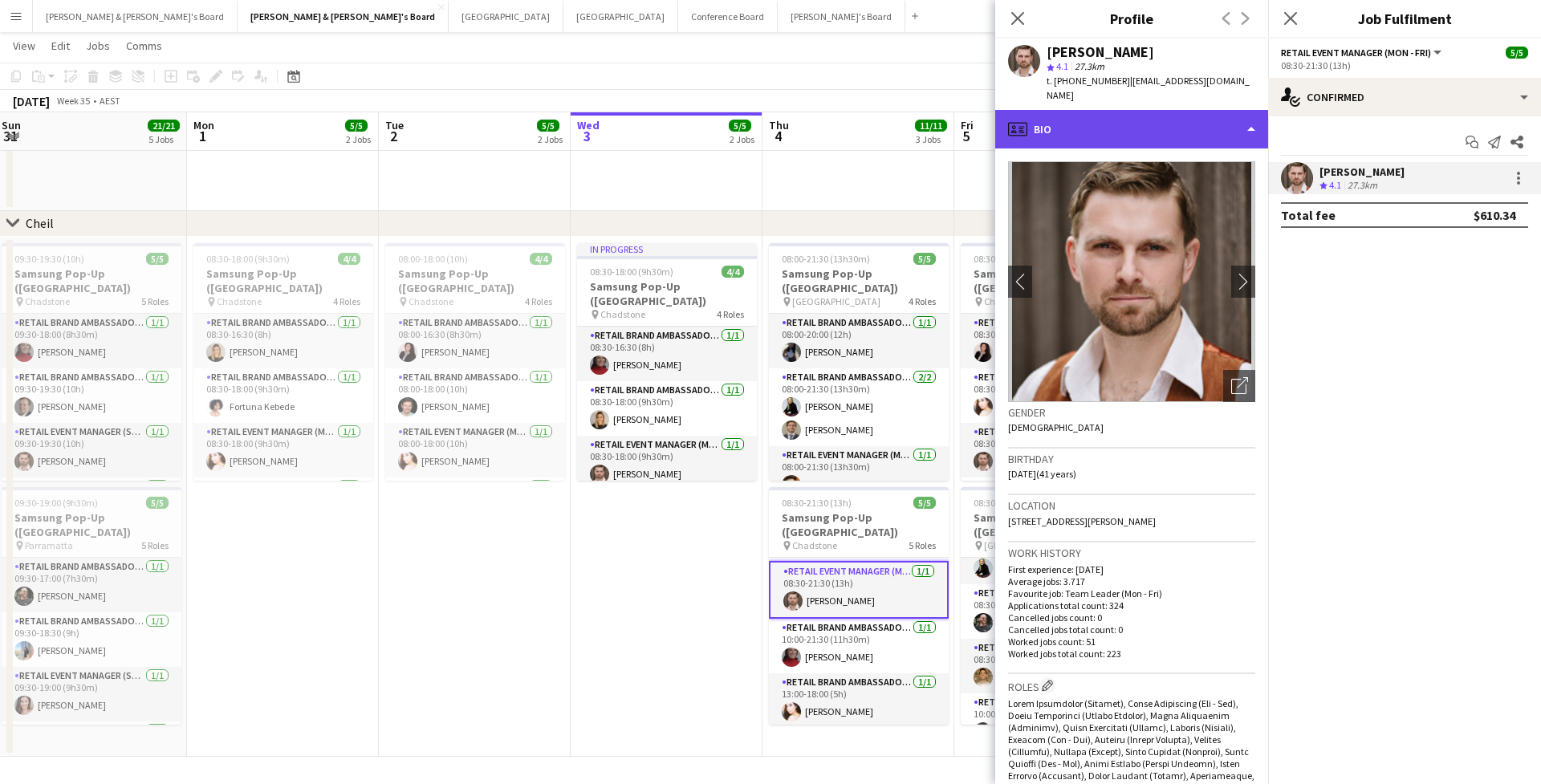
click at [1132, 124] on div "profile Bio" at bounding box center [1131, 129] width 273 height 38
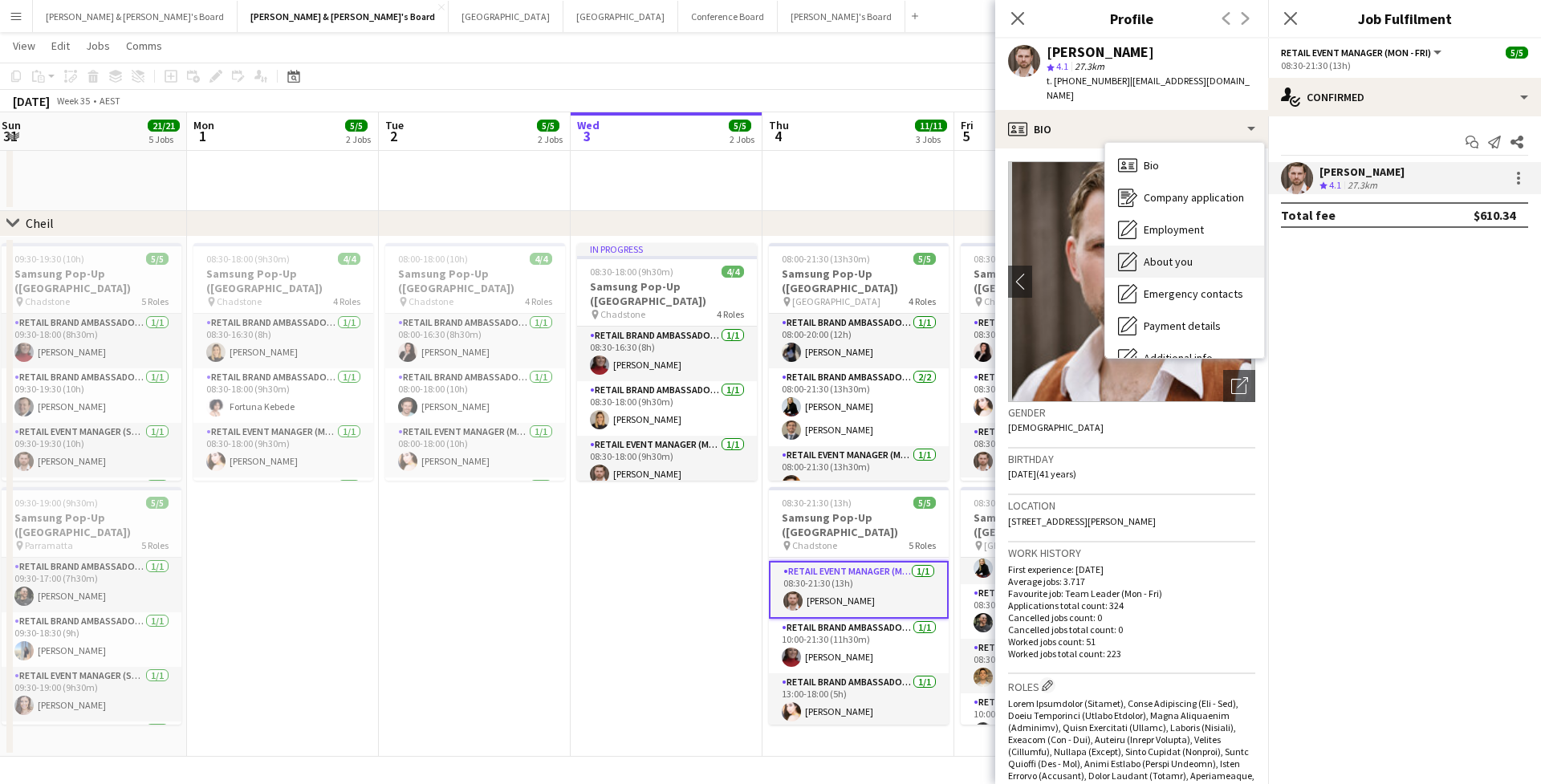
click at [1173, 256] on div "About you About you" at bounding box center [1184, 261] width 159 height 32
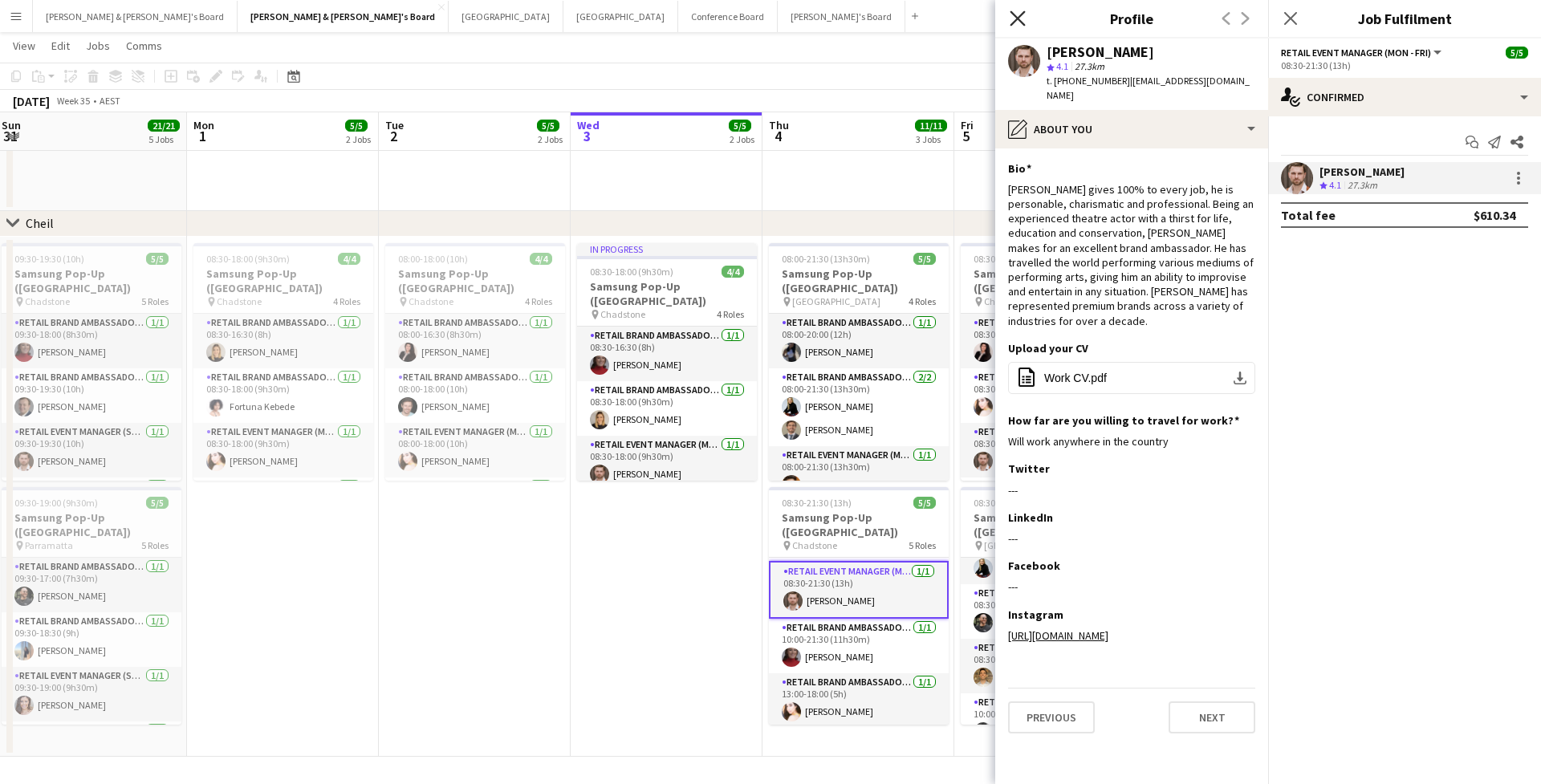
click at [1021, 19] on icon "Close pop-in" at bounding box center [1017, 18] width 16 height 16
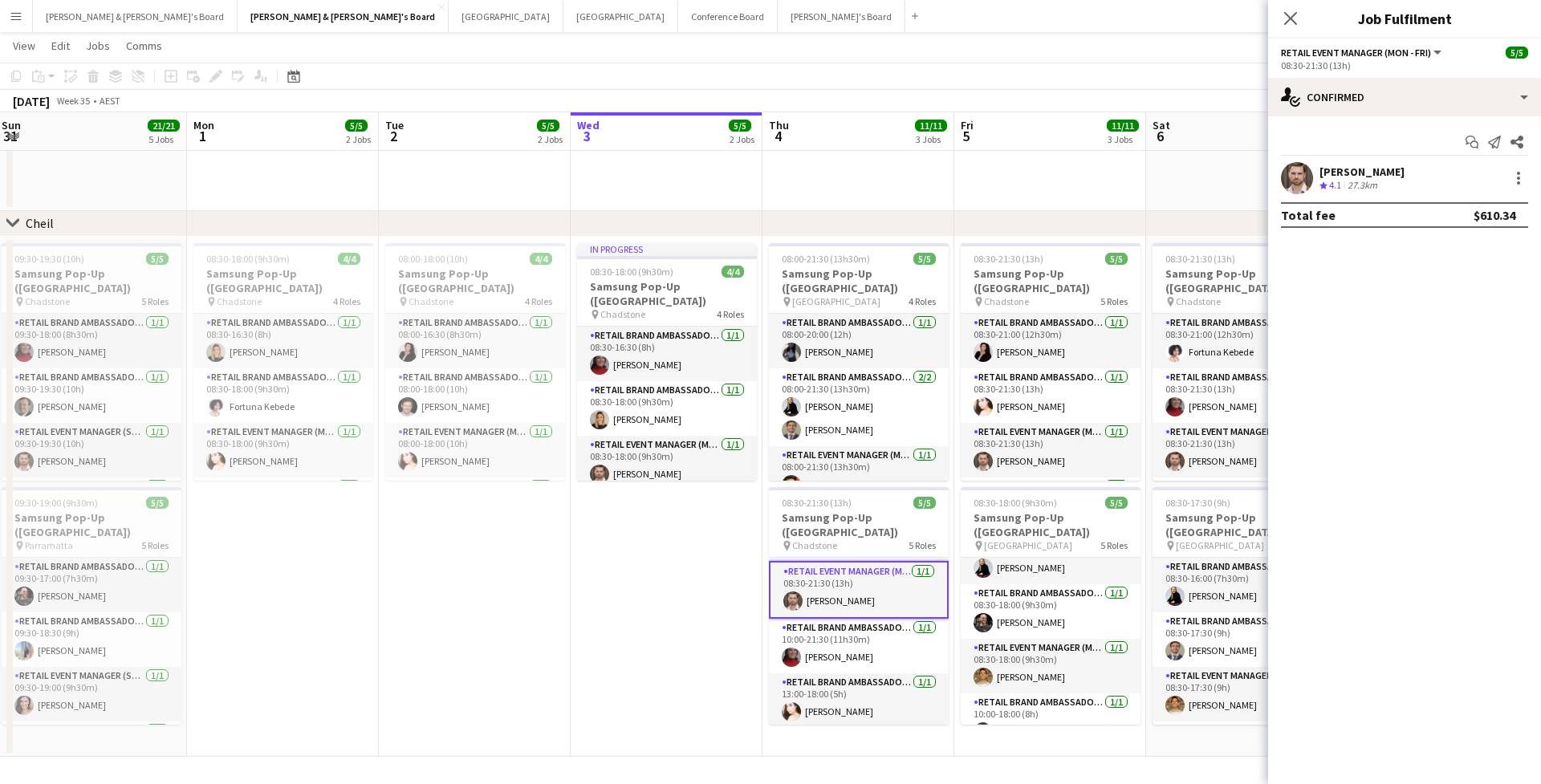
click at [1276, 22] on div "Close pop-in" at bounding box center [1291, 18] width 45 height 37
click at [1285, 17] on icon "Close pop-in" at bounding box center [1291, 18] width 16 height 16
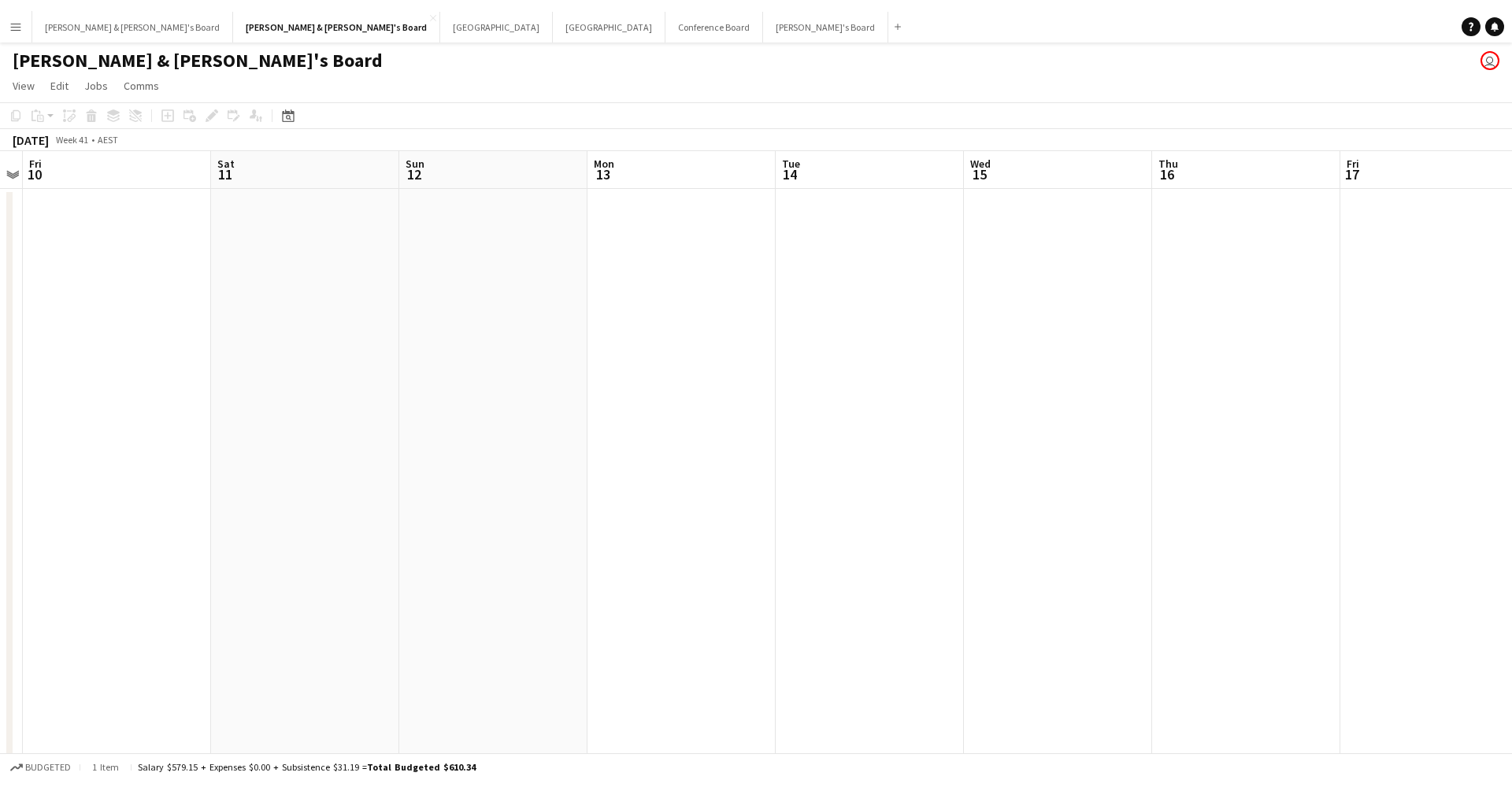
scroll to position [0, 770]
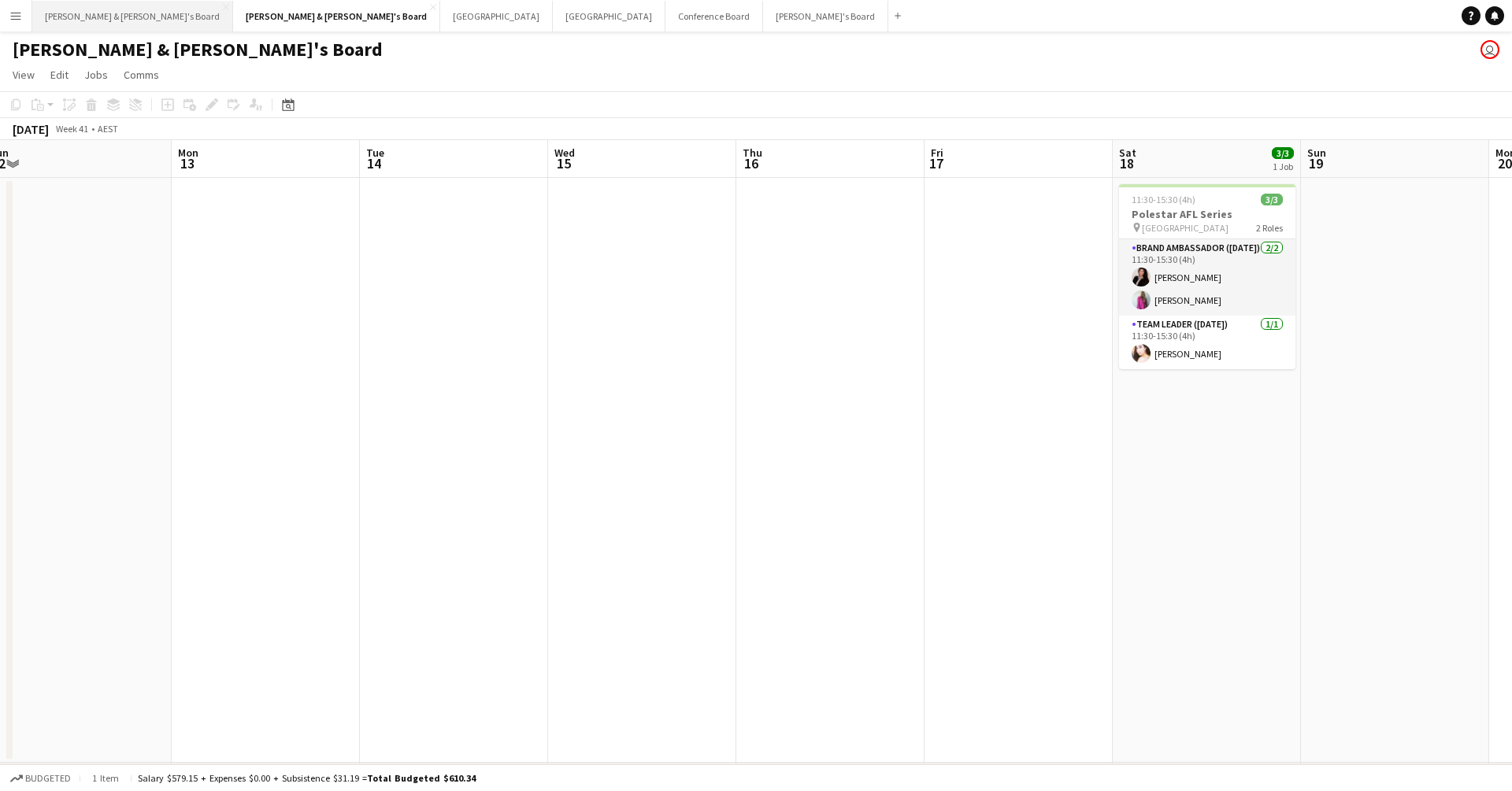
click at [61, 12] on button "[PERSON_NAME] & [PERSON_NAME]'s Board Close" at bounding box center [132, 16] width 201 height 31
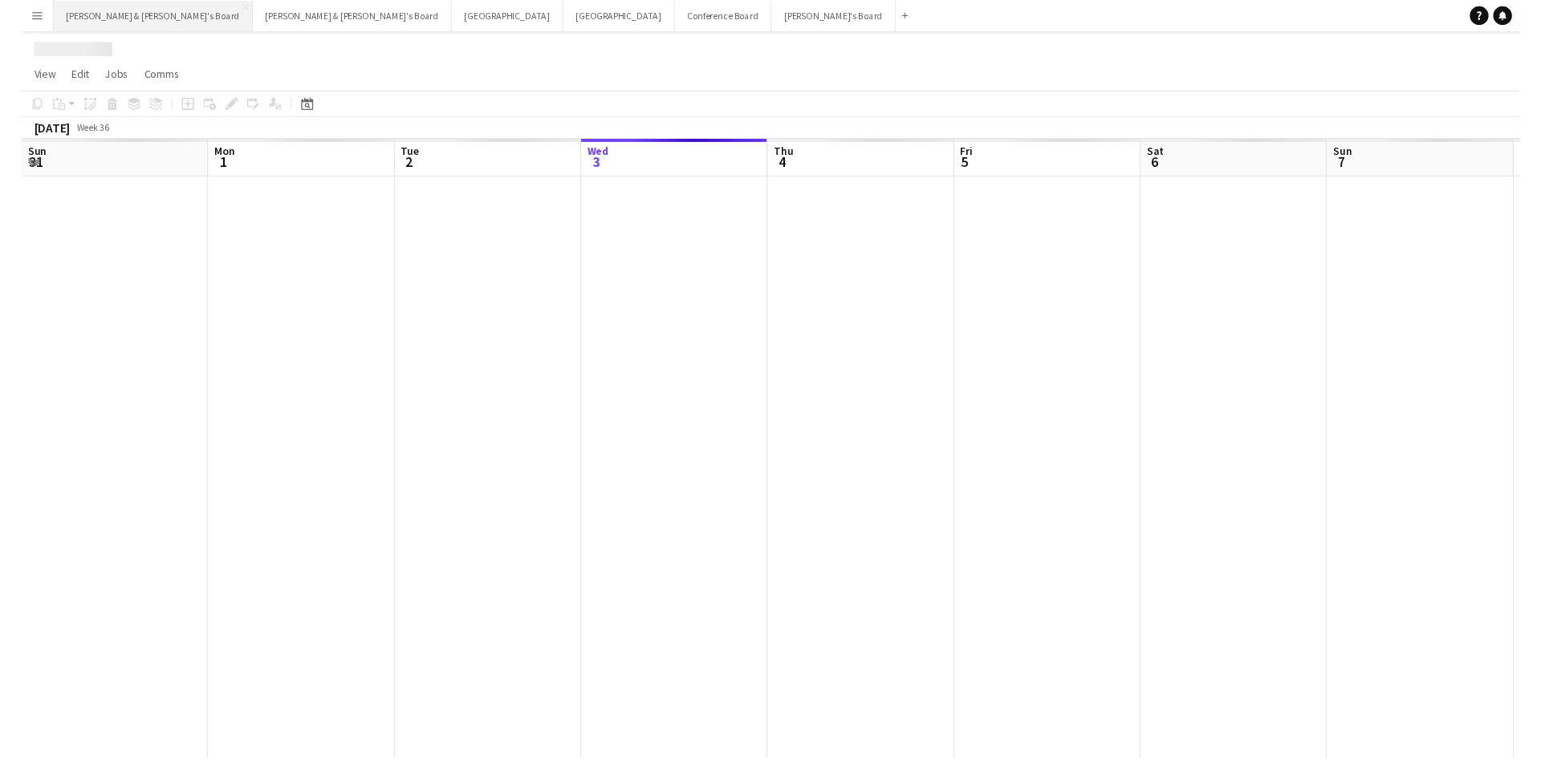
scroll to position [0, 384]
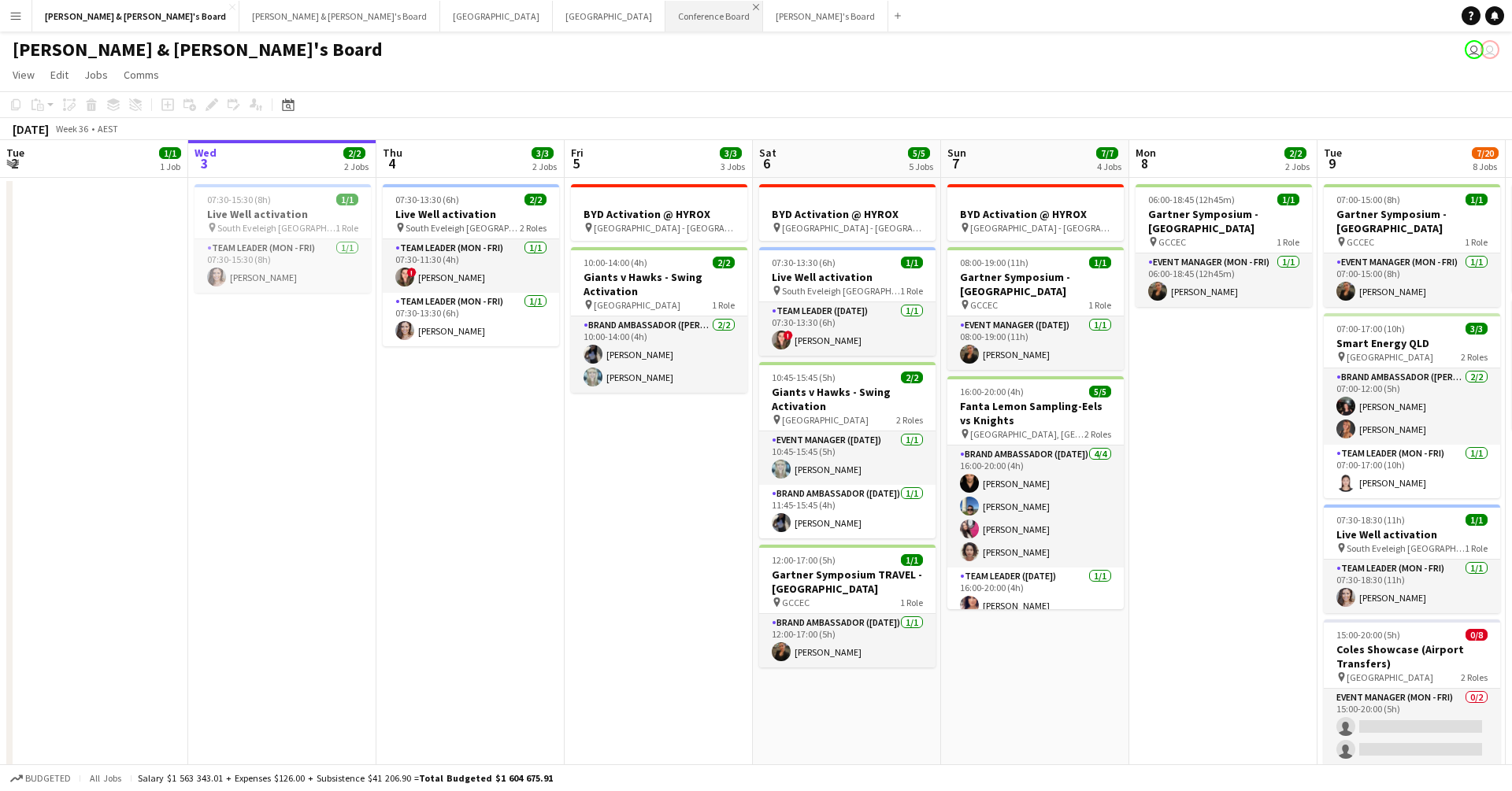
click at [753, 7] on app-icon "Close" at bounding box center [755, 7] width 6 height 6
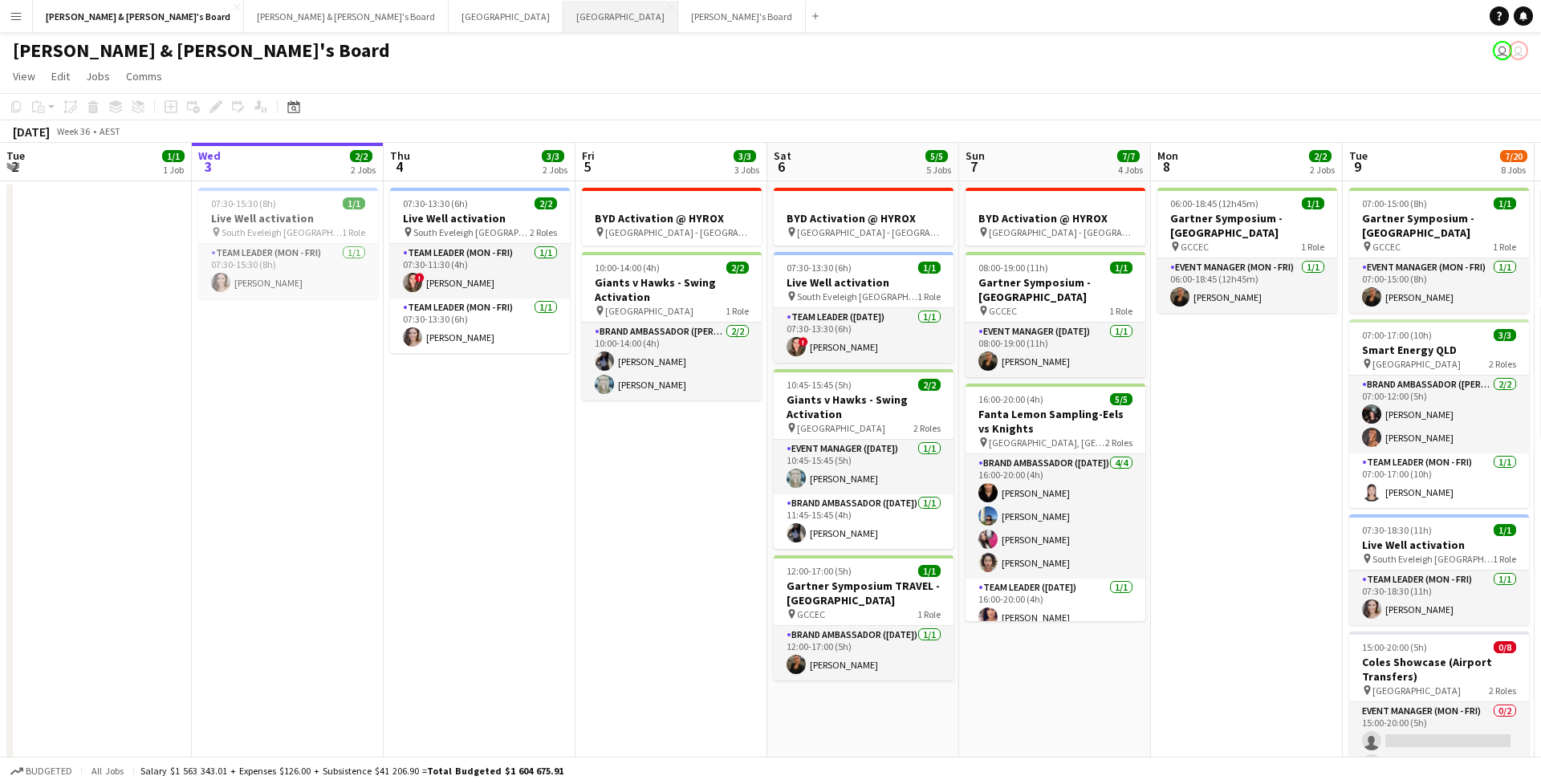
click at [564, 23] on button "Sydney Close" at bounding box center [621, 17] width 115 height 31
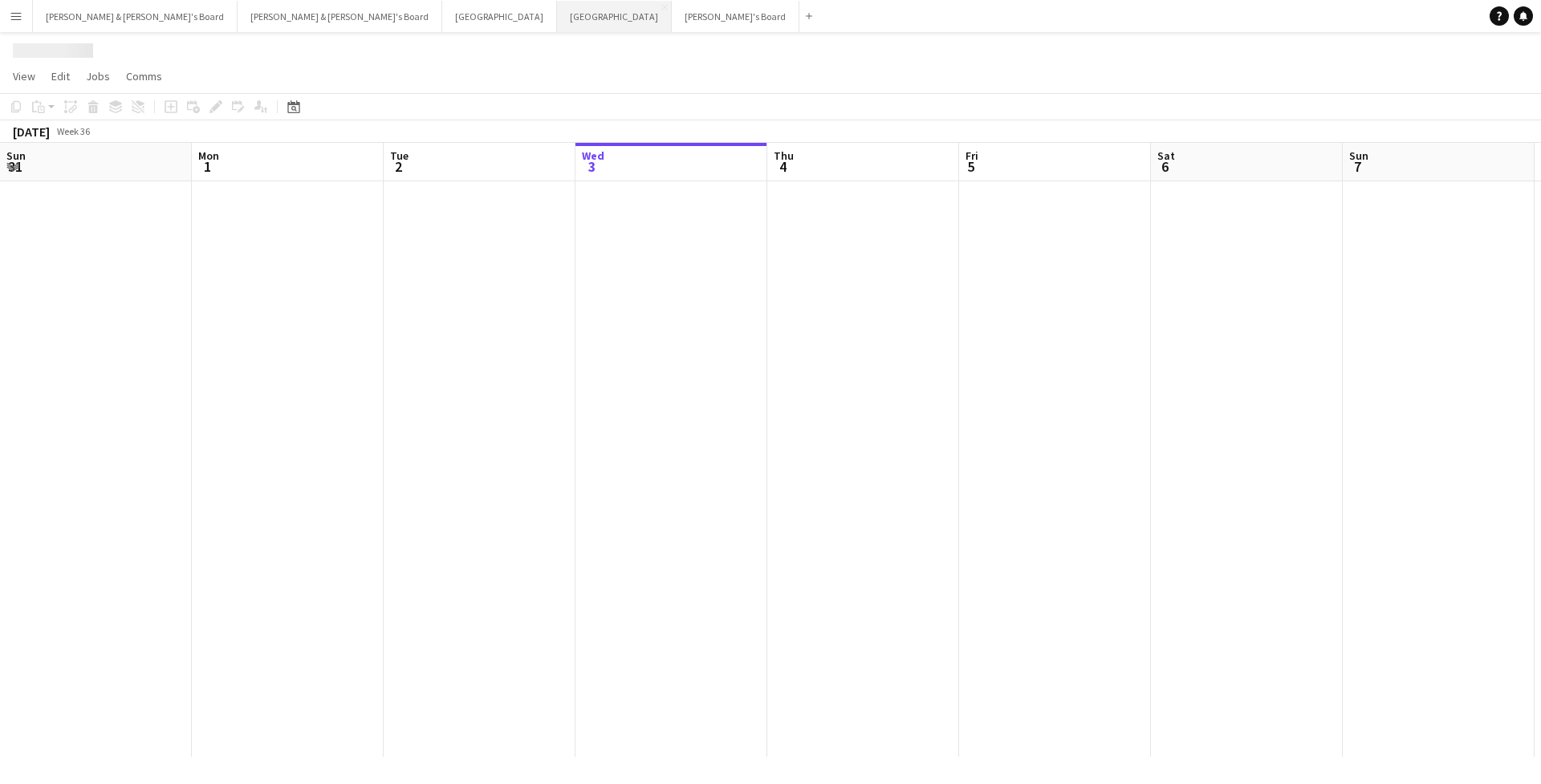
scroll to position [0, 384]
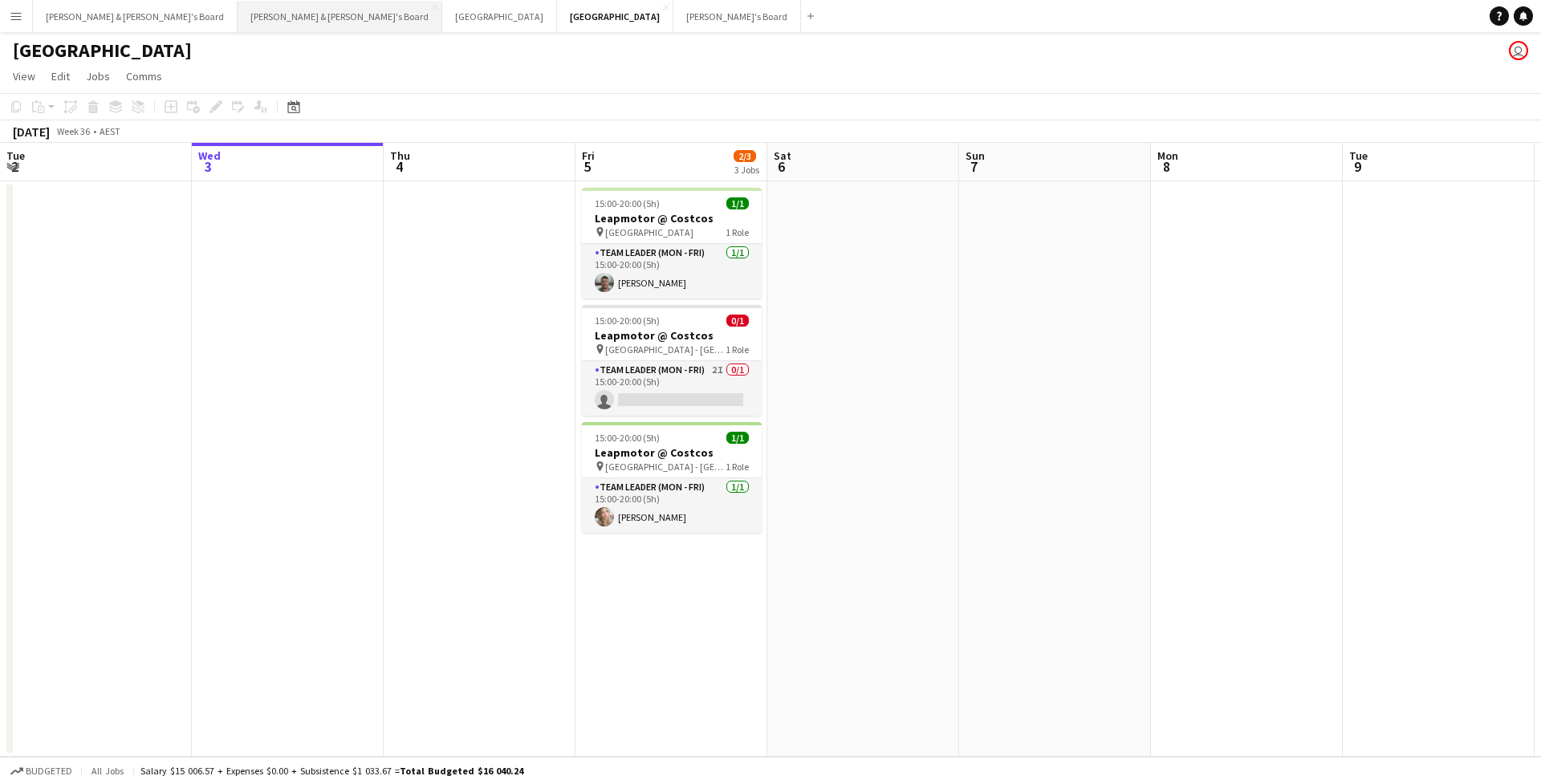
click at [237, 23] on button "[PERSON_NAME] & [PERSON_NAME]'s Board Close" at bounding box center [339, 17] width 204 height 31
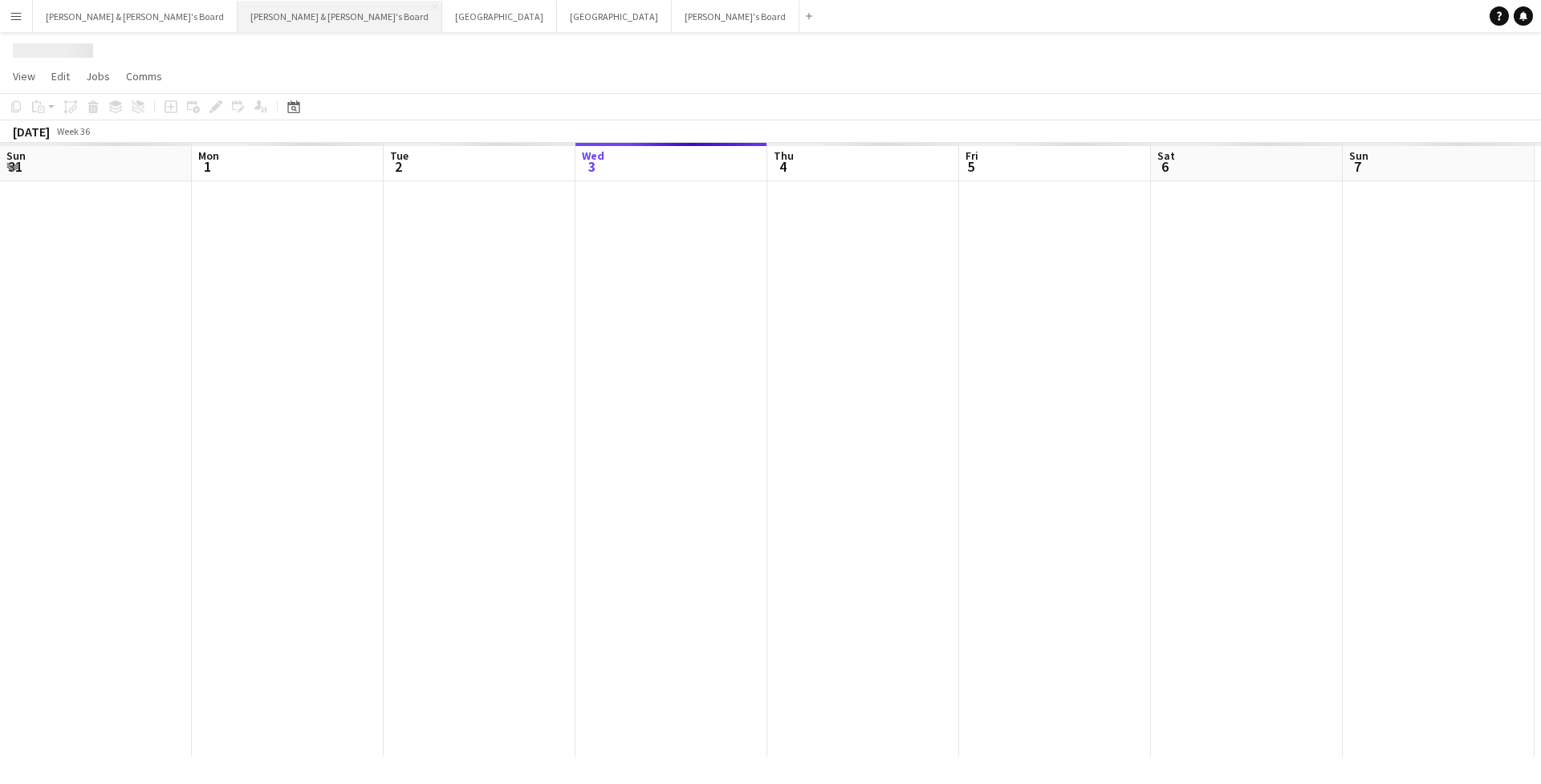
scroll to position [0, 384]
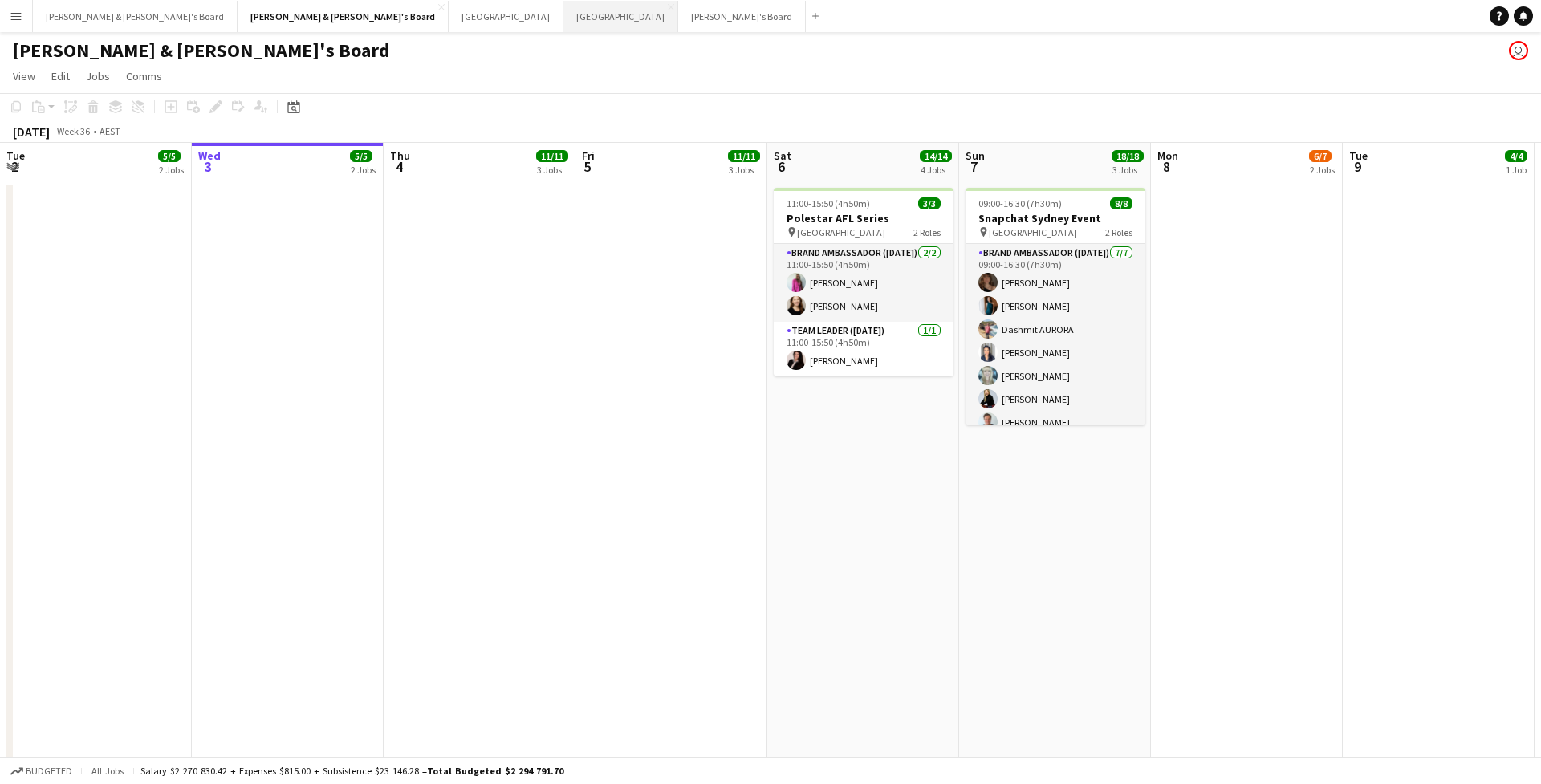
click at [564, 20] on button "Sydney Close" at bounding box center [621, 17] width 115 height 31
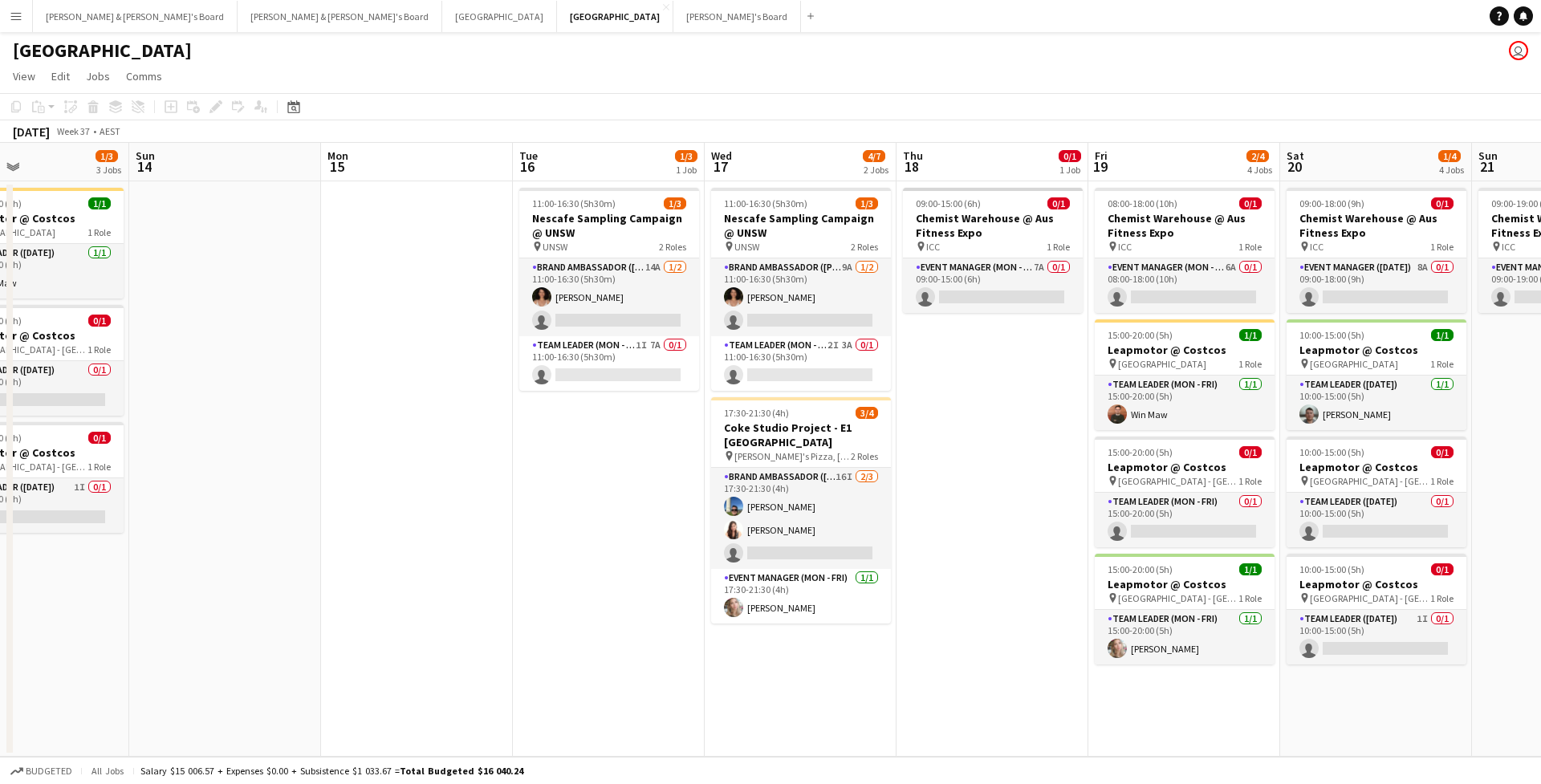
scroll to position [0, 650]
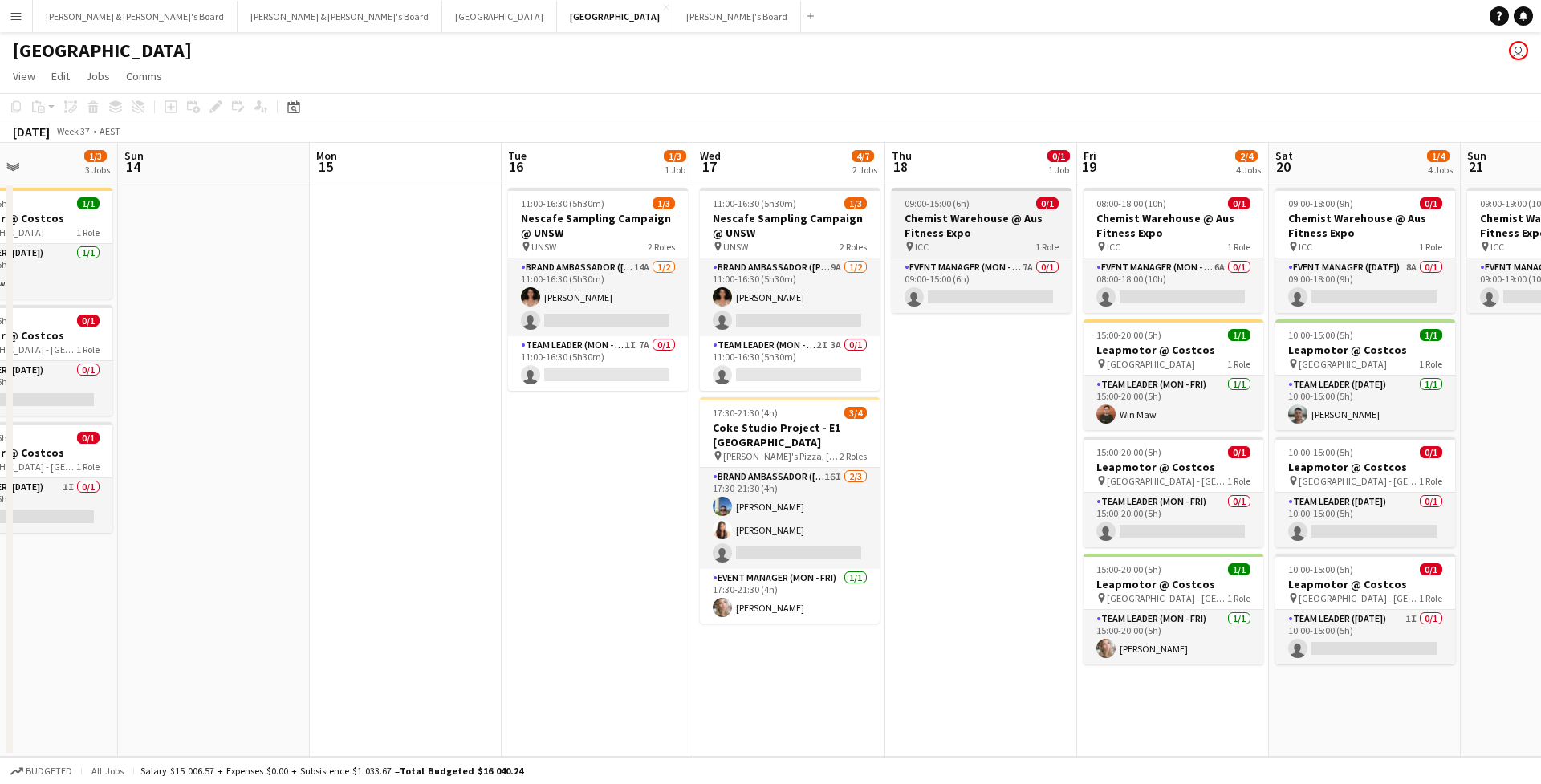
click at [938, 197] on span "09:00-15:00 (6h)" at bounding box center [937, 203] width 65 height 12
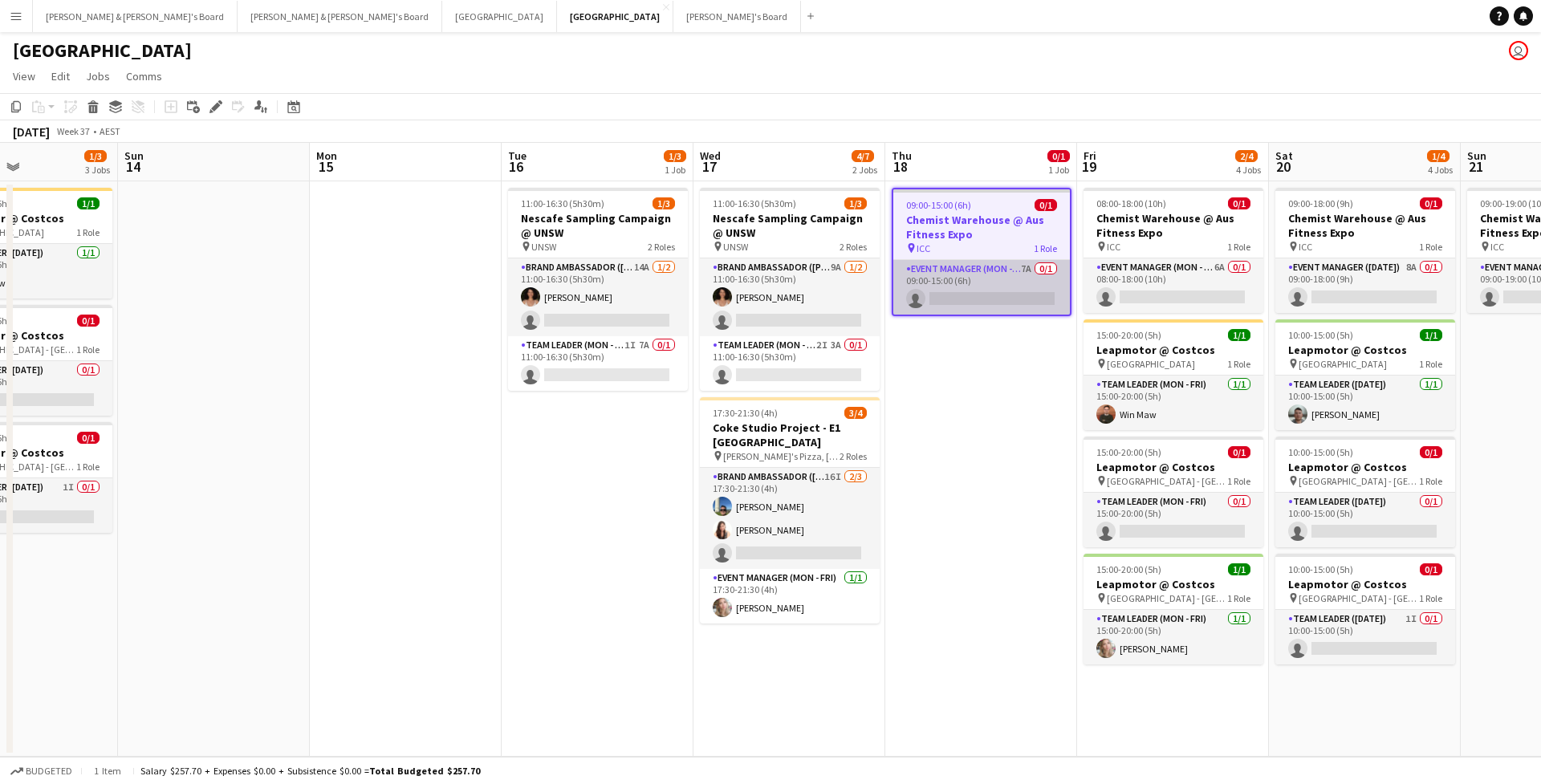
click at [974, 301] on app-card-role "Event Manager (Mon - Fri) 7A 0/1 09:00-15:00 (6h) single-neutral-actions" at bounding box center [981, 287] width 177 height 55
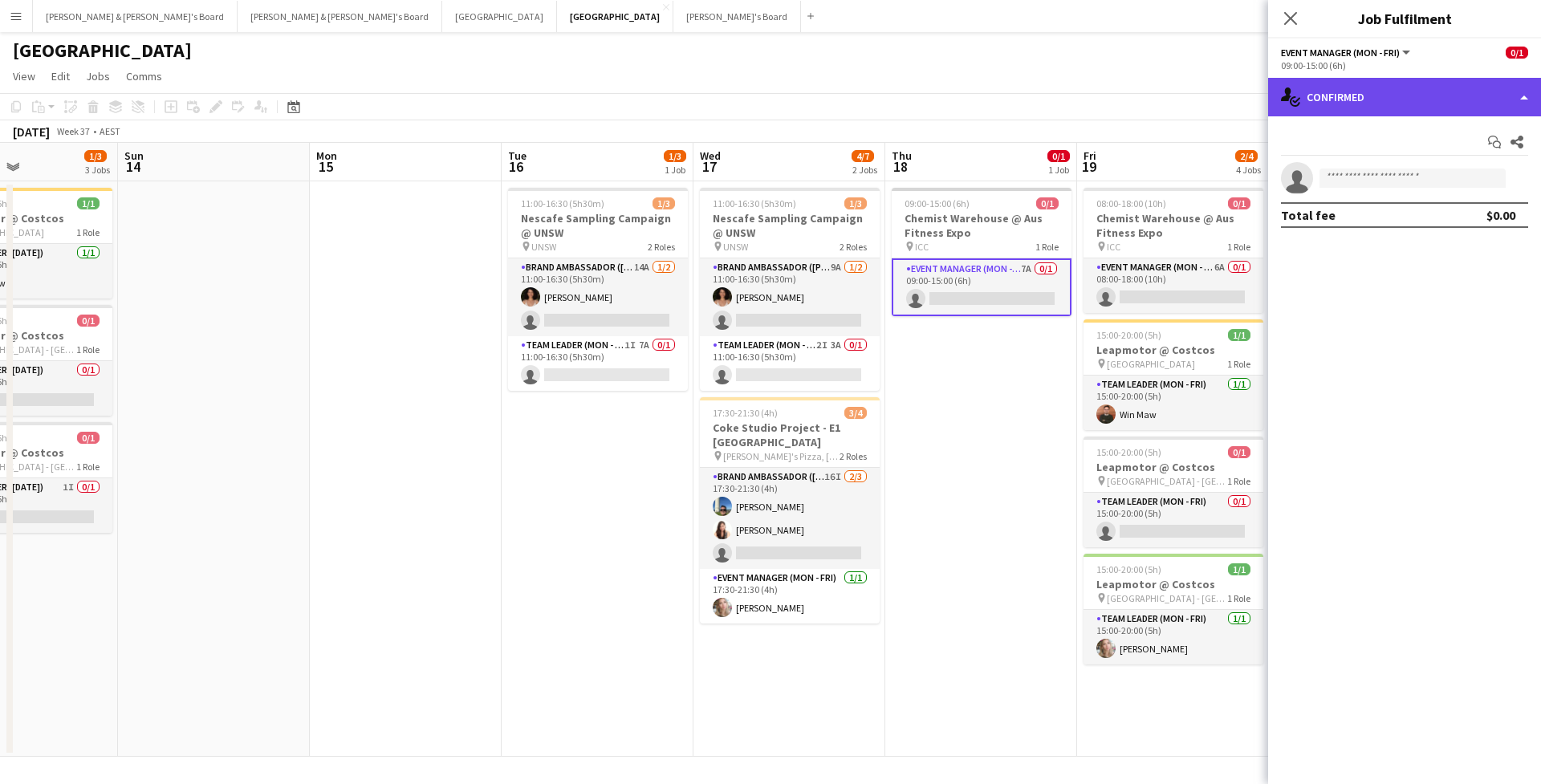
click at [1424, 89] on div "single-neutral-actions-check-2 Confirmed" at bounding box center [1404, 97] width 273 height 38
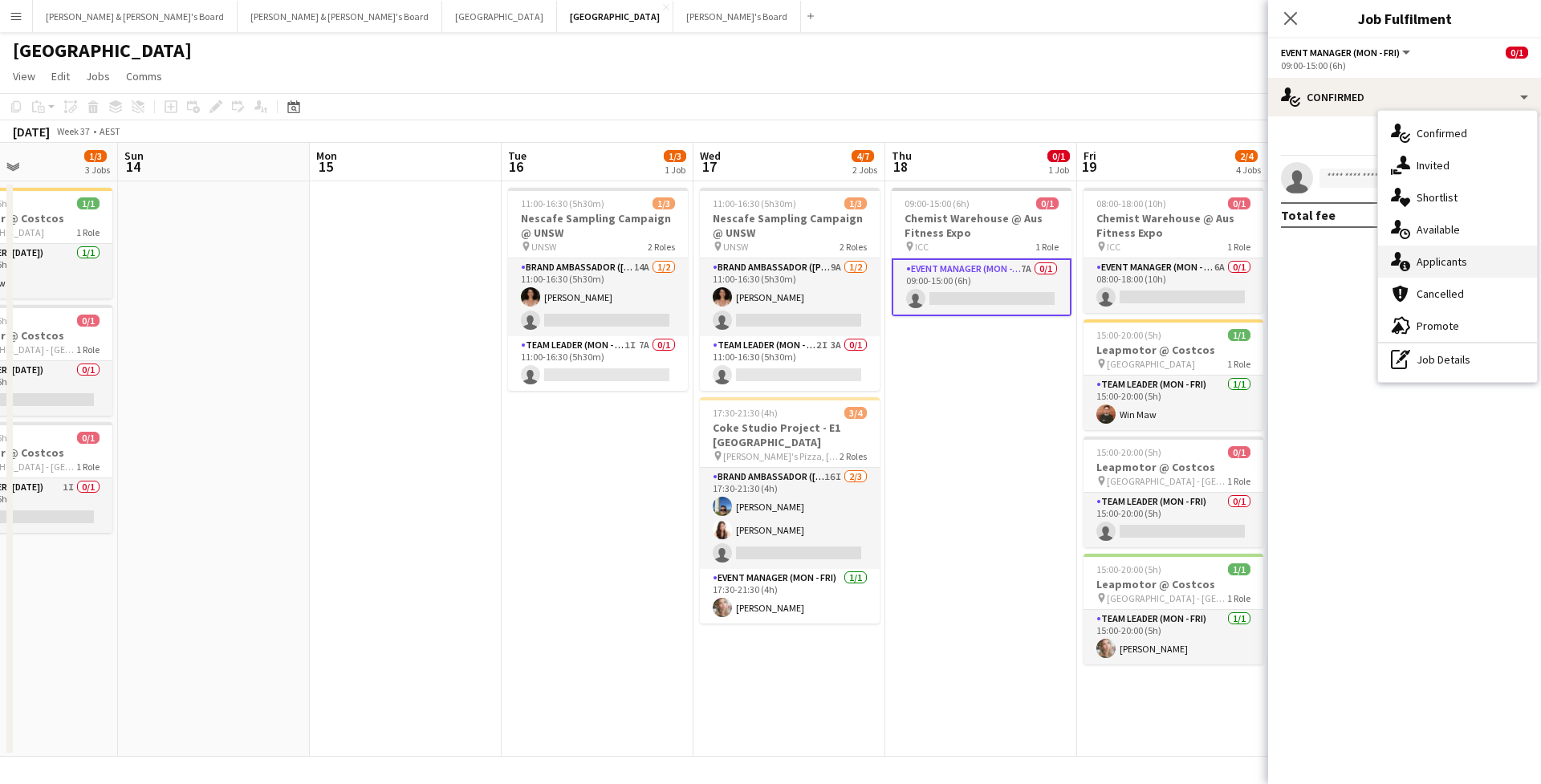
click at [1464, 272] on div "single-neutral-actions-information Applicants" at bounding box center [1458, 261] width 159 height 32
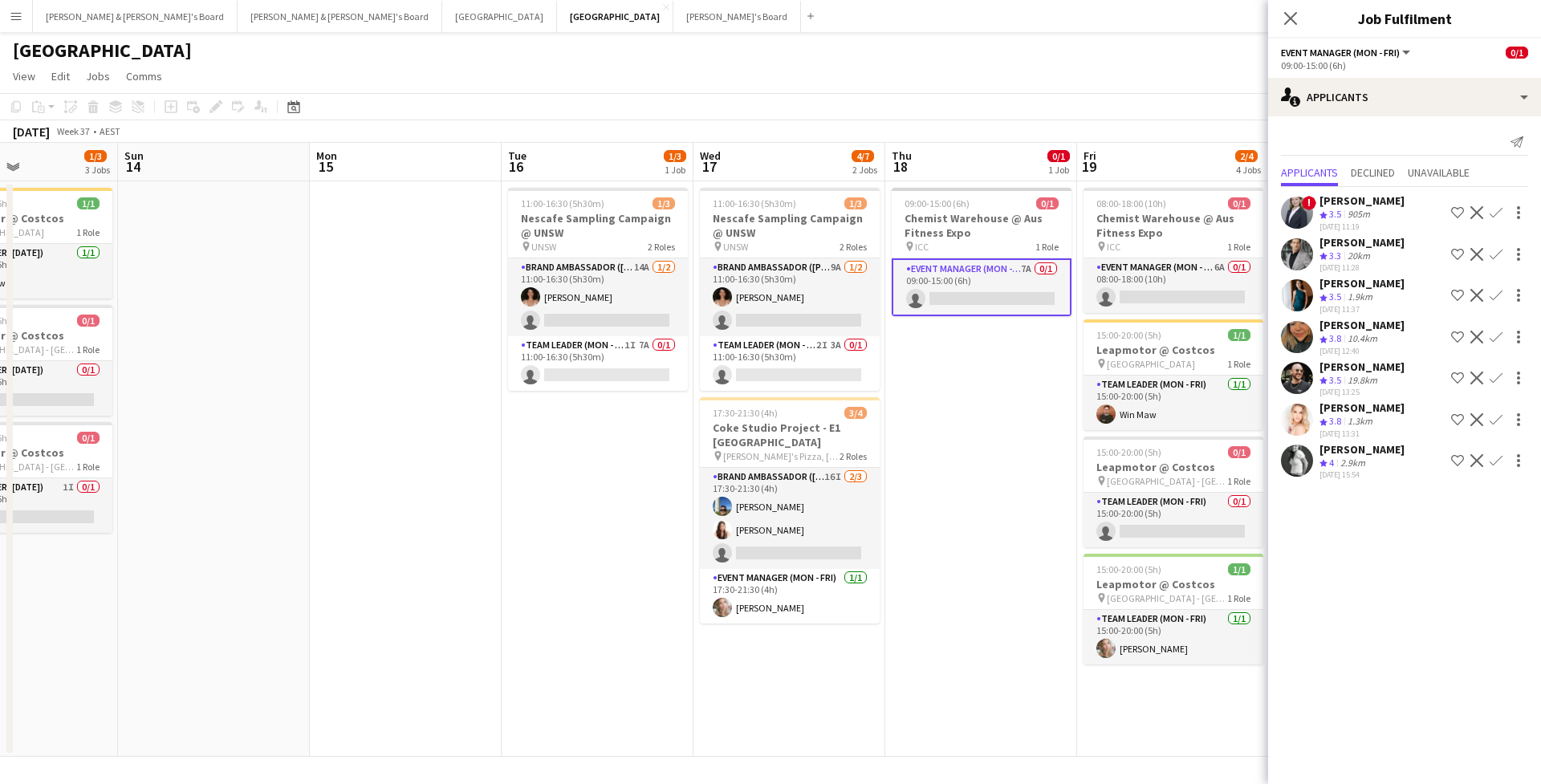
click at [1299, 221] on app-user-avatar at bounding box center [1297, 212] width 32 height 32
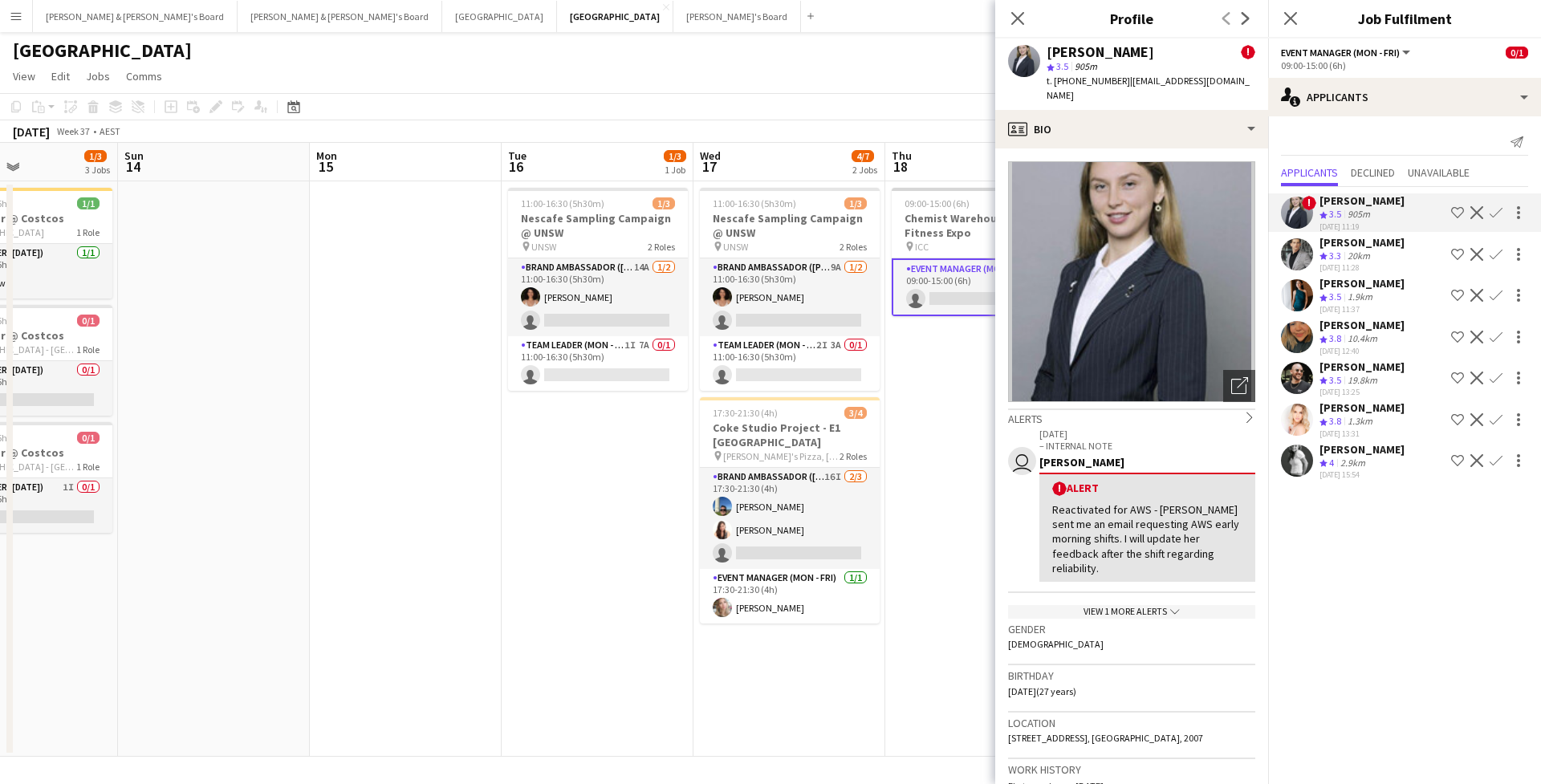
click at [1278, 12] on div "Close pop-in" at bounding box center [1291, 18] width 45 height 37
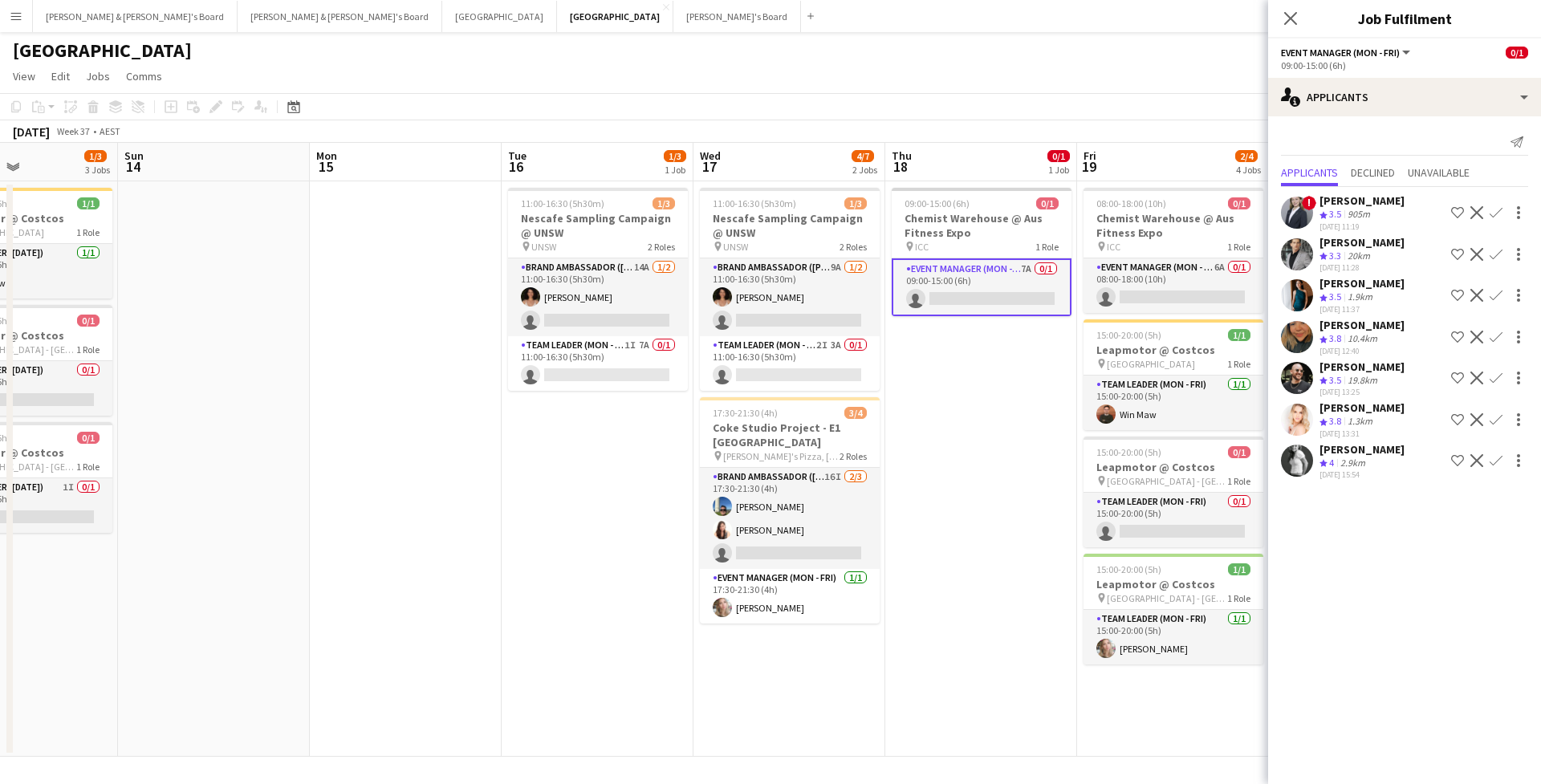
click at [1304, 270] on app-user-avatar at bounding box center [1297, 254] width 32 height 32
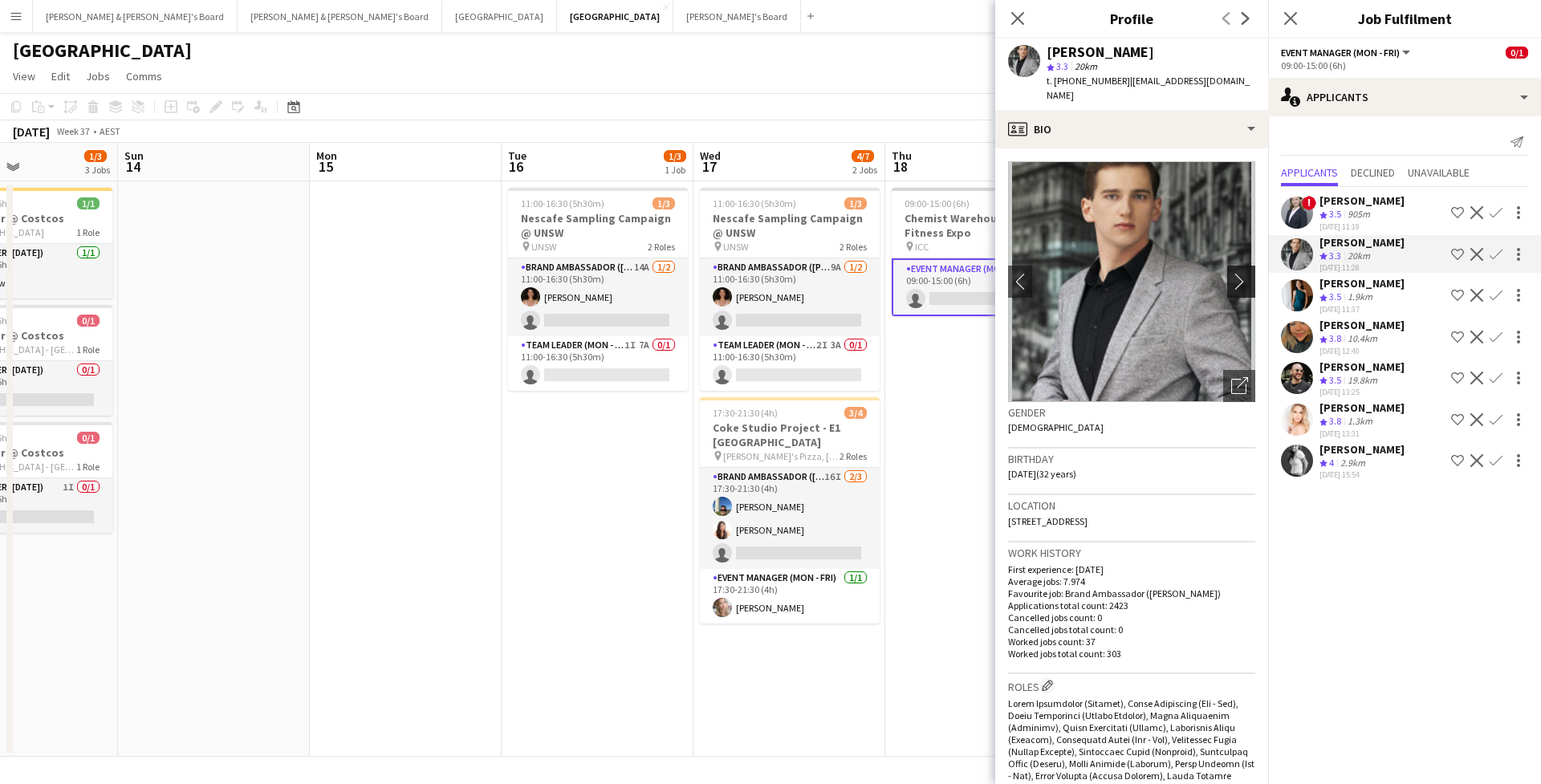
click at [1247, 273] on app-icon "chevron-right" at bounding box center [1244, 281] width 25 height 17
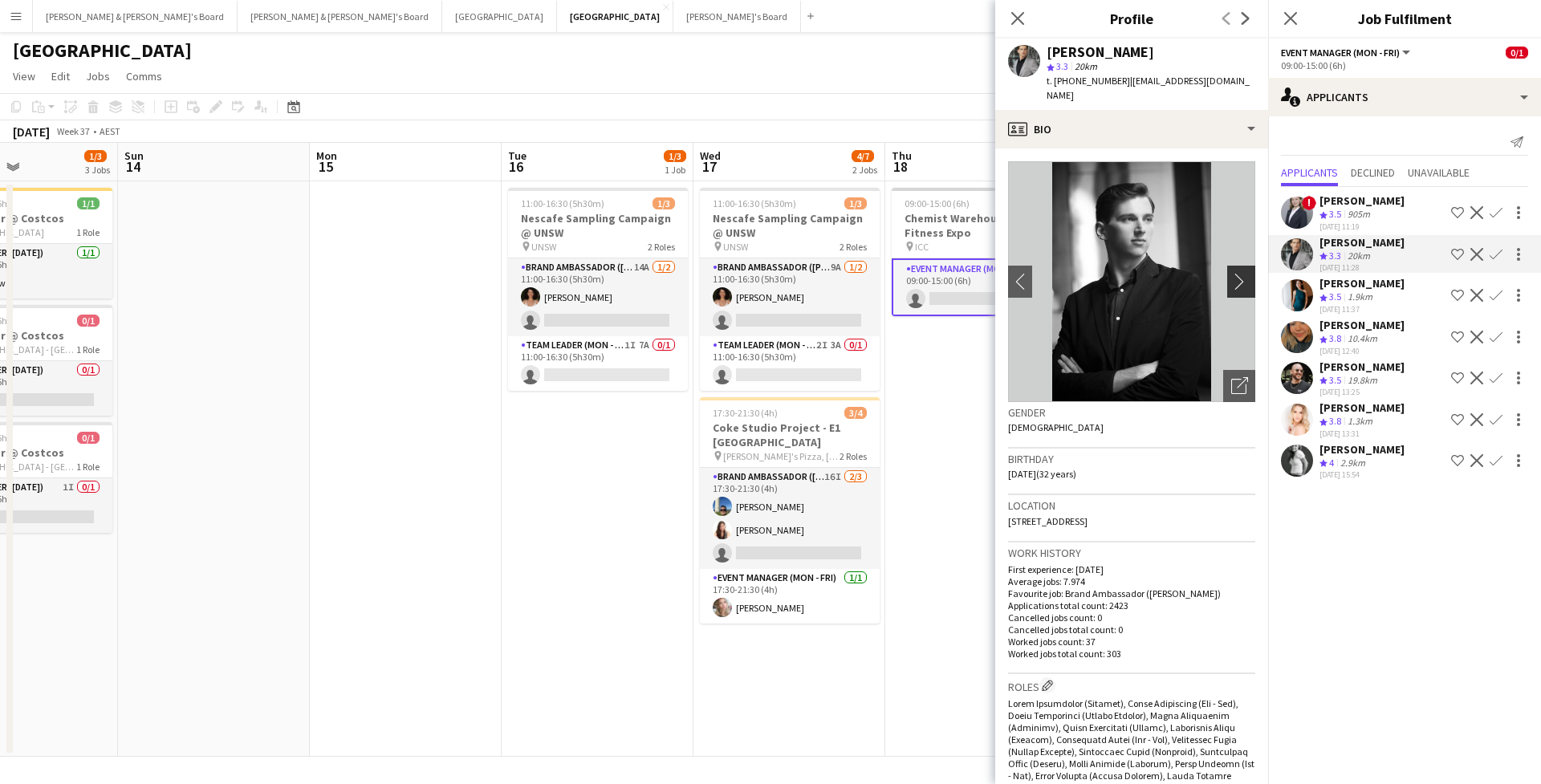
click at [1247, 273] on app-icon "chevron-right" at bounding box center [1244, 281] width 25 height 17
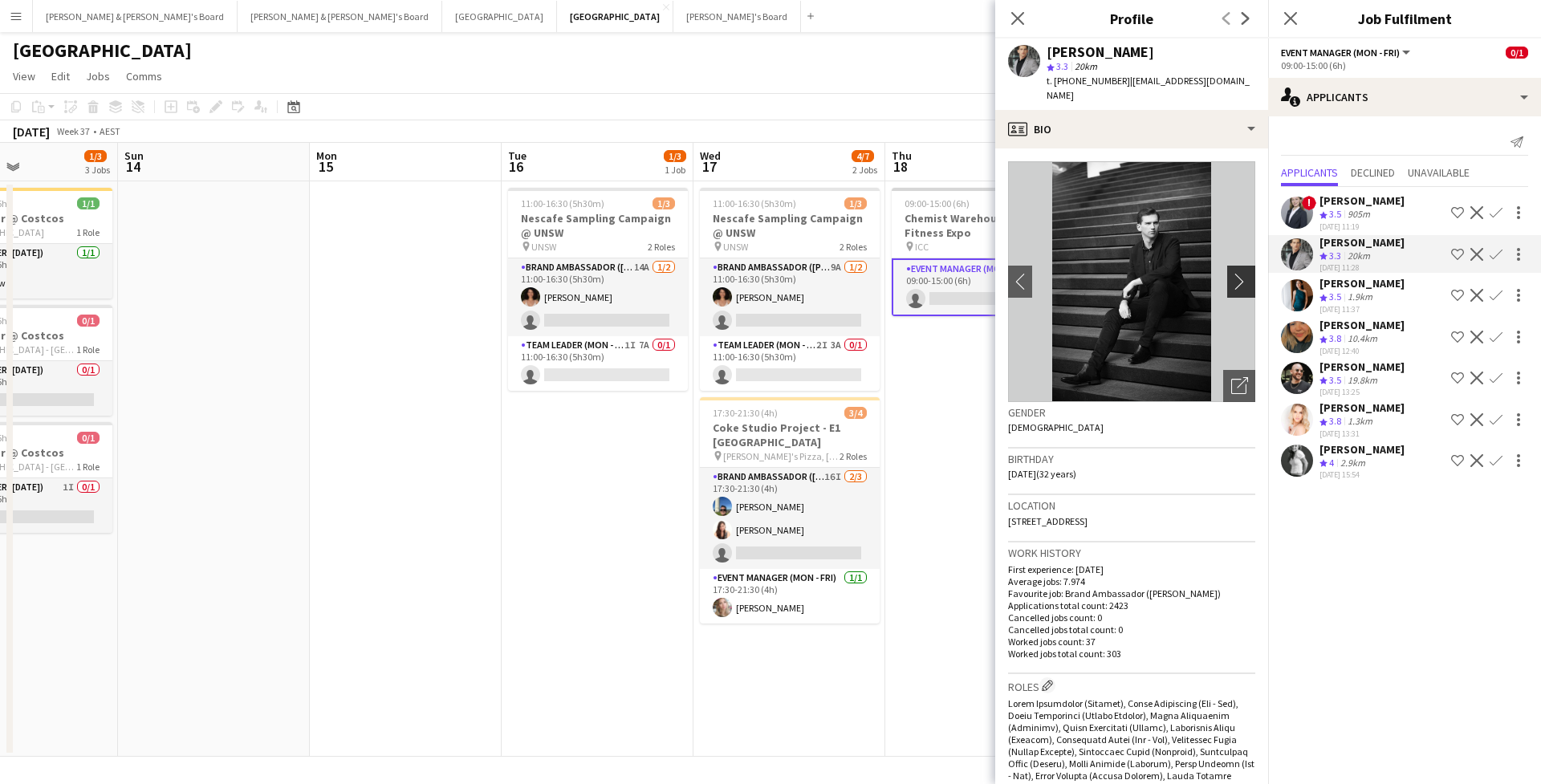
click at [1241, 273] on app-icon "chevron-right" at bounding box center [1244, 281] width 25 height 17
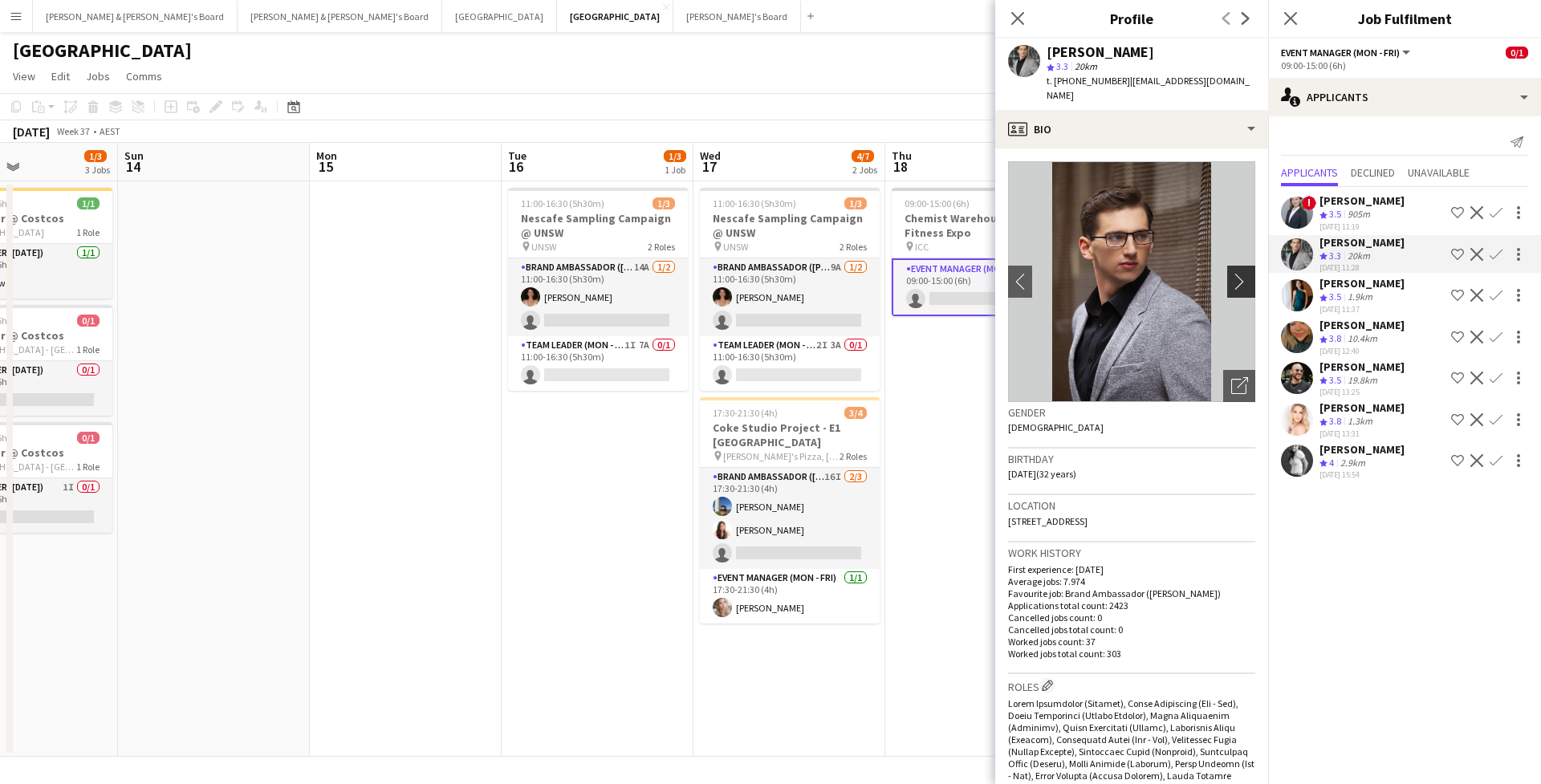
click at [1240, 273] on app-icon "chevron-right" at bounding box center [1244, 281] width 25 height 17
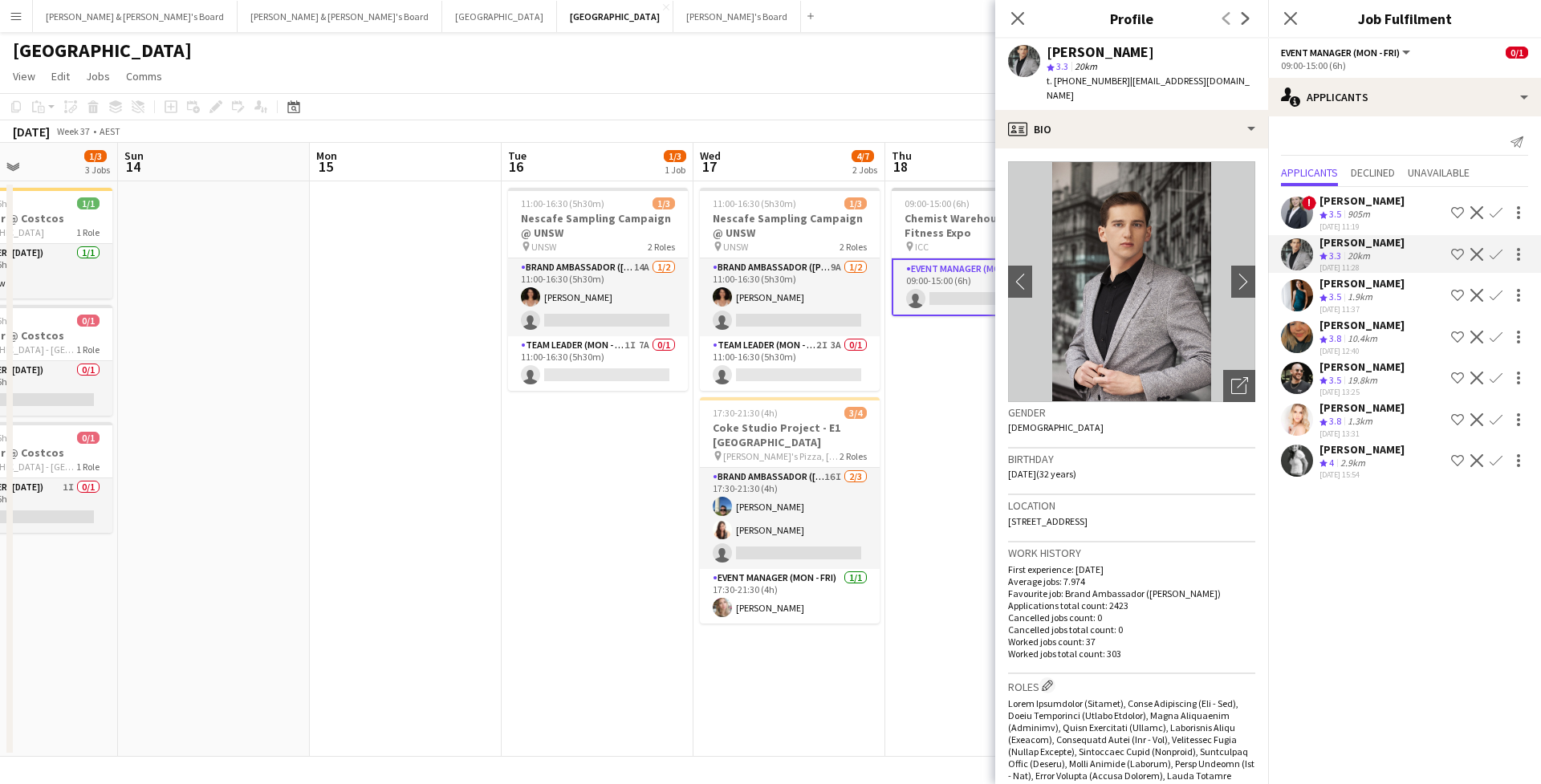
click at [1303, 311] on app-user-avatar at bounding box center [1297, 295] width 32 height 32
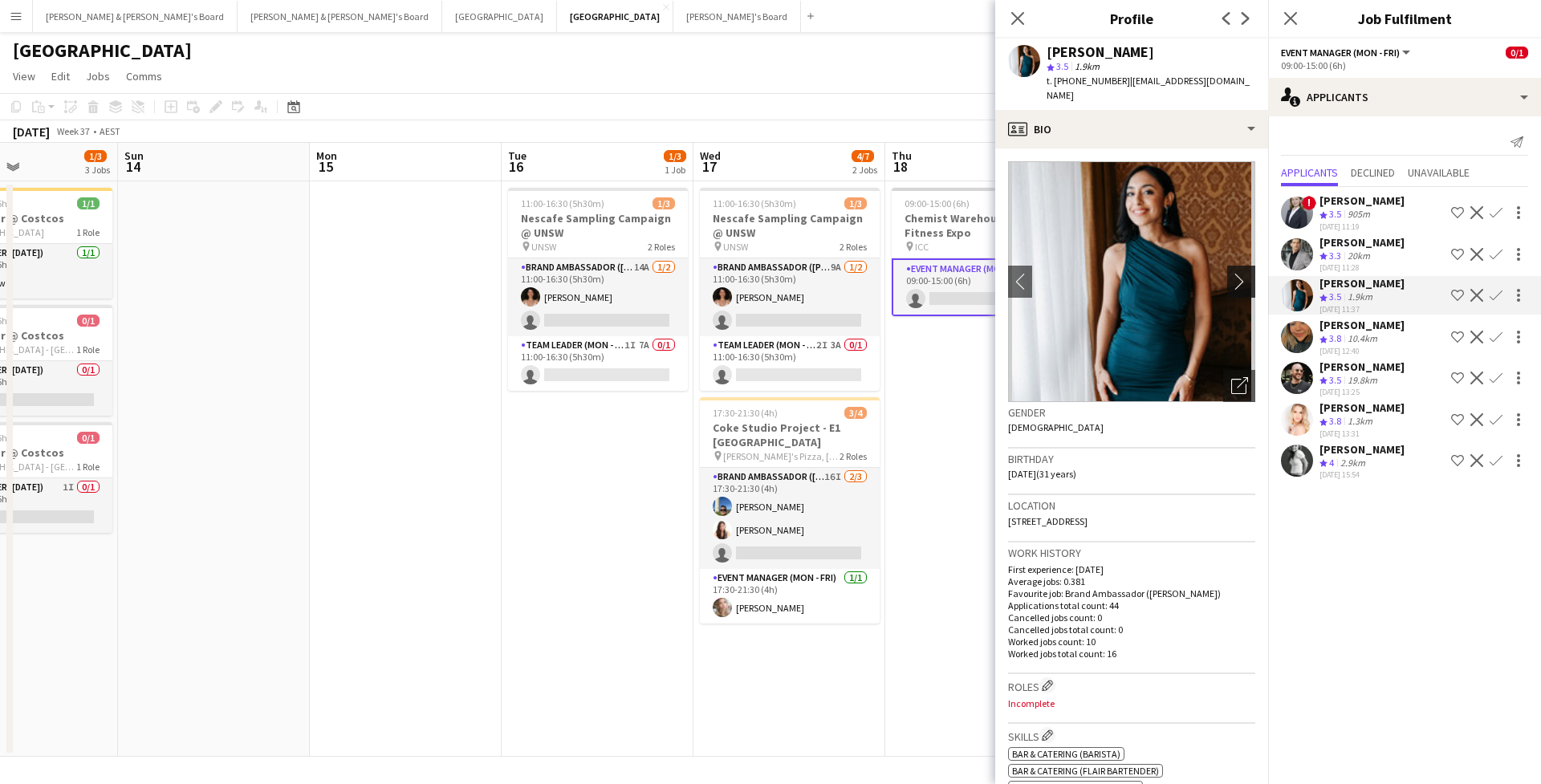
click at [1240, 276] on button "chevron-right" at bounding box center [1243, 281] width 32 height 32
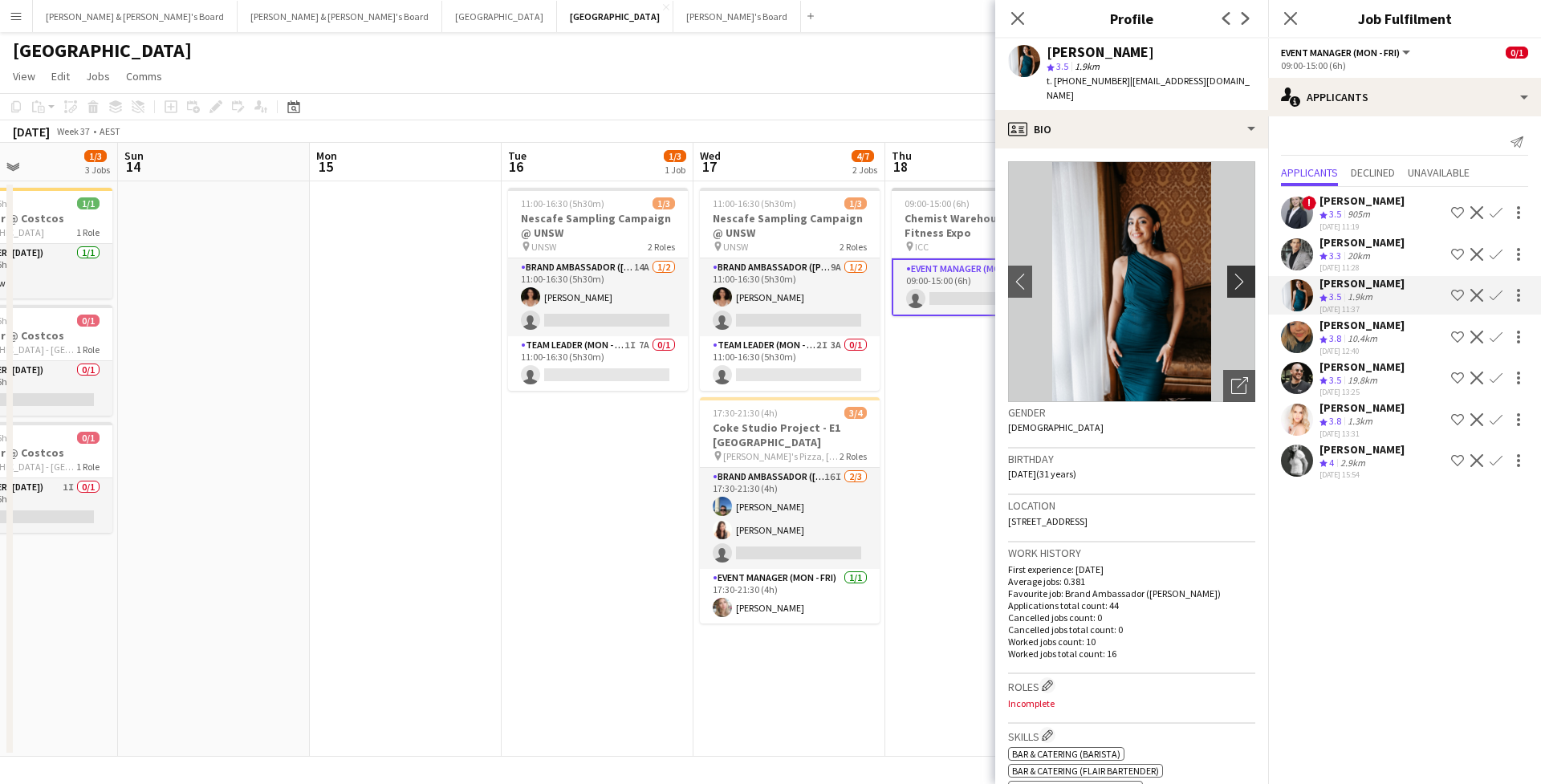
click at [1240, 276] on button "chevron-right" at bounding box center [1243, 281] width 32 height 32
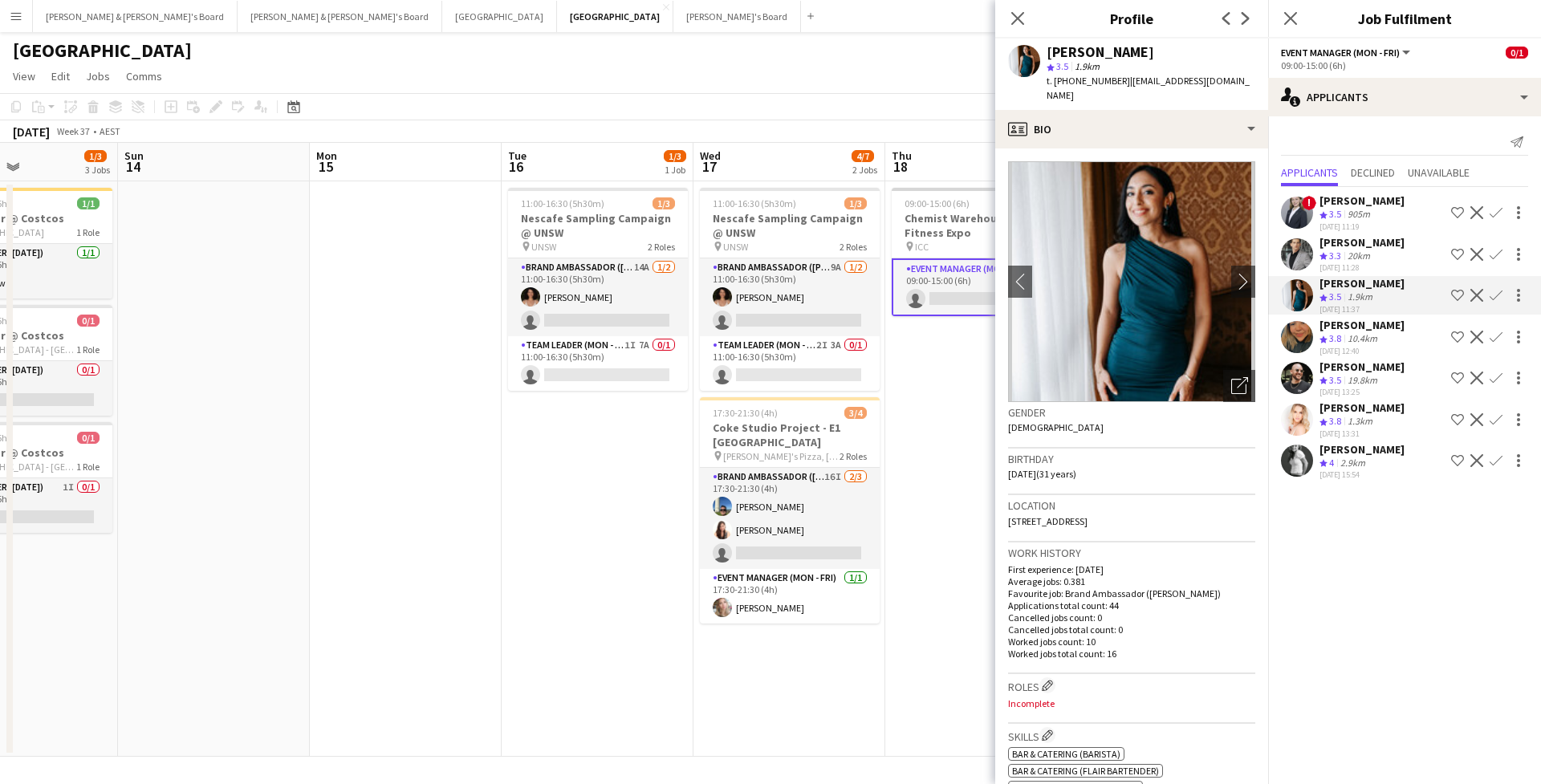
click at [1295, 348] on app-user-avatar at bounding box center [1297, 336] width 32 height 32
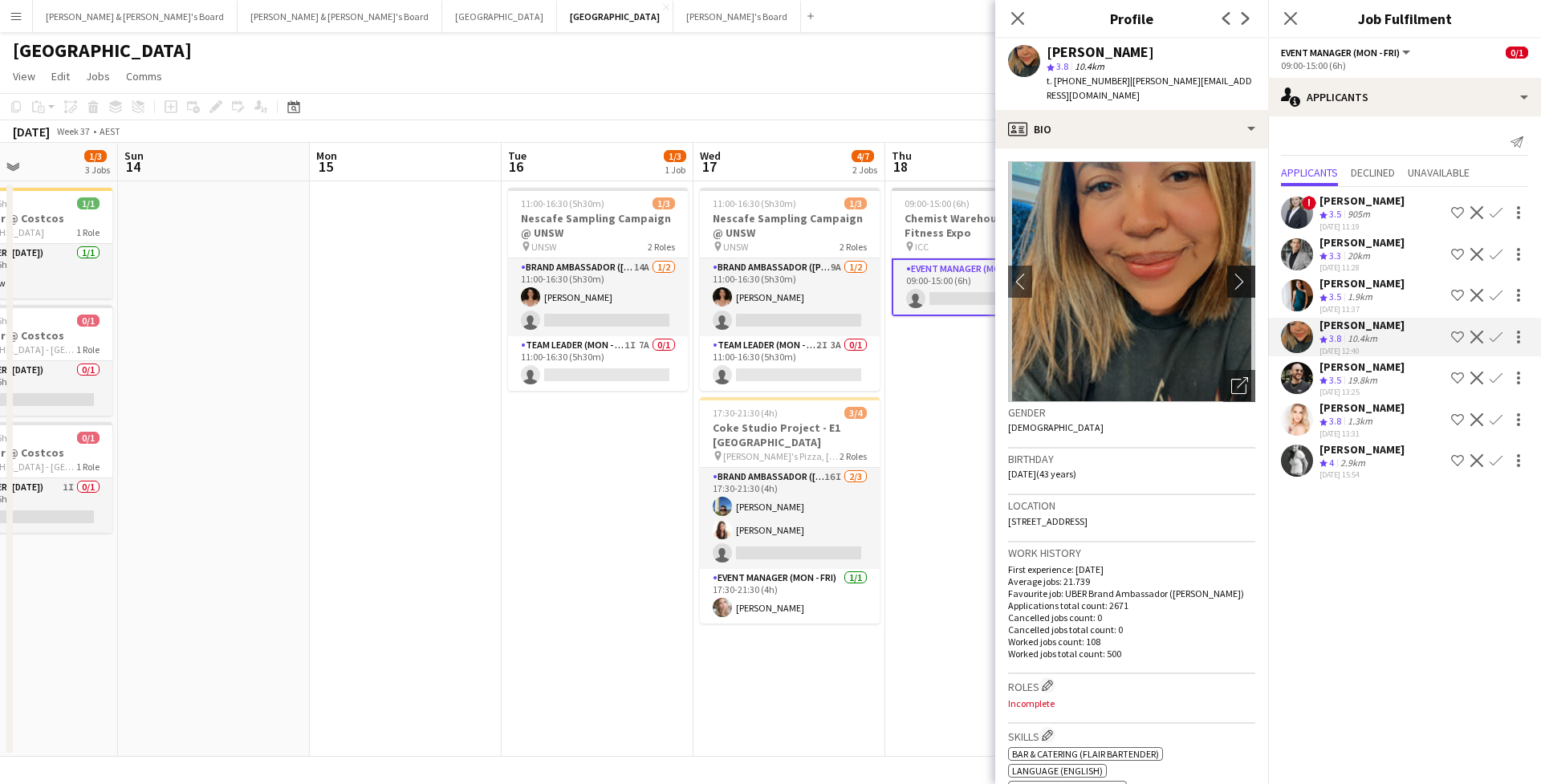
click at [1239, 273] on app-icon "chevron-right" at bounding box center [1244, 281] width 25 height 17
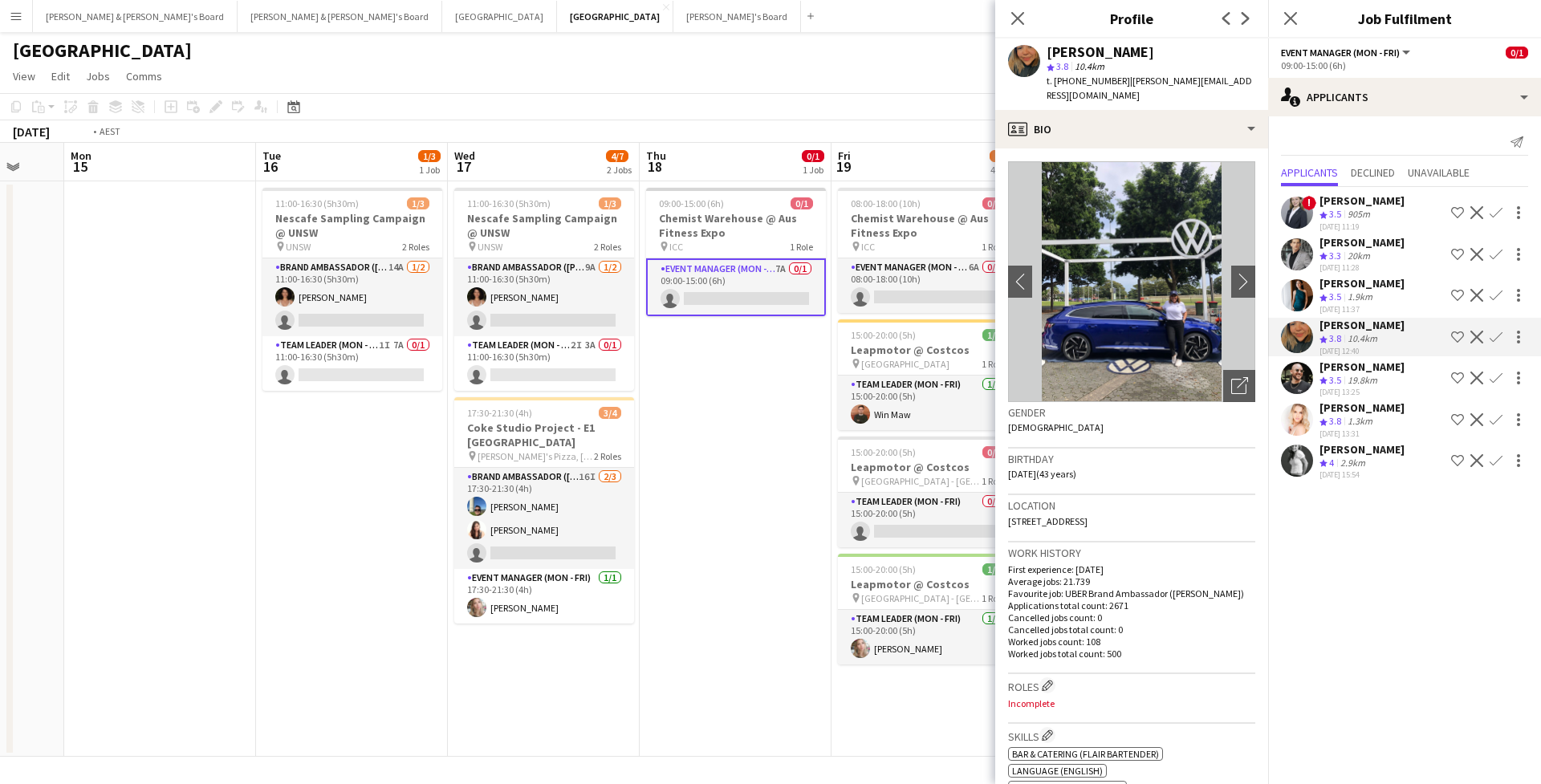
scroll to position [0, 557]
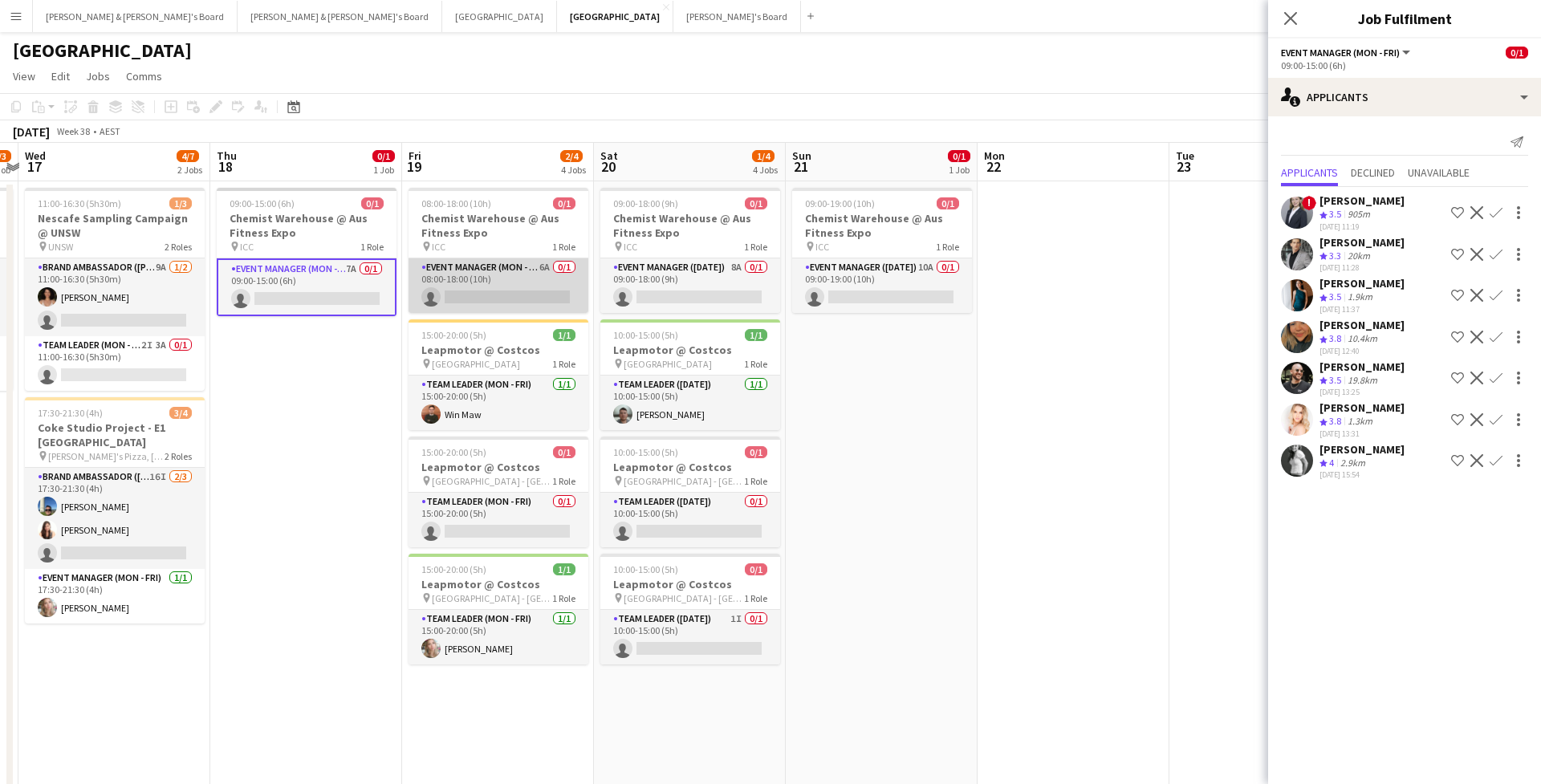
click at [555, 283] on app-card-role "Event Manager (Mon - Fri) 6A 0/1 08:00-18:00 (10h) single-neutral-actions" at bounding box center [498, 285] width 180 height 55
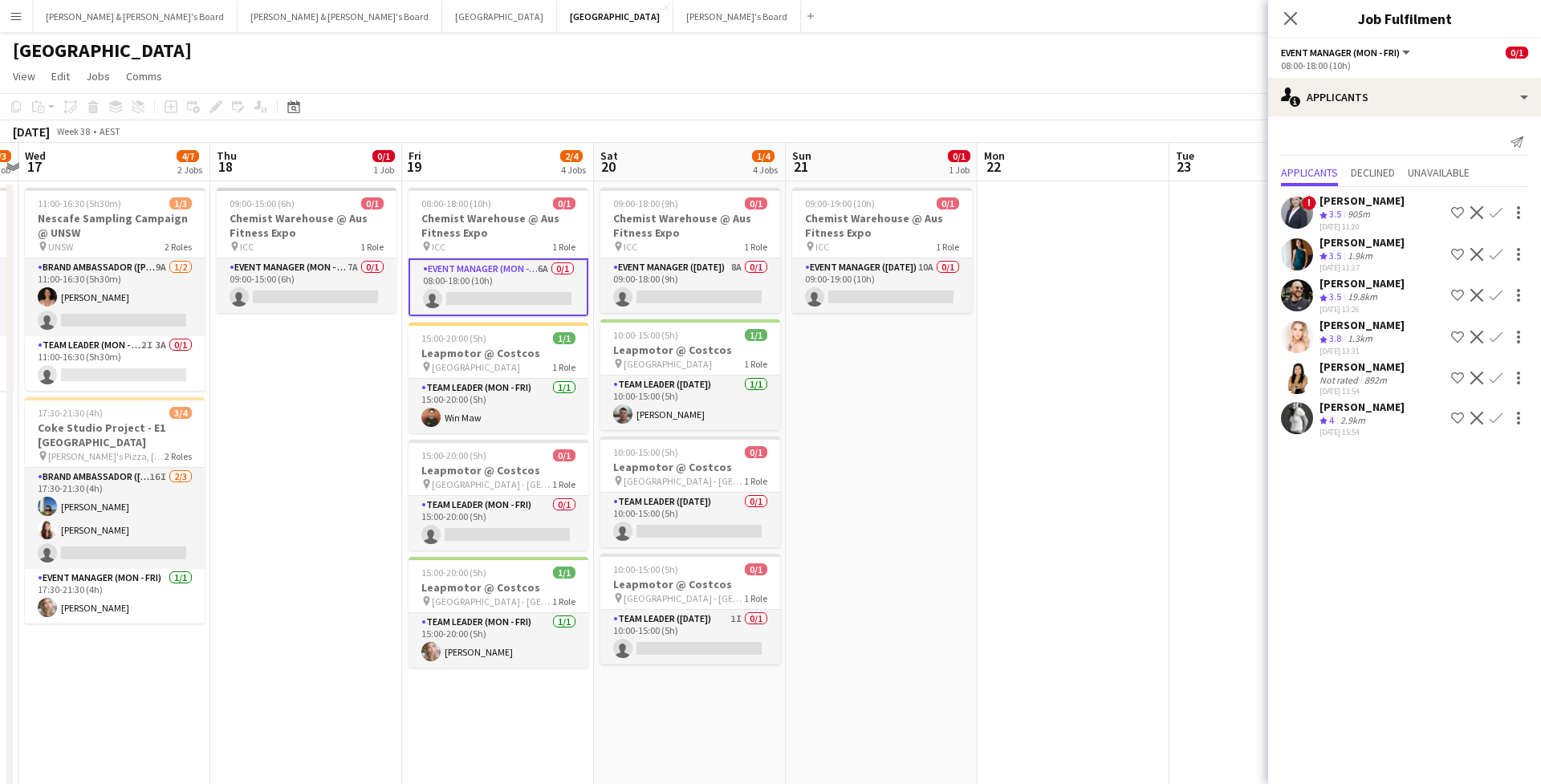
click at [1310, 422] on div at bounding box center [1297, 417] width 32 height 32
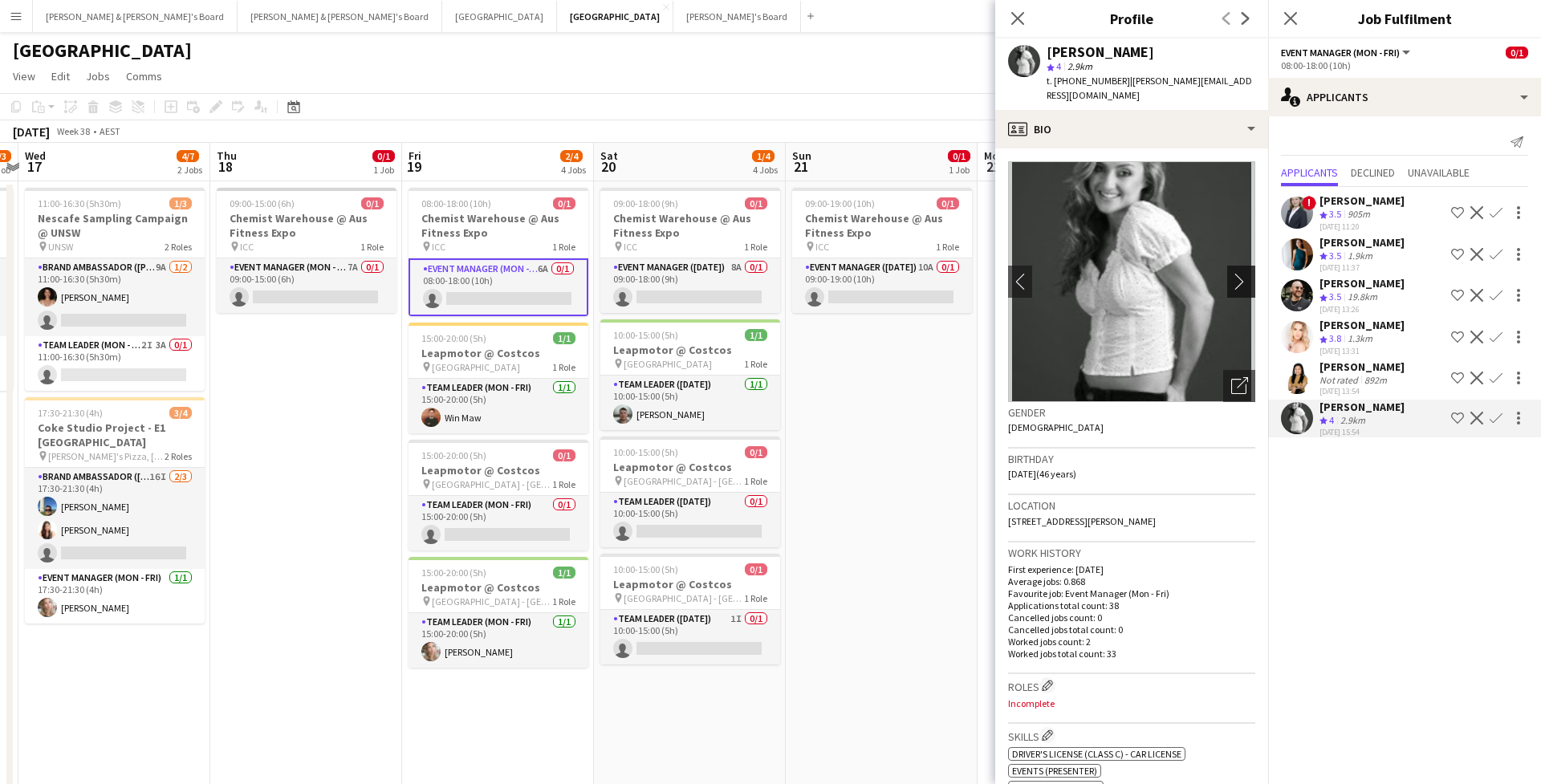
click at [1238, 273] on app-icon "chevron-right" at bounding box center [1244, 281] width 25 height 17
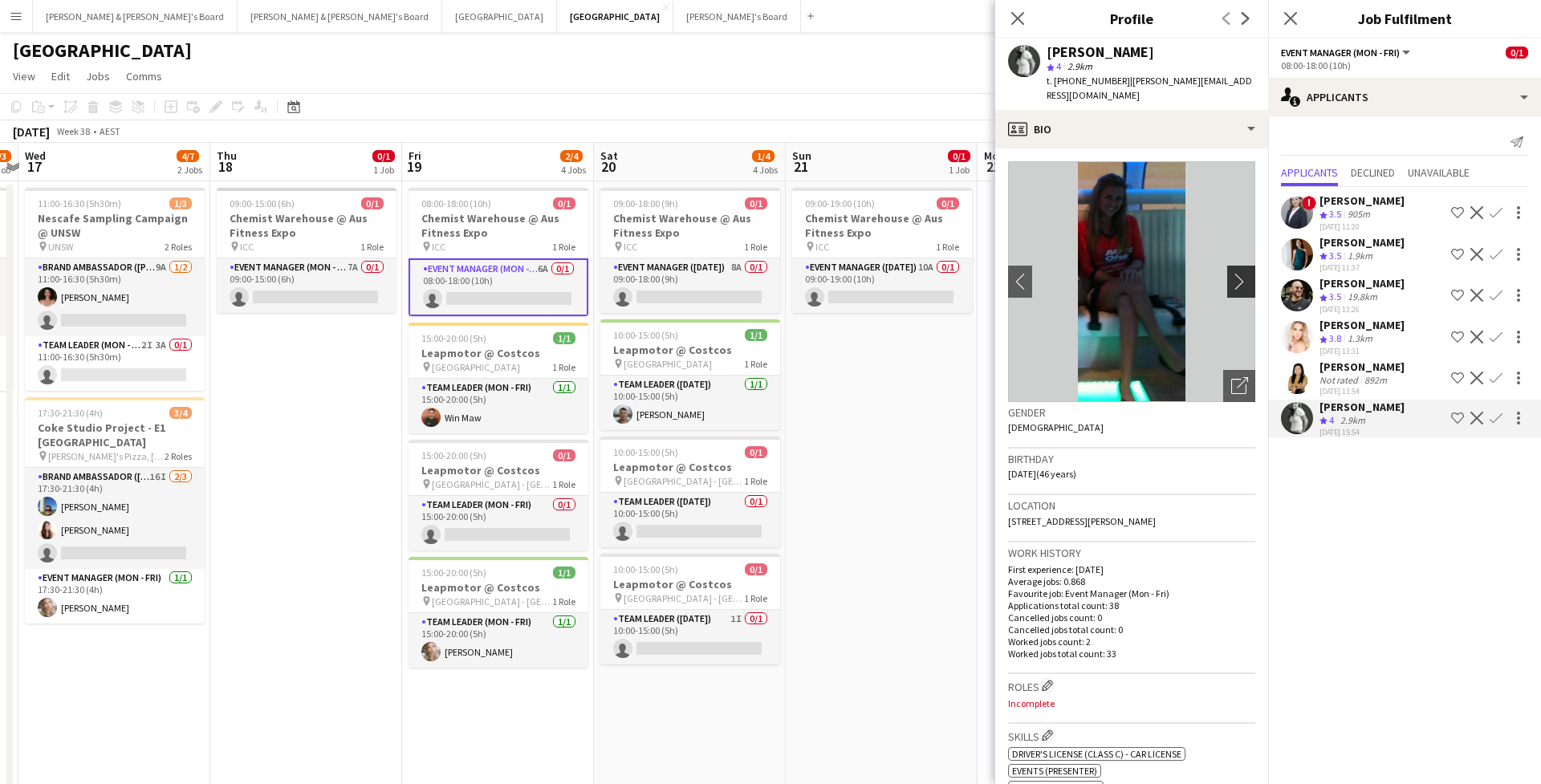
click at [1238, 273] on app-icon "chevron-right" at bounding box center [1244, 281] width 25 height 17
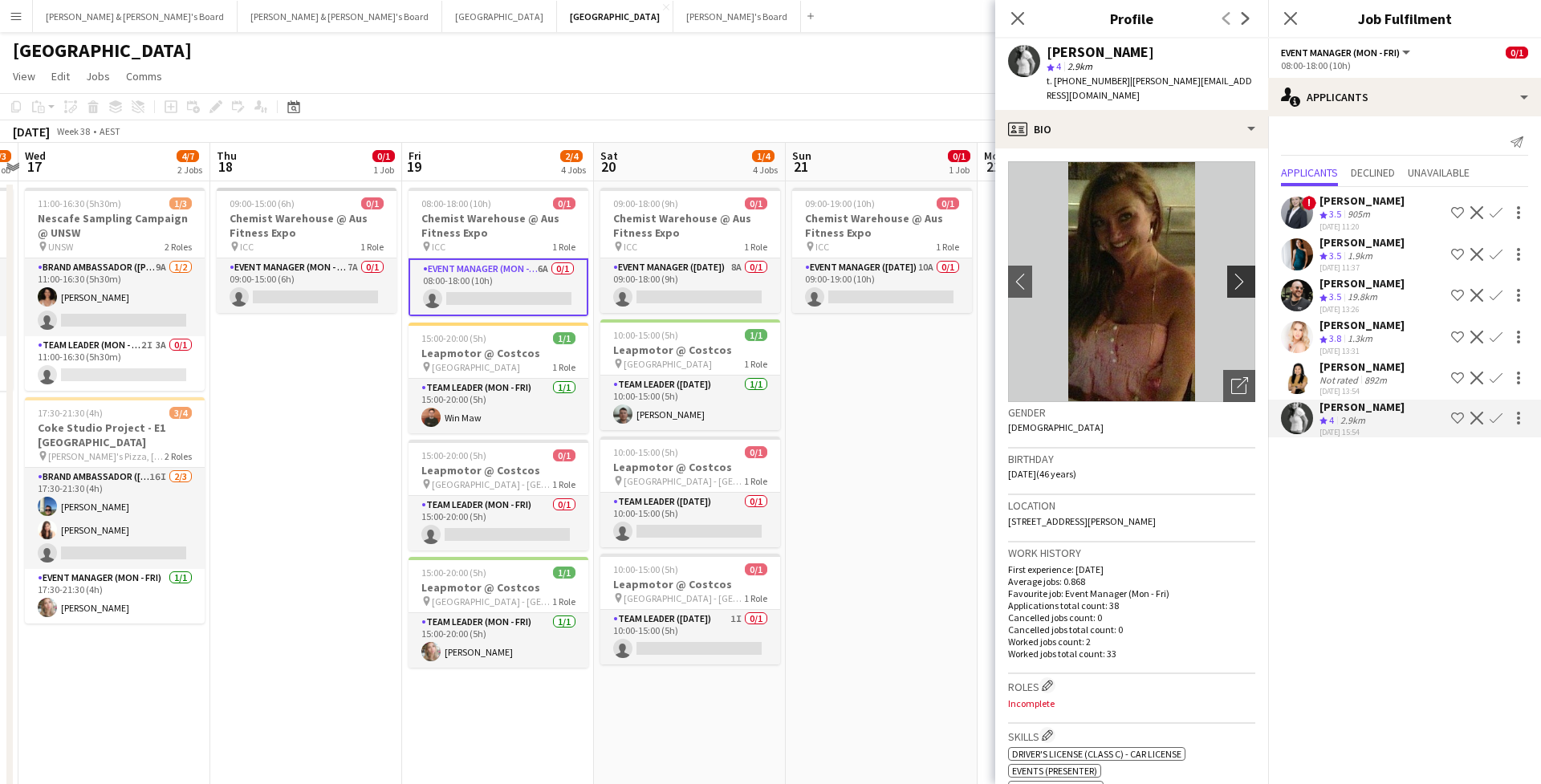
click at [1238, 273] on app-icon "chevron-right" at bounding box center [1244, 281] width 25 height 17
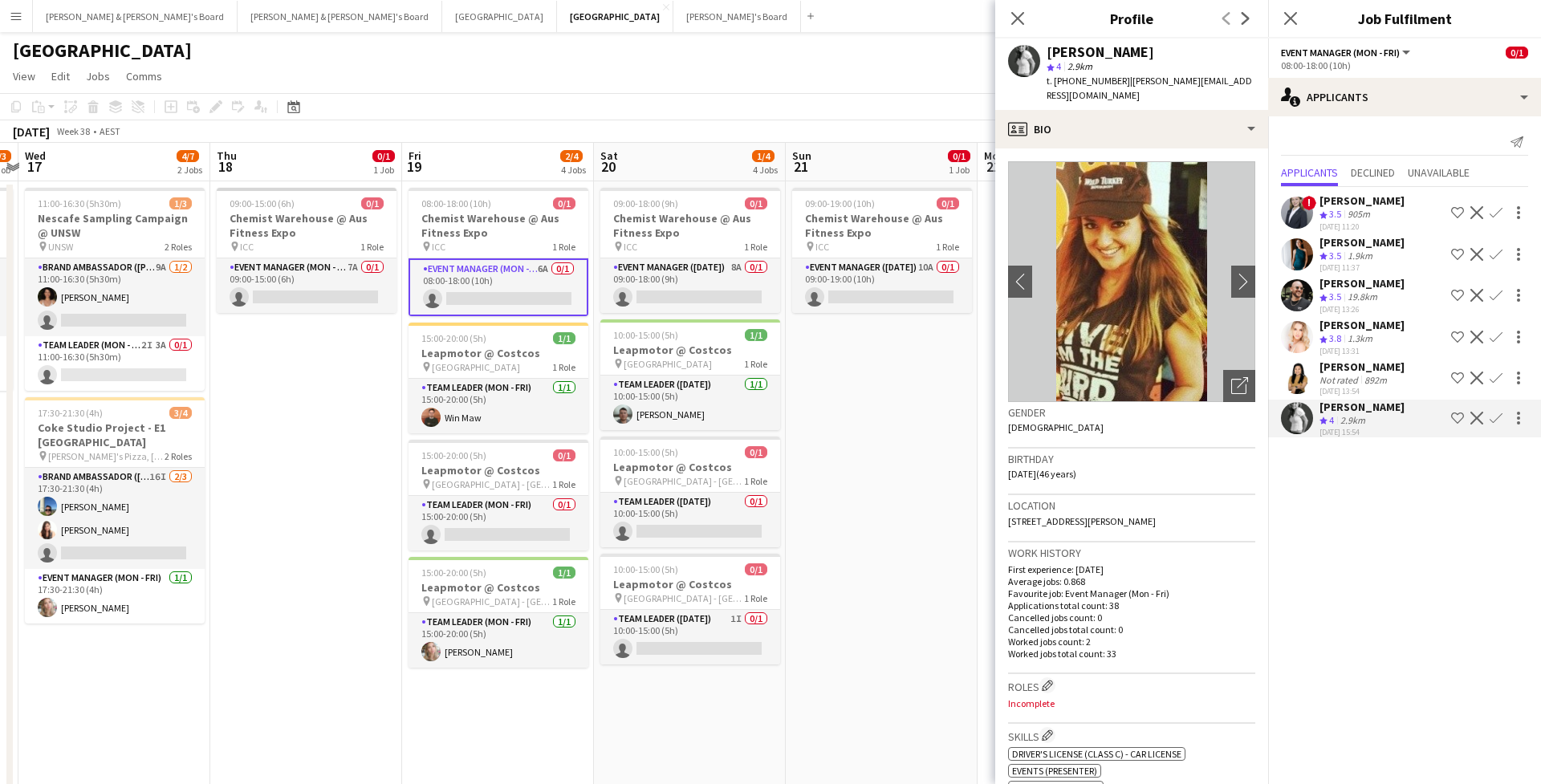
click at [1291, 294] on app-user-avatar at bounding box center [1297, 295] width 32 height 32
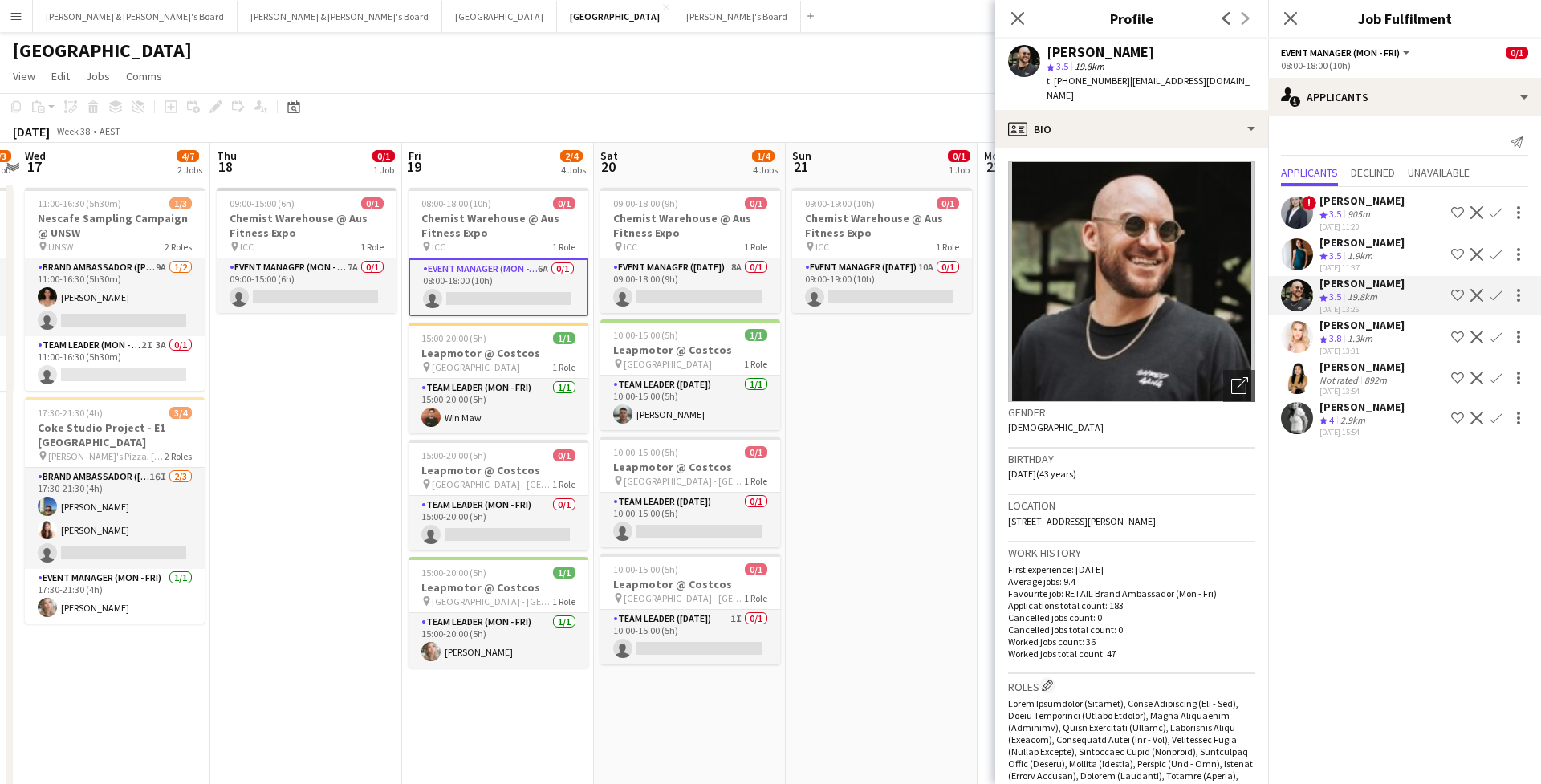
click at [1293, 353] on app-user-avatar at bounding box center [1297, 336] width 32 height 32
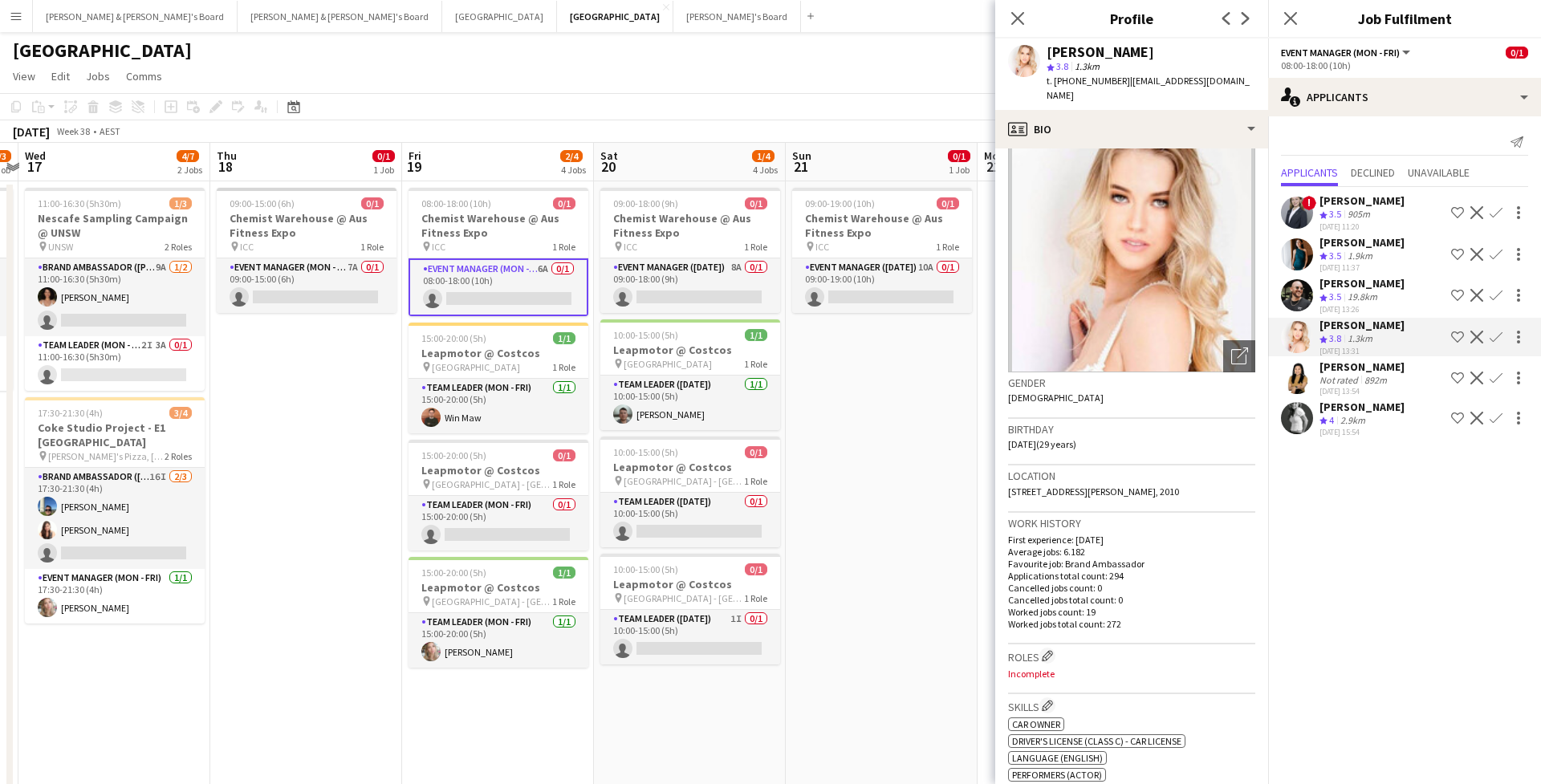
scroll to position [32, 0]
click at [1295, 6] on div "Close pop-in" at bounding box center [1291, 18] width 45 height 37
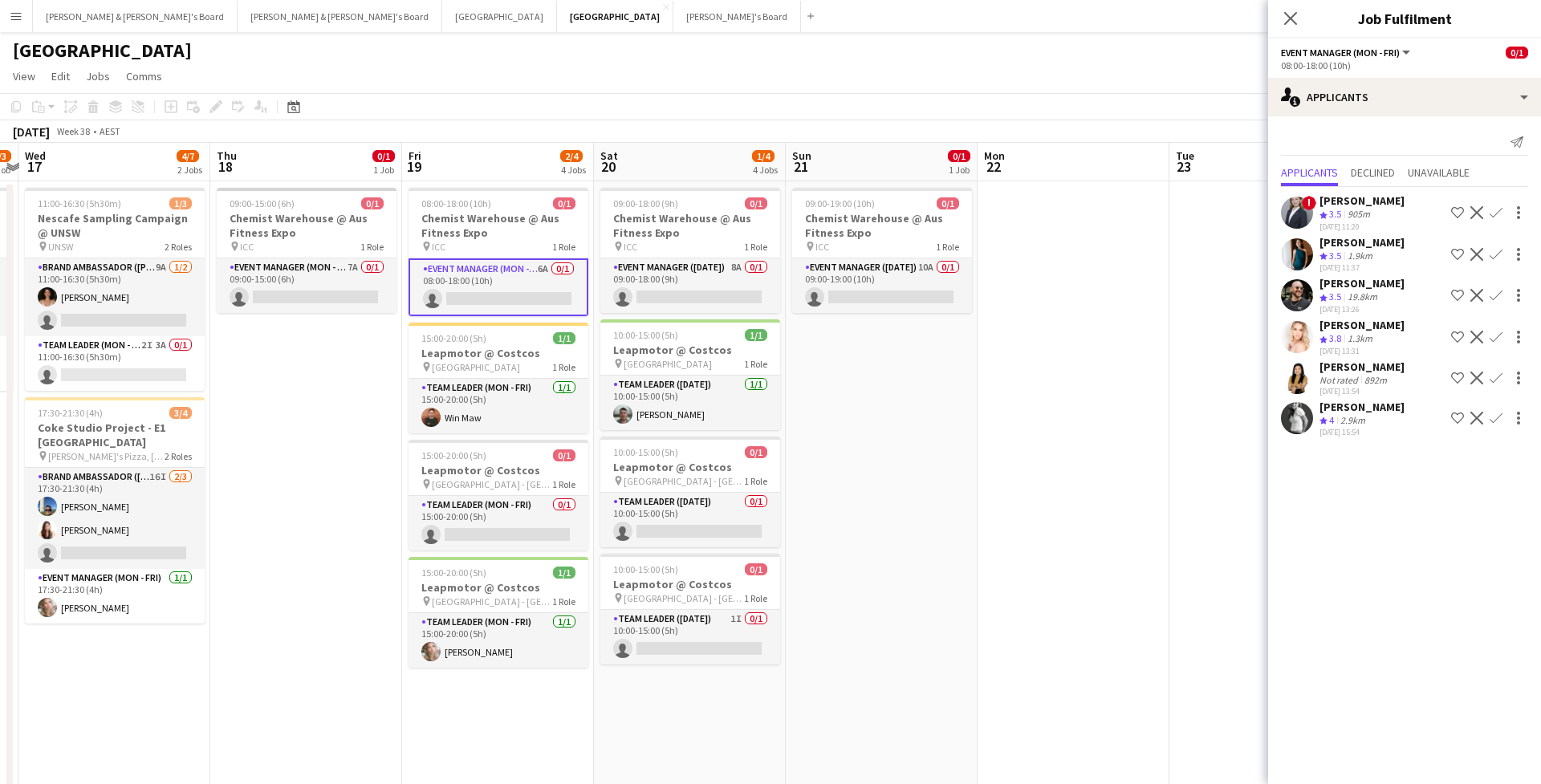
click at [1295, 8] on div "Close pop-in" at bounding box center [1291, 18] width 45 height 37
click at [1293, 17] on icon at bounding box center [1291, 18] width 16 height 16
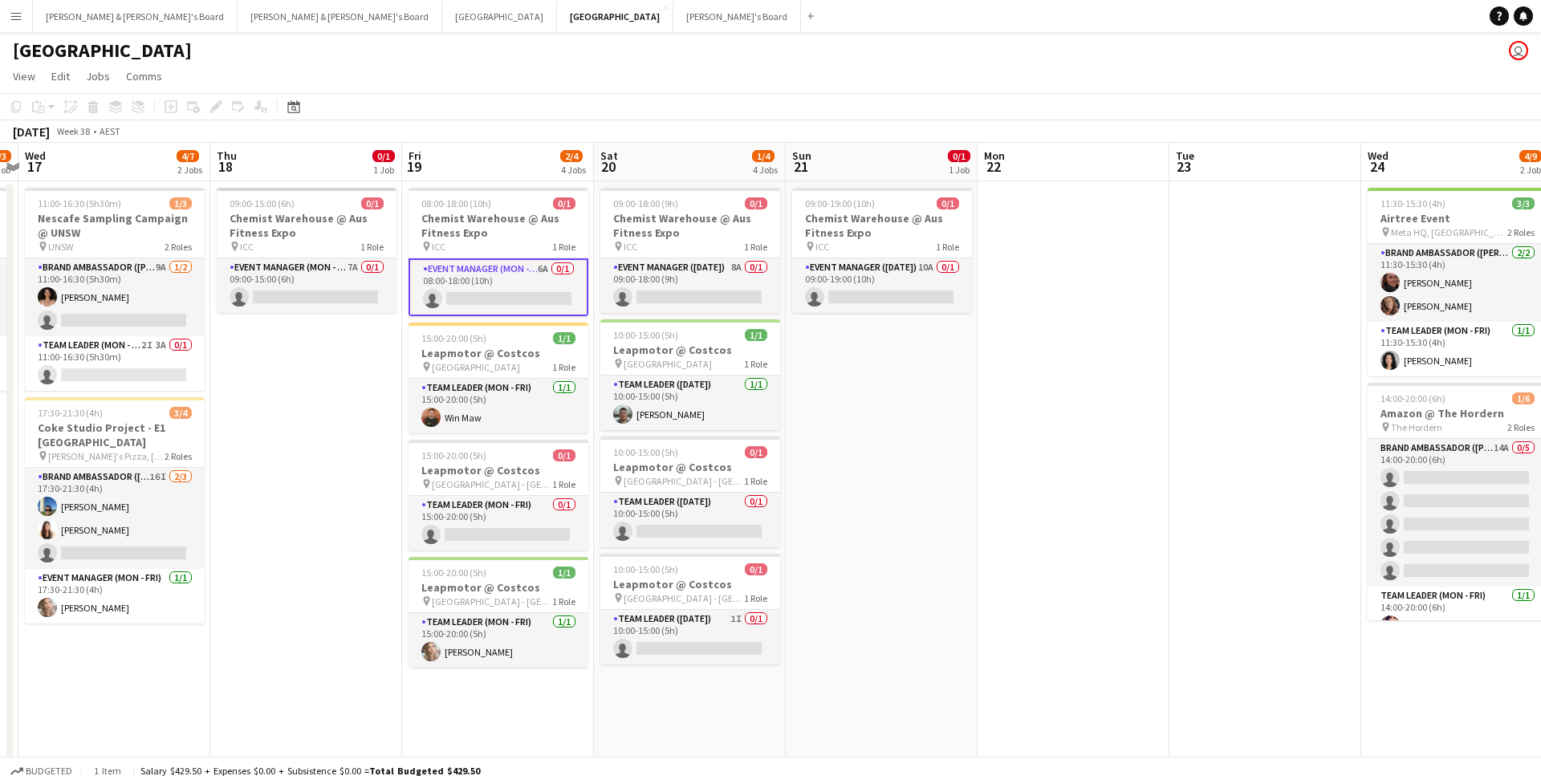
click at [23, 30] on button "Menu" at bounding box center [16, 16] width 32 height 32
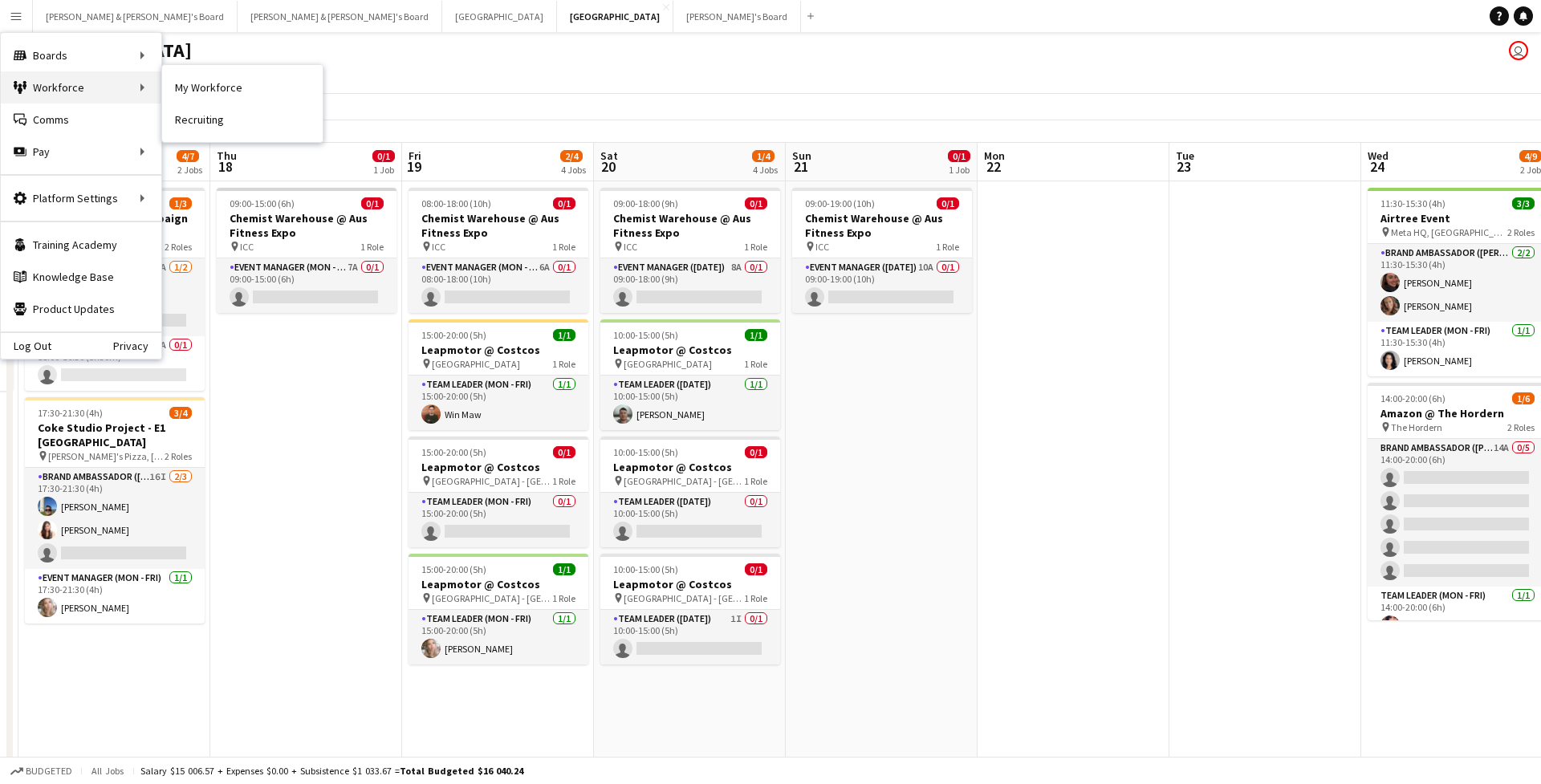
click at [59, 78] on div "Workforce Workforce" at bounding box center [81, 87] width 161 height 32
click at [184, 89] on link "My Workforce" at bounding box center [242, 87] width 161 height 32
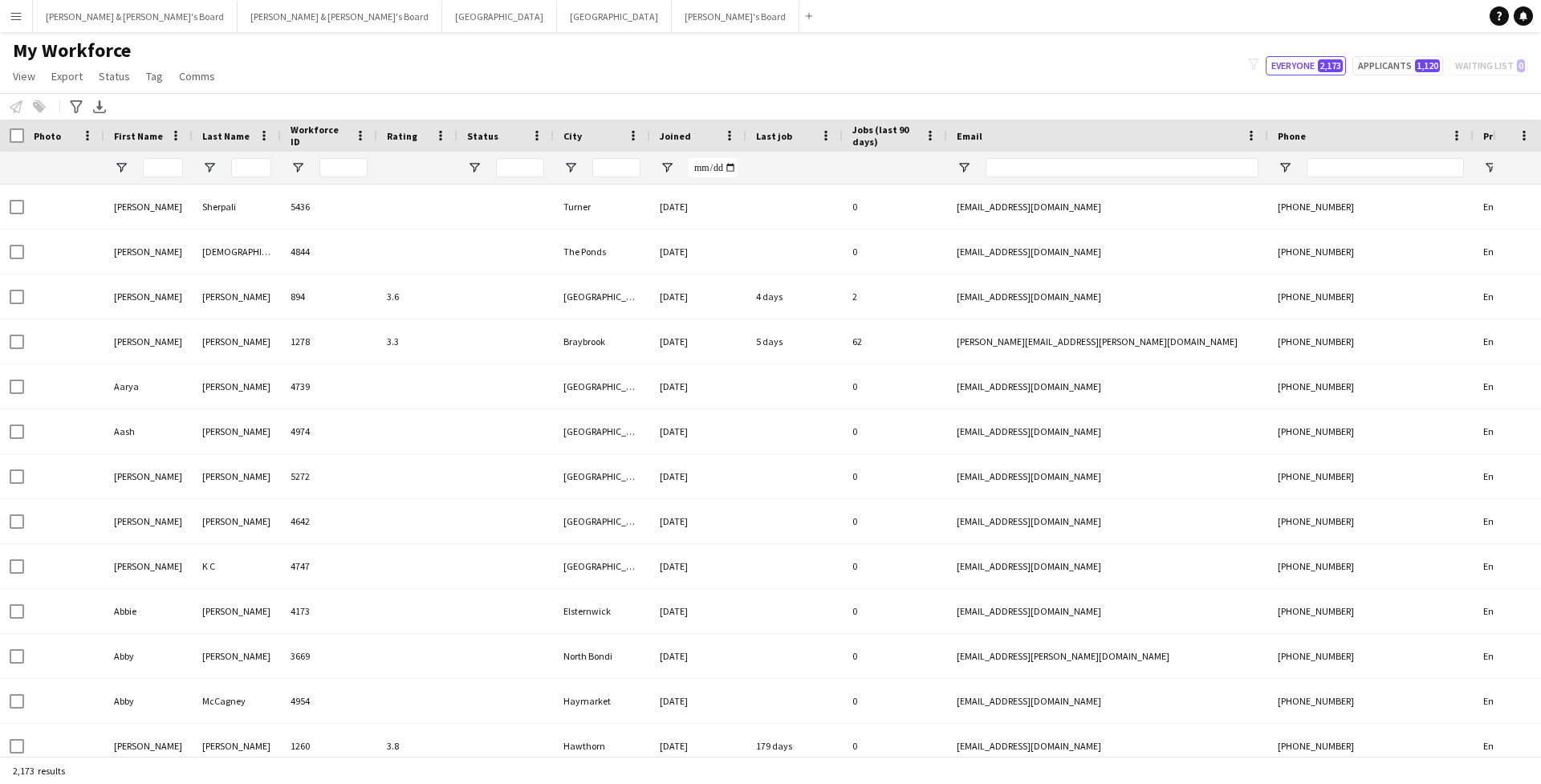
type input "**********"
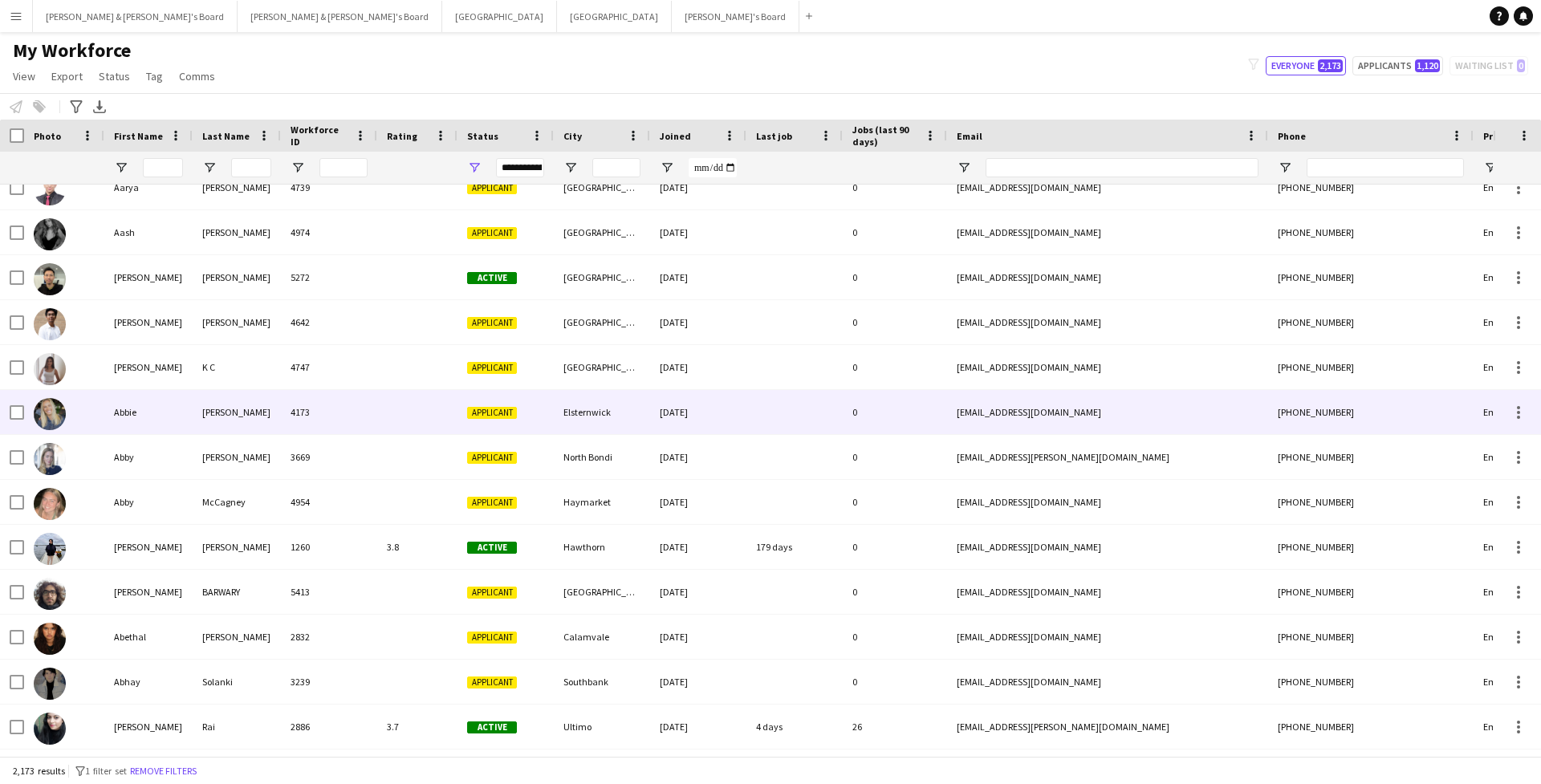
scroll to position [203, 0]
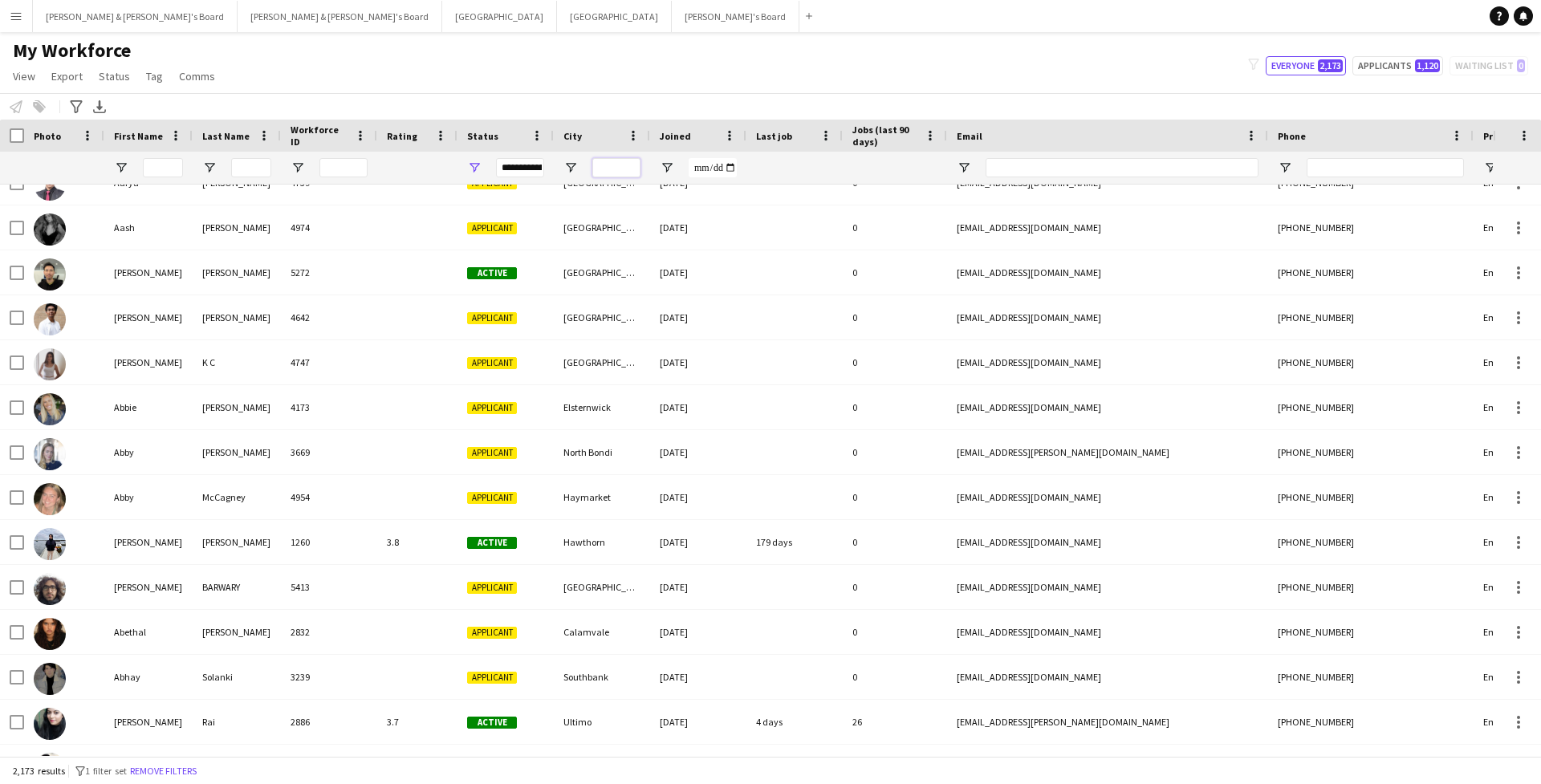
click at [623, 167] on input "City Filter Input" at bounding box center [616, 168] width 48 height 19
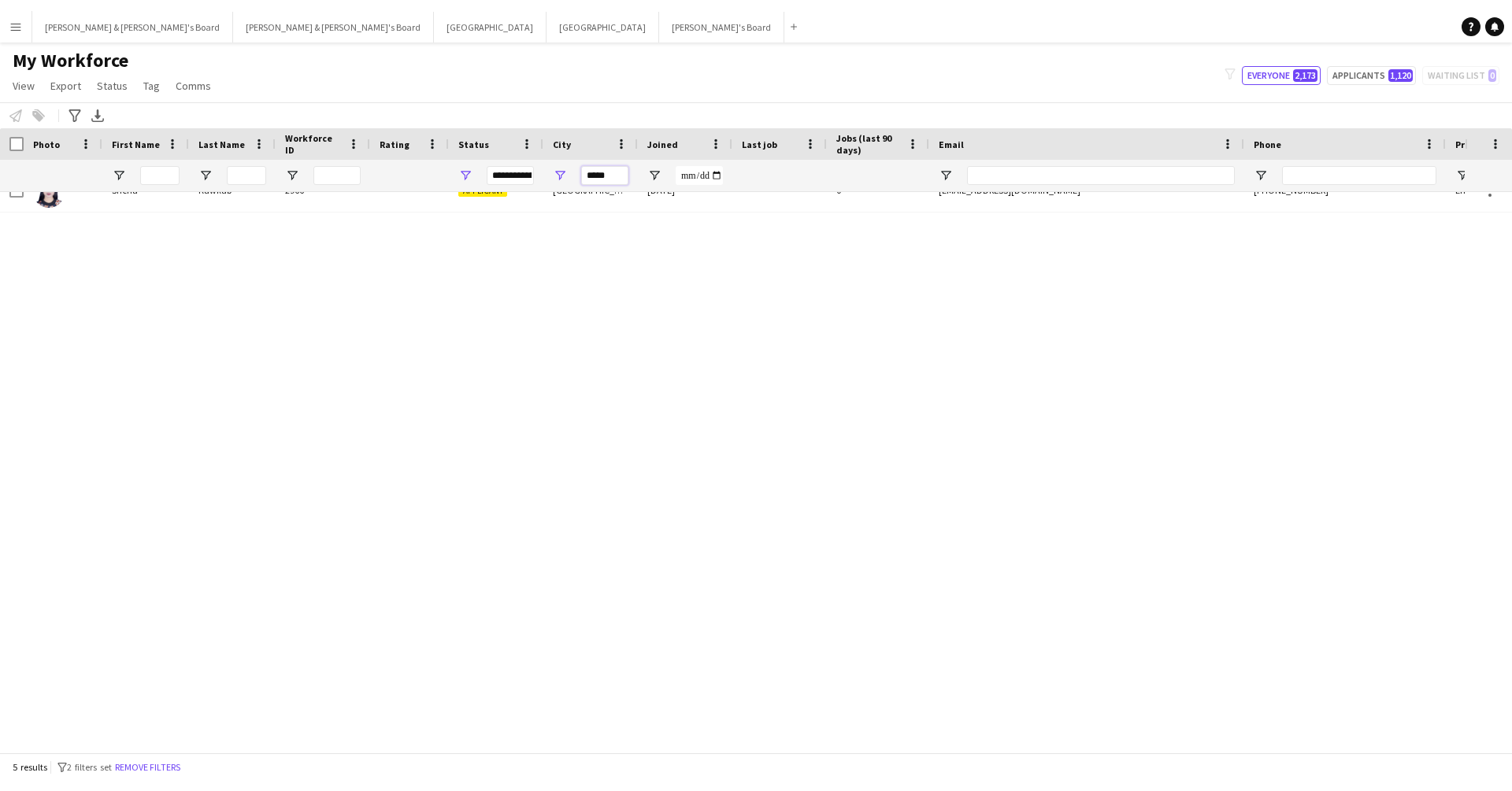
scroll to position [0, 0]
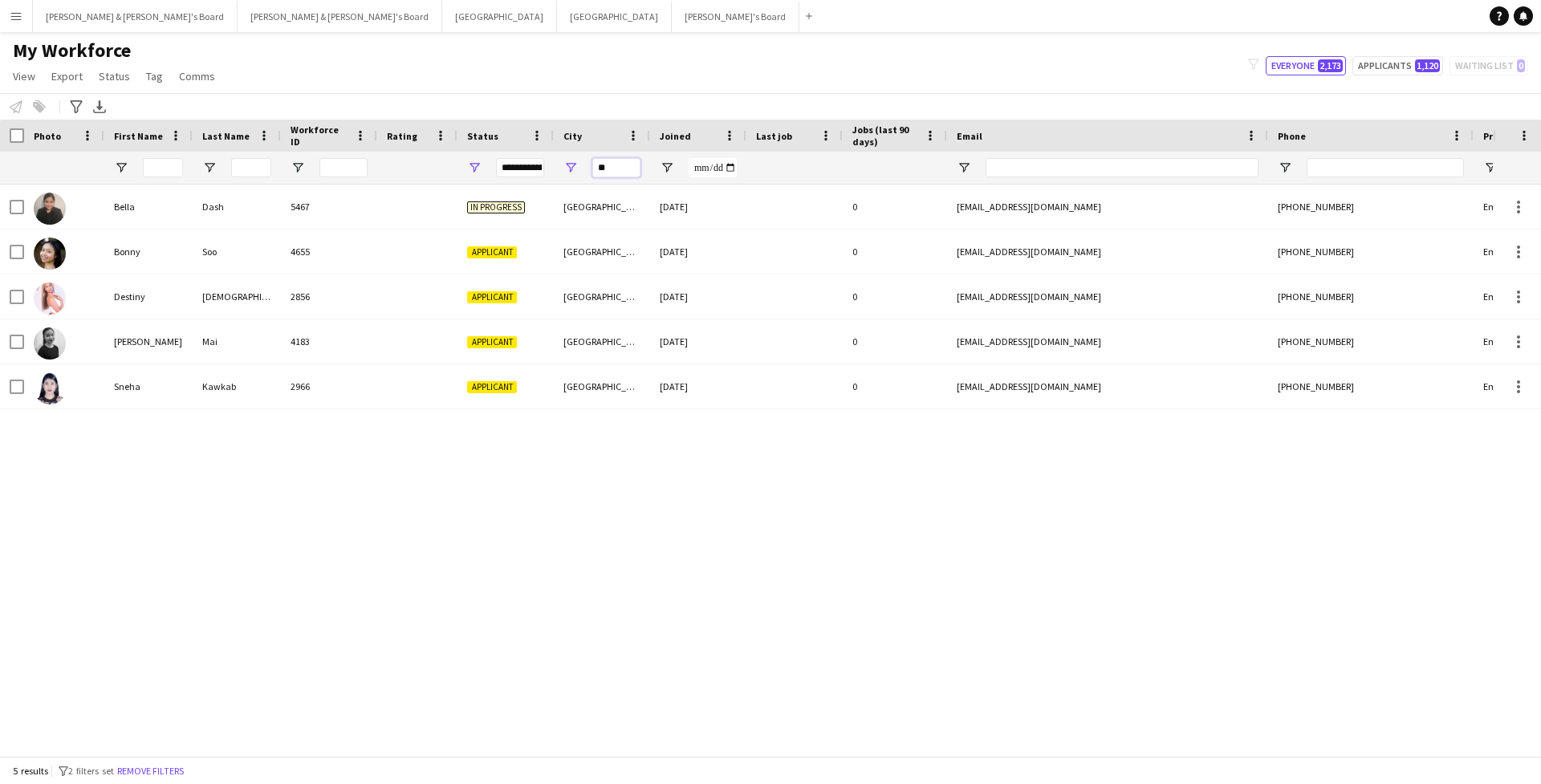
type input "*"
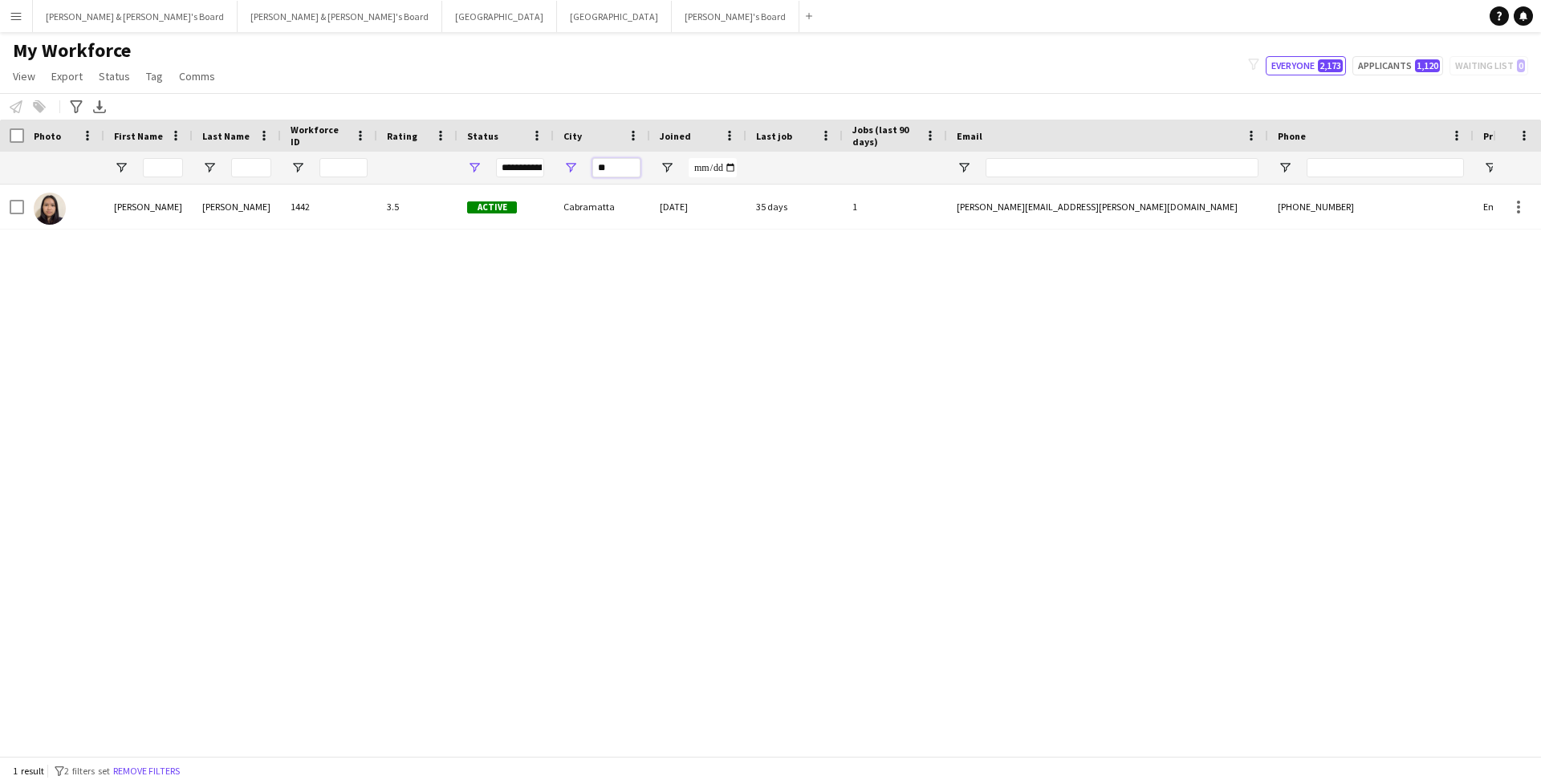
type input "*"
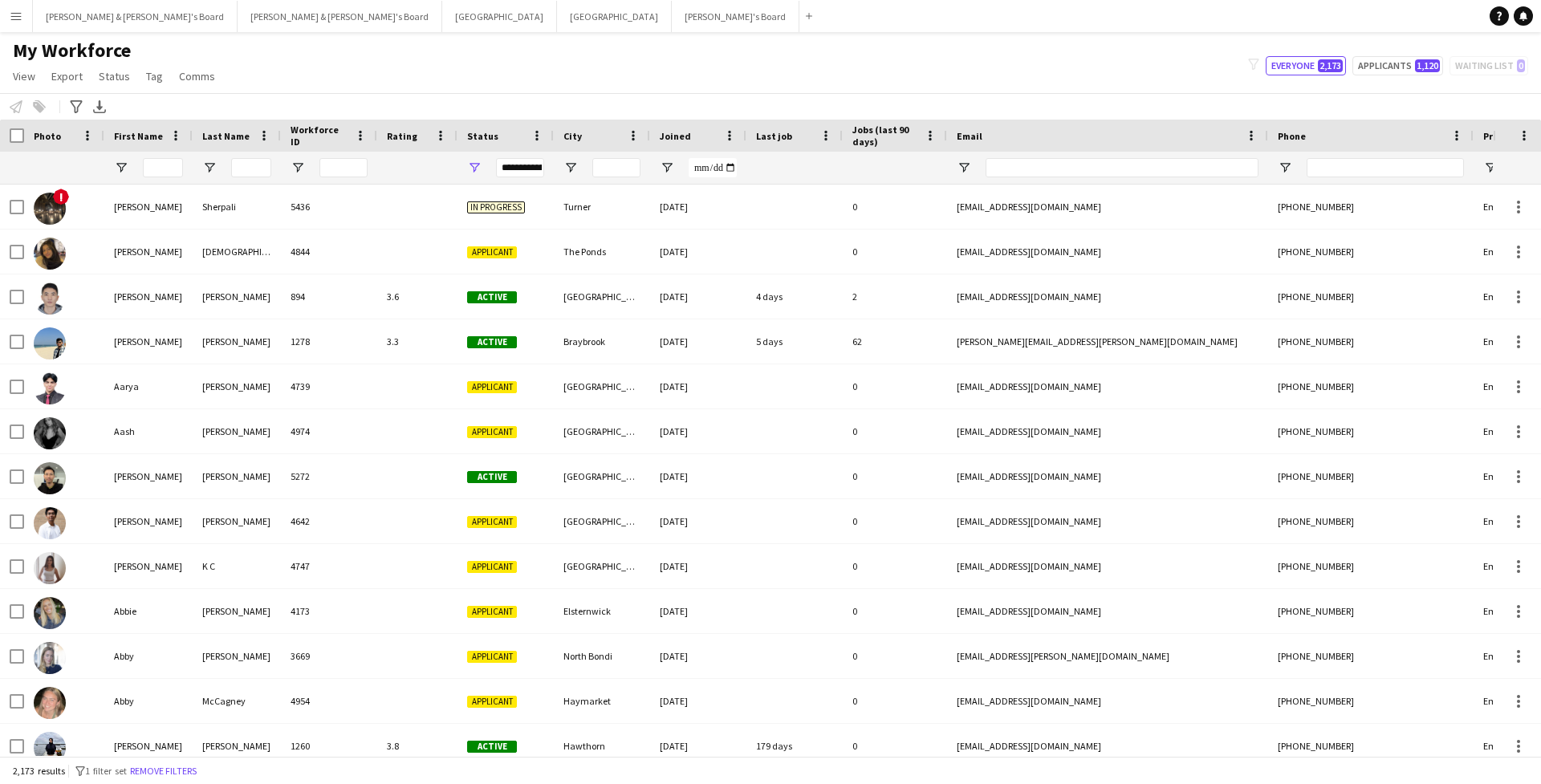
click at [24, 19] on button "Menu" at bounding box center [16, 16] width 32 height 32
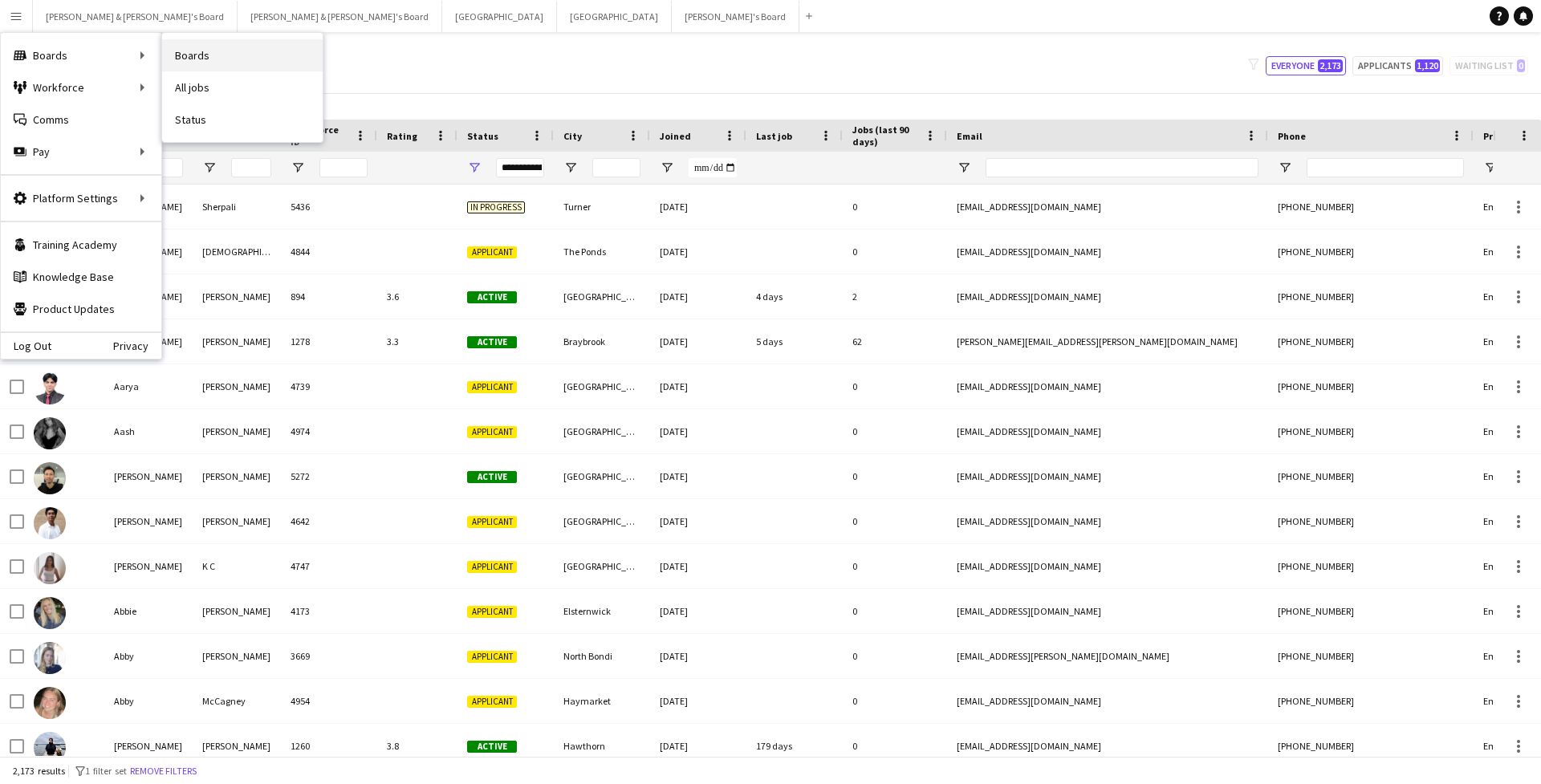
click at [176, 47] on link "Boards" at bounding box center [242, 55] width 161 height 32
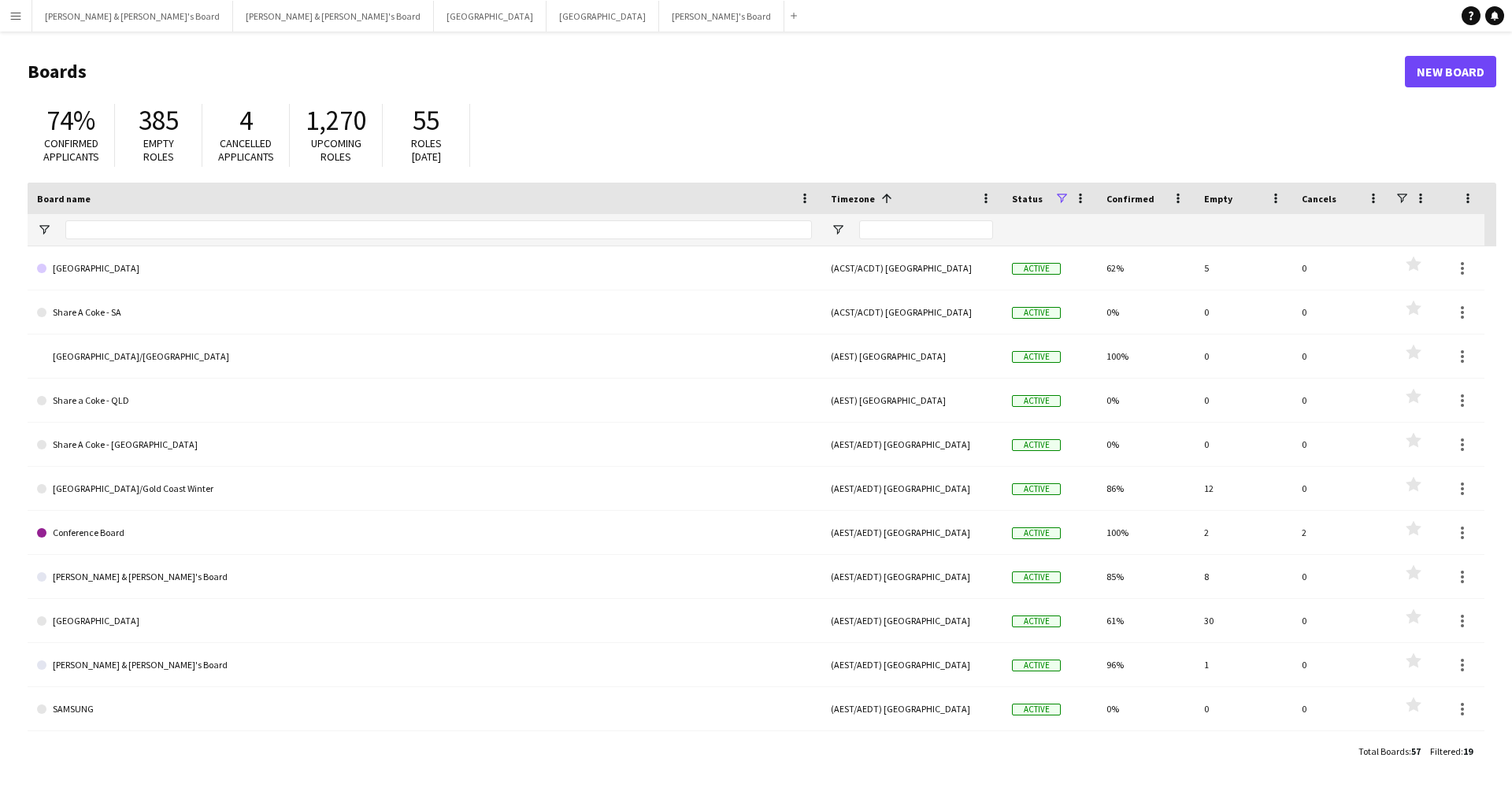
click at [84, 32] on main "Boards New Board 74% Confirmed applicants 385 Empty roles 4 Cancelled applicant…" at bounding box center [756, 411] width 1512 height 759
click at [79, 28] on button "[PERSON_NAME] & [PERSON_NAME]'s Board Close" at bounding box center [132, 16] width 201 height 31
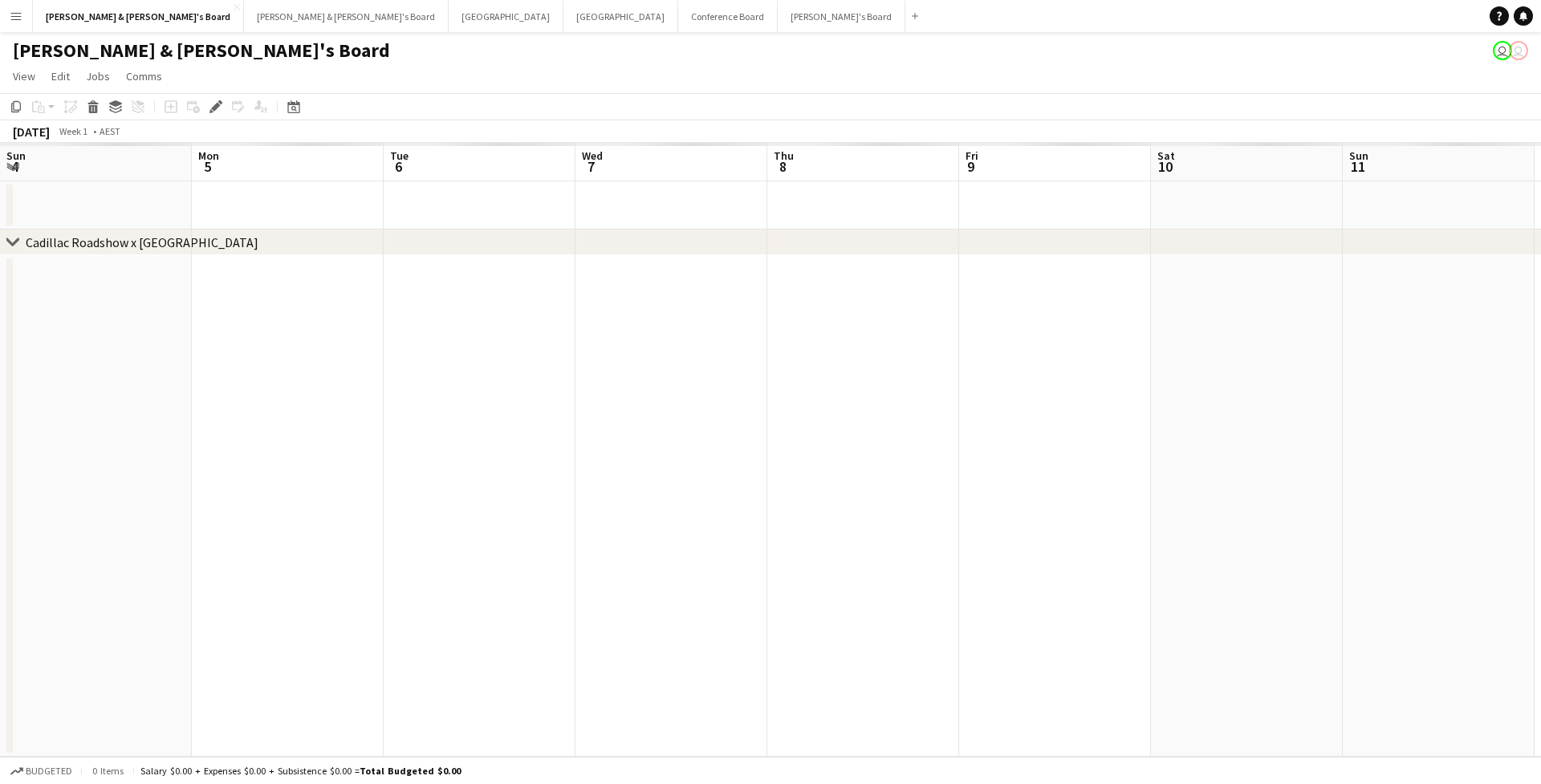
scroll to position [0, 551]
